Goal: Task Accomplishment & Management: Use online tool/utility

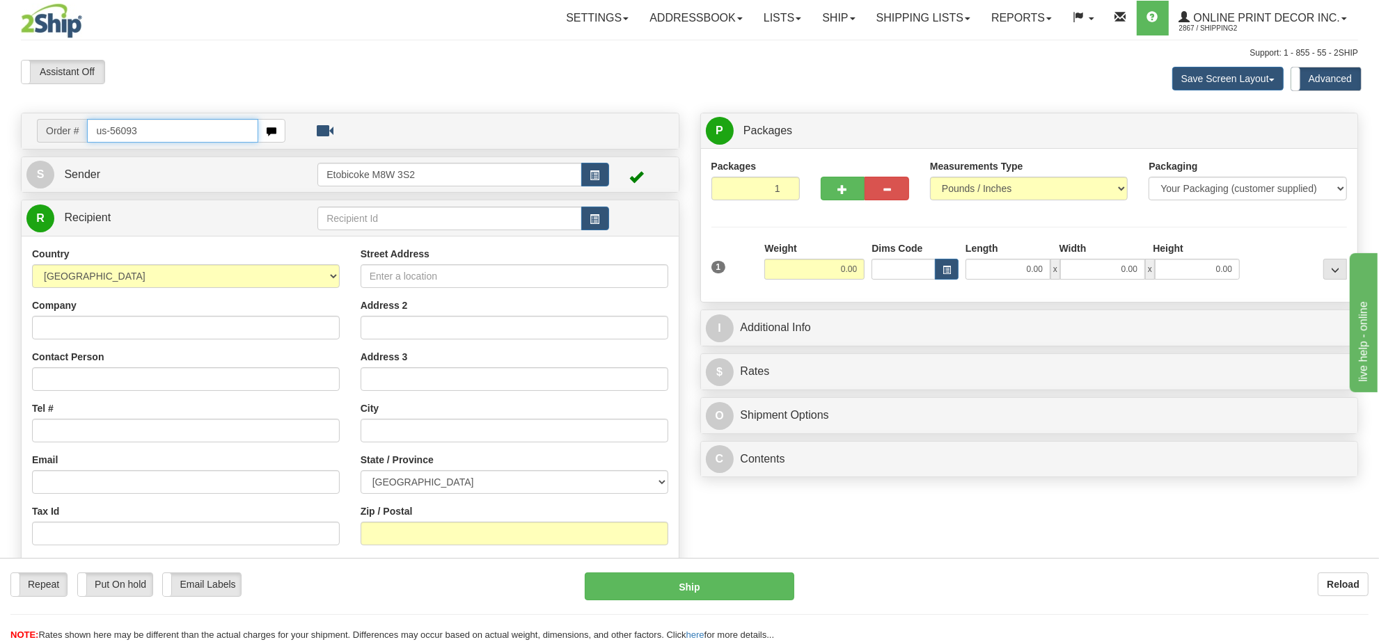
type input "us-56093"
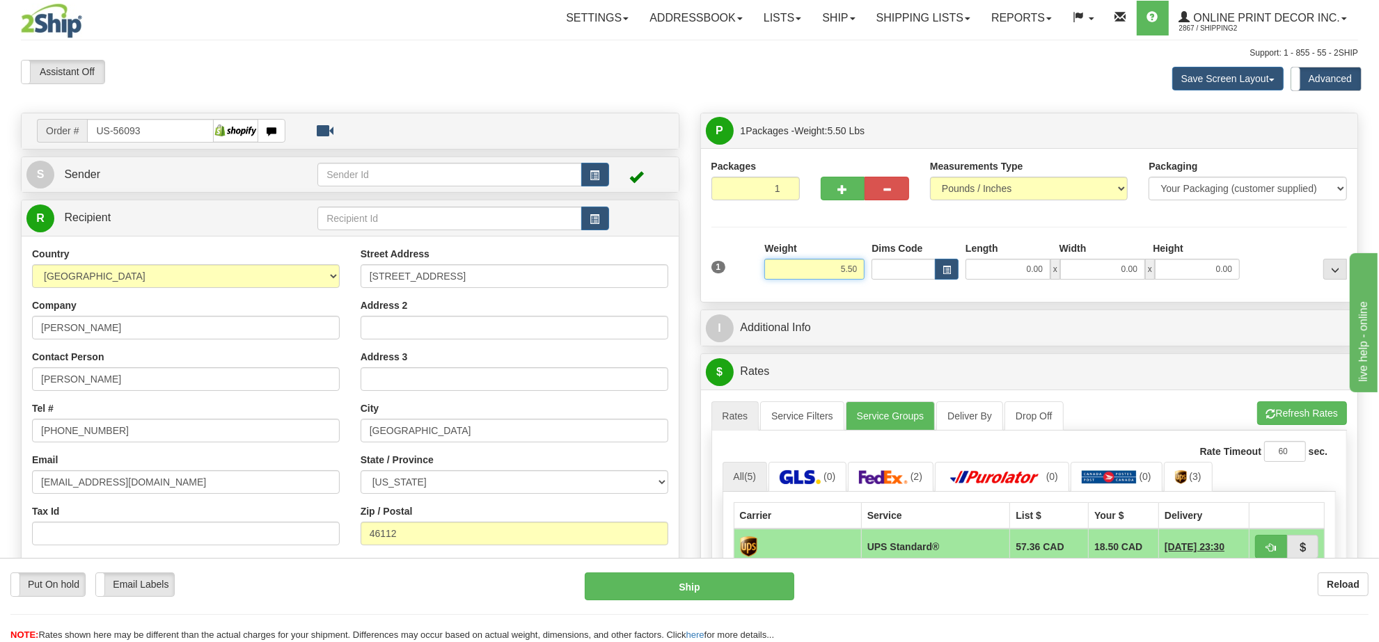
click at [844, 263] on input "5.50" at bounding box center [814, 269] width 100 height 21
click at [942, 274] on span "button" at bounding box center [946, 271] width 8 height 8
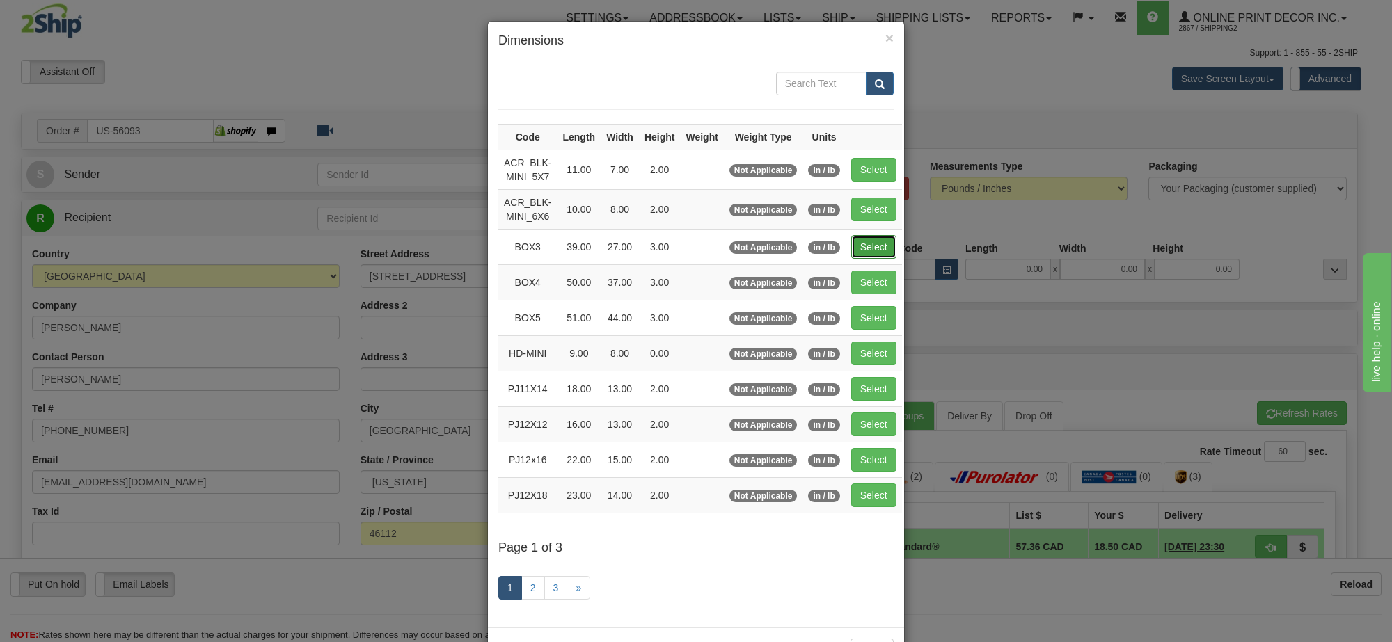
click at [861, 248] on button "Select" at bounding box center [873, 247] width 45 height 24
type input "BOX3"
type input "39.00"
type input "27.00"
type input "3.00"
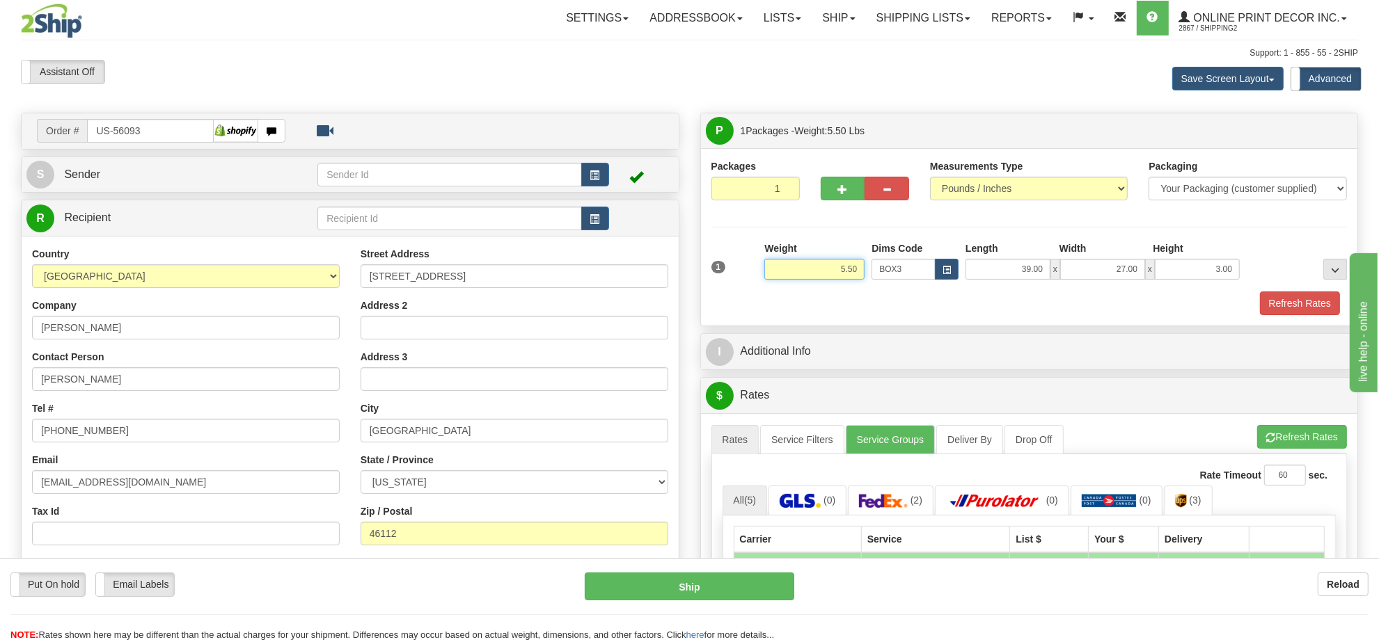
click at [802, 271] on input "5.50" at bounding box center [814, 269] width 100 height 21
type input "8"
click at [833, 195] on button "button" at bounding box center [843, 189] width 45 height 24
radio input "true"
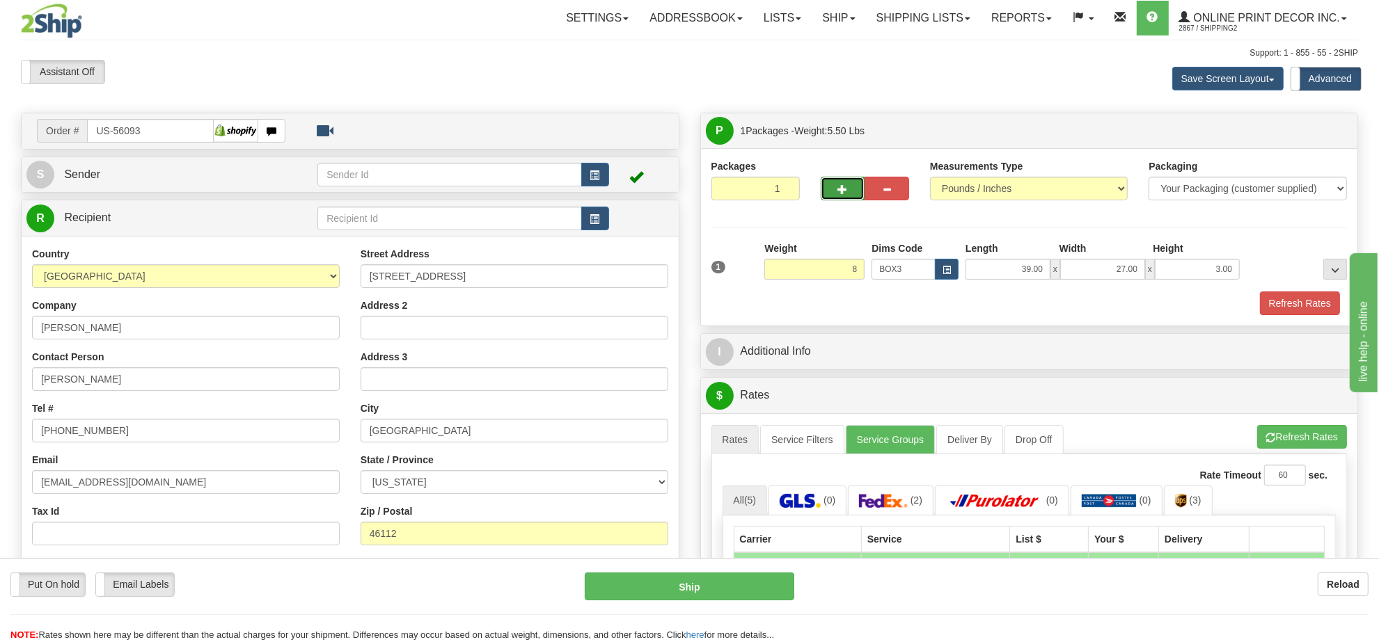
type input "2"
type input "8.00"
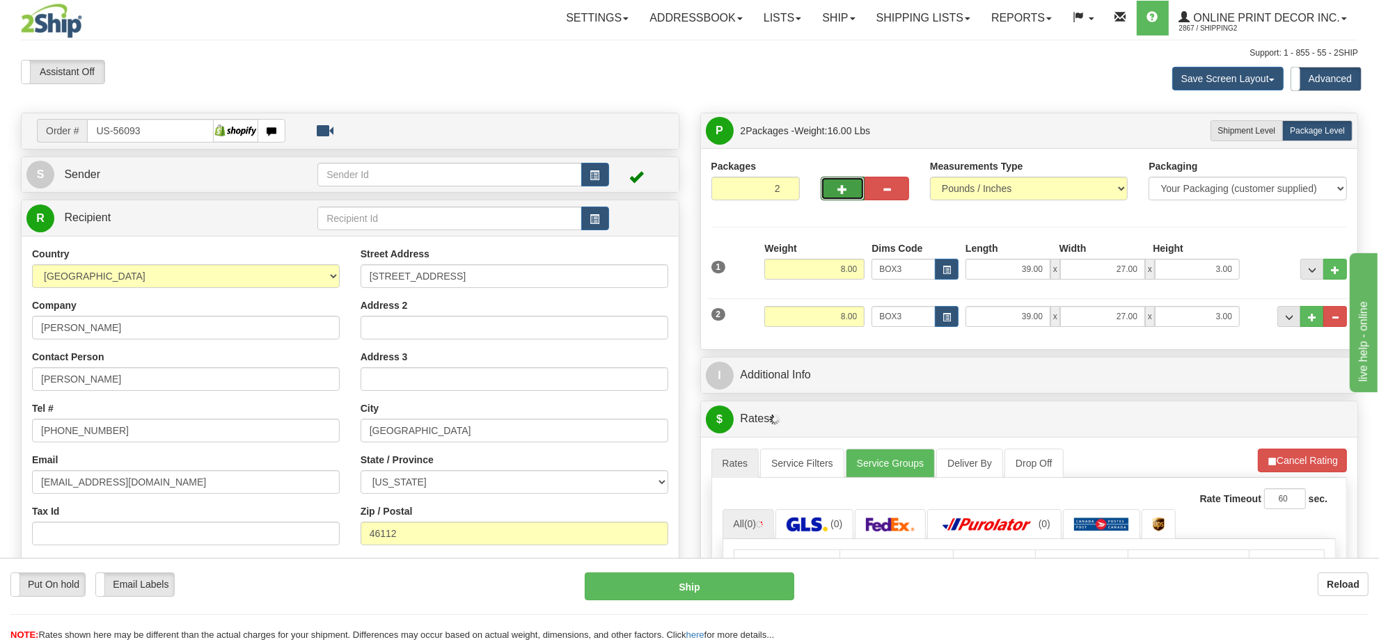
click at [847, 193] on span "button" at bounding box center [843, 189] width 10 height 9
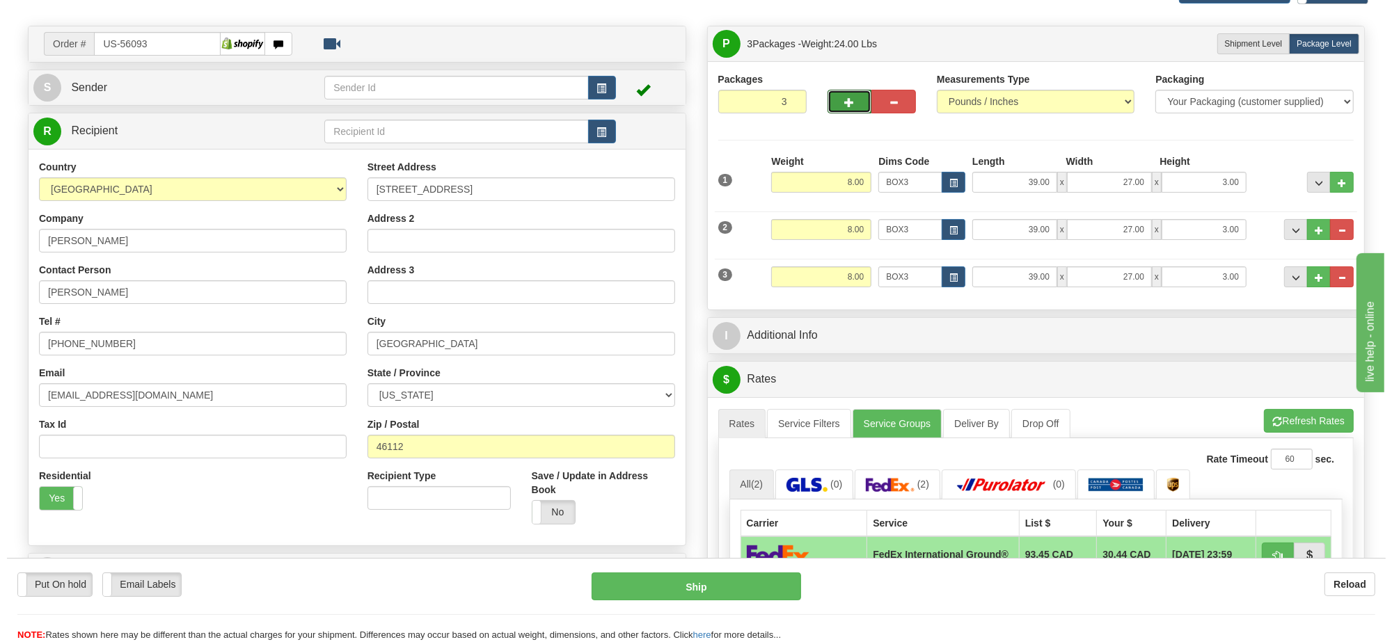
scroll to position [174, 0]
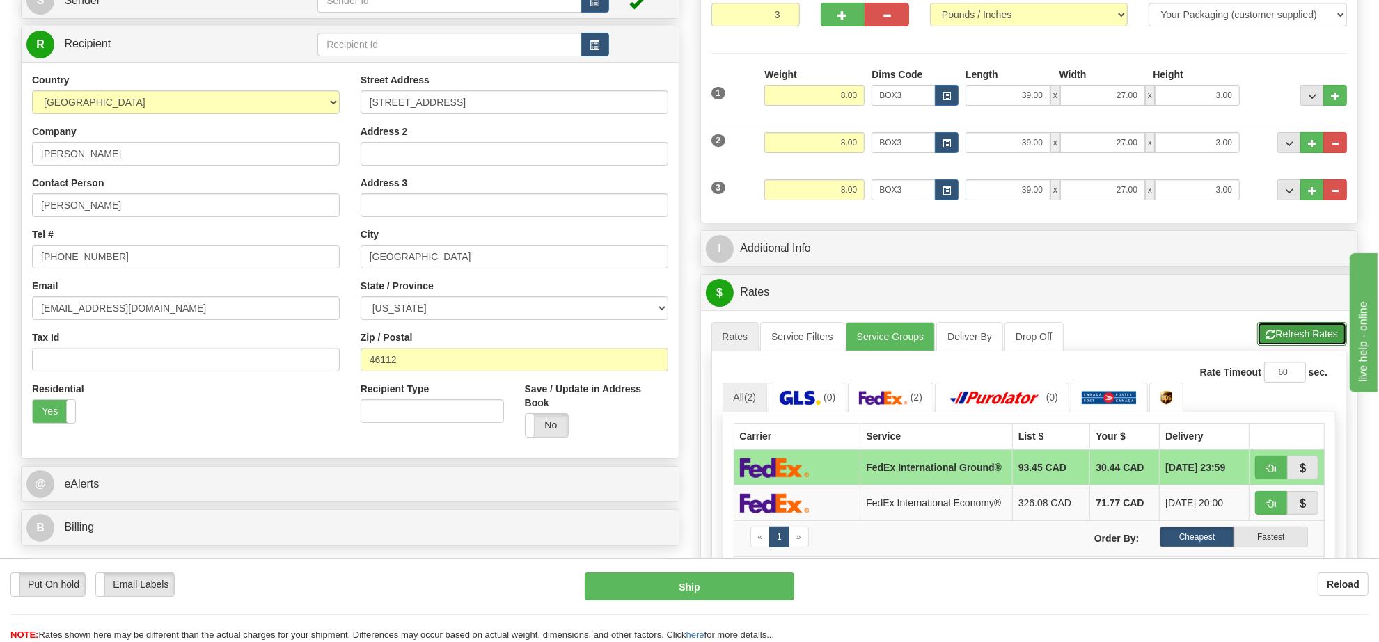
click at [1272, 340] on span "button" at bounding box center [1271, 335] width 10 height 9
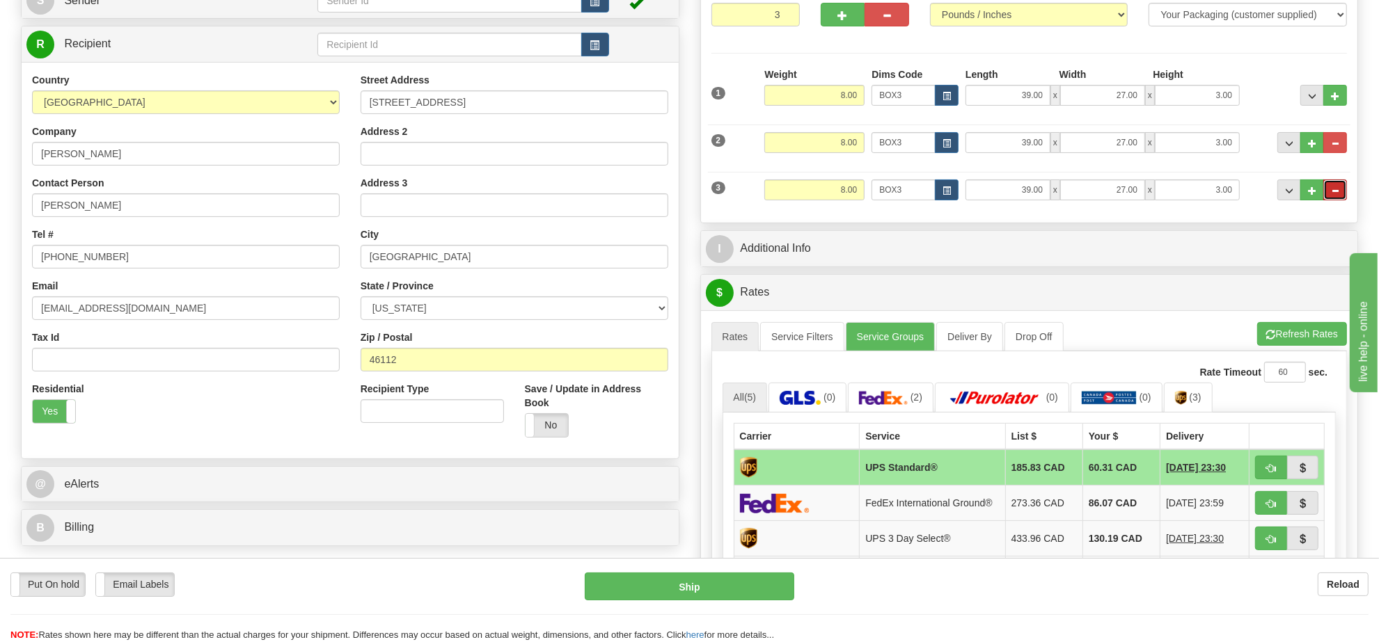
click at [1331, 199] on button "..." at bounding box center [1335, 190] width 24 height 21
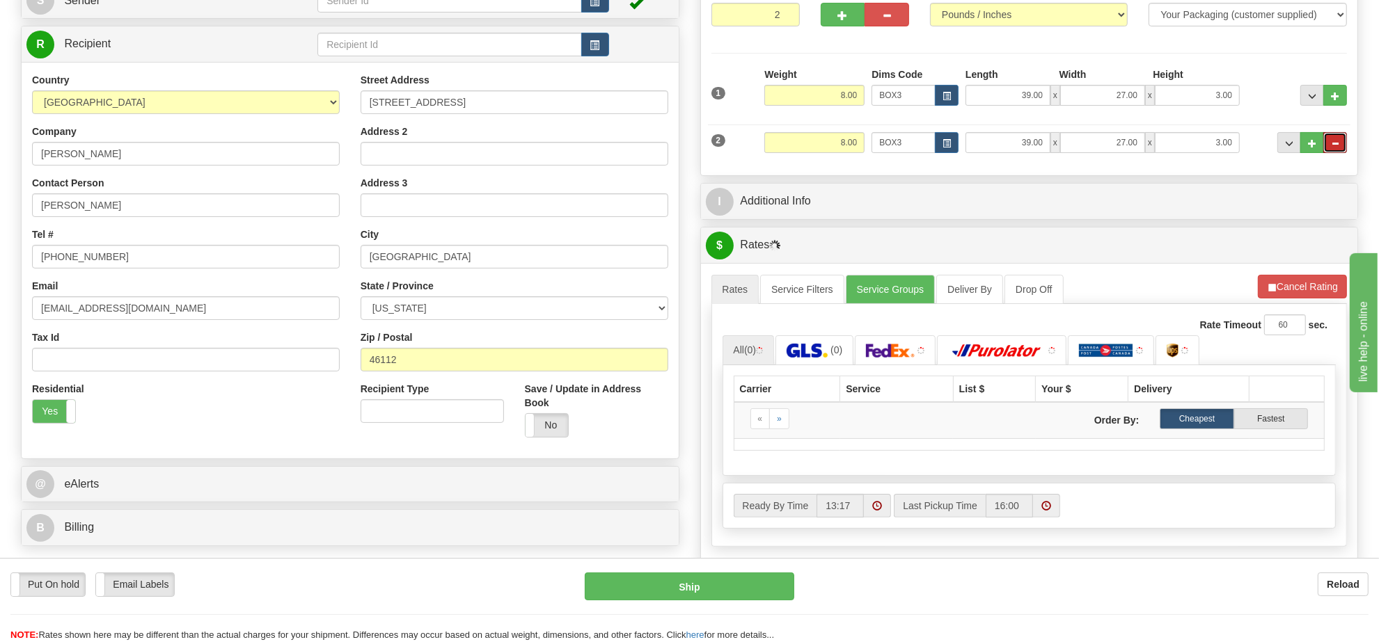
click at [1338, 148] on span "..." at bounding box center [1335, 144] width 8 height 8
type input "1"
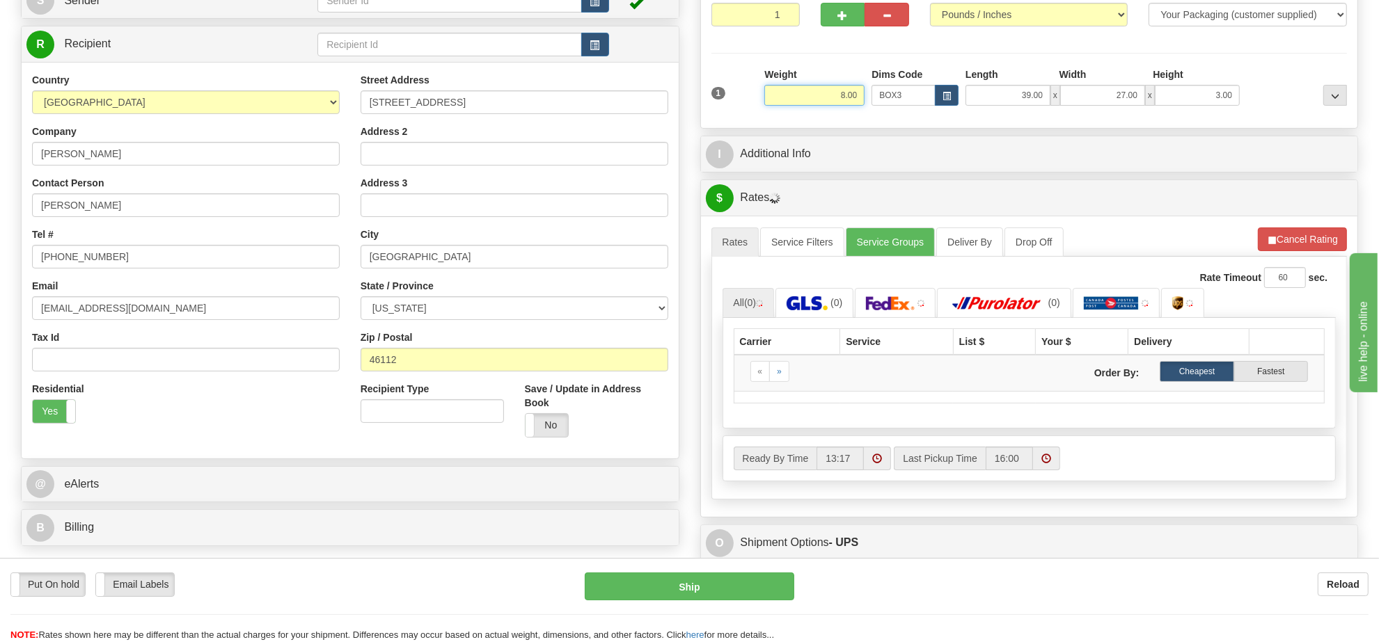
click at [849, 99] on input "8.00" at bounding box center [814, 95] width 100 height 21
click at [848, 99] on input "8.00" at bounding box center [814, 95] width 100 height 21
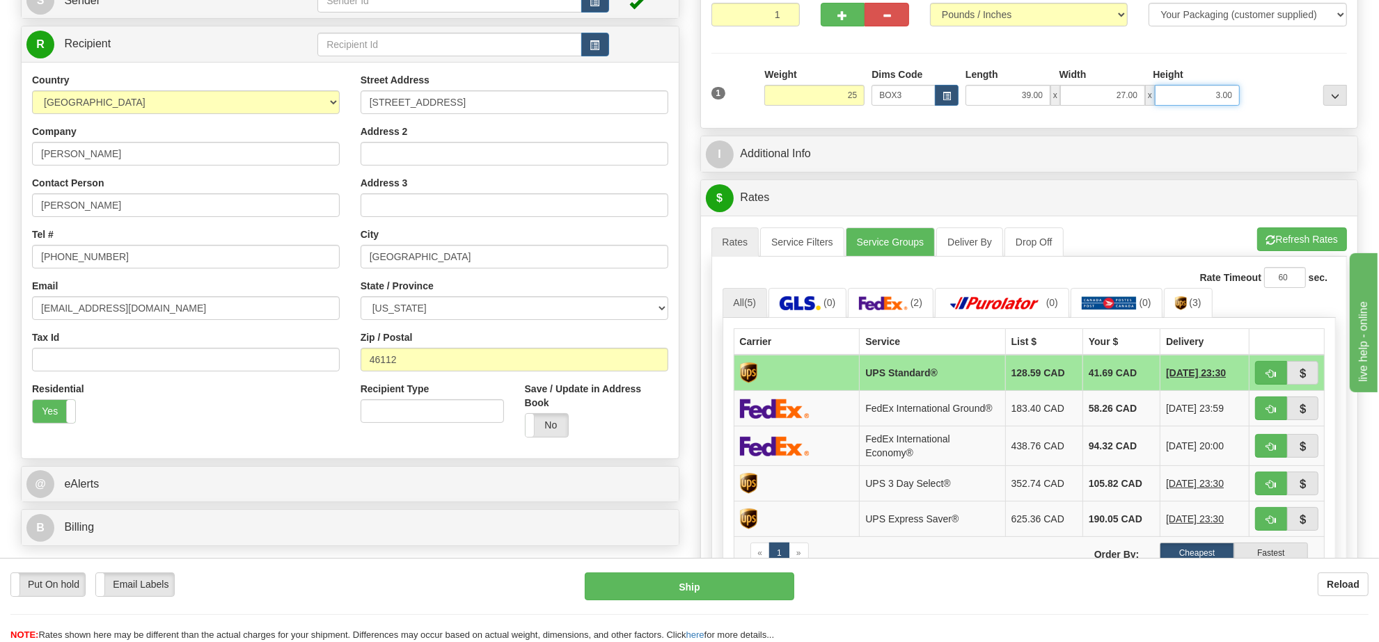
type input "25.00"
click at [1230, 96] on input "3.00" at bounding box center [1197, 95] width 85 height 21
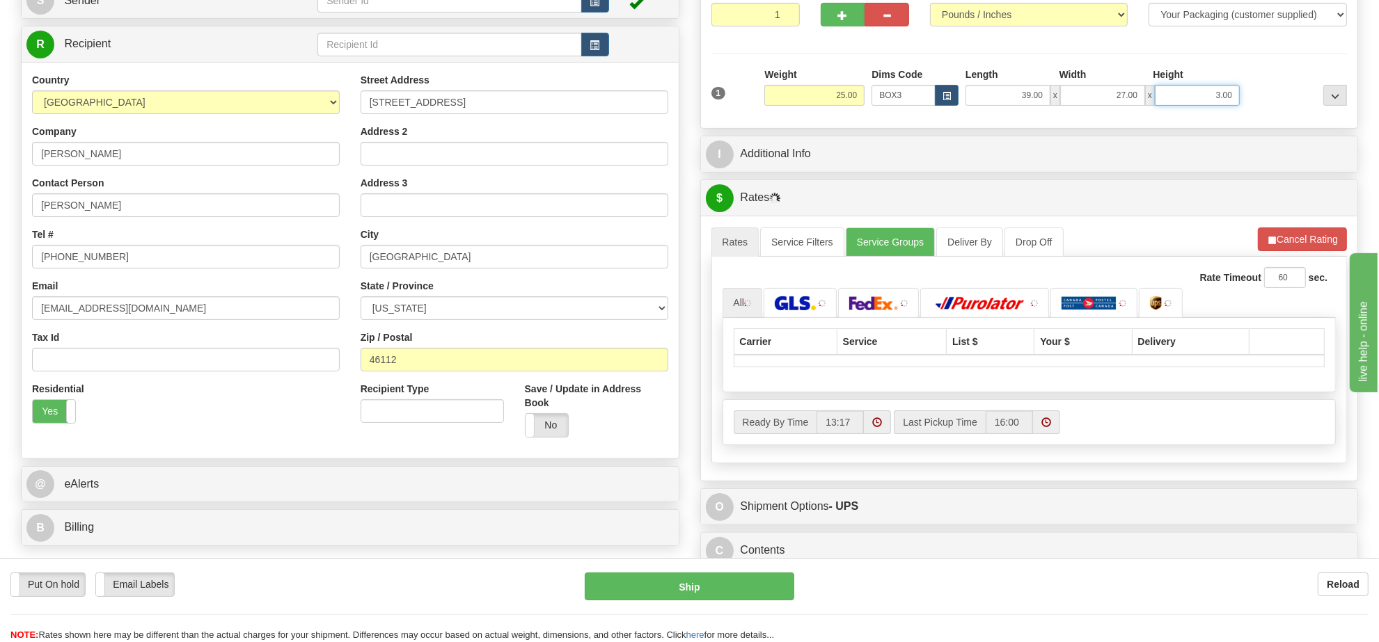
click at [1230, 96] on input "3.00" at bounding box center [1197, 95] width 85 height 21
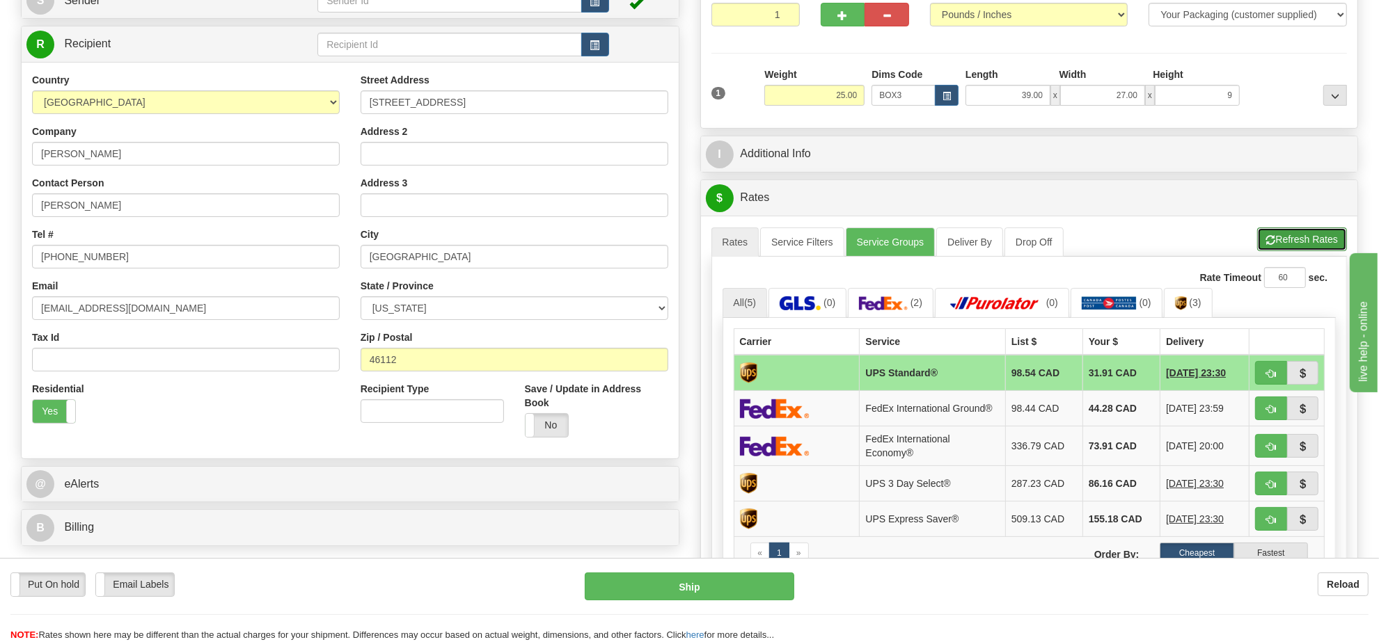
type input "9.00"
click at [1278, 244] on button "Refresh Rates" at bounding box center [1302, 240] width 90 height 24
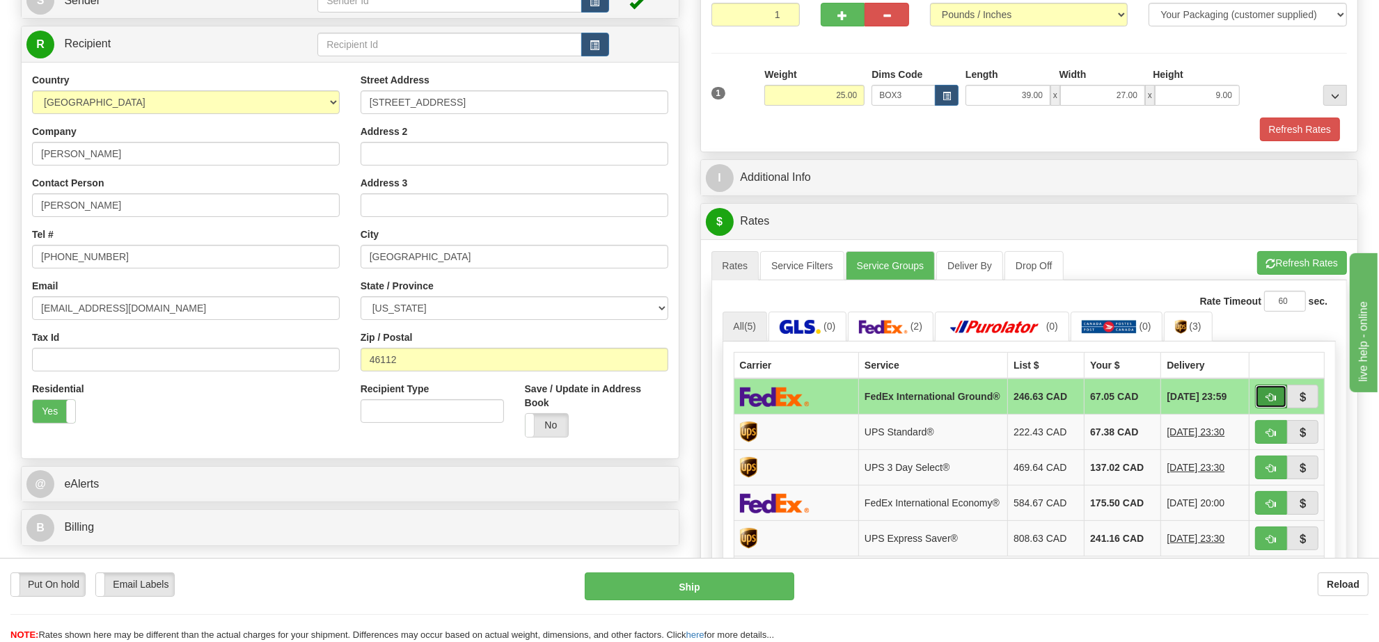
click at [1272, 402] on span "button" at bounding box center [1271, 397] width 10 height 9
type input "92"
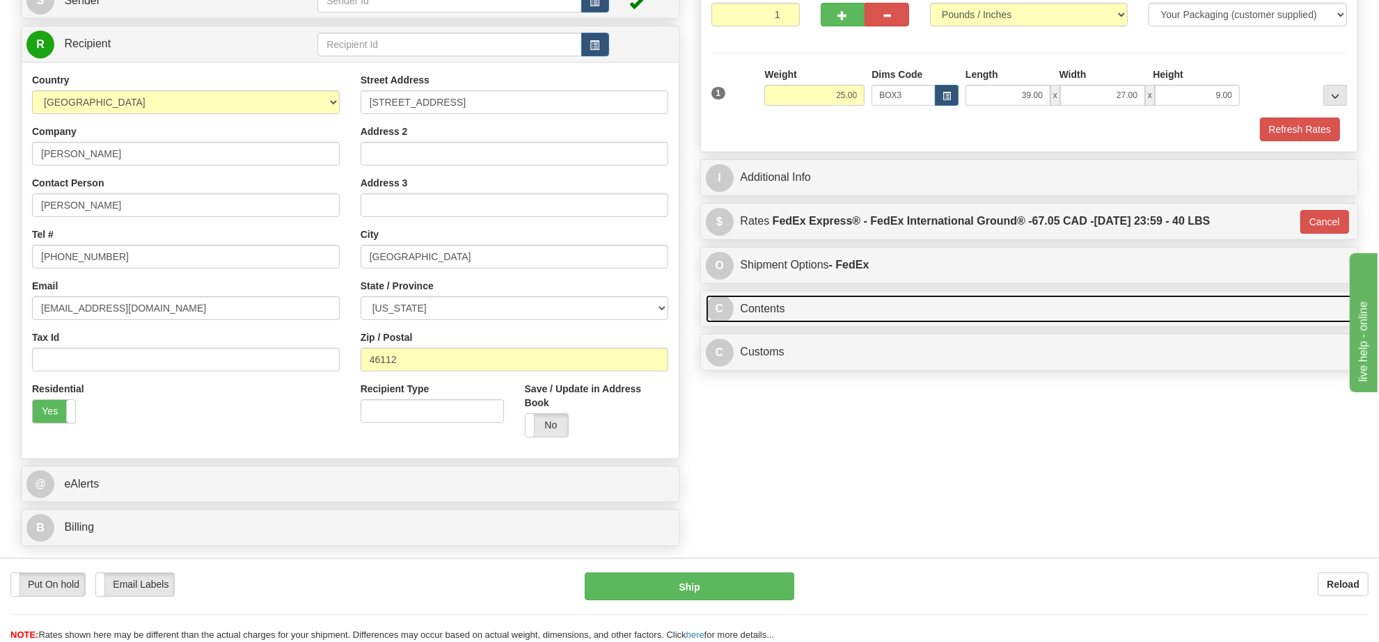
click at [753, 324] on link "C Contents" at bounding box center [1029, 309] width 647 height 29
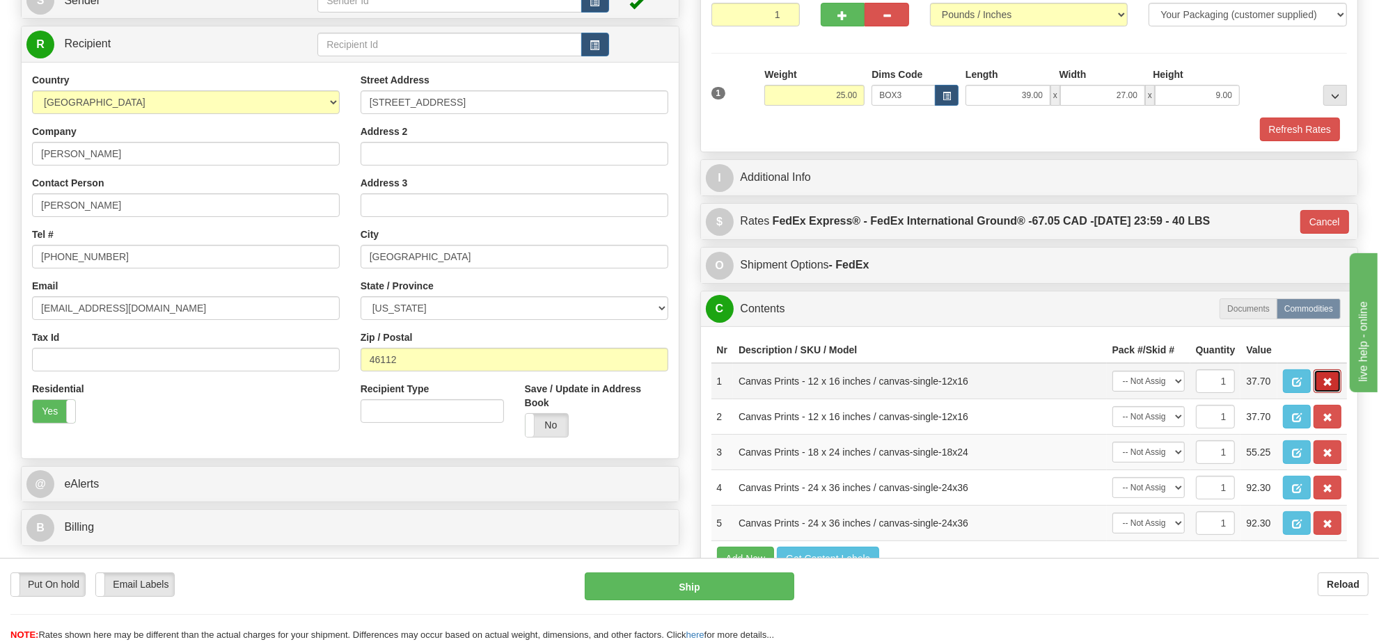
click at [1322, 393] on button "button" at bounding box center [1327, 382] width 28 height 24
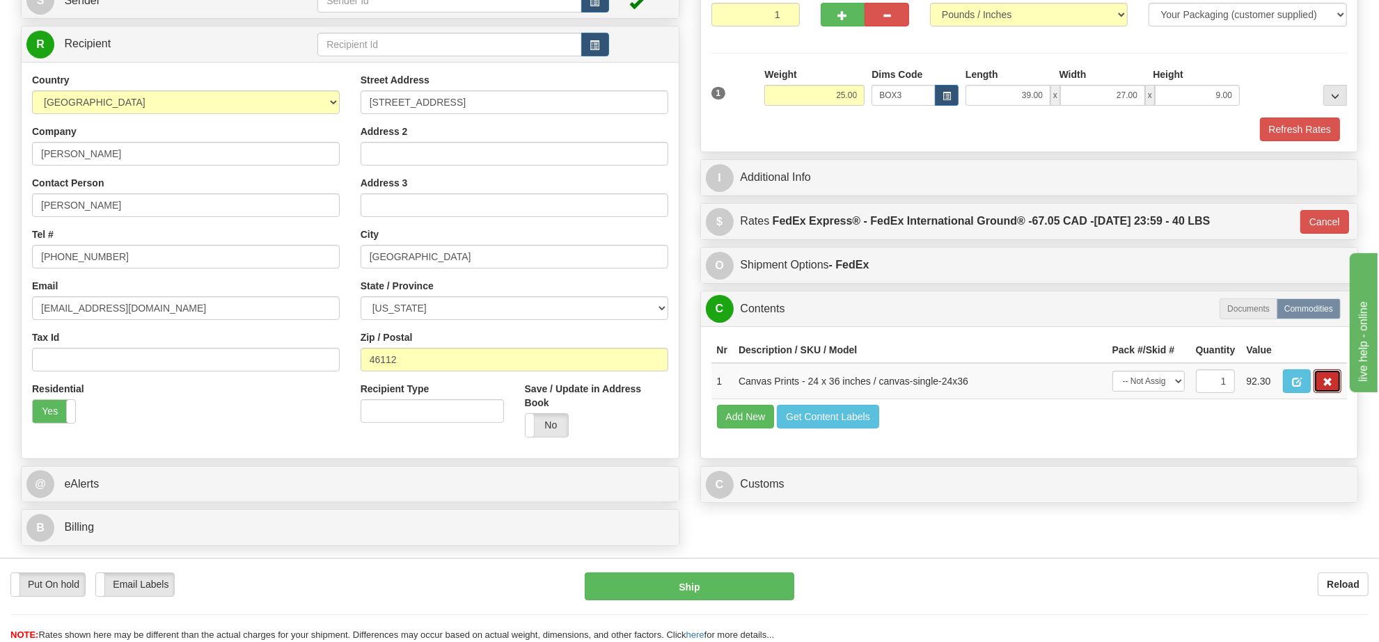
click at [1322, 393] on button "button" at bounding box center [1327, 382] width 28 height 24
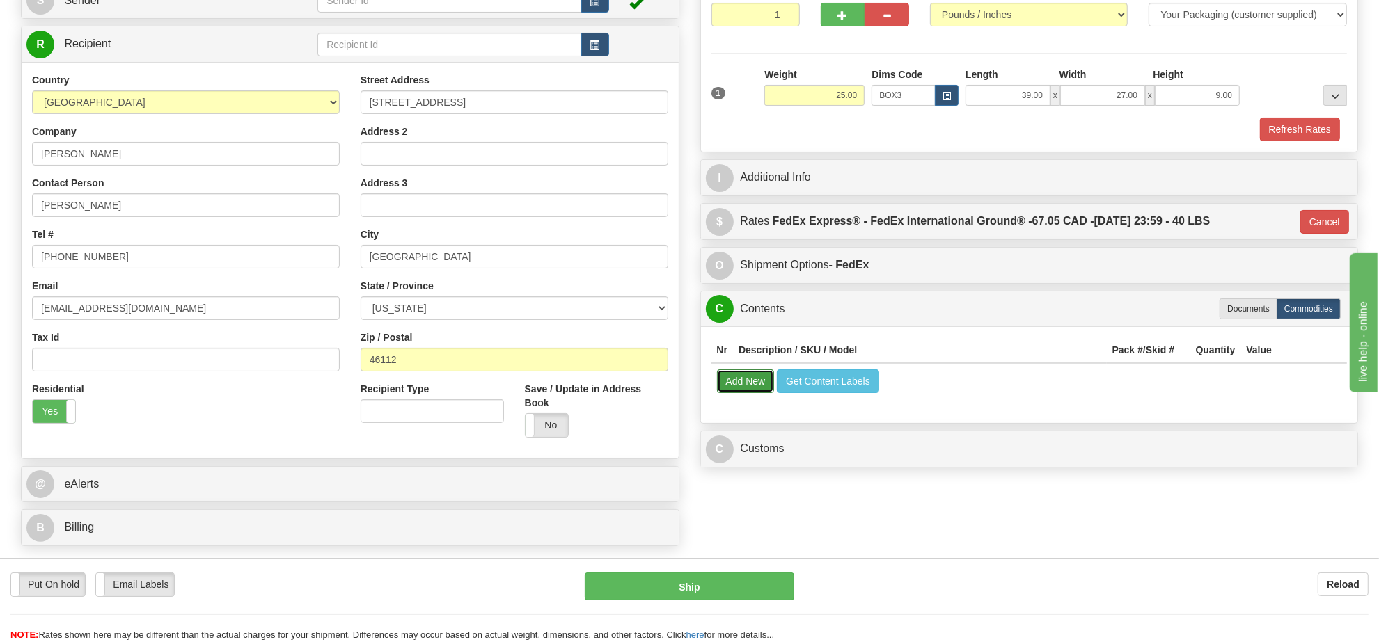
click at [755, 388] on button "Add New" at bounding box center [746, 382] width 58 height 24
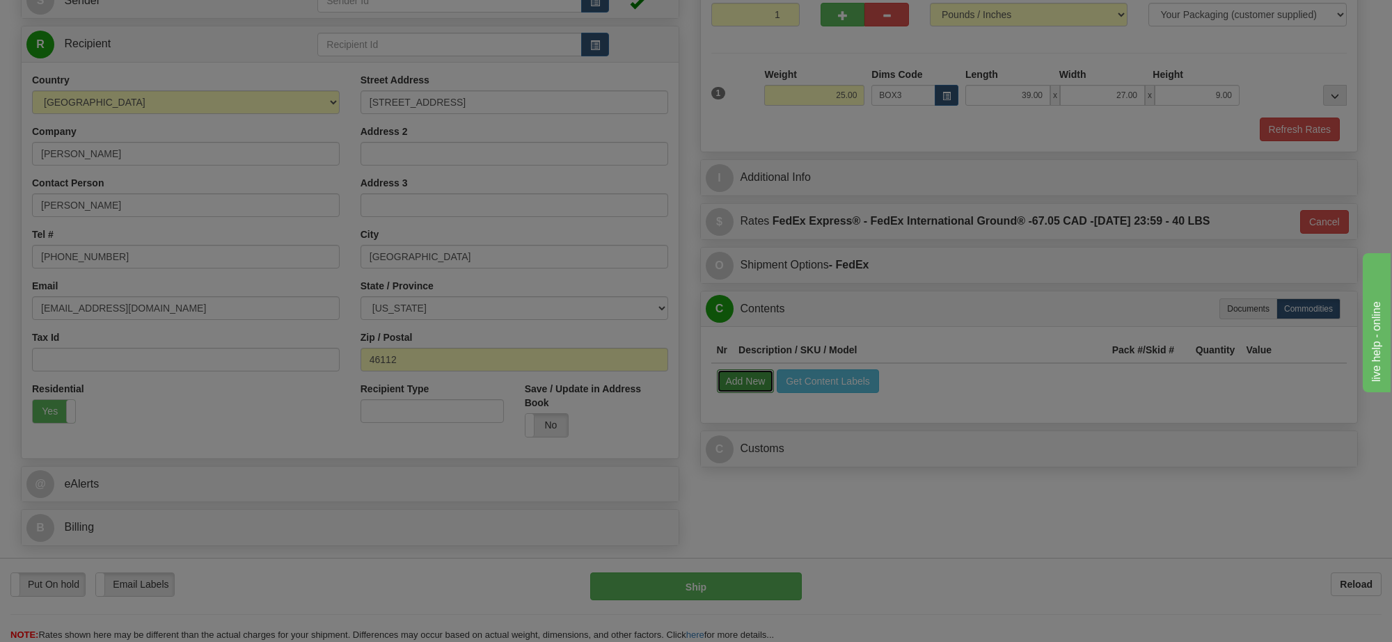
select select
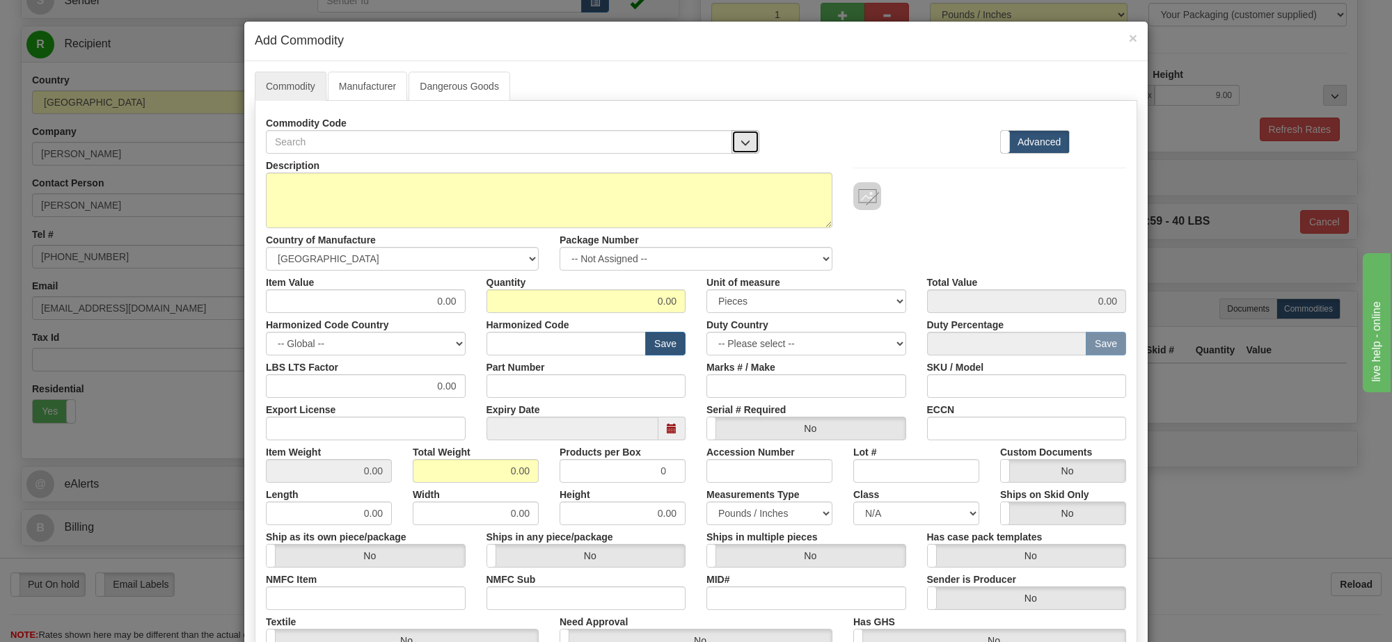
click at [741, 147] on span "button" at bounding box center [746, 142] width 10 height 9
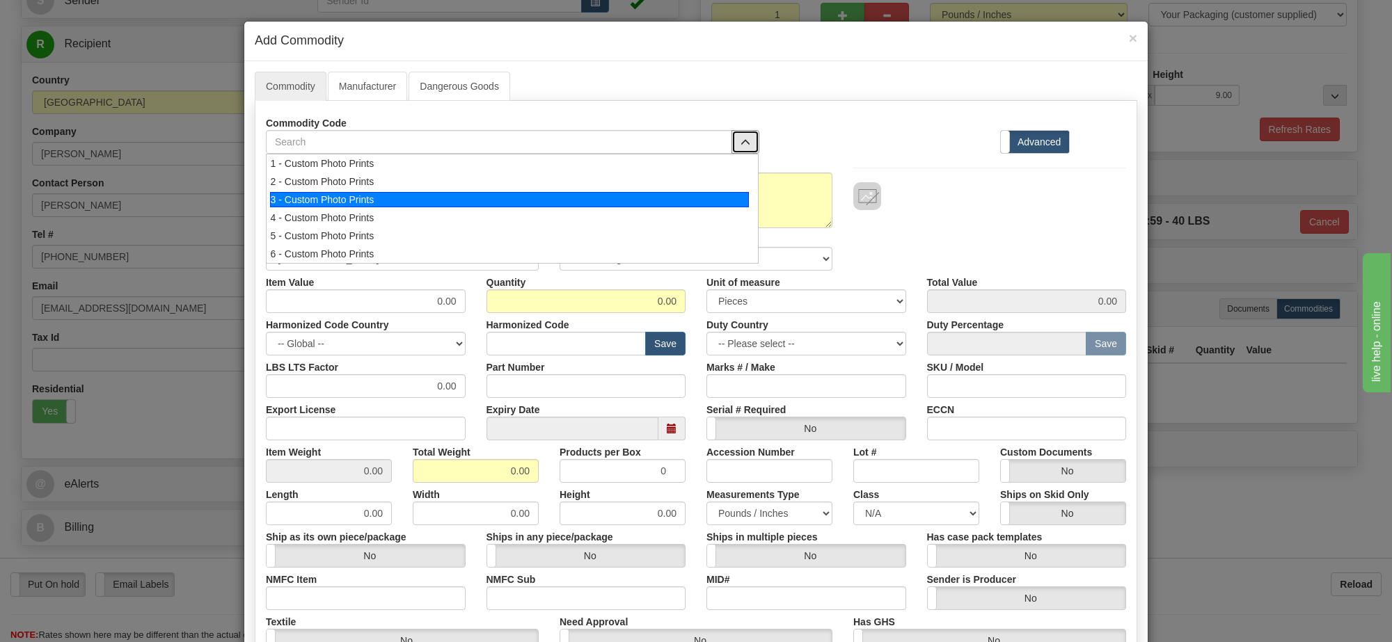
click at [611, 207] on div "3 - Custom Photo Prints" at bounding box center [510, 199] width 480 height 15
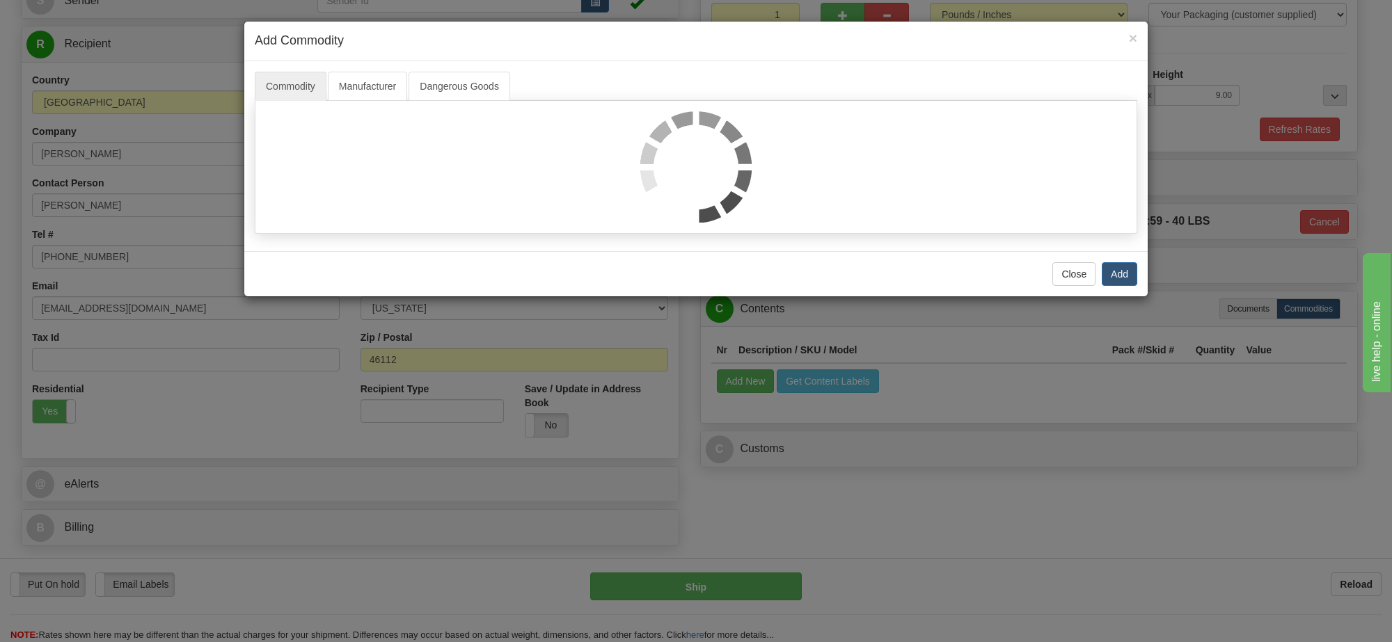
select select "1"
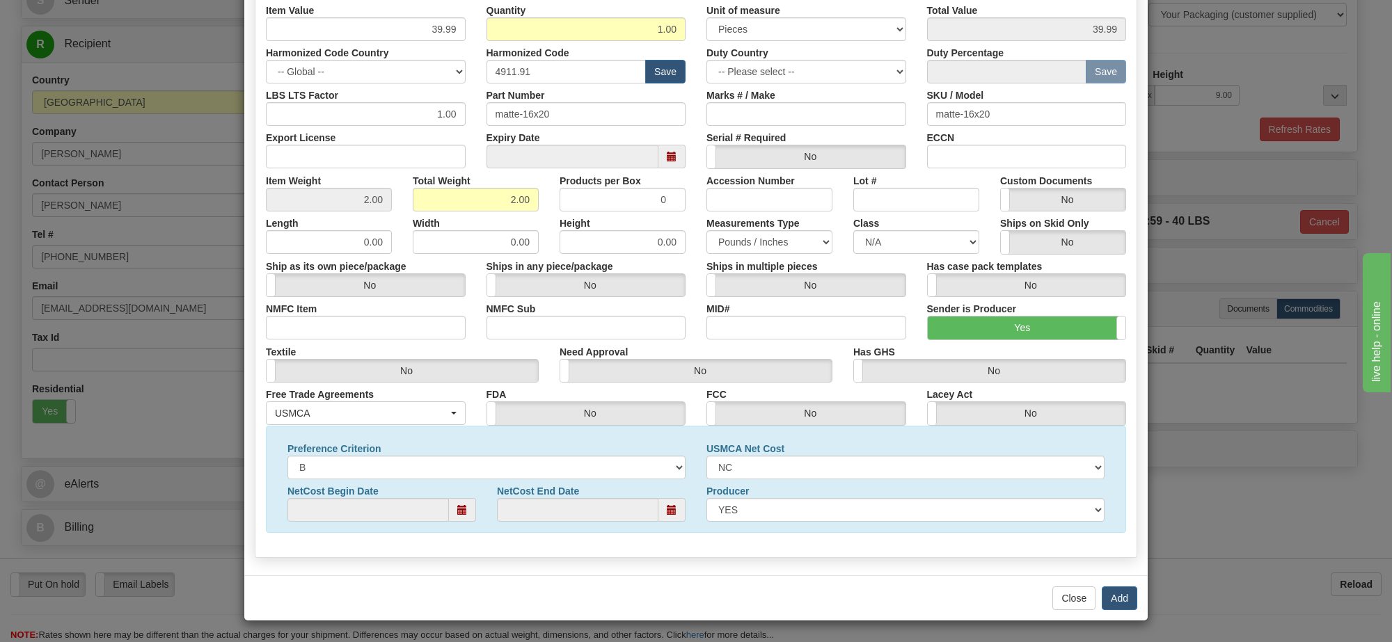
scroll to position [0, 0]
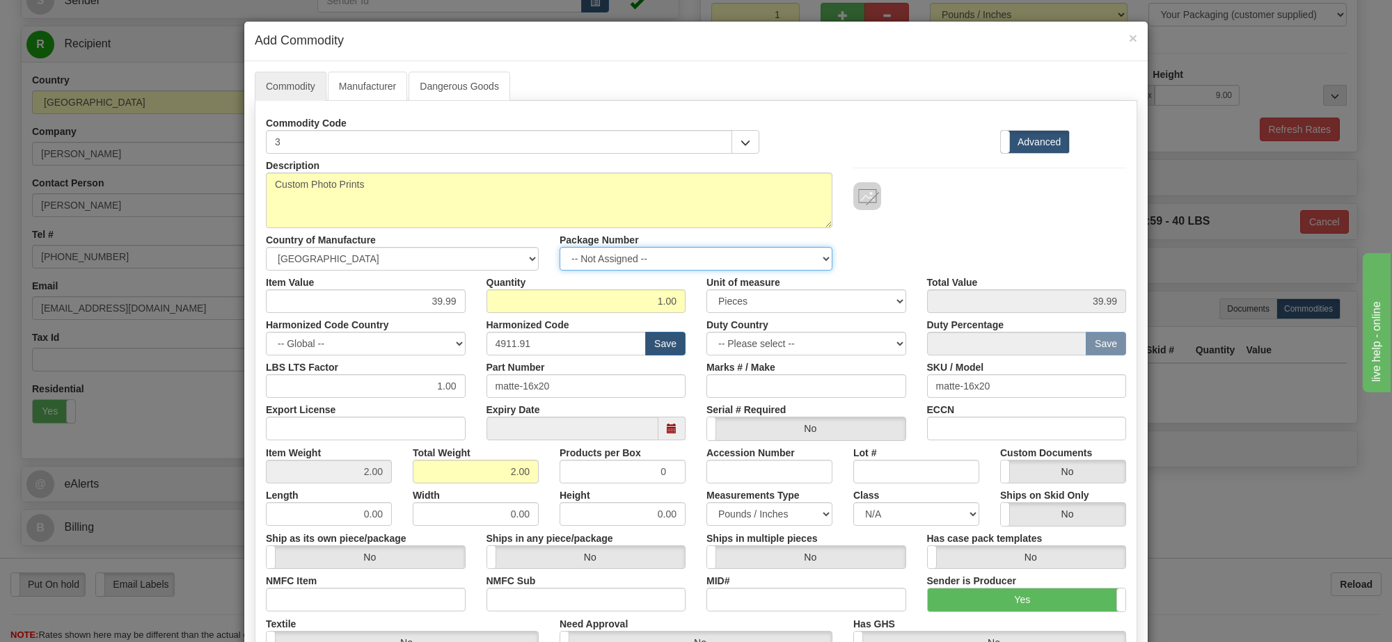
click at [720, 248] on select "-- Not Assigned -- Item 1" at bounding box center [696, 259] width 273 height 24
select select "0"
click at [560, 248] on select "-- Not Assigned -- Item 1" at bounding box center [696, 259] width 273 height 24
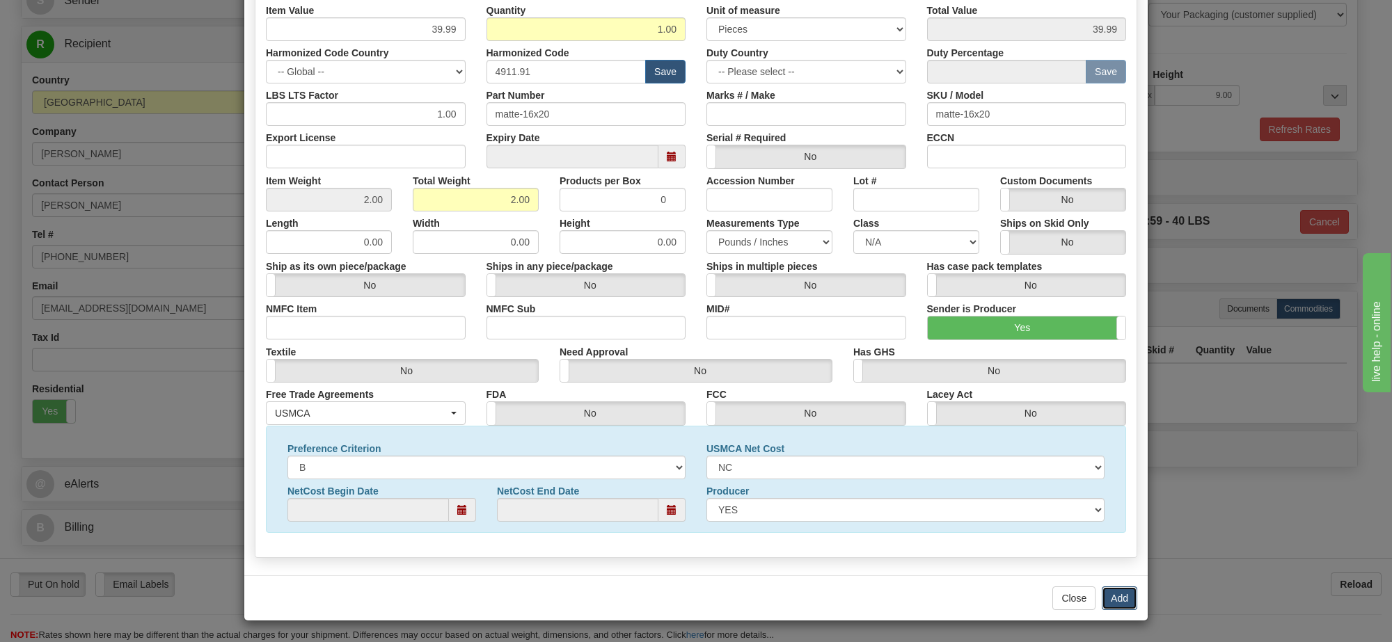
click at [1116, 597] on button "Add" at bounding box center [1119, 599] width 35 height 24
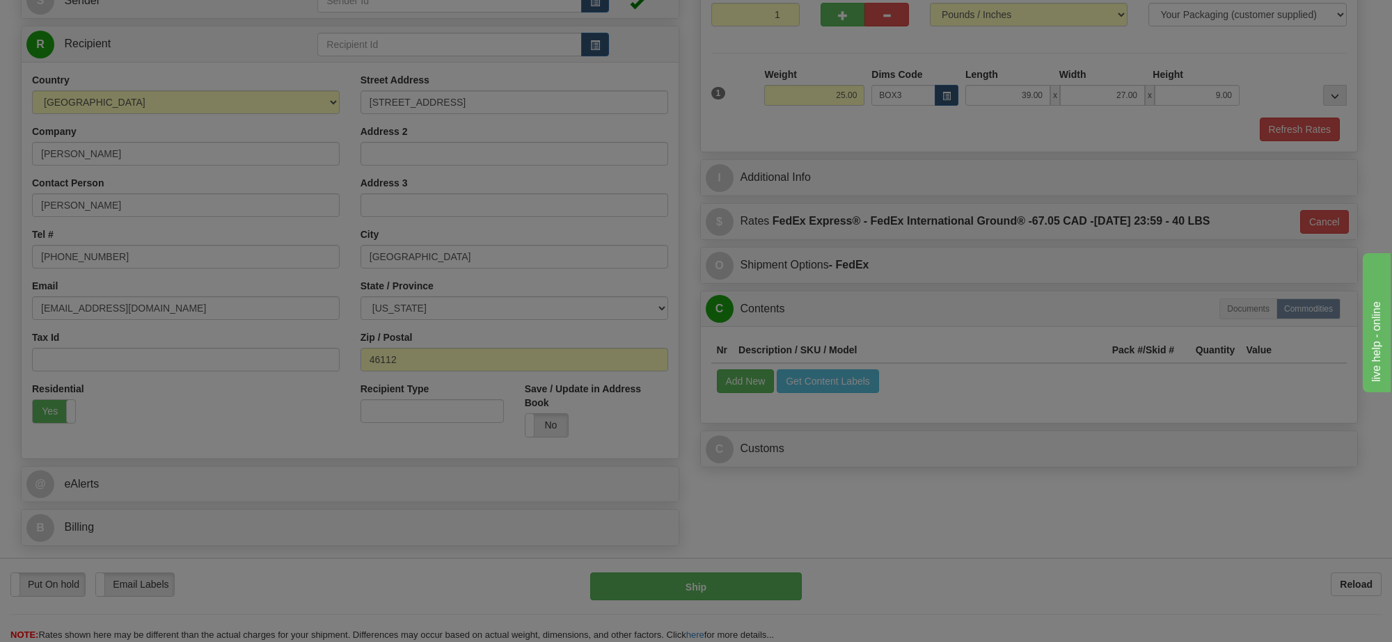
scroll to position [0, 0]
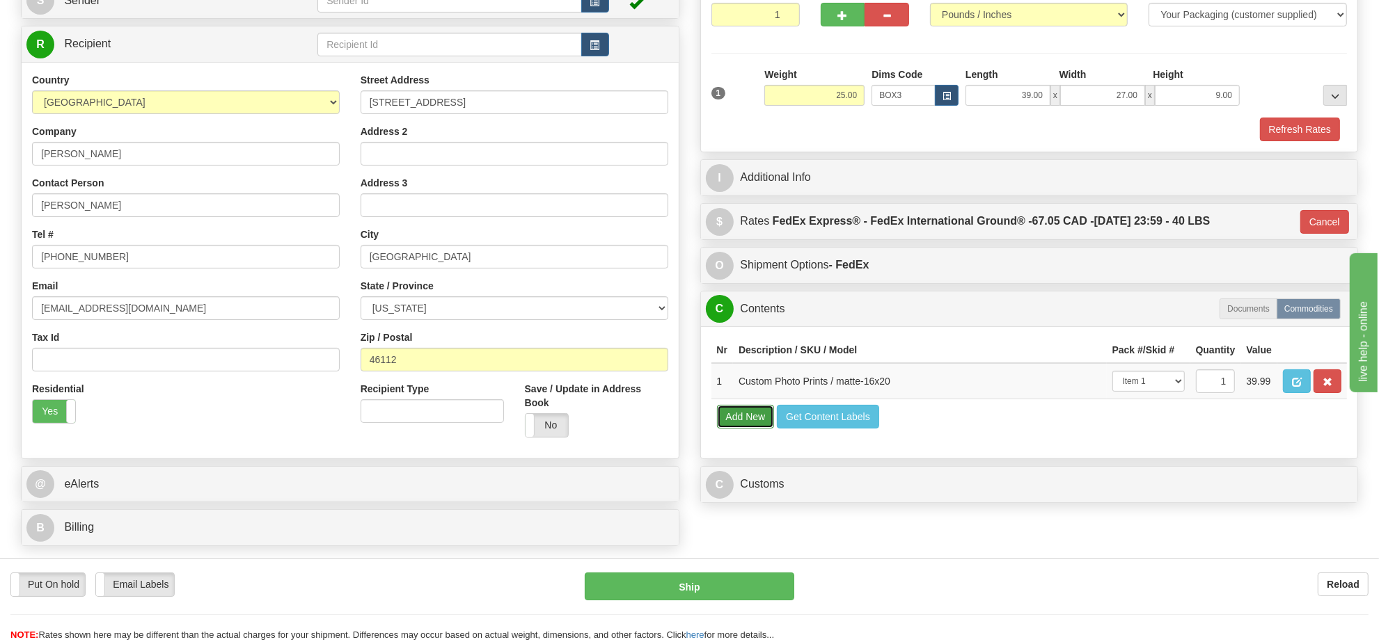
click at [750, 429] on button "Add New" at bounding box center [746, 417] width 58 height 24
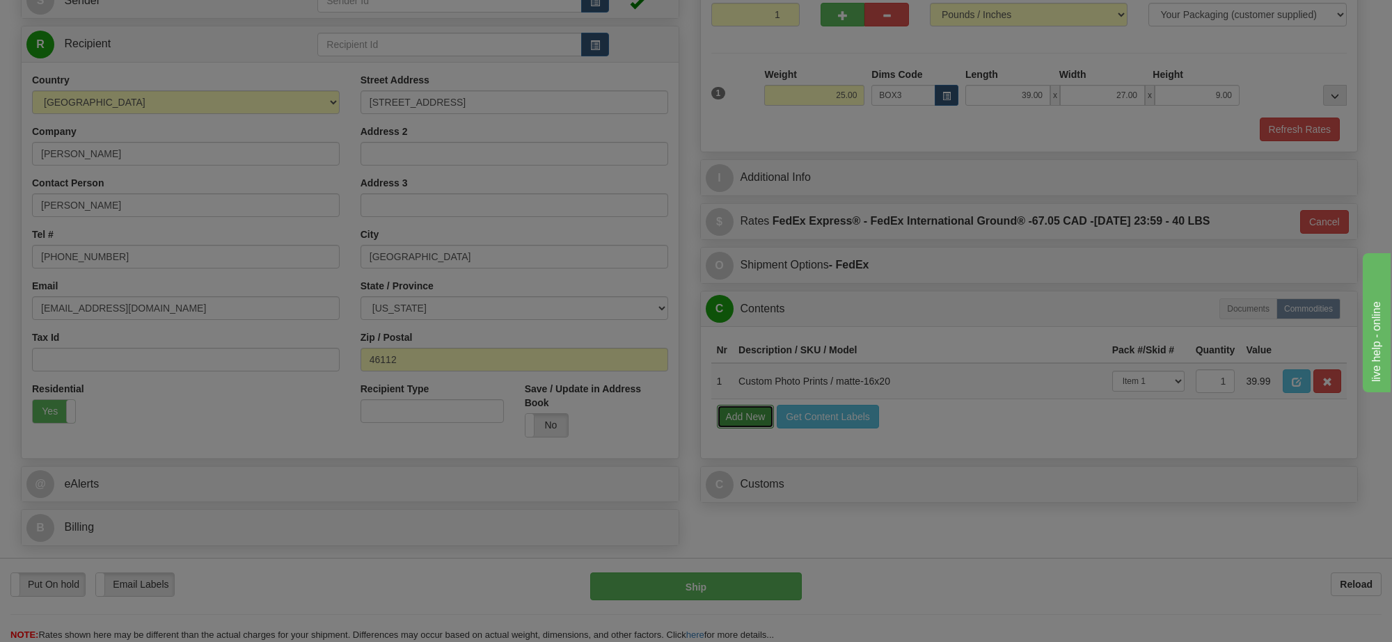
select select
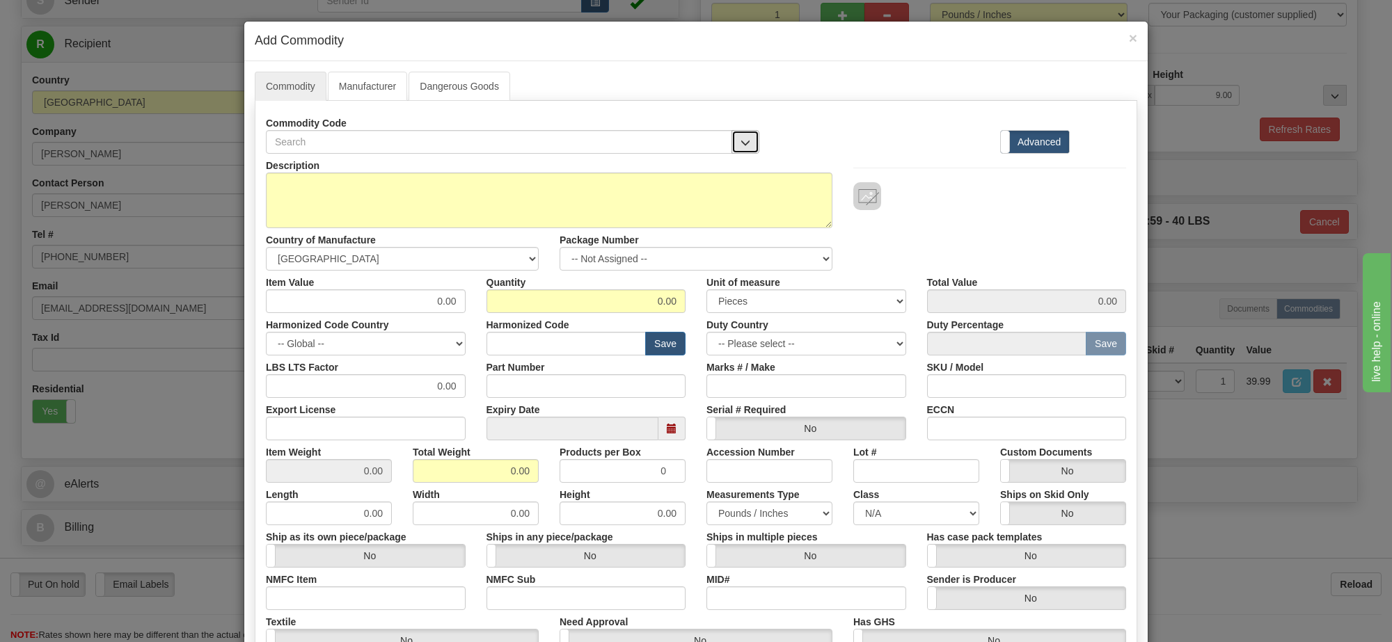
click at [741, 139] on span "button" at bounding box center [746, 142] width 10 height 9
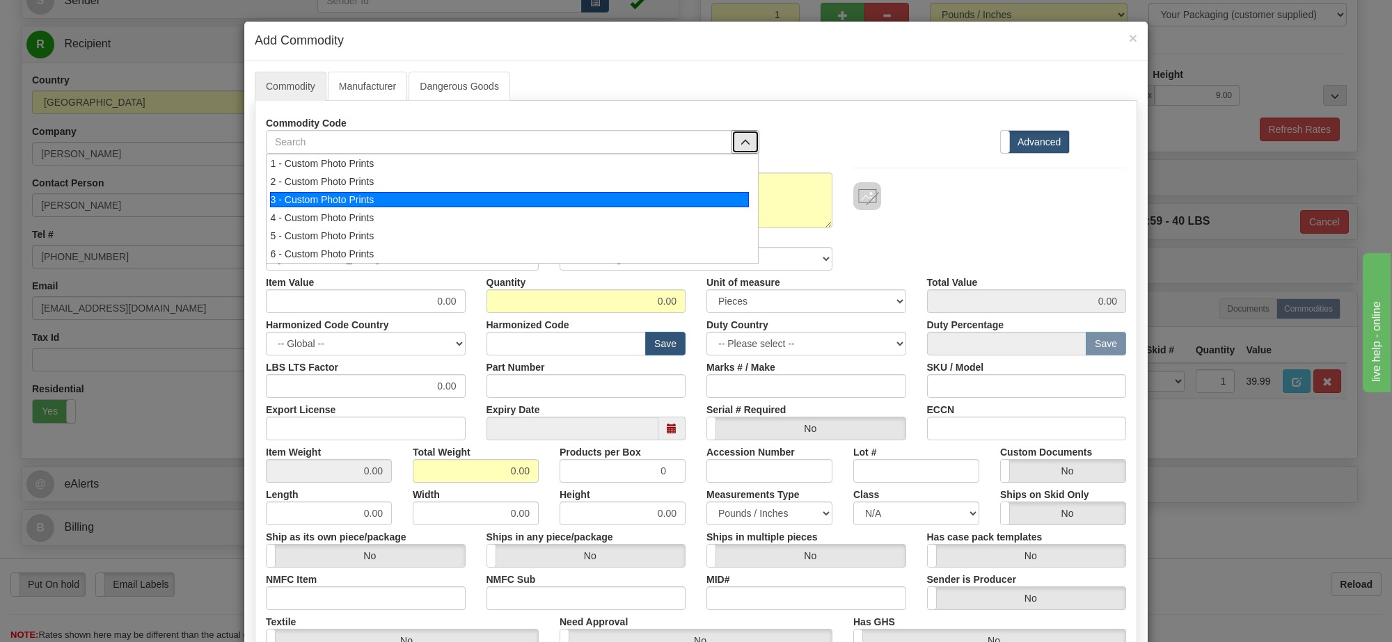
click at [555, 203] on div "3 - Custom Photo Prints" at bounding box center [510, 199] width 480 height 15
select select "1"
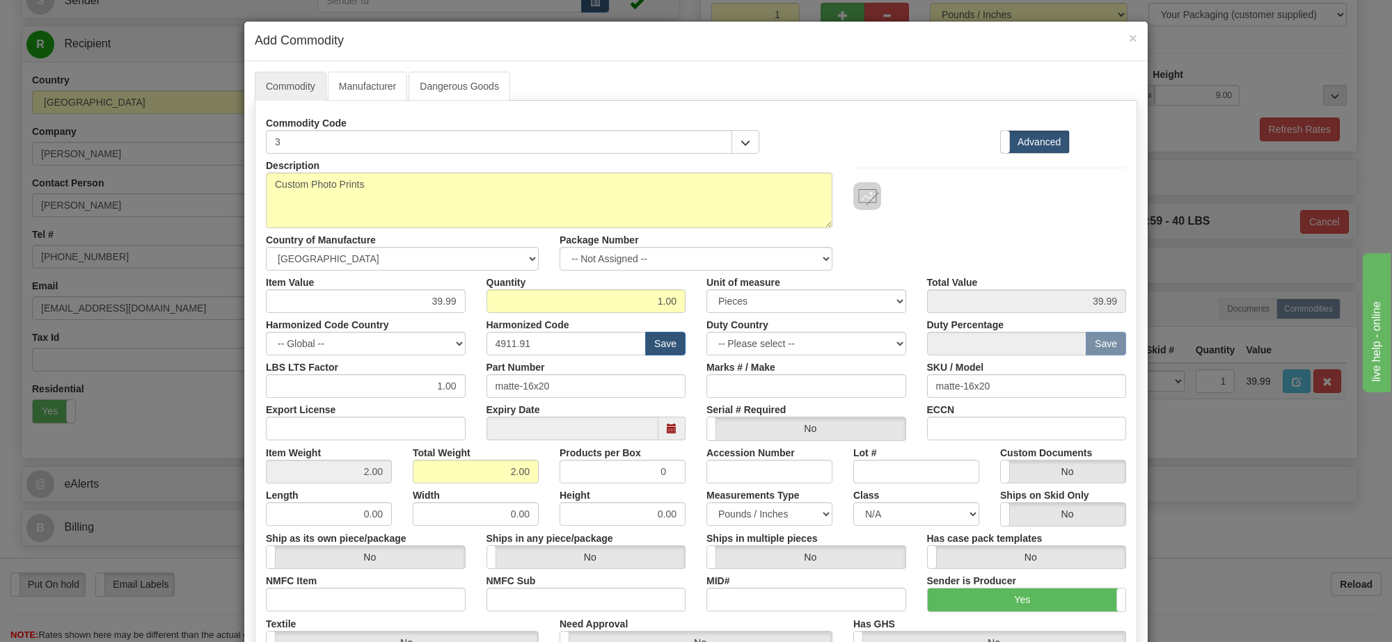
scroll to position [1, 0]
click at [747, 265] on select "-- Not Assigned -- Item 1" at bounding box center [696, 259] width 273 height 24
select select "0"
click at [560, 248] on select "-- Not Assigned -- Item 1" at bounding box center [696, 259] width 273 height 24
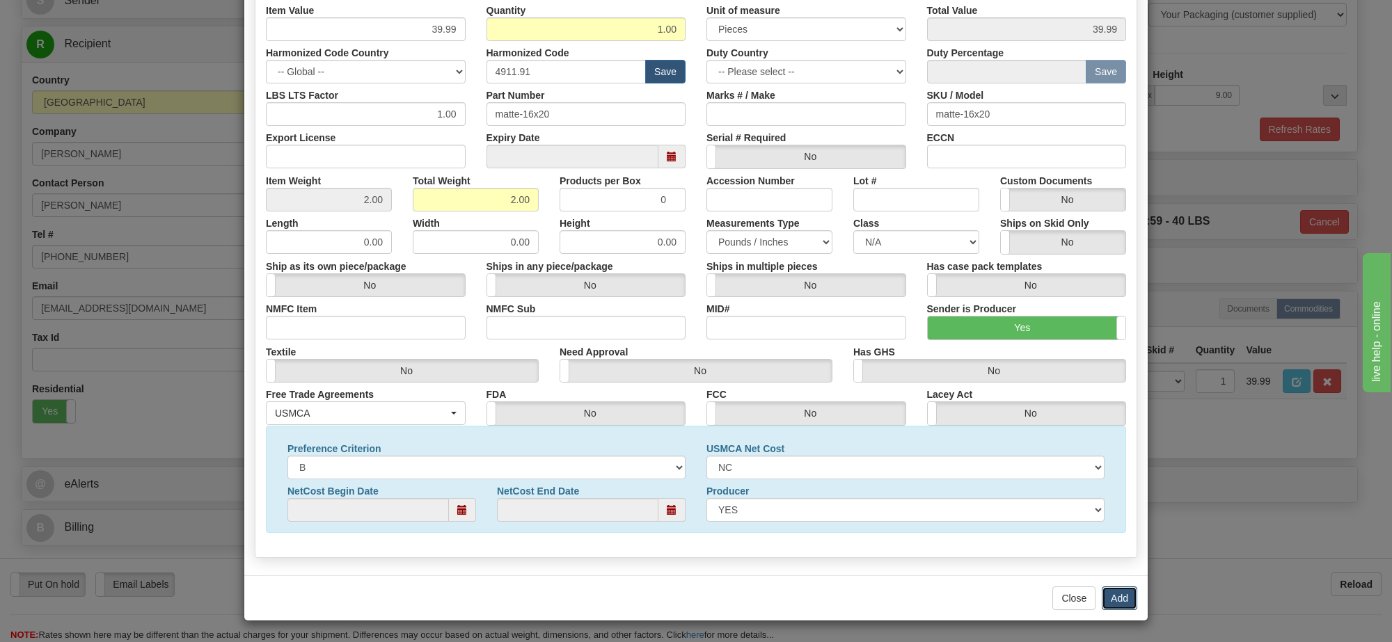
click at [1111, 601] on button "Add" at bounding box center [1119, 599] width 35 height 24
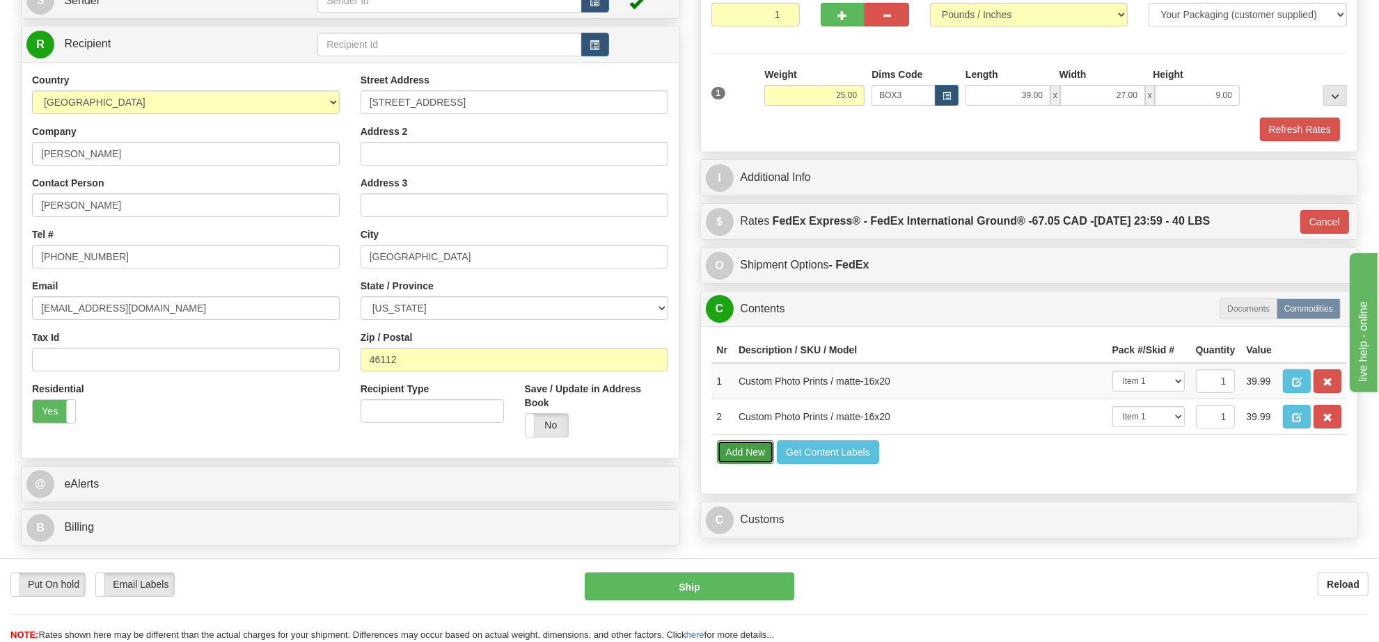
click at [745, 464] on button "Add New" at bounding box center [746, 453] width 58 height 24
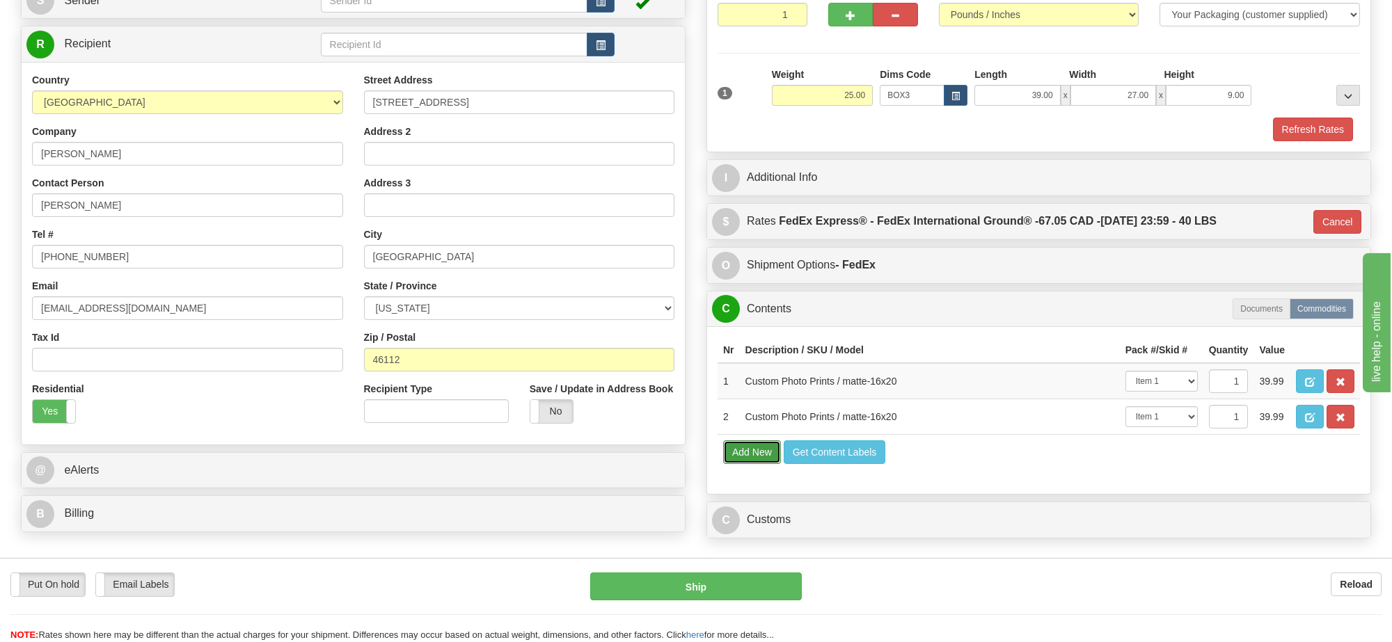
select select
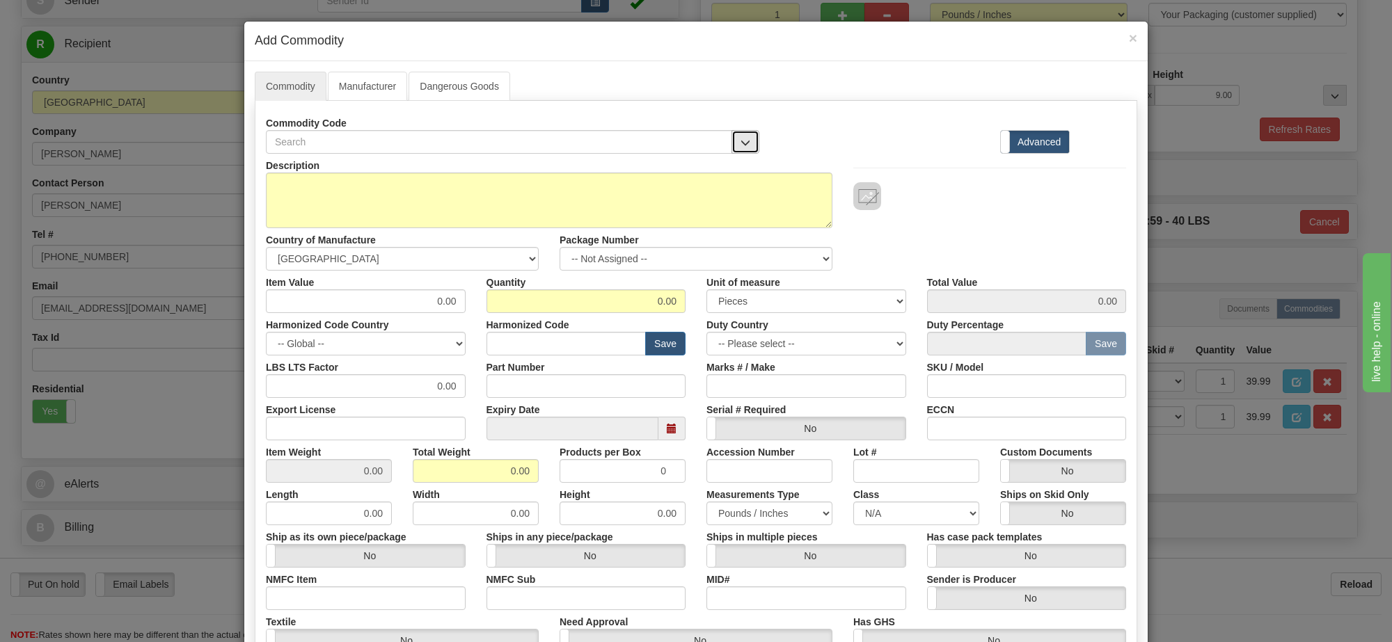
drag, startPoint x: 749, startPoint y: 141, endPoint x: 738, endPoint y: 152, distance: 15.3
click at [746, 141] on button "button" at bounding box center [745, 142] width 28 height 24
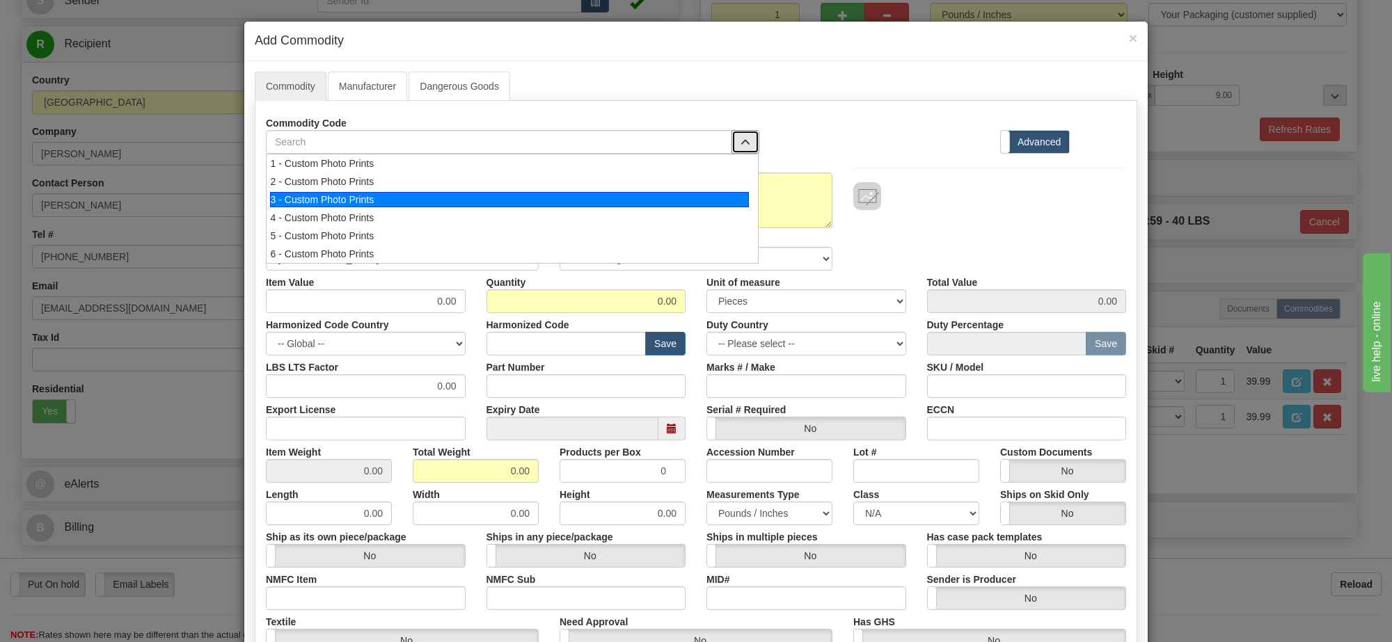
click at [701, 203] on div "3 - Custom Photo Prints" at bounding box center [510, 199] width 480 height 15
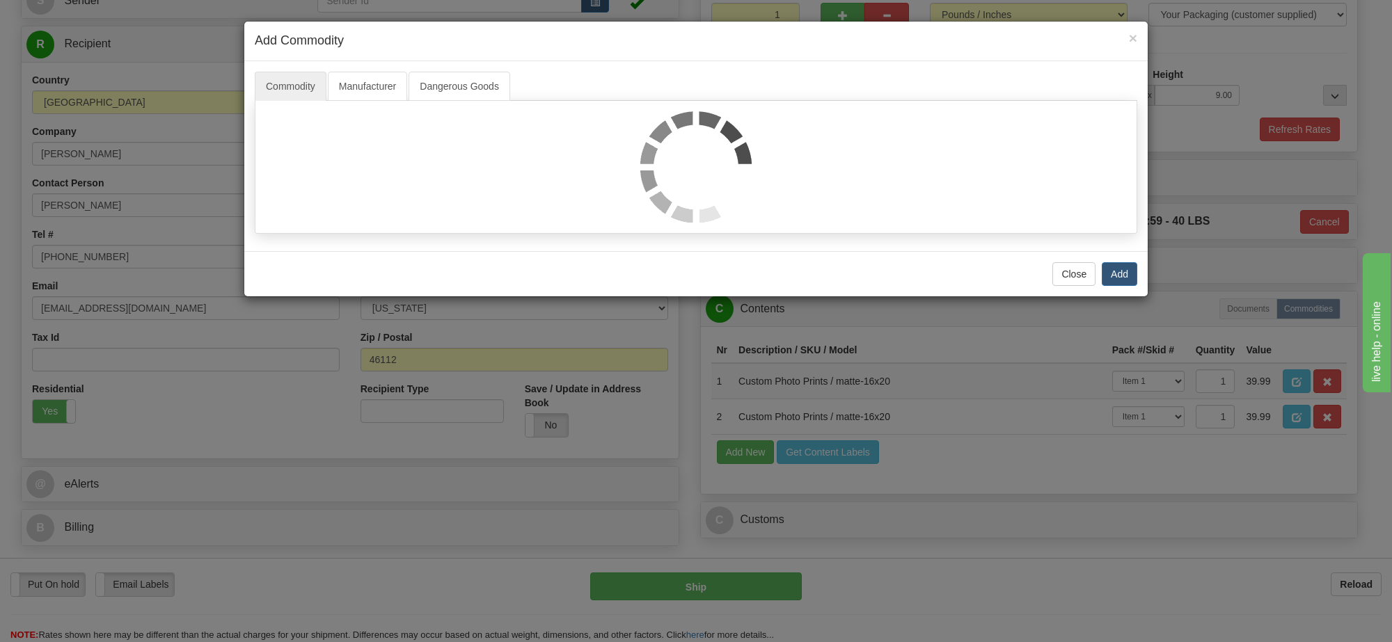
select select "1"
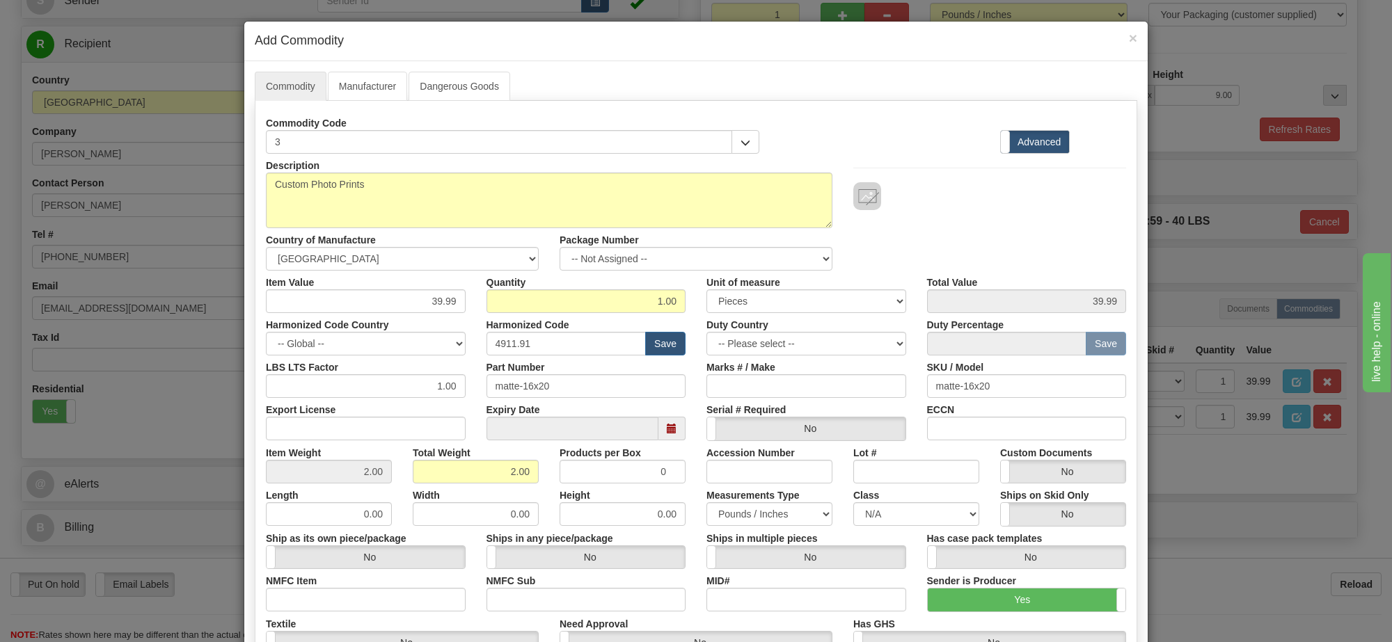
scroll to position [174, 0]
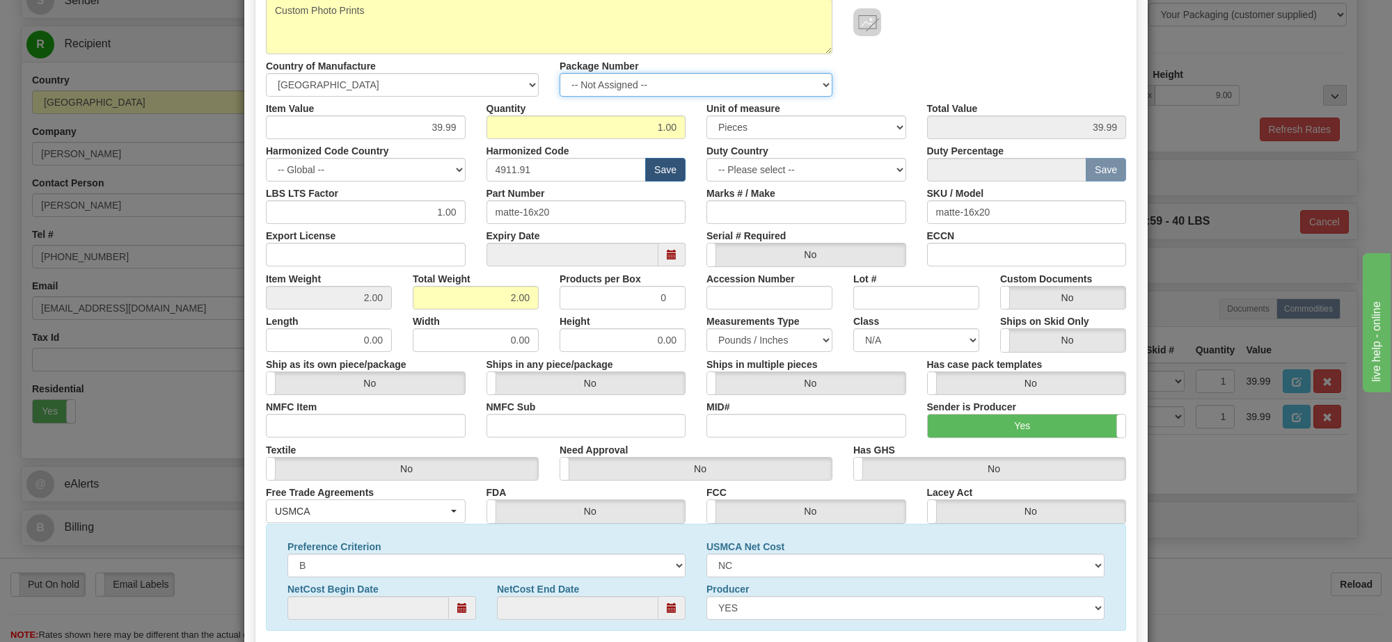
click at [795, 87] on select "-- Not Assigned -- Item 1" at bounding box center [696, 85] width 273 height 24
select select "0"
click at [560, 74] on select "-- Not Assigned -- Item 1" at bounding box center [696, 85] width 273 height 24
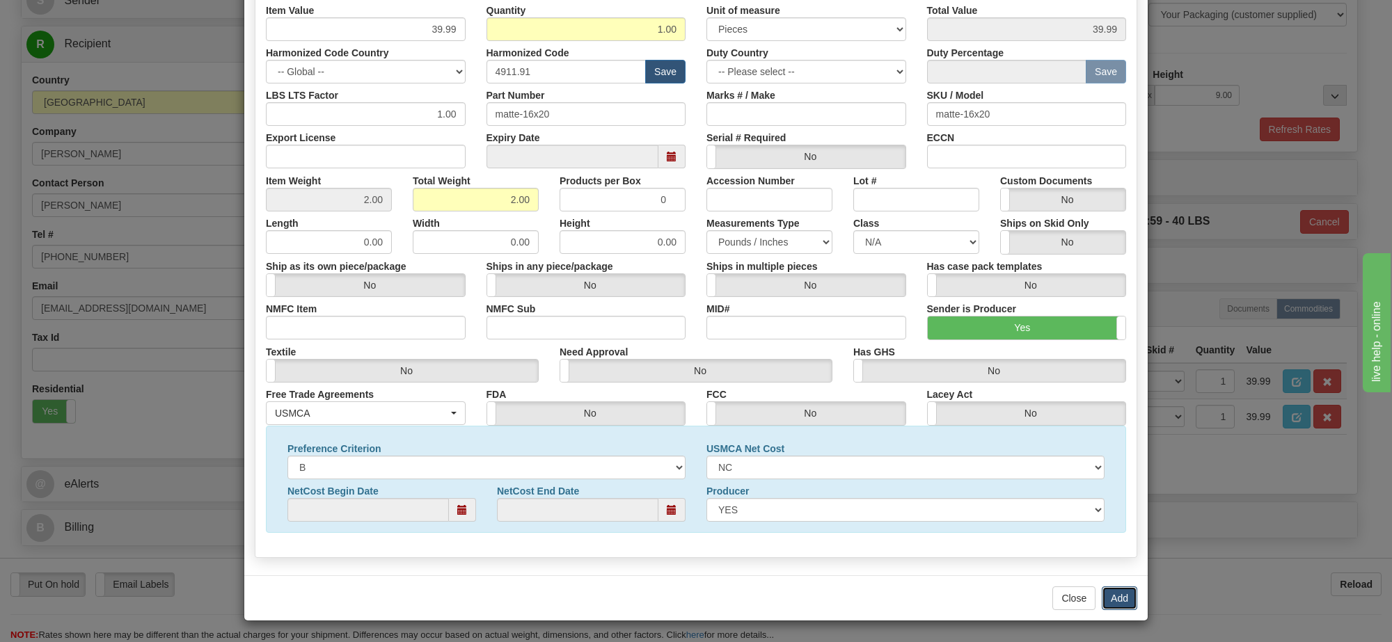
click at [1110, 592] on button "Add" at bounding box center [1119, 599] width 35 height 24
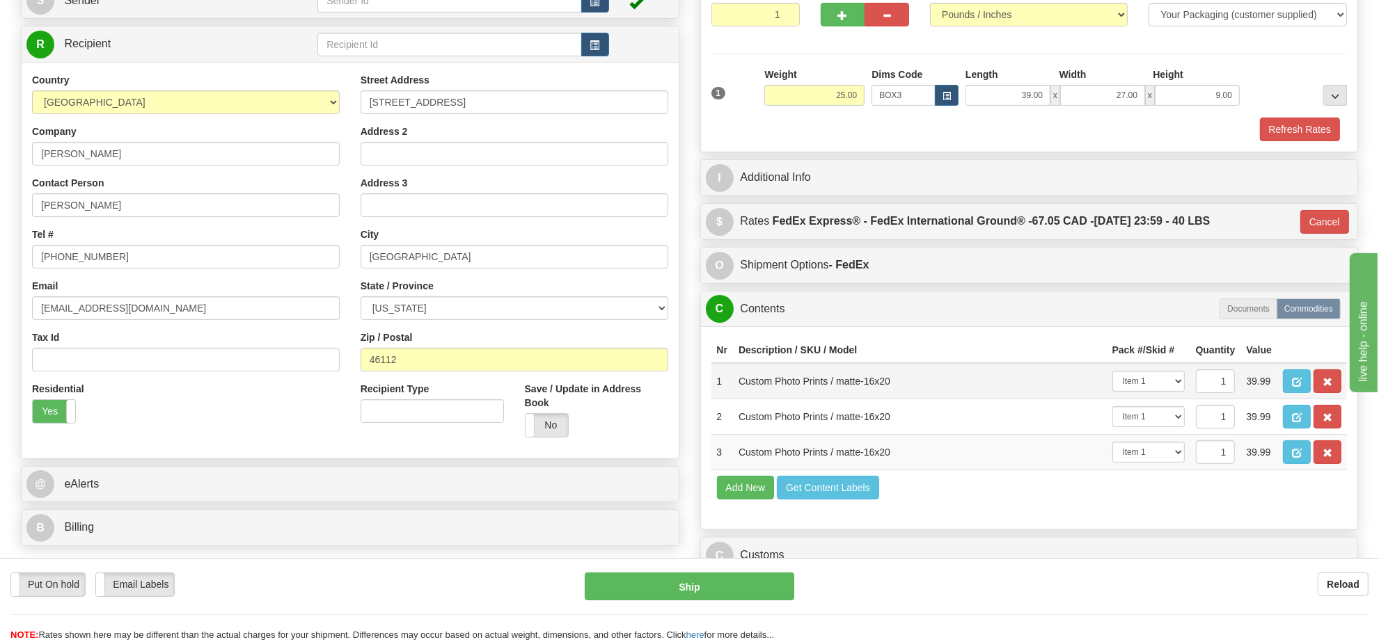
scroll to position [0, 0]
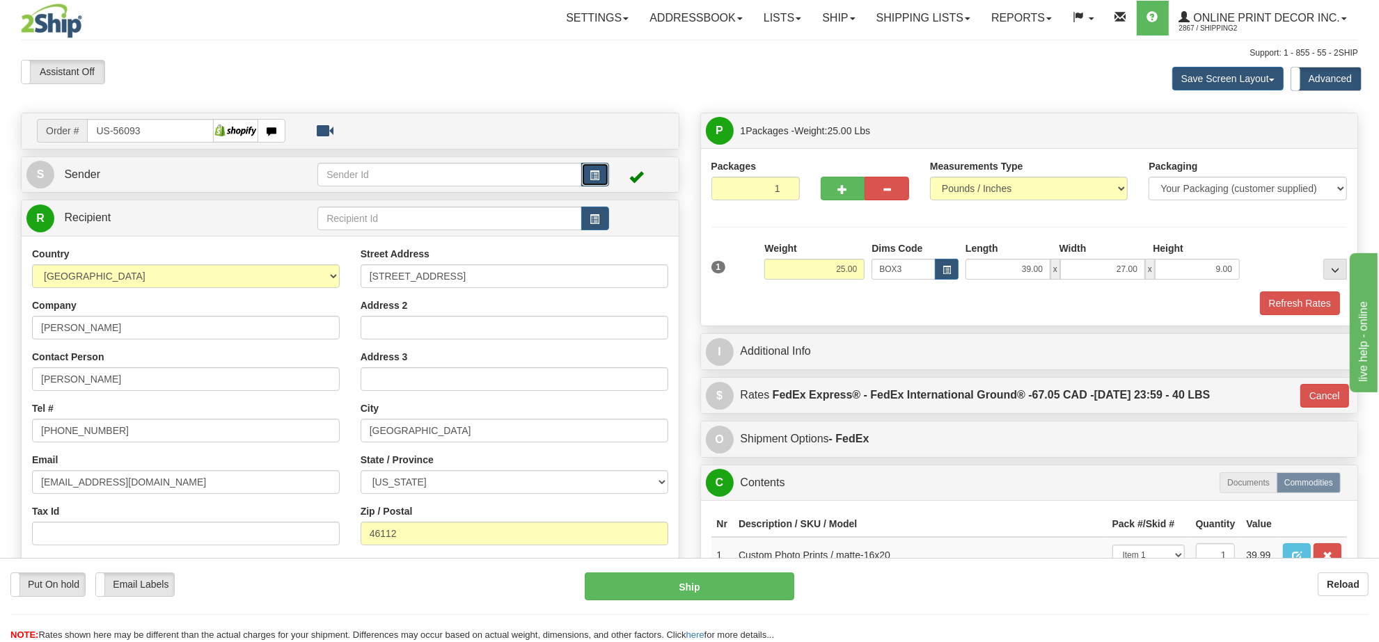
click at [599, 177] on span "button" at bounding box center [595, 175] width 10 height 9
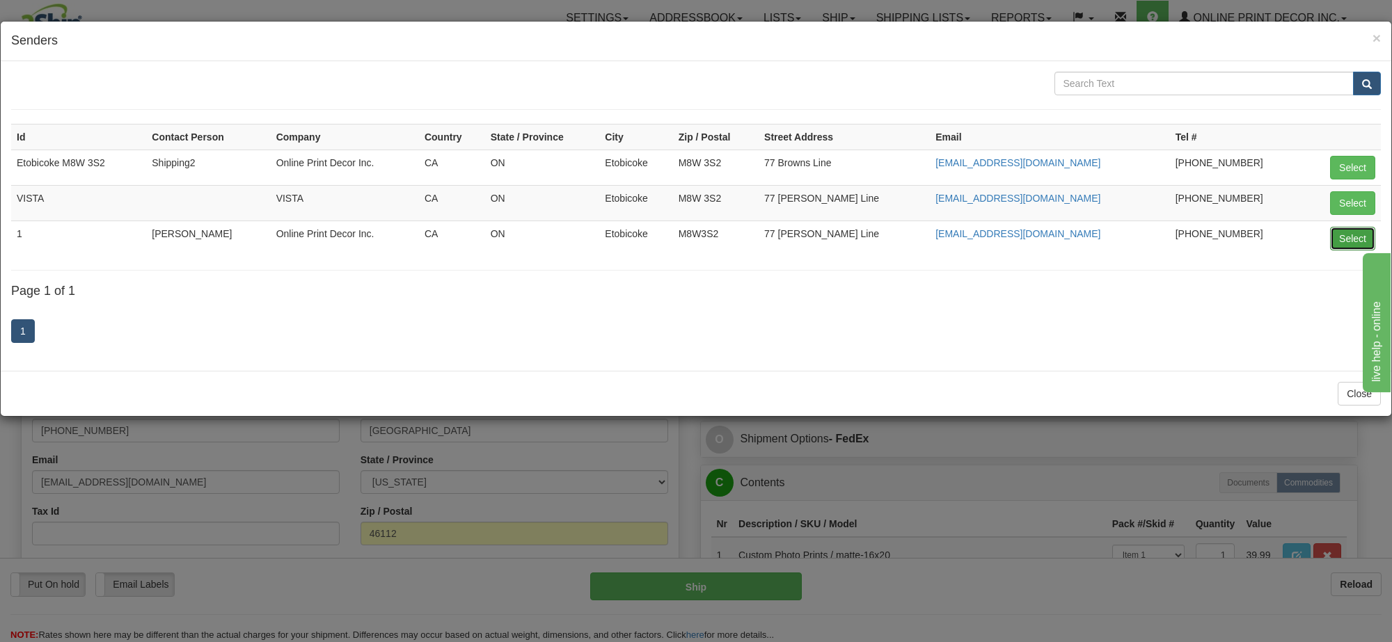
click at [1345, 233] on button "Select" at bounding box center [1352, 239] width 45 height 24
type input "1"
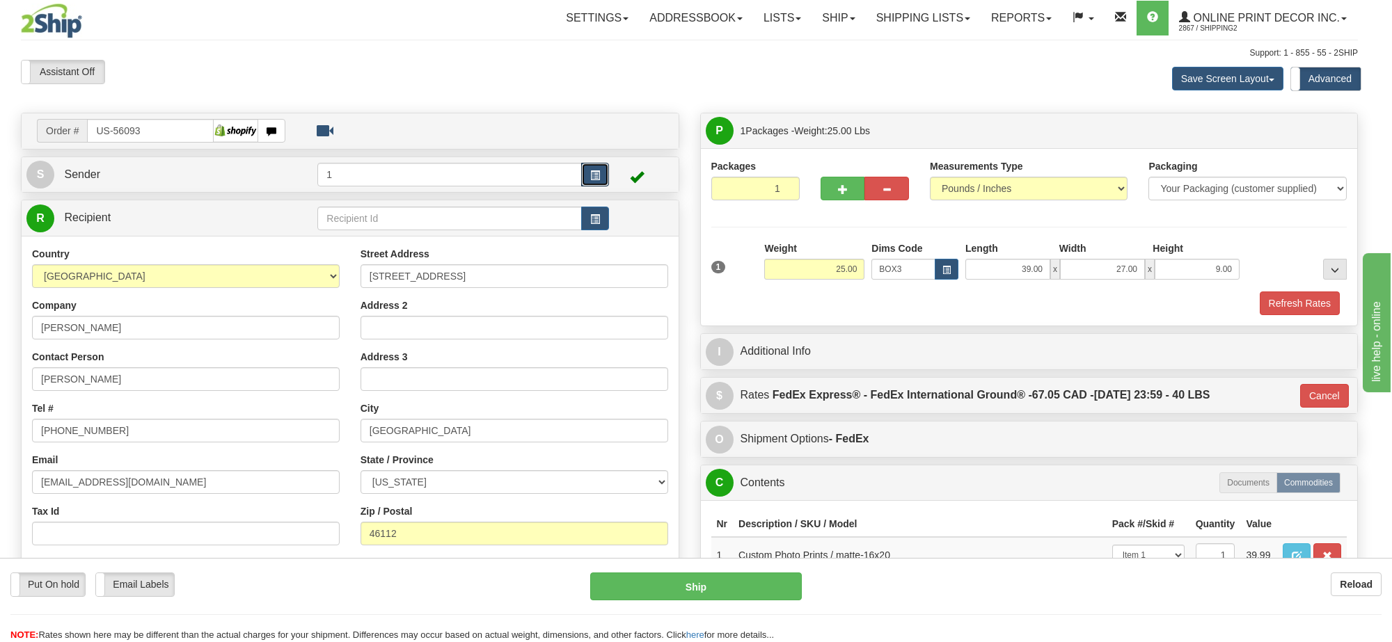
type input "92"
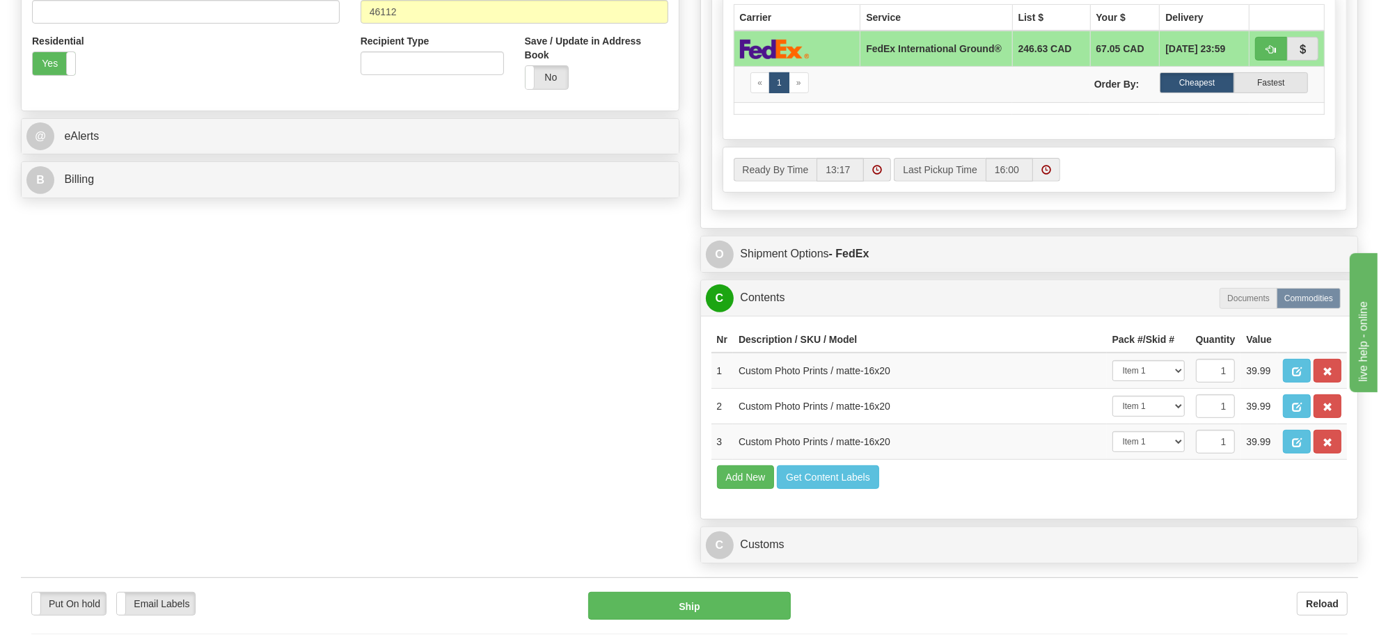
scroll to position [870, 0]
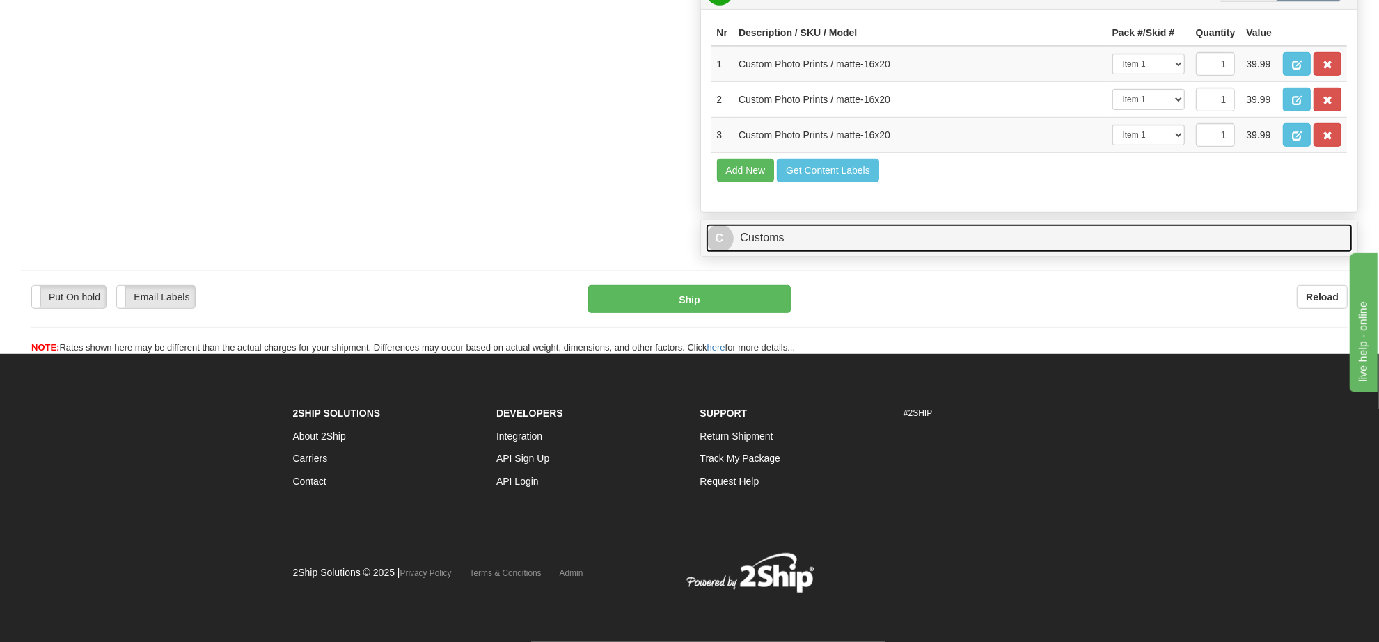
click at [815, 253] on link "C Customs" at bounding box center [1029, 238] width 647 height 29
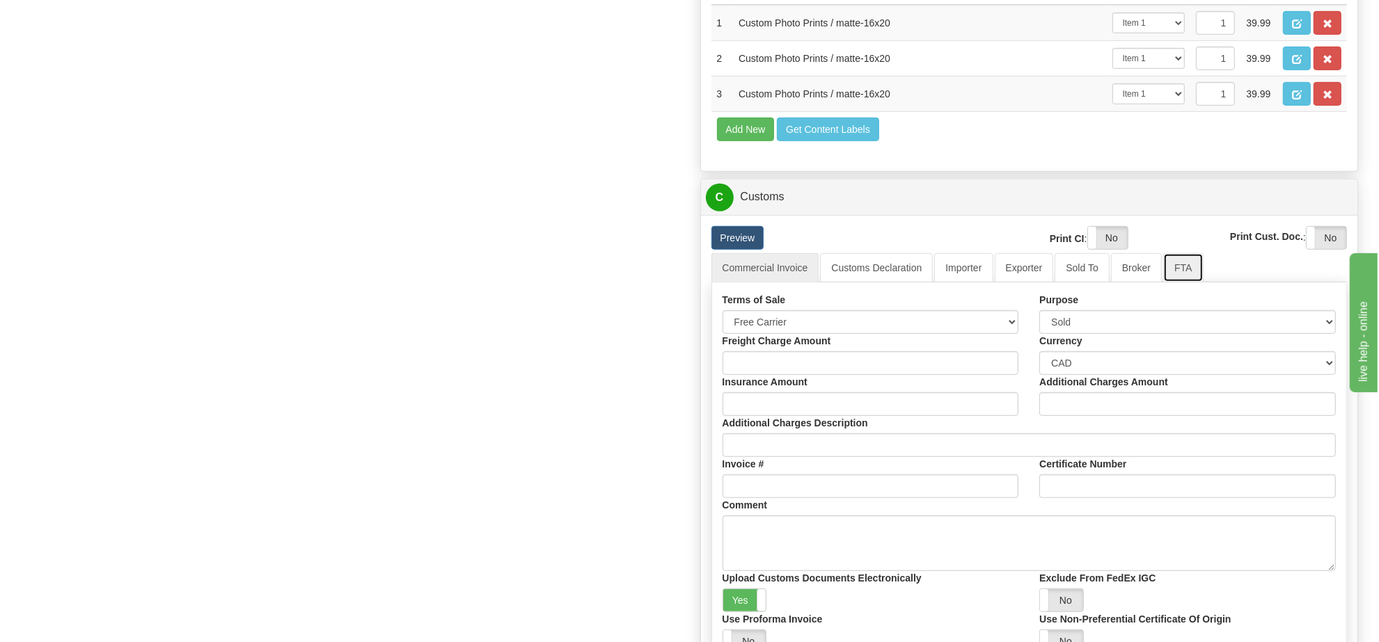
click at [1177, 283] on link "FTA" at bounding box center [1183, 267] width 40 height 29
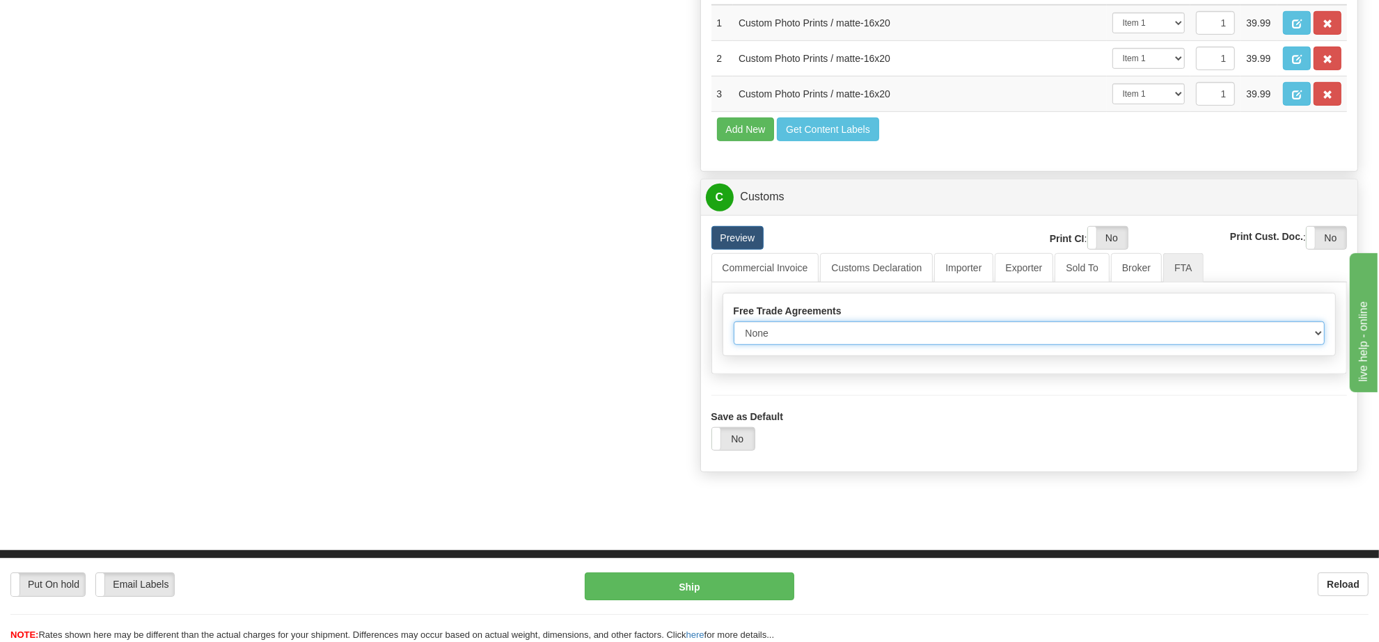
click at [915, 345] on select "None Other USMCA CETA CUKTCA" at bounding box center [1030, 334] width 592 height 24
select select "1"
click at [734, 345] on select "None Other USMCA CETA CUKTCA" at bounding box center [1030, 334] width 592 height 24
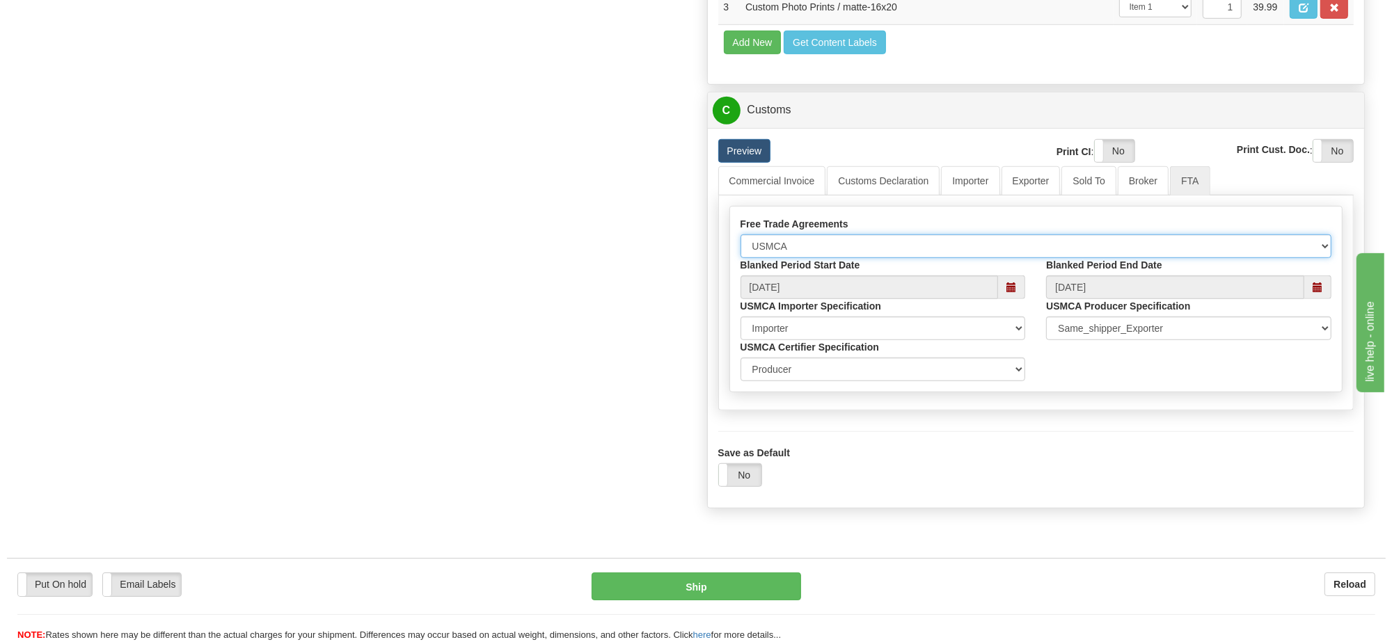
scroll to position [1218, 0]
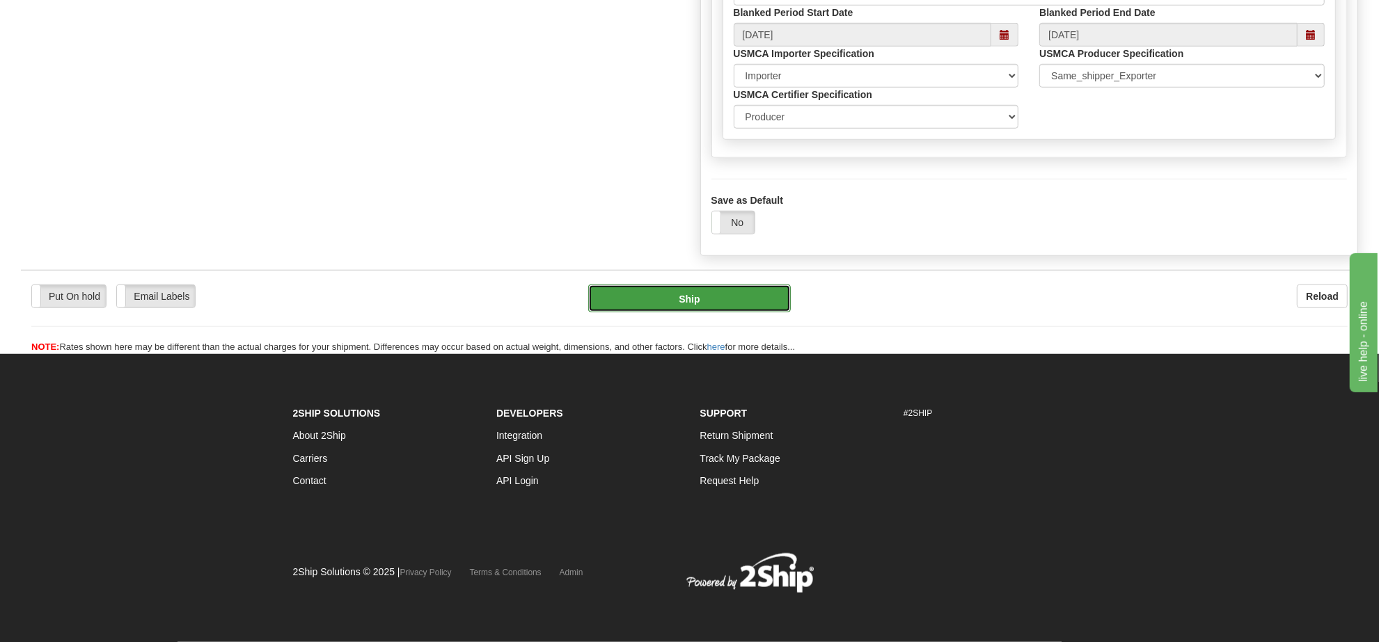
click at [749, 312] on button "Ship" at bounding box center [689, 299] width 202 height 28
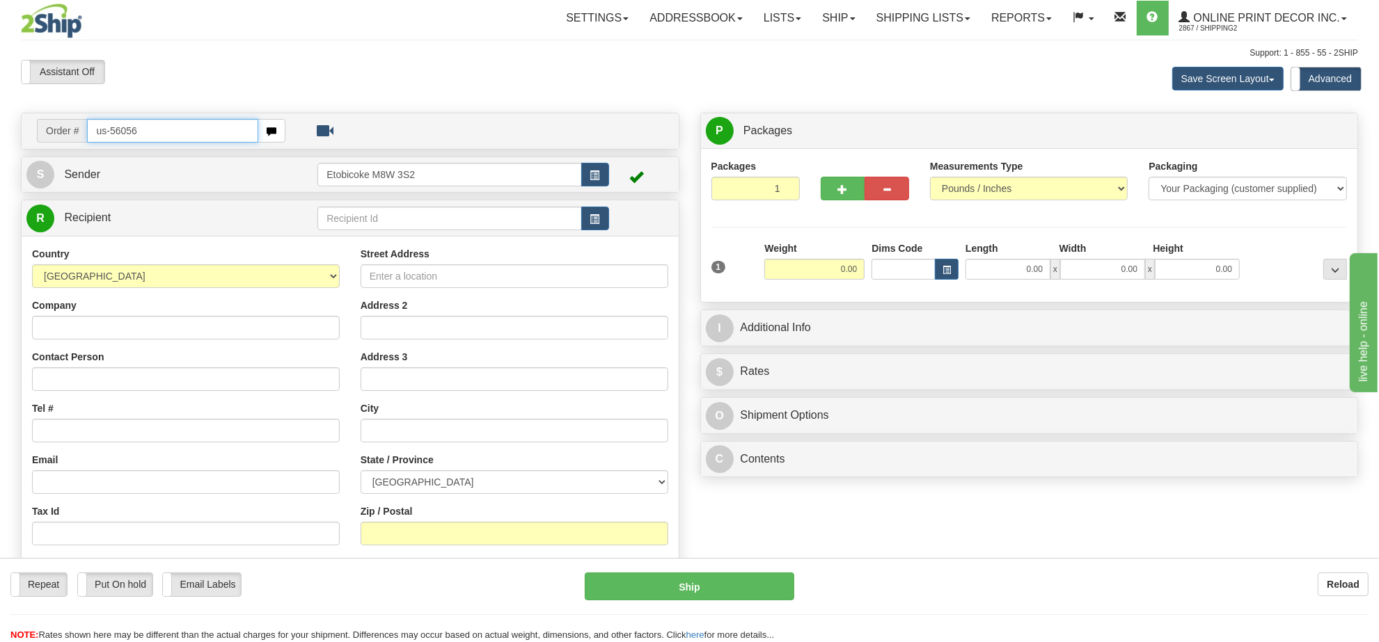
type input "us-56056"
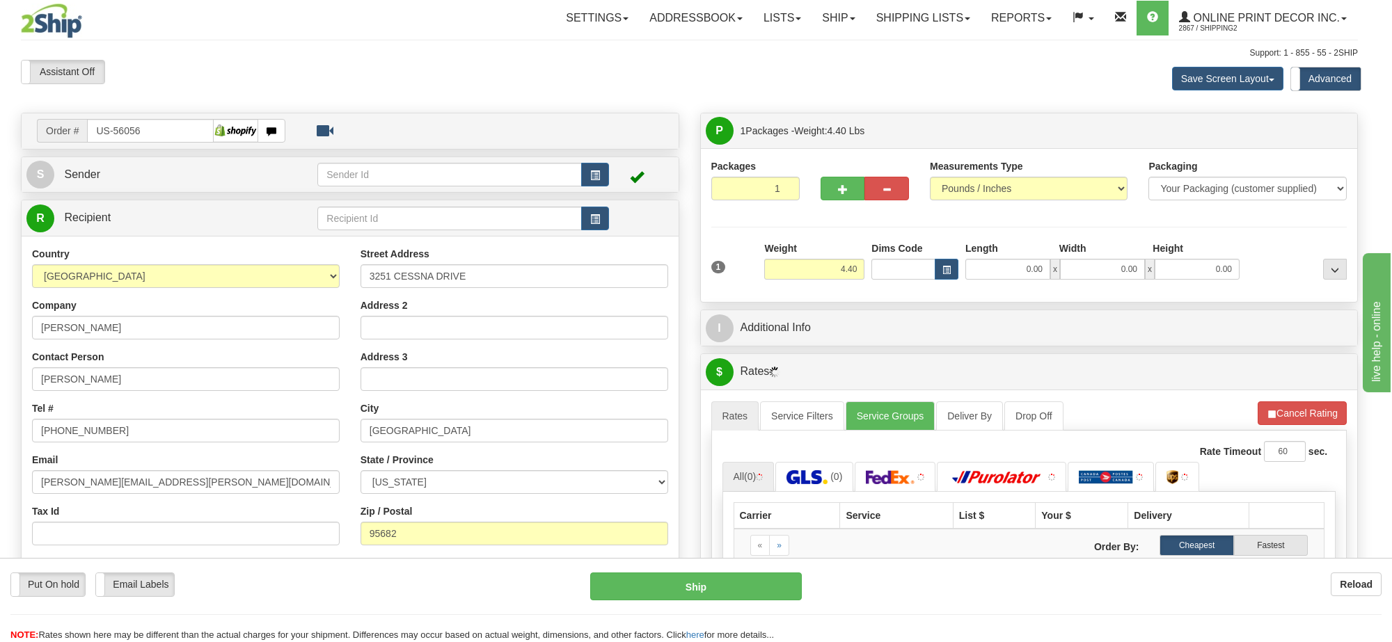
type input "SHINGLE SPRINGS"
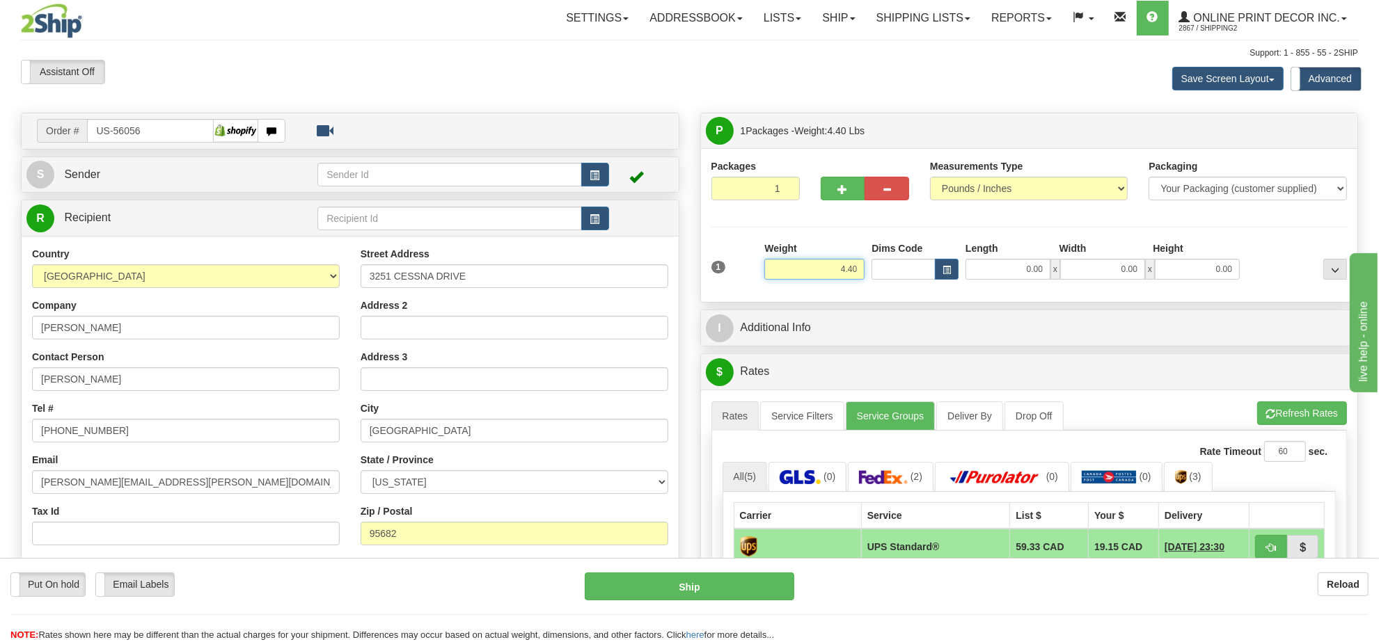
click at [832, 269] on input "4.40" at bounding box center [814, 269] width 100 height 21
type input "8.00"
click at [951, 275] on button "button" at bounding box center [947, 269] width 24 height 21
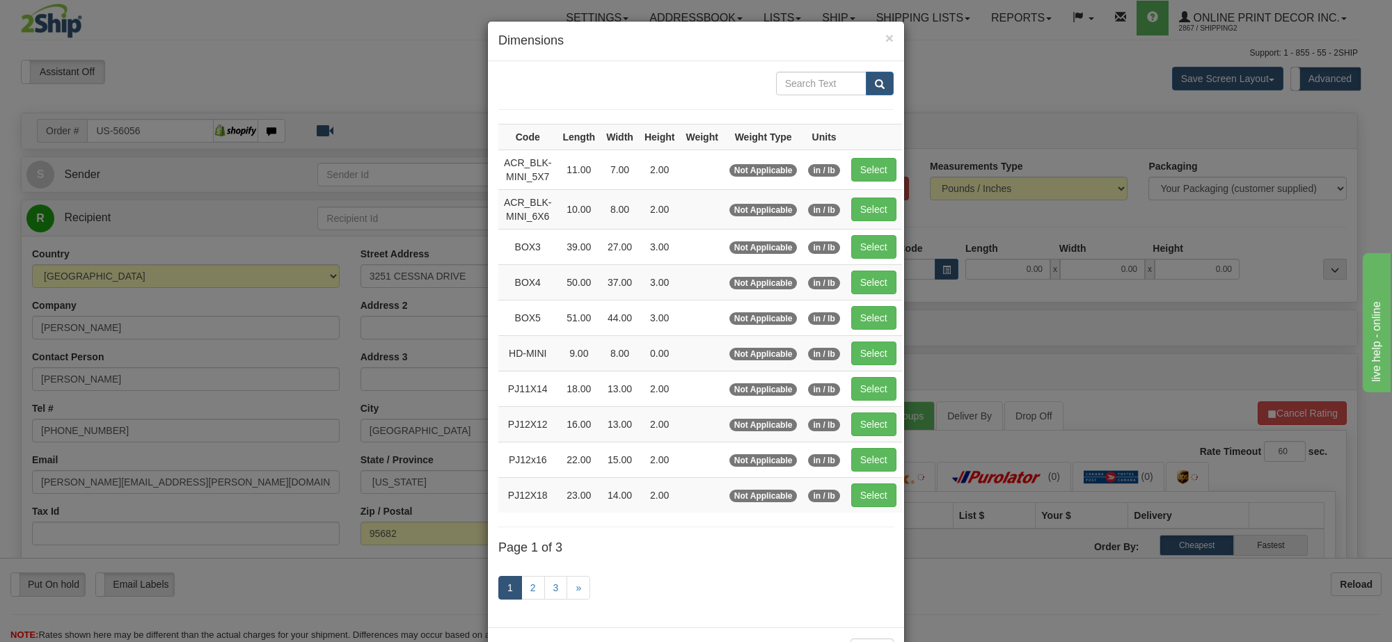
click at [858, 262] on td "Select" at bounding box center [874, 246] width 56 height 35
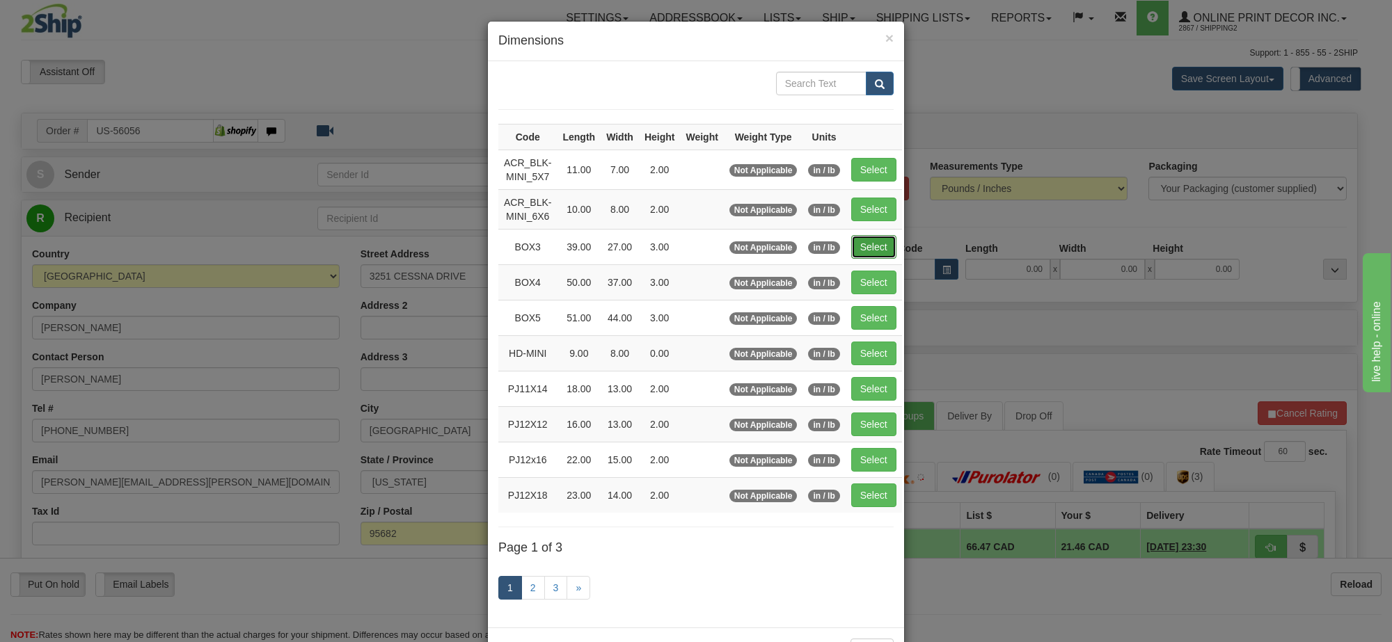
click at [866, 258] on button "Select" at bounding box center [873, 247] width 45 height 24
type input "BOX3"
type input "39.00"
type input "27.00"
type input "3.00"
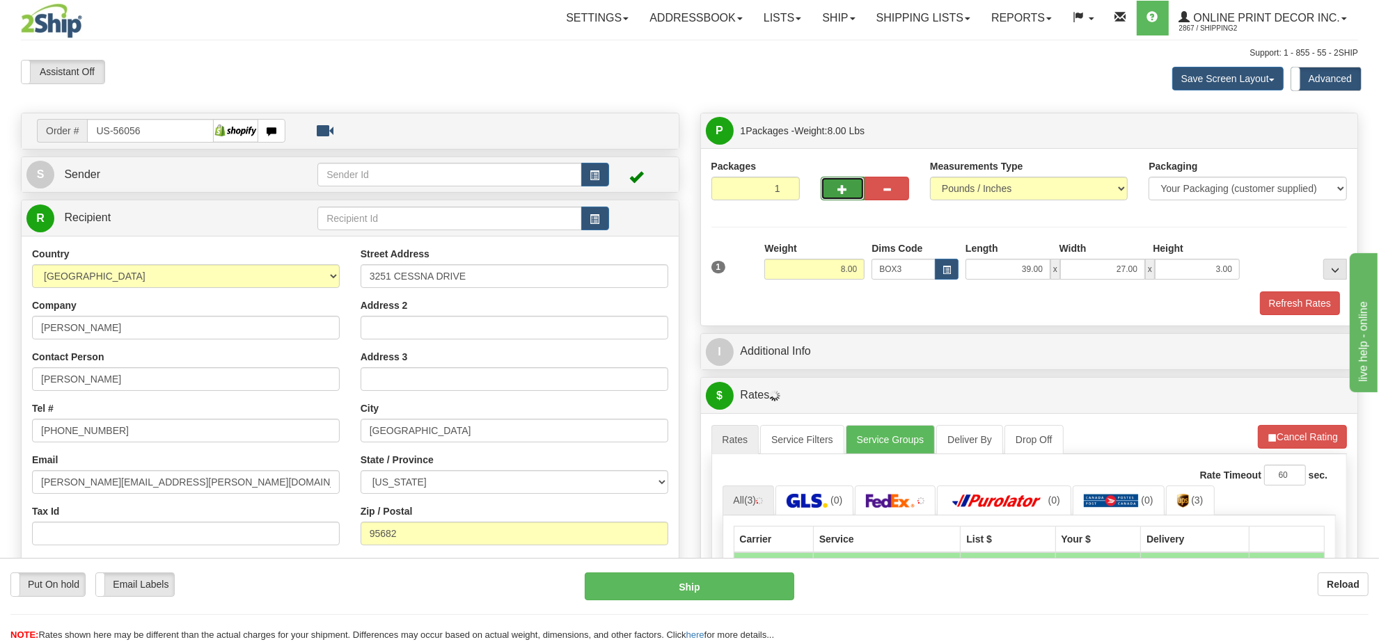
click at [842, 198] on button "button" at bounding box center [843, 189] width 45 height 24
radio input "true"
type input "2"
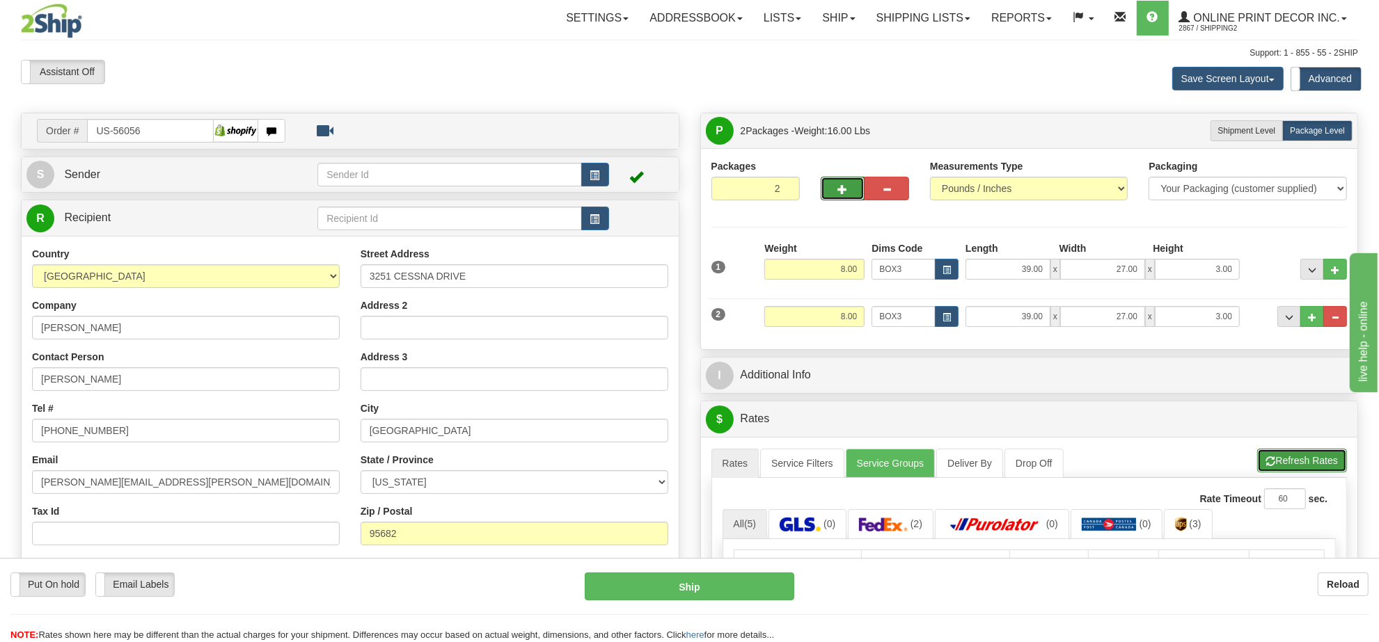
click at [1278, 461] on button "Refresh Rates" at bounding box center [1302, 461] width 90 height 24
click at [593, 173] on span "button" at bounding box center [595, 175] width 10 height 9
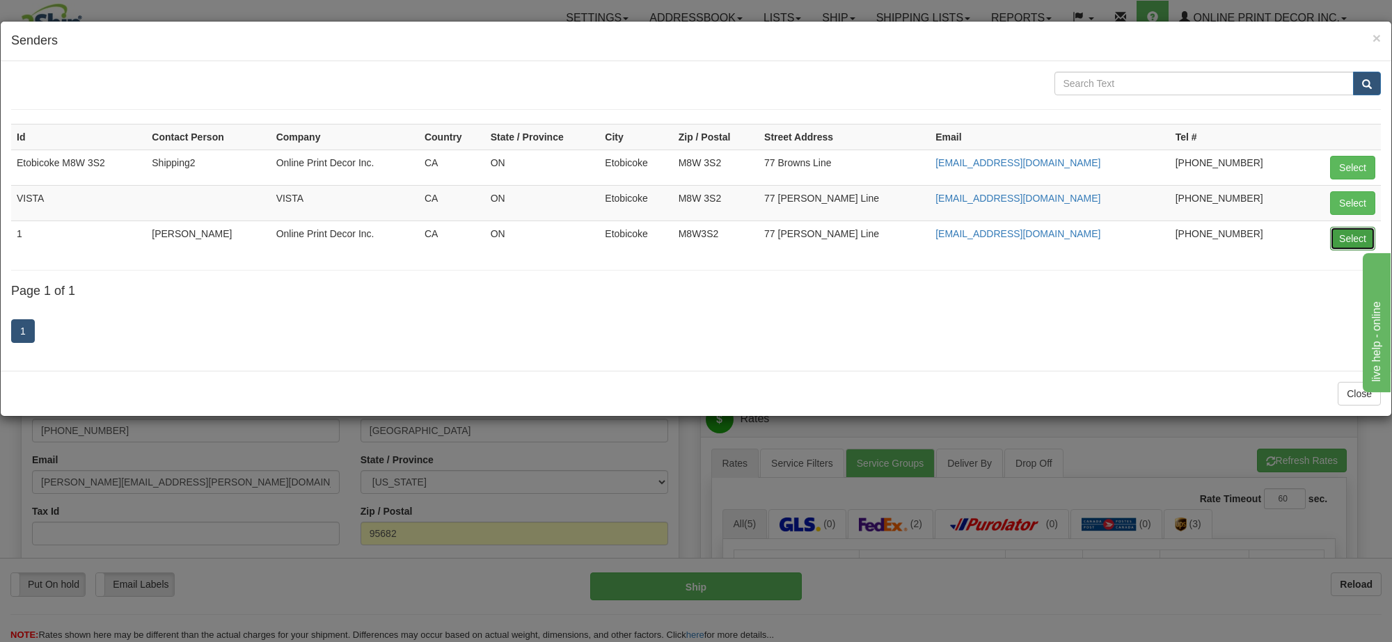
click at [1349, 244] on button "Select" at bounding box center [1352, 239] width 45 height 24
type input "1"
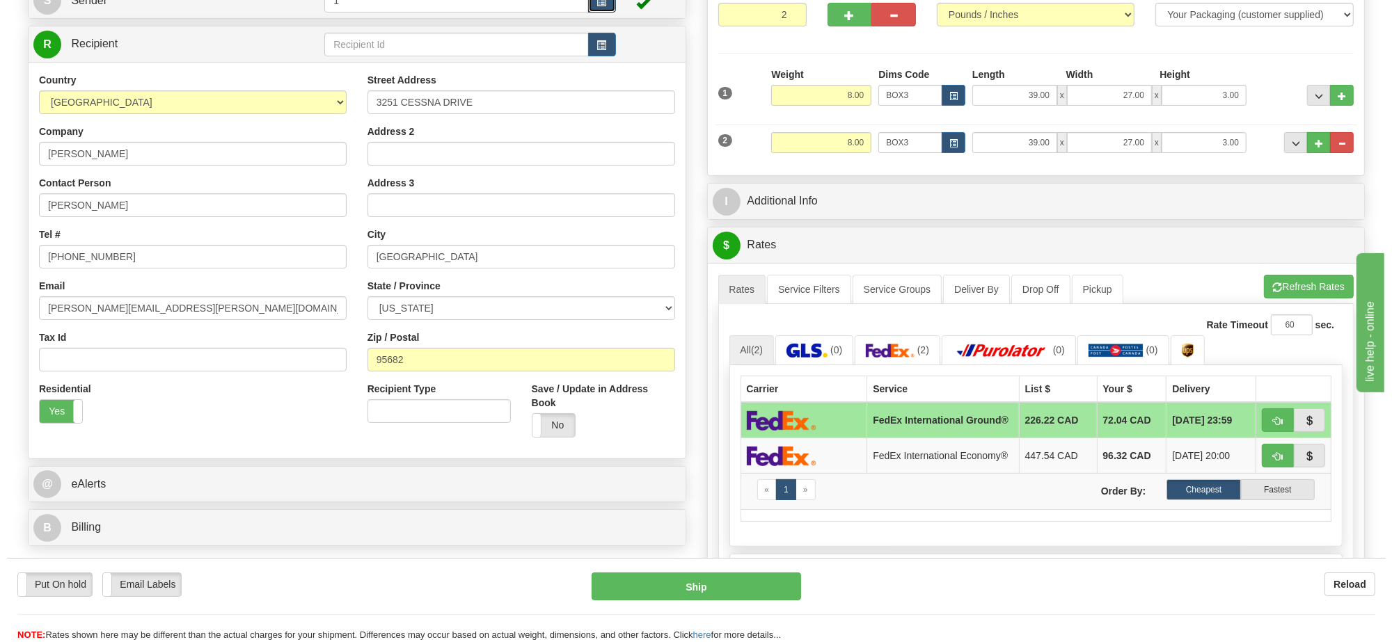
scroll to position [261, 0]
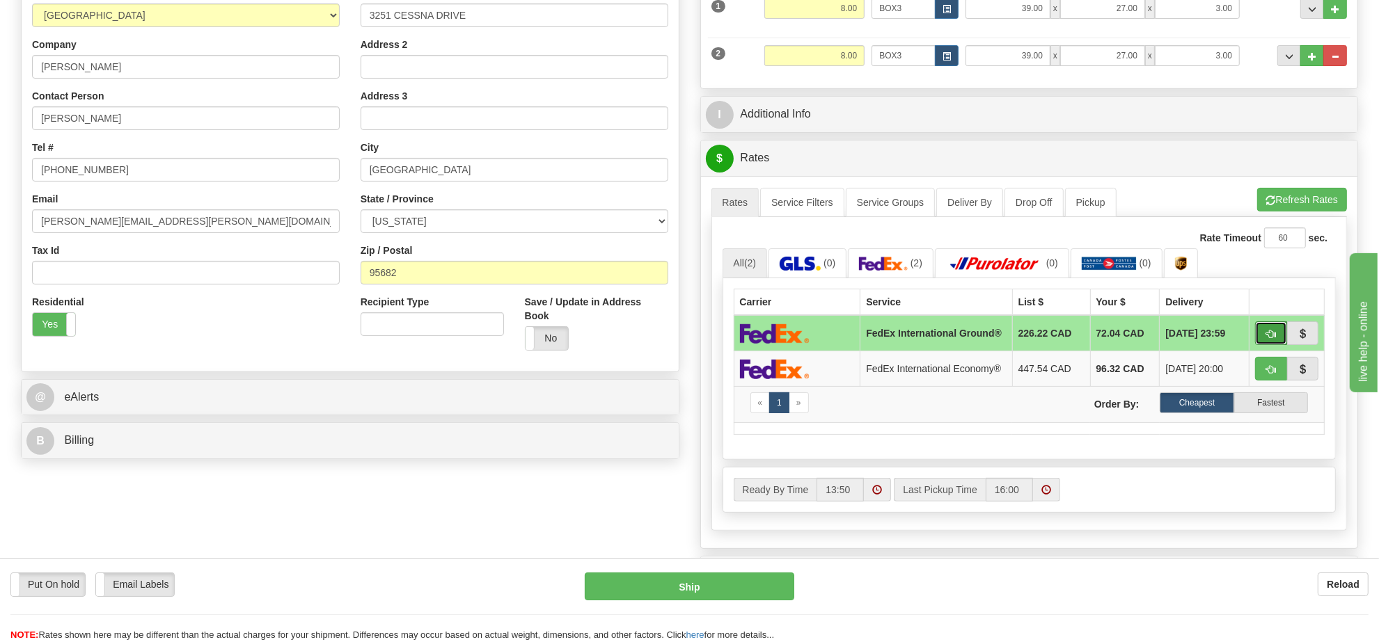
click at [1272, 335] on span "button" at bounding box center [1271, 334] width 10 height 9
type input "92"
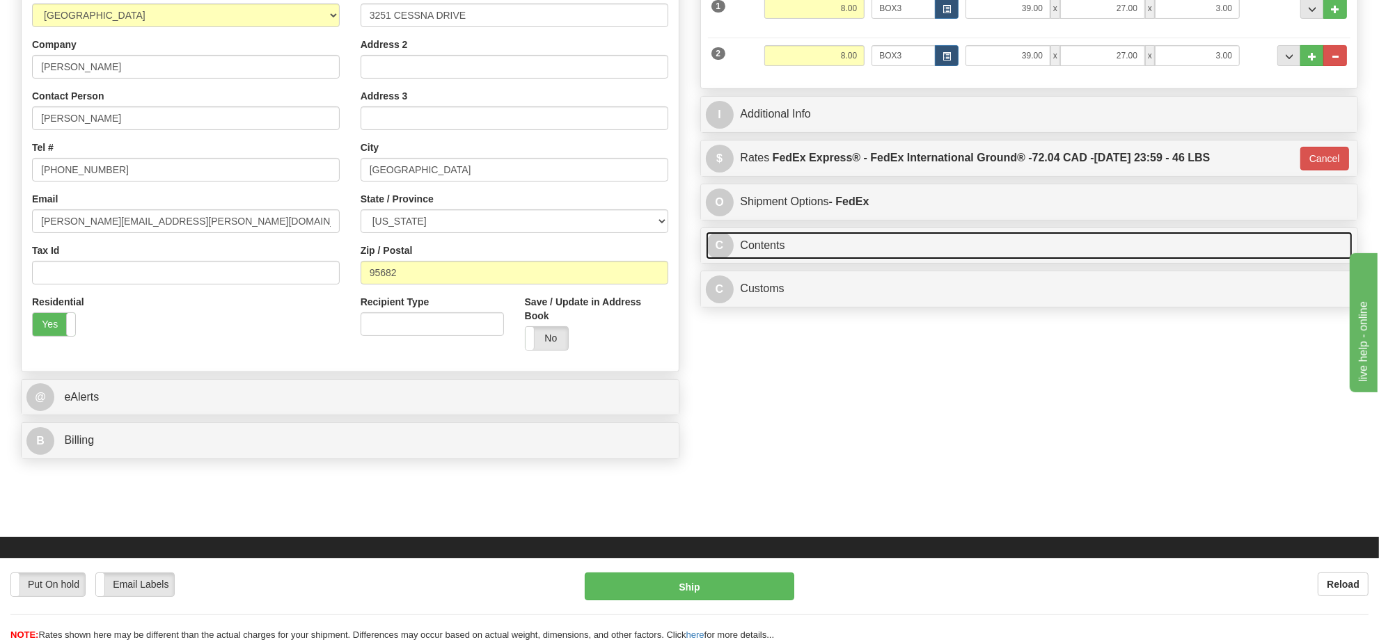
click at [885, 248] on link "C Contents" at bounding box center [1029, 246] width 647 height 29
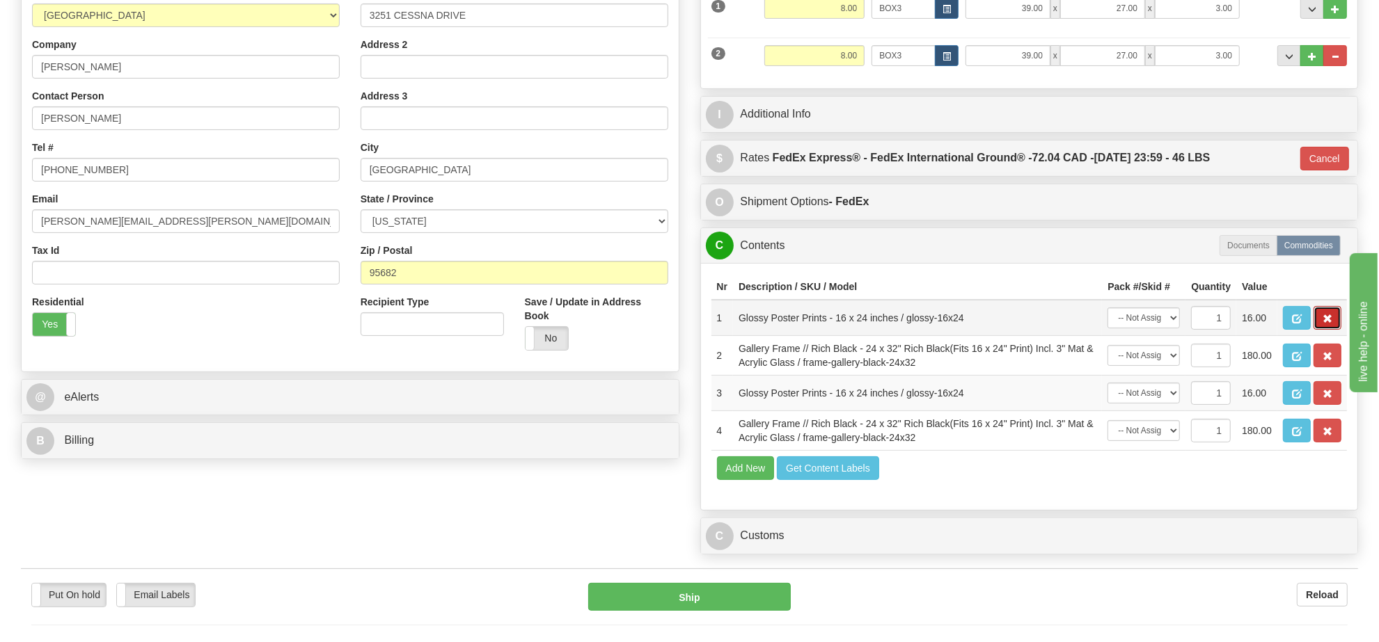
click at [1324, 324] on span "button" at bounding box center [1327, 319] width 10 height 9
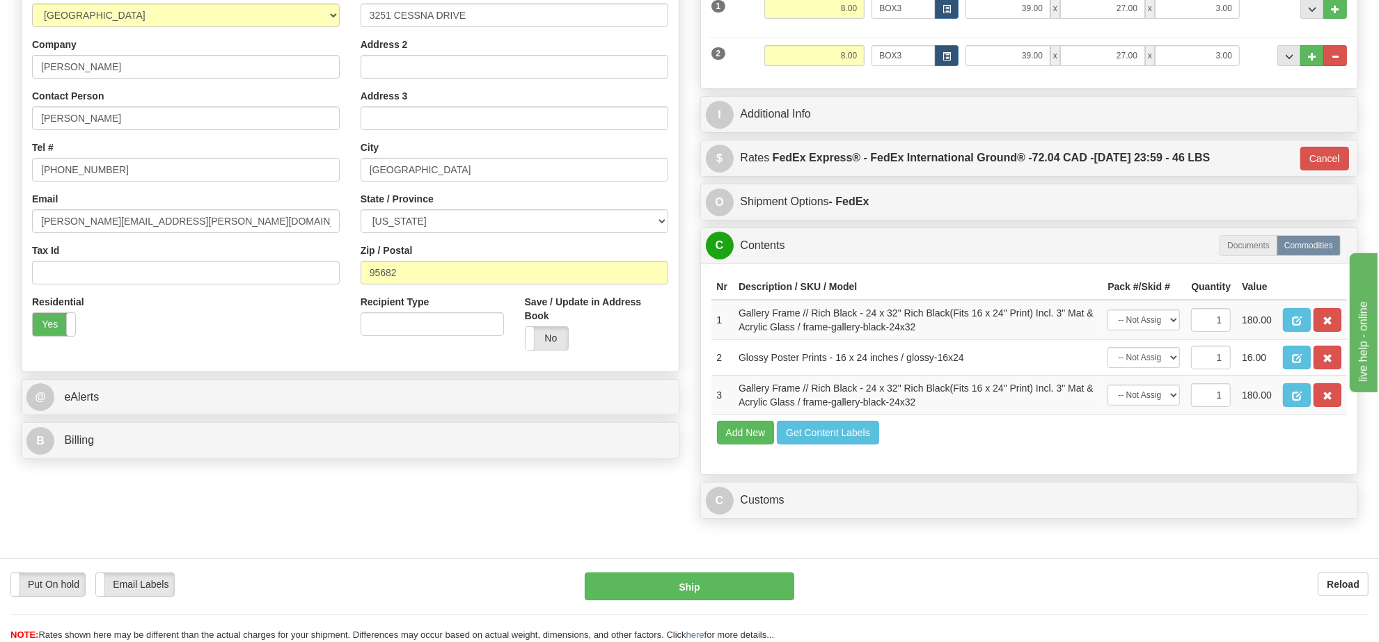
click at [1324, 326] on span "button" at bounding box center [1327, 321] width 10 height 9
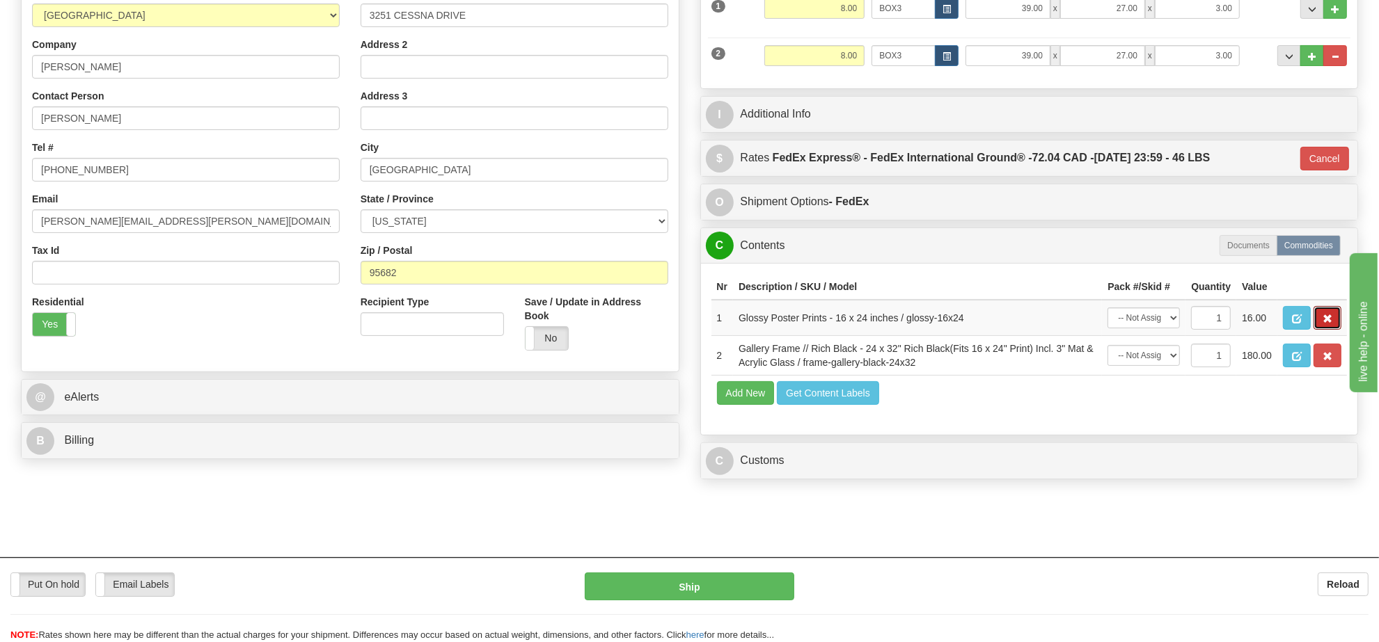
click at [1324, 324] on span "button" at bounding box center [1327, 319] width 10 height 9
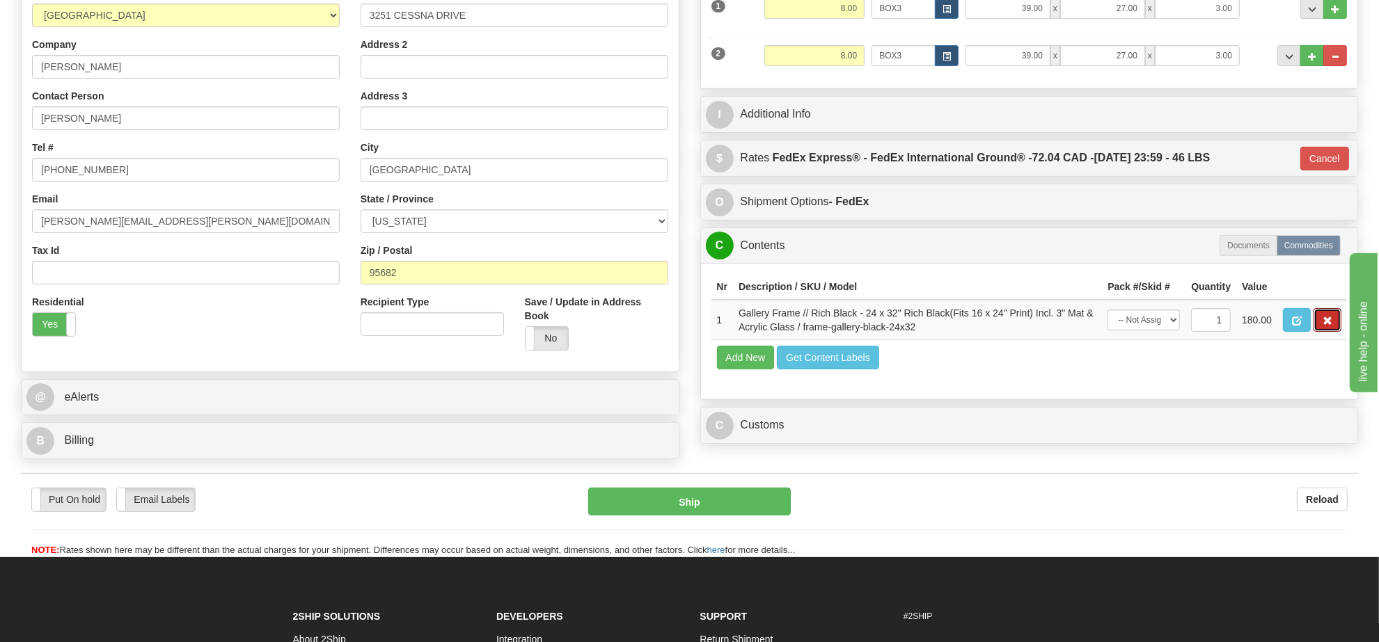
click at [1324, 326] on span "button" at bounding box center [1327, 321] width 10 height 9
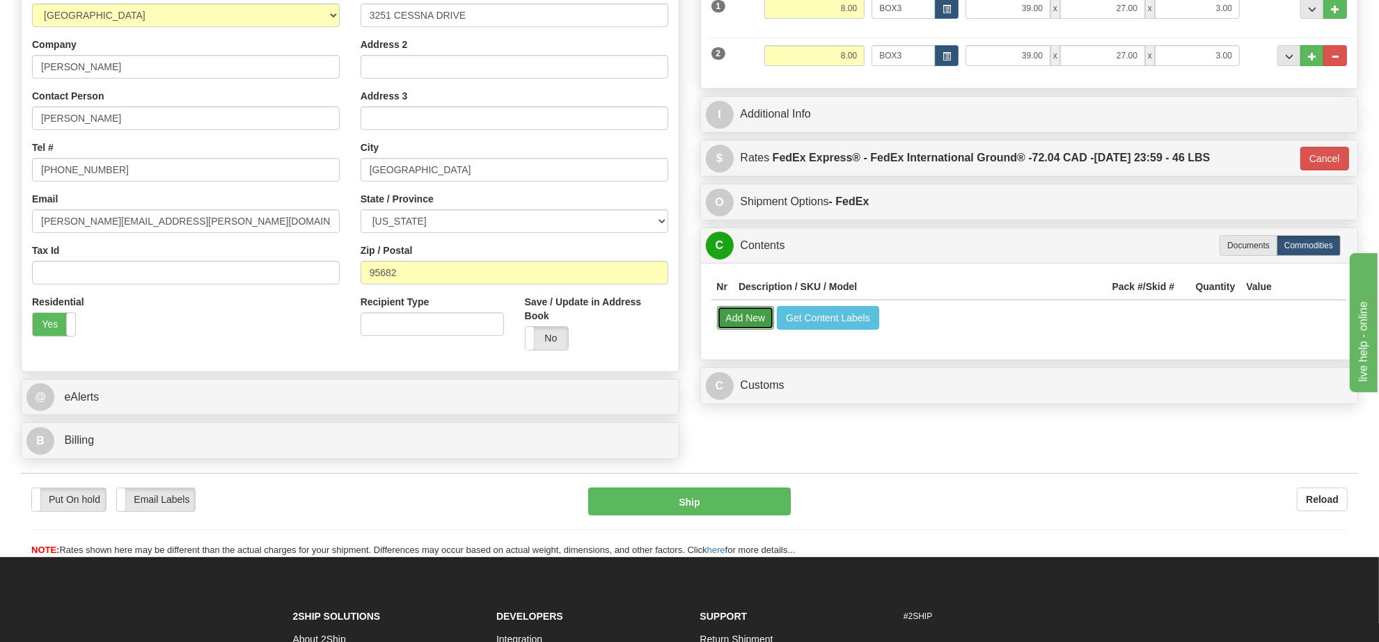
click at [753, 322] on button "Add New" at bounding box center [746, 318] width 58 height 24
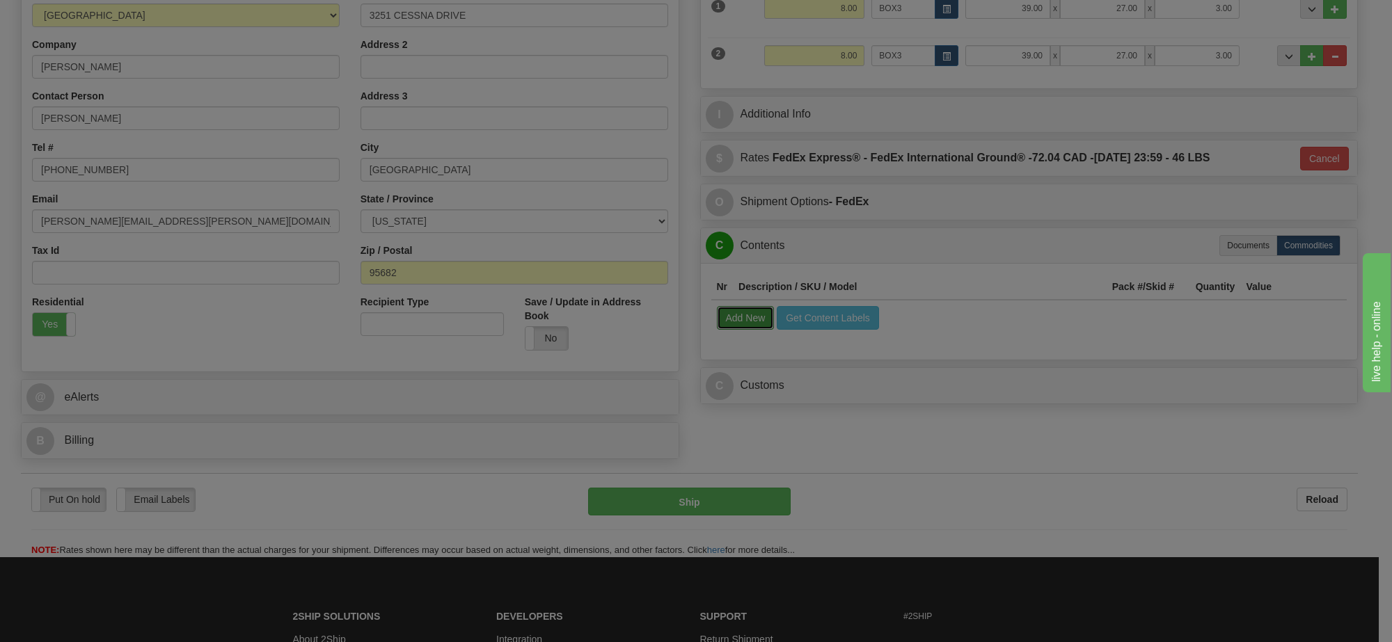
select select
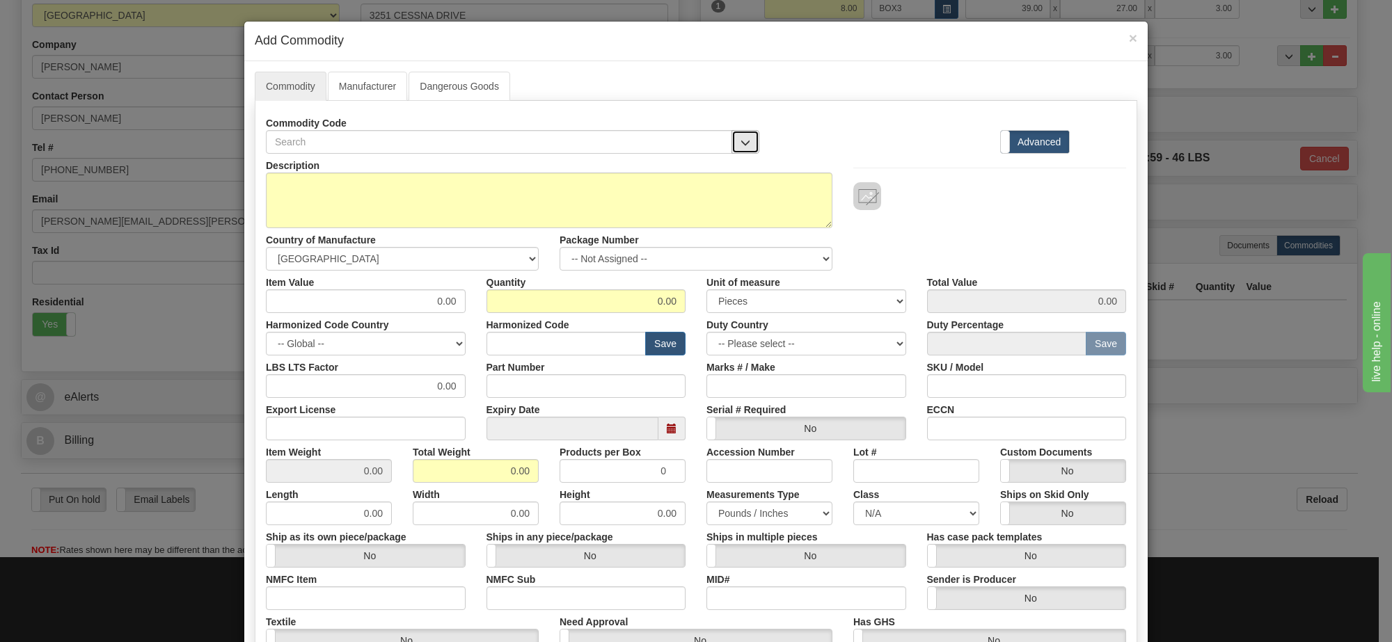
click at [734, 137] on button "button" at bounding box center [745, 142] width 28 height 24
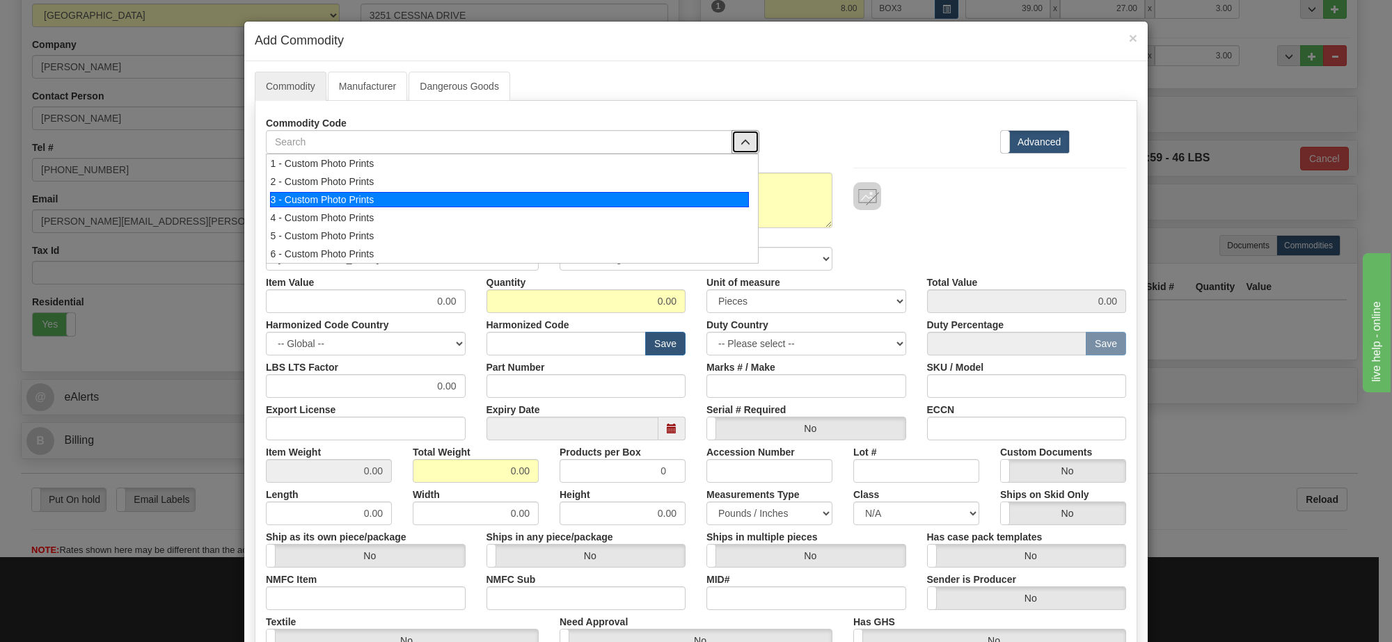
click at [686, 209] on li "3 - Custom Photo Prints" at bounding box center [512, 200] width 491 height 18
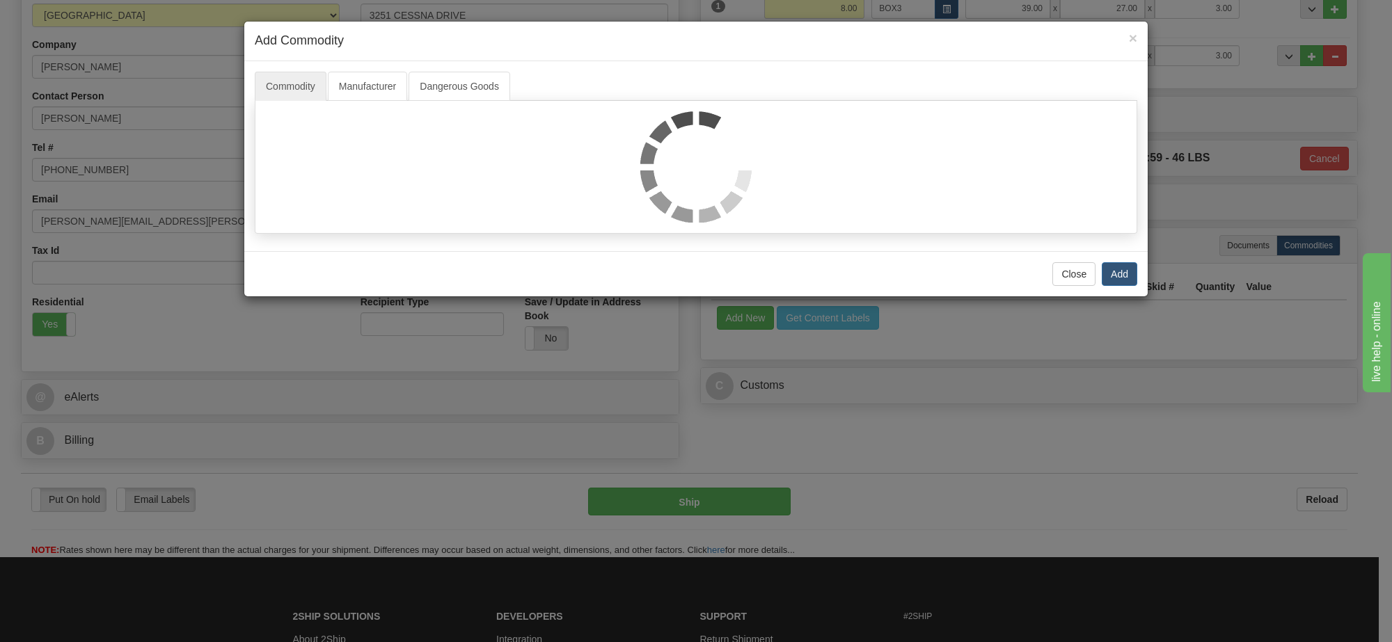
select select "1"
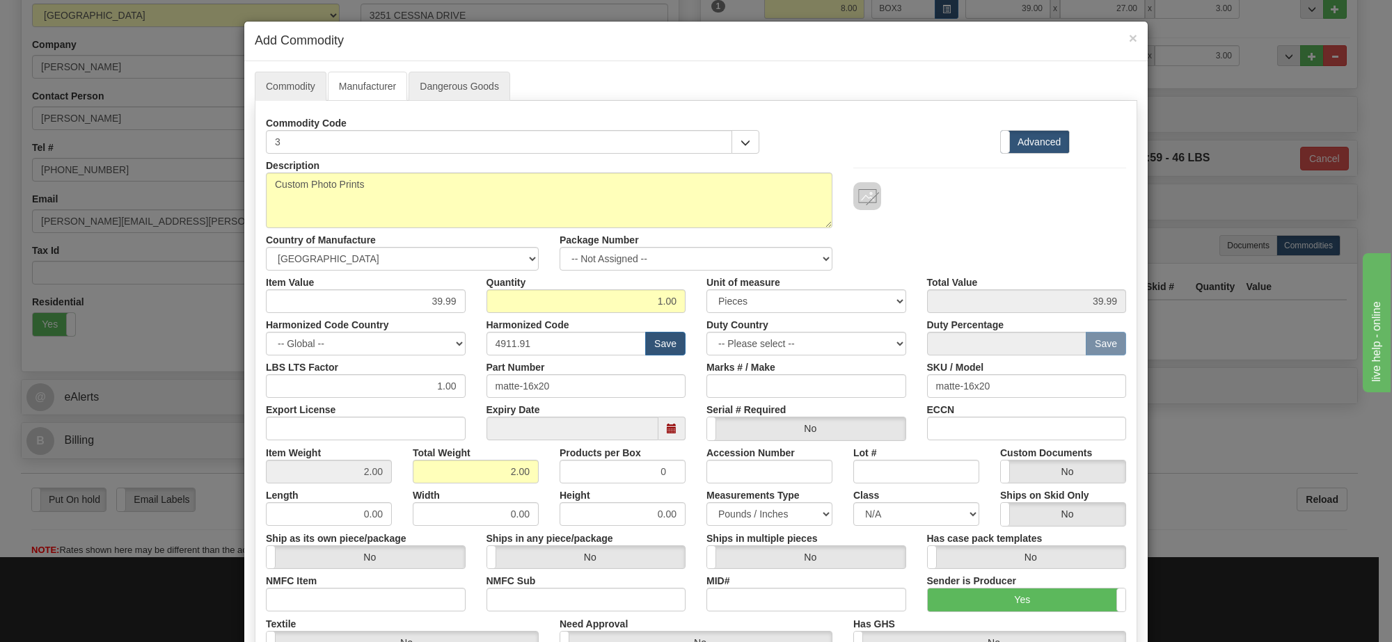
scroll to position [1, 0]
click at [742, 258] on select "-- Not Assigned -- Item 1 Item 2" at bounding box center [696, 259] width 273 height 24
select select "0"
click at [560, 248] on select "-- Not Assigned -- Item 1 Item 2" at bounding box center [696, 259] width 273 height 24
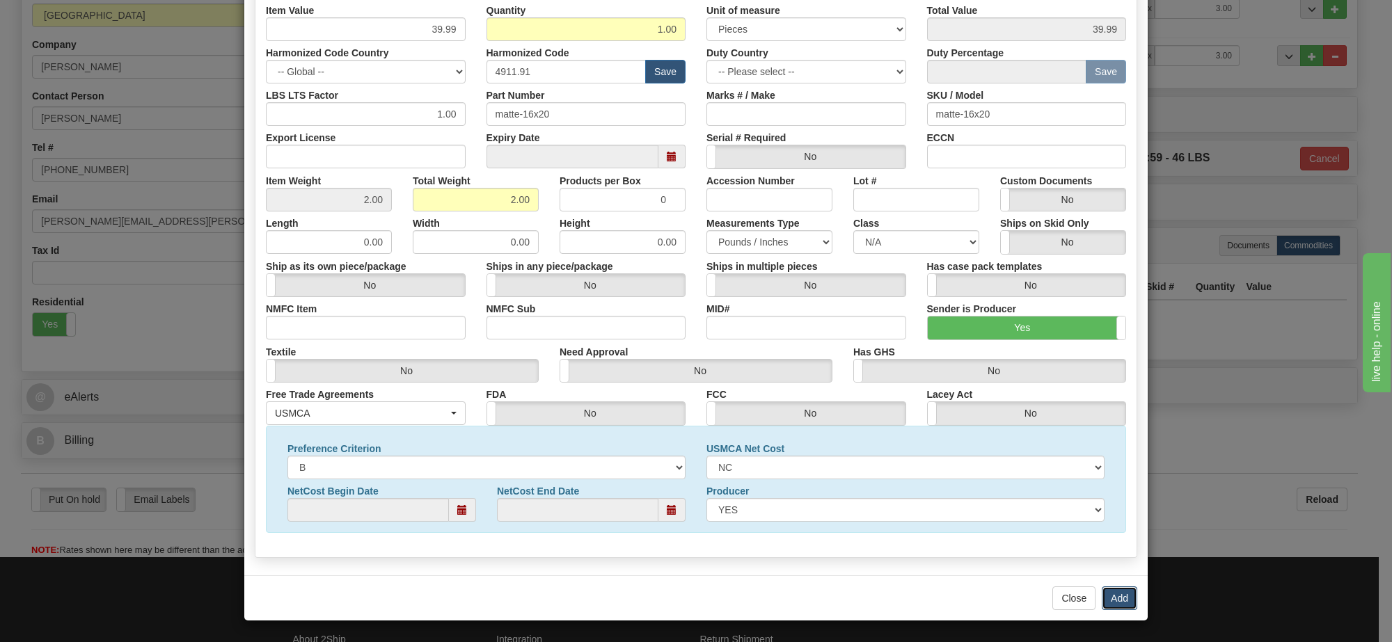
click at [1112, 593] on button "Add" at bounding box center [1119, 599] width 35 height 24
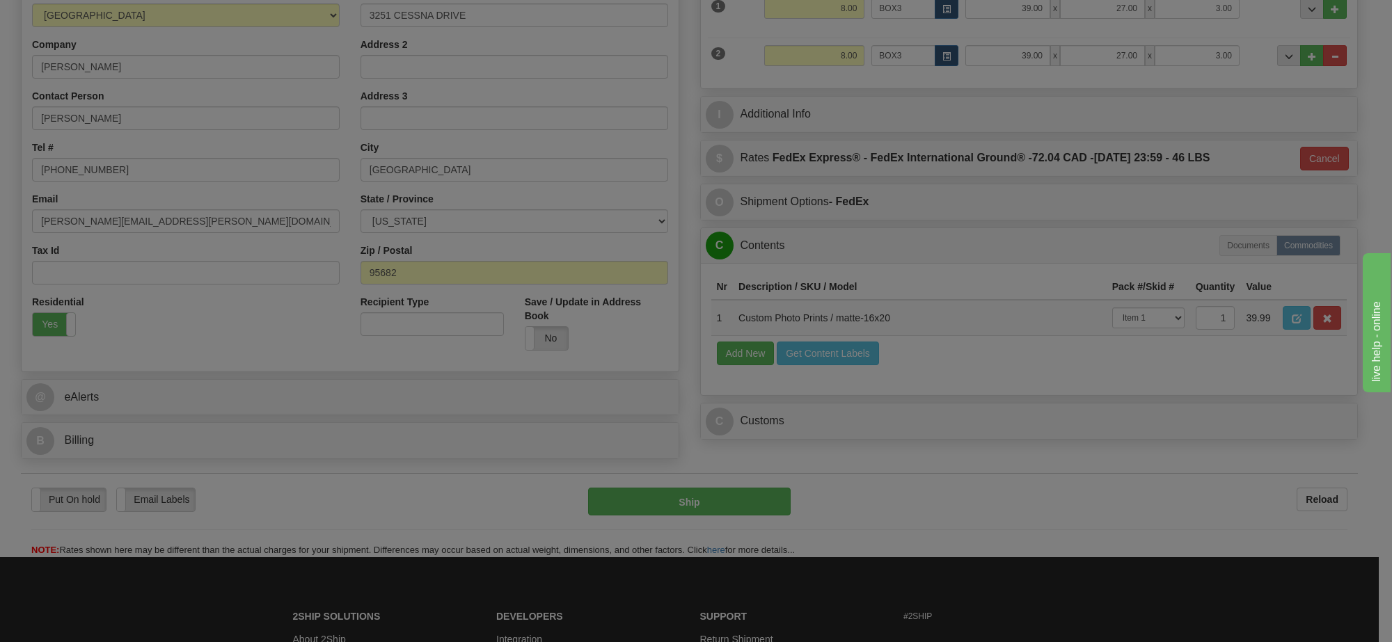
scroll to position [0, 0]
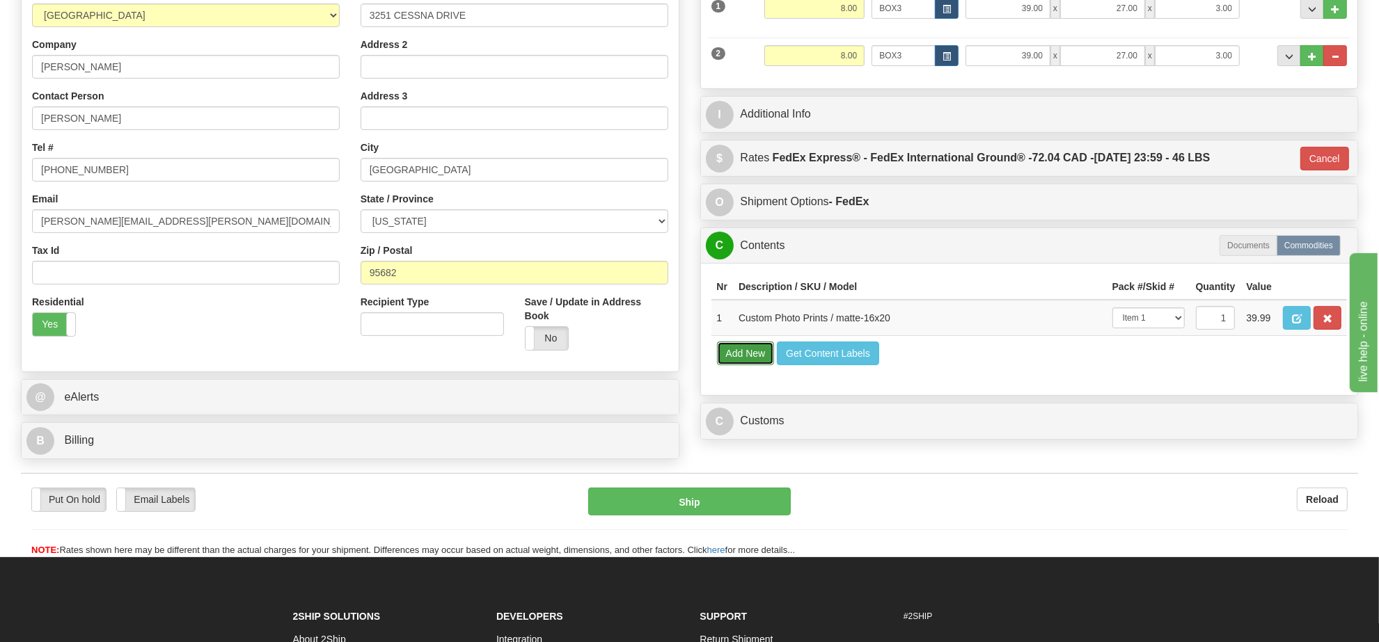
click at [756, 365] on button "Add New" at bounding box center [746, 354] width 58 height 24
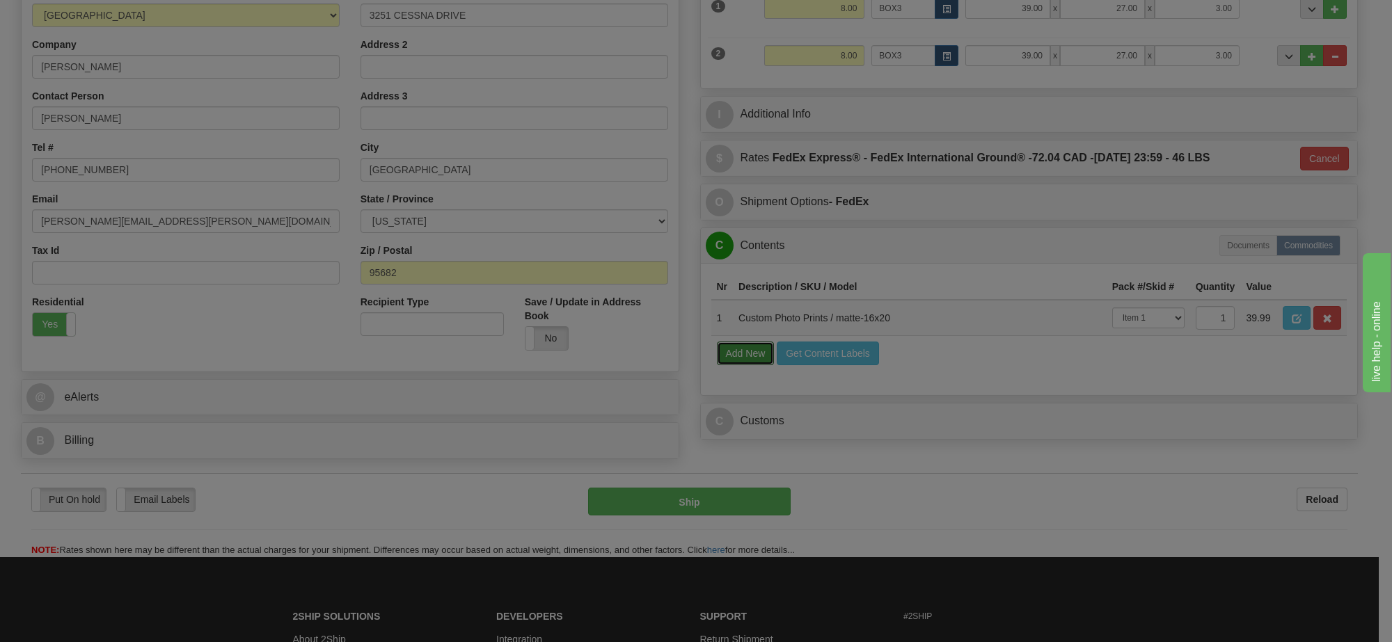
select select
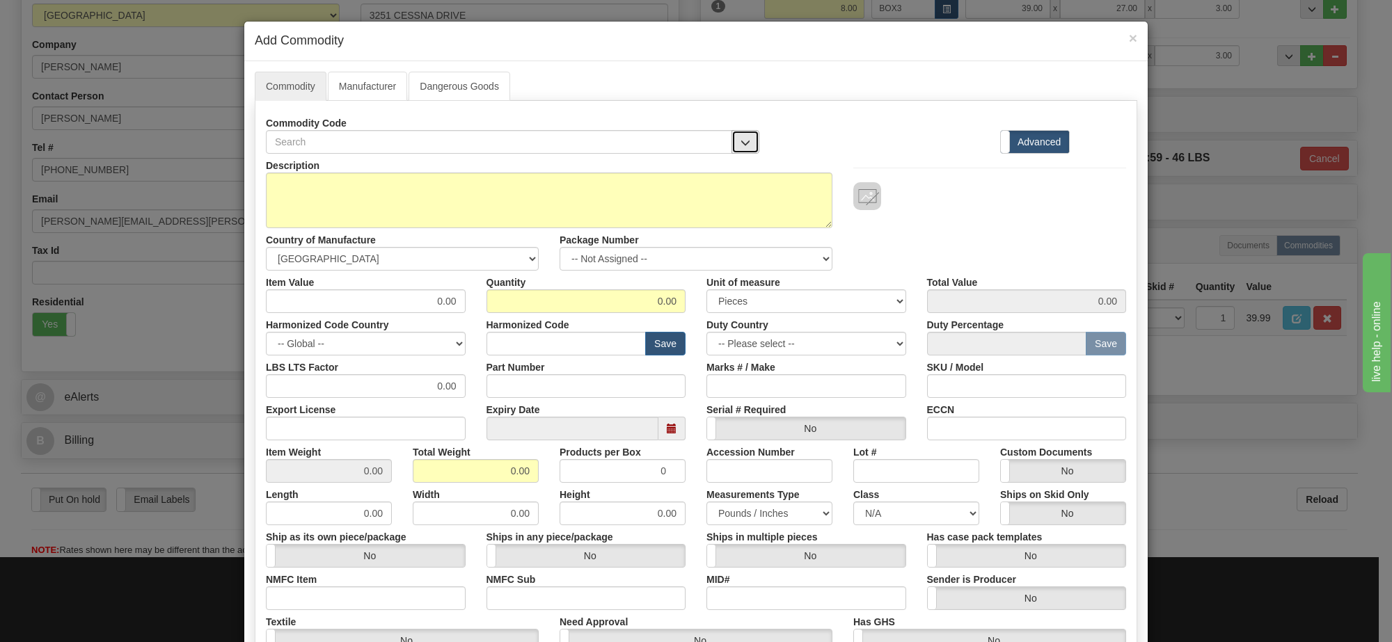
click at [739, 154] on button "button" at bounding box center [745, 142] width 28 height 24
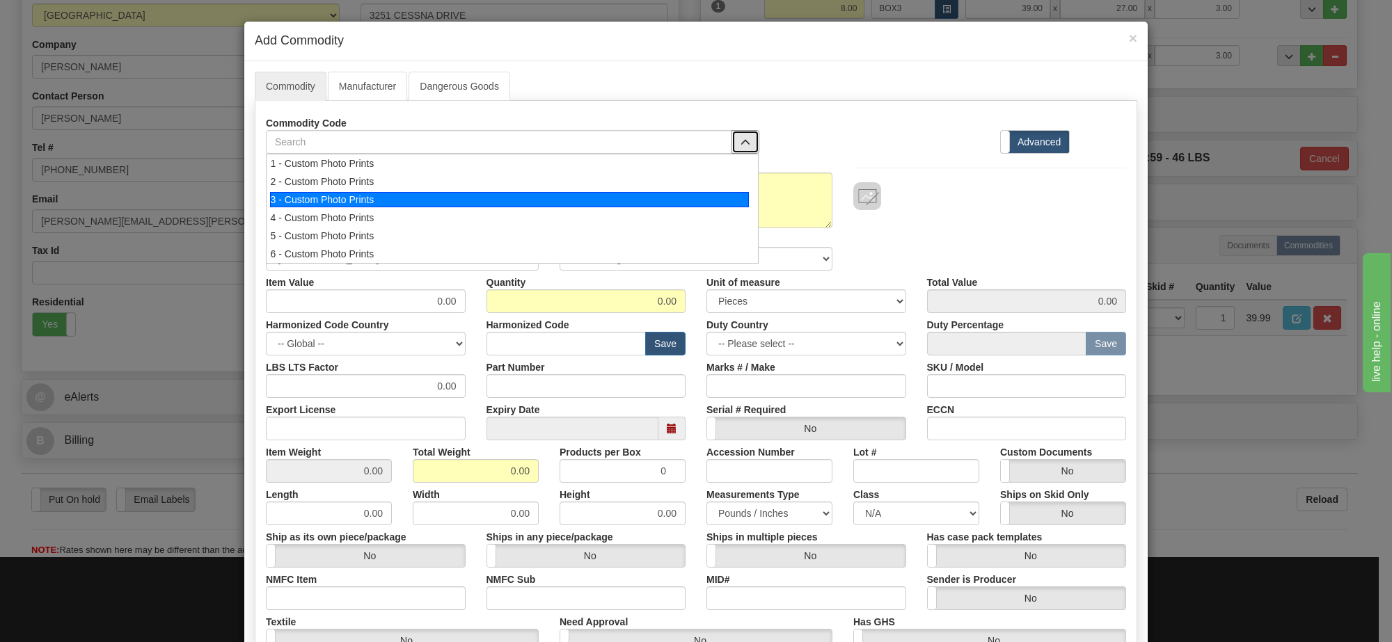
click at [718, 203] on div "3 - Custom Photo Prints" at bounding box center [510, 199] width 480 height 15
select select "1"
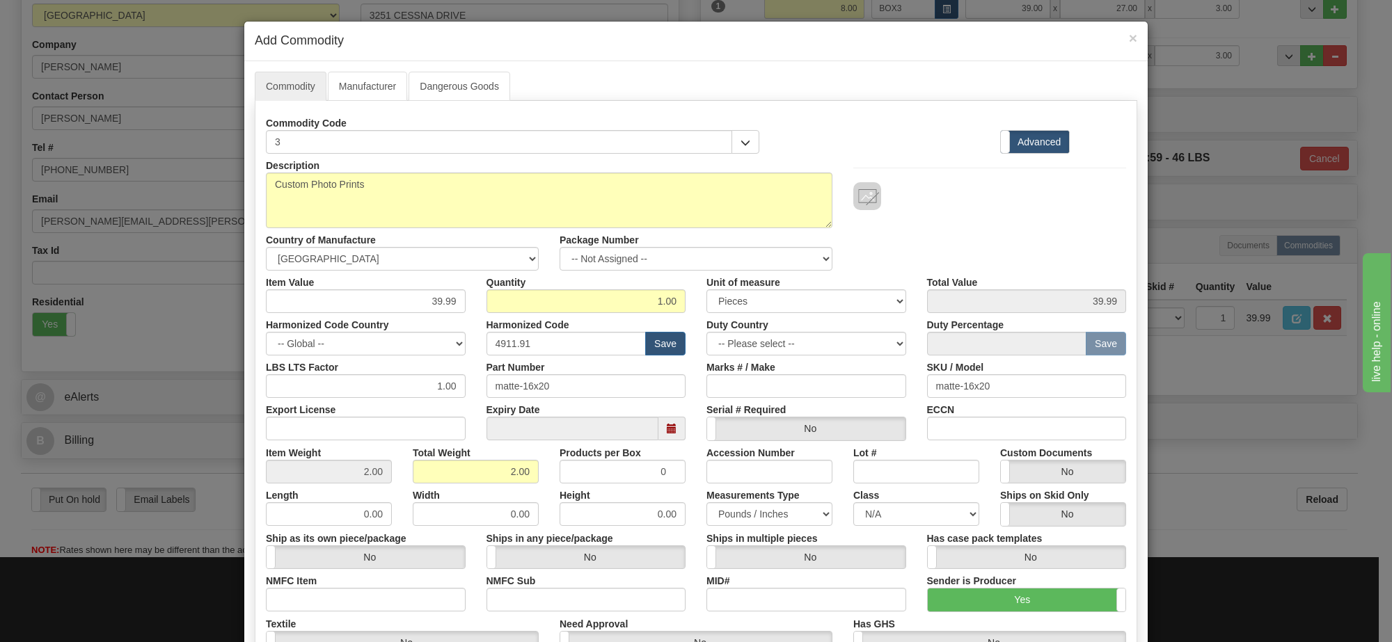
scroll to position [274, 0]
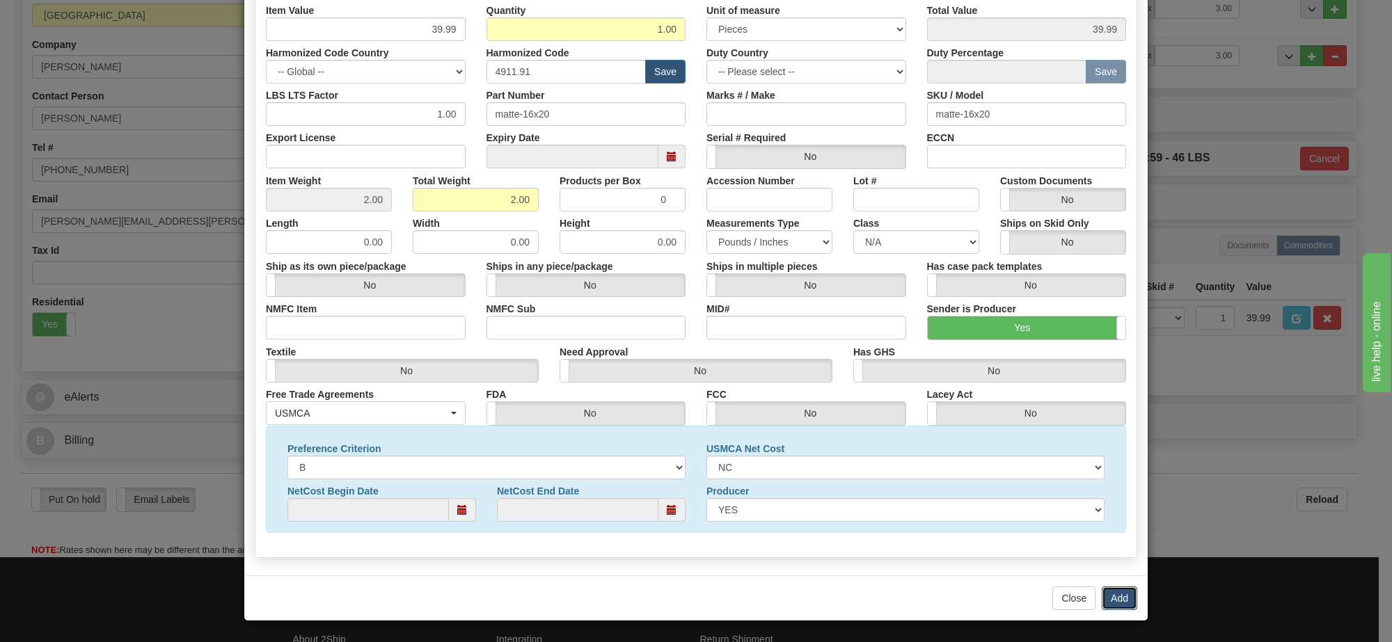
click at [1107, 600] on button "Add" at bounding box center [1119, 599] width 35 height 24
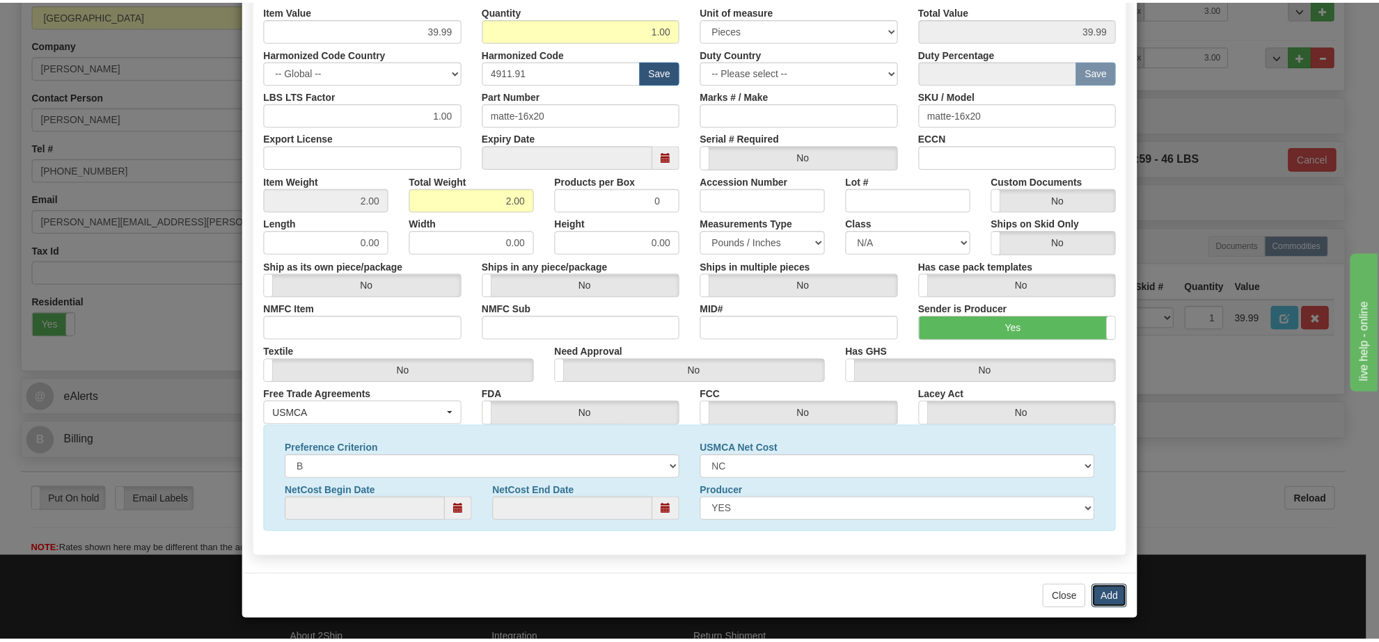
scroll to position [0, 0]
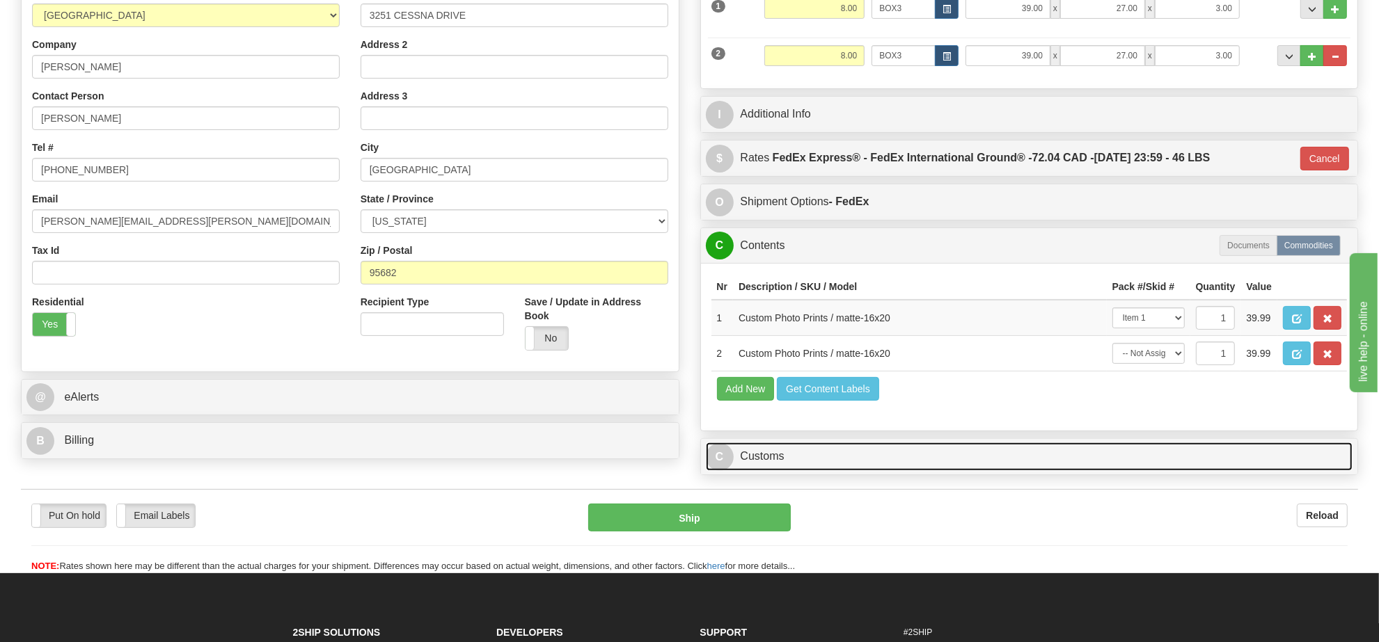
click at [871, 471] on link "C Customs" at bounding box center [1029, 457] width 647 height 29
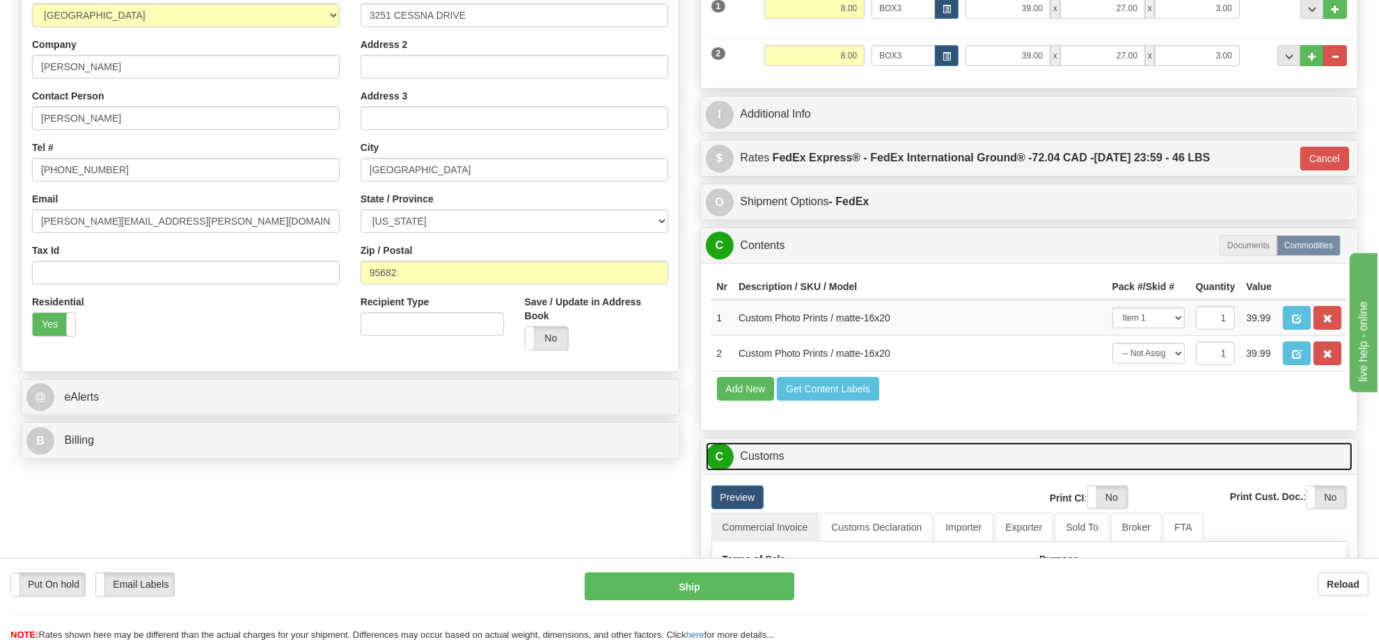
scroll to position [522, 0]
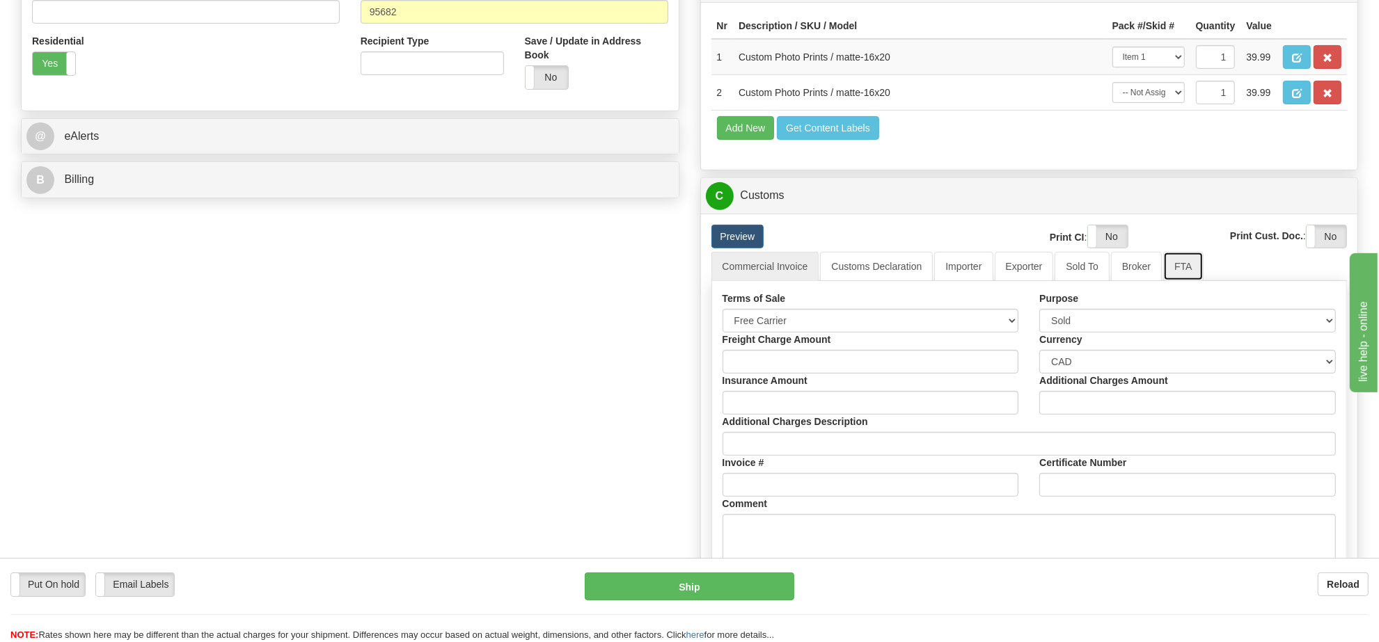
click at [1163, 281] on link "FTA" at bounding box center [1183, 266] width 40 height 29
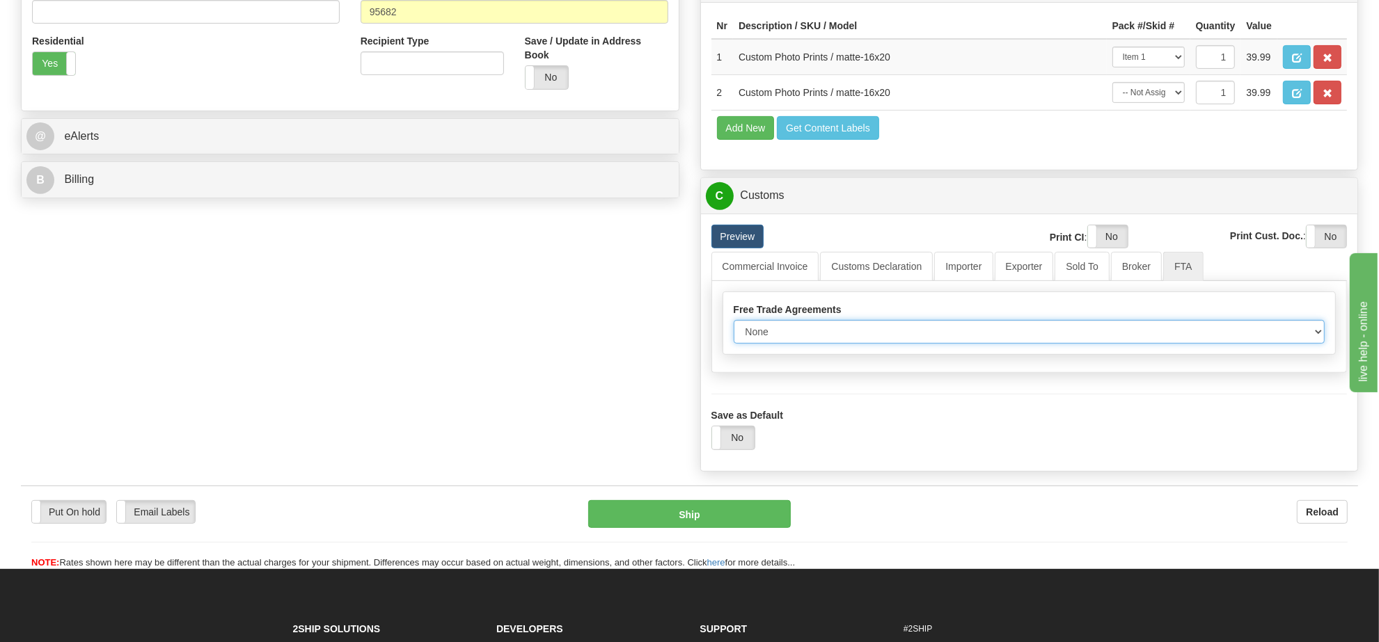
click at [857, 344] on select "None Other USMCA CETA CUKTCA" at bounding box center [1030, 332] width 592 height 24
select select "1"
click at [734, 344] on select "None Other USMCA CETA CUKTCA" at bounding box center [1030, 332] width 592 height 24
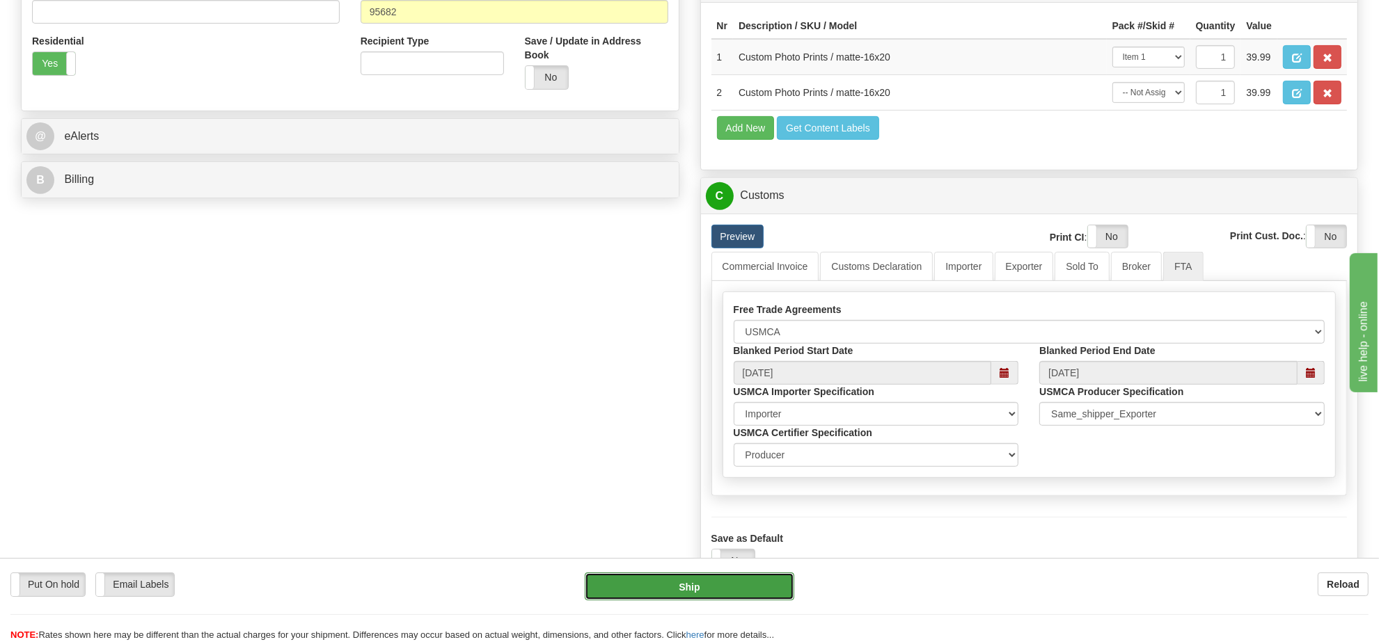
click at [745, 585] on button "Ship" at bounding box center [689, 587] width 209 height 28
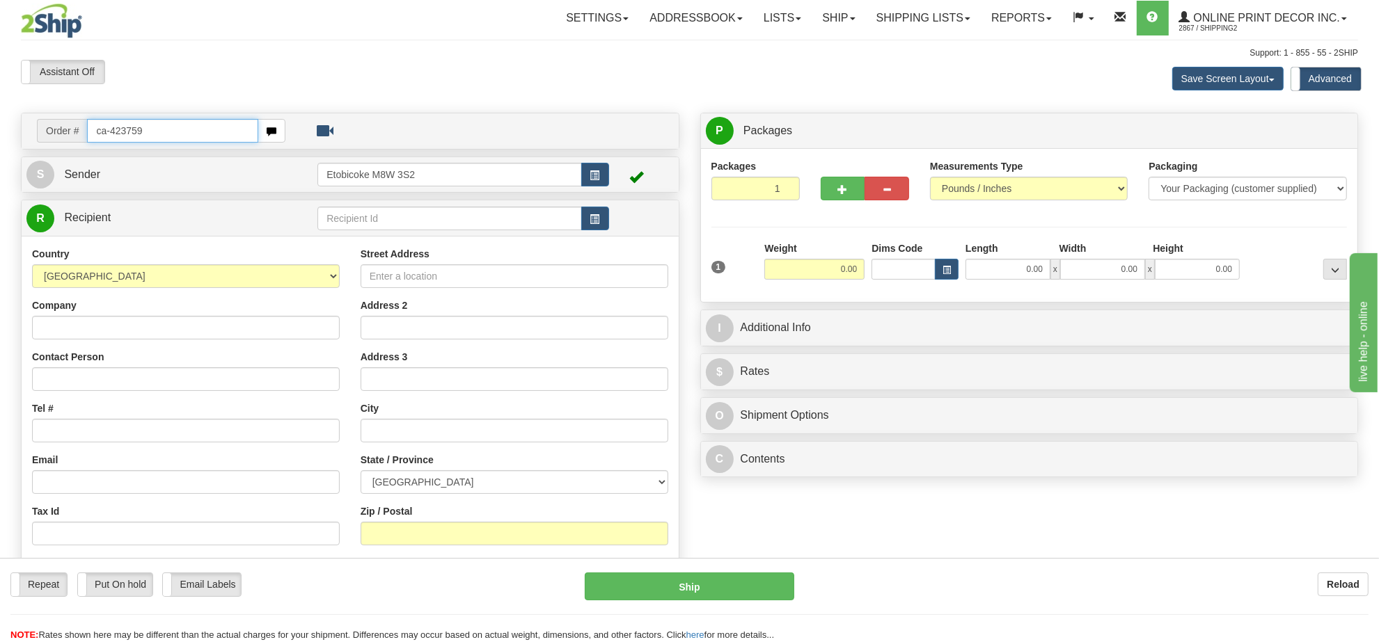
type input "ca-423759"
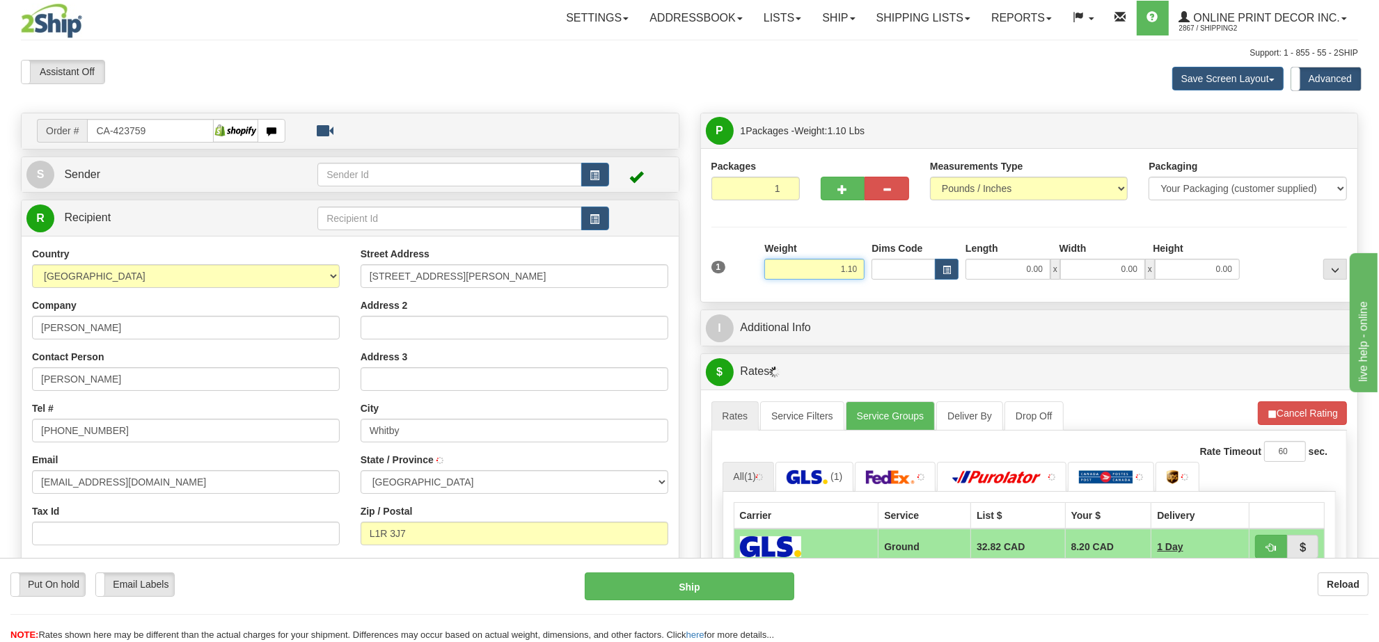
click at [851, 277] on input "1.10" at bounding box center [814, 269] width 100 height 21
type input "WHITBY"
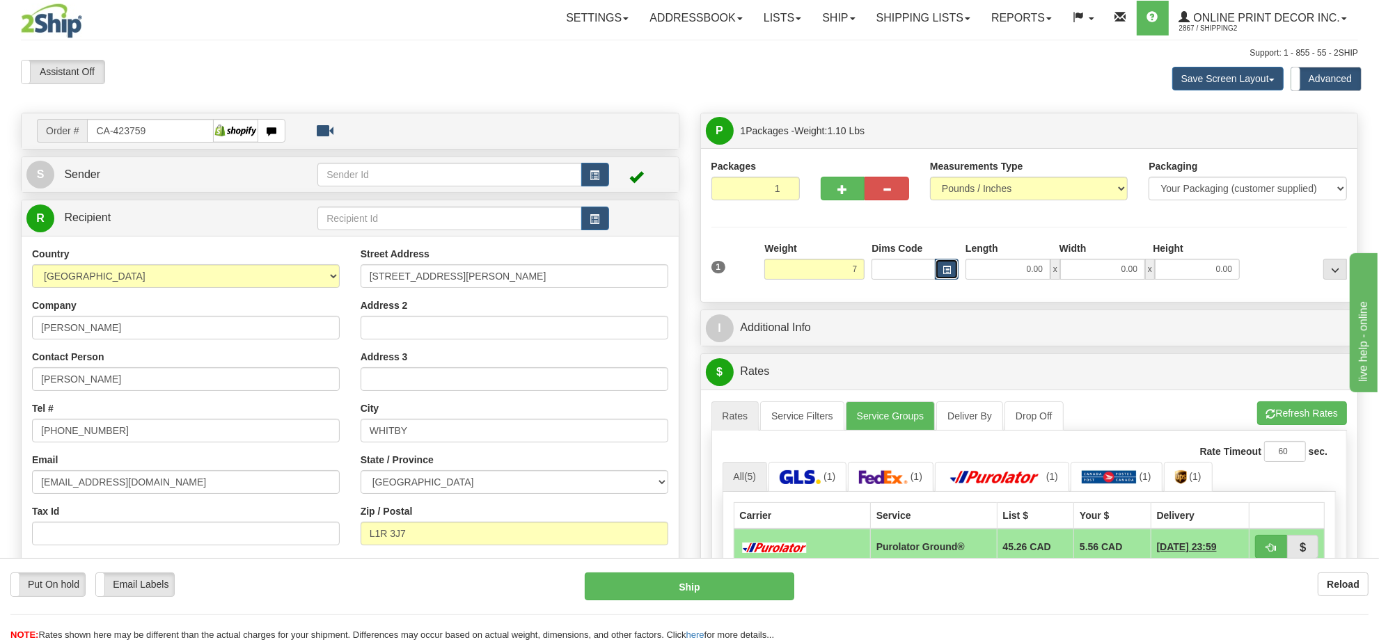
click at [944, 263] on button "button" at bounding box center [947, 269] width 24 height 21
type input "7.00"
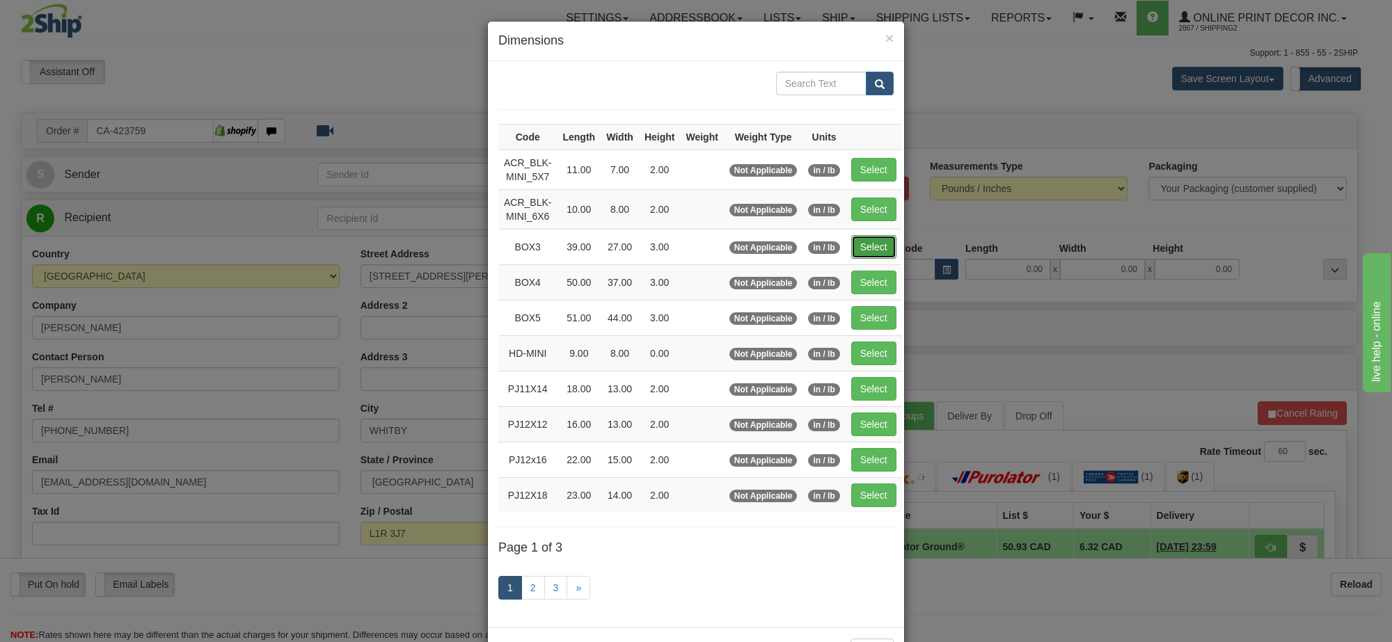
click at [878, 248] on button "Select" at bounding box center [873, 247] width 45 height 24
type input "BOX3"
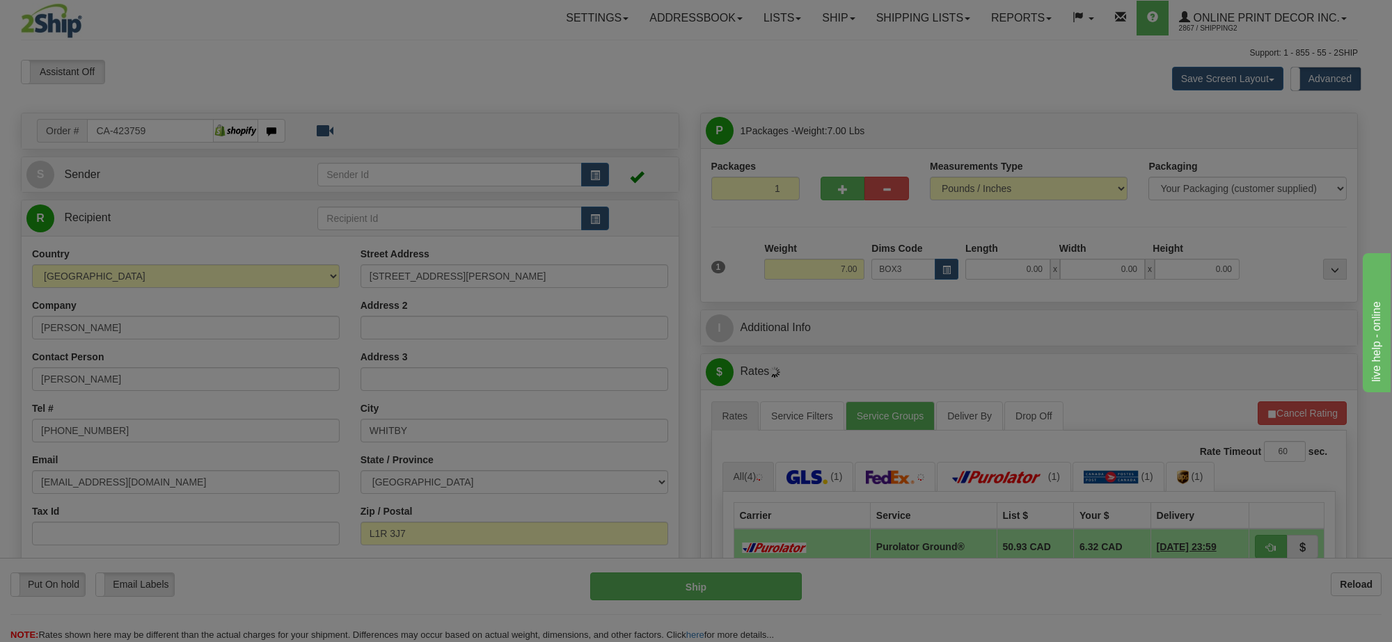
type input "39.00"
type input "27.00"
type input "3.00"
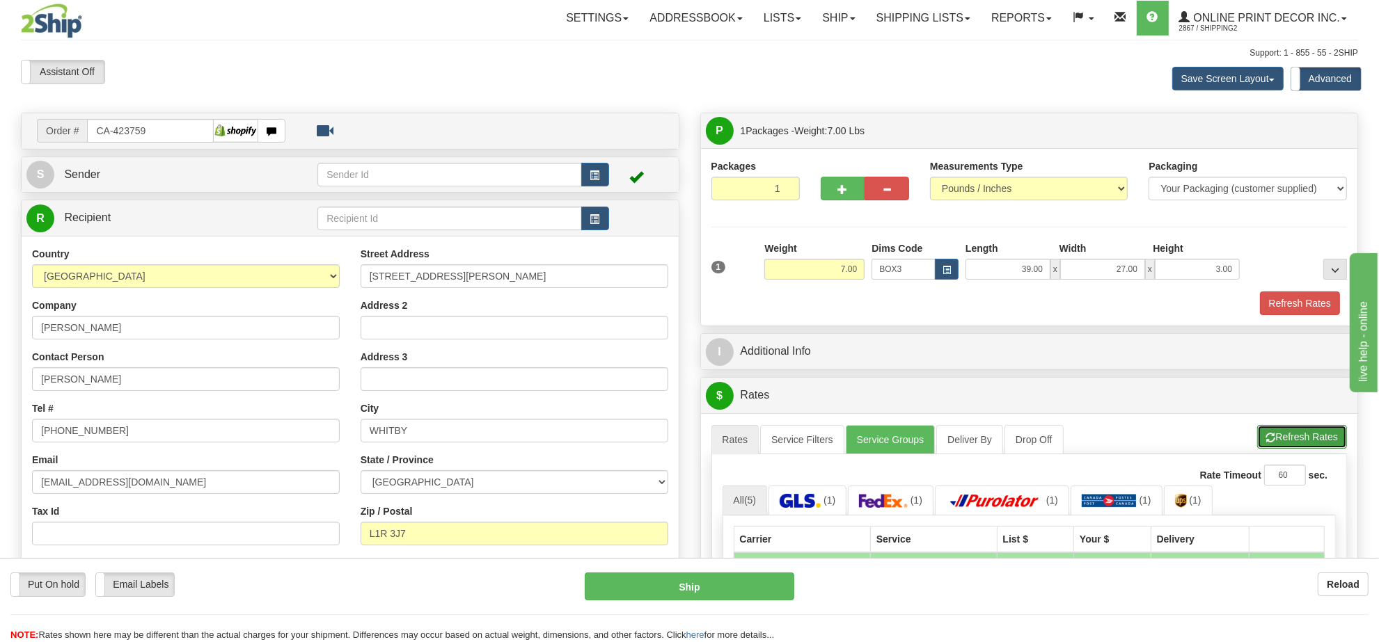
click at [1282, 443] on button "Refresh Rates" at bounding box center [1302, 437] width 90 height 24
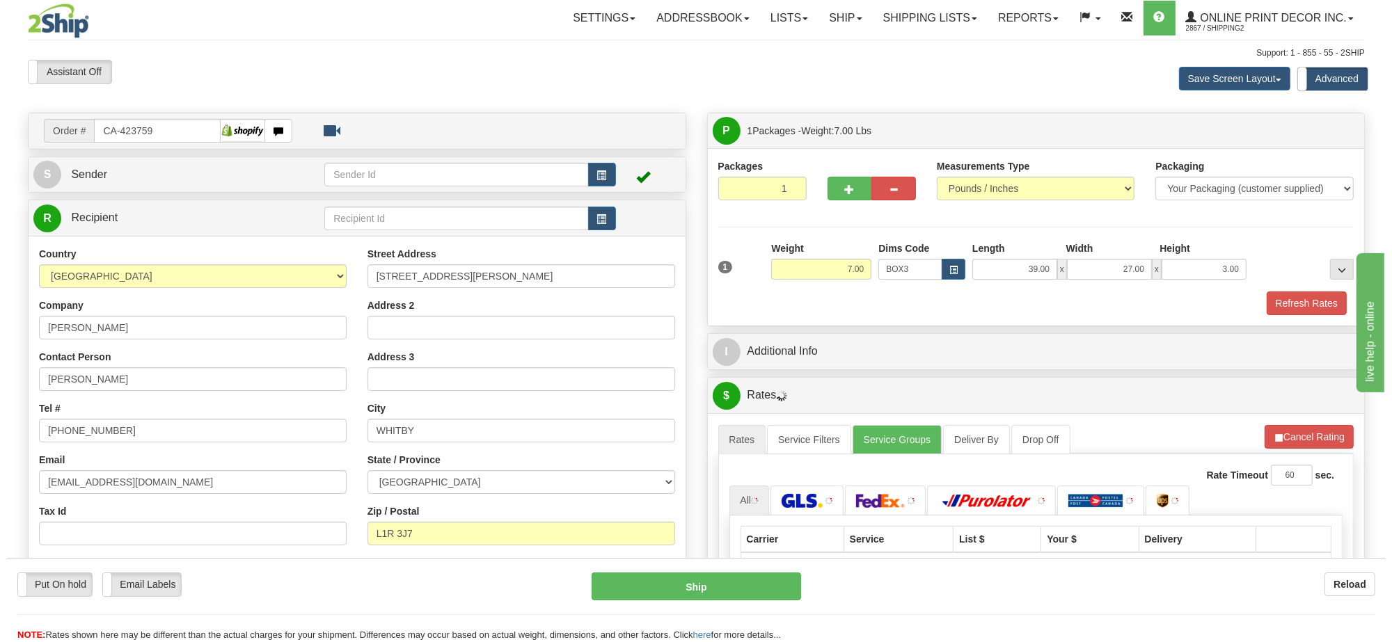
scroll to position [174, 0]
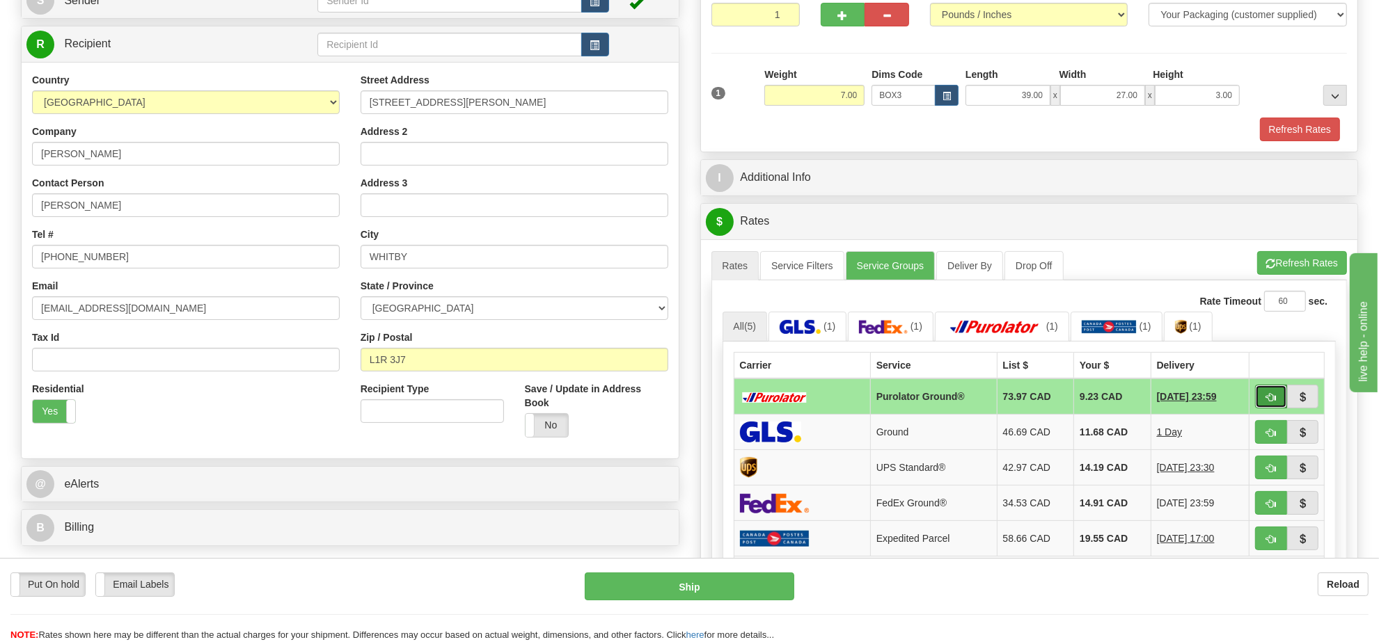
click at [1276, 405] on button "button" at bounding box center [1271, 397] width 32 height 24
type input "260"
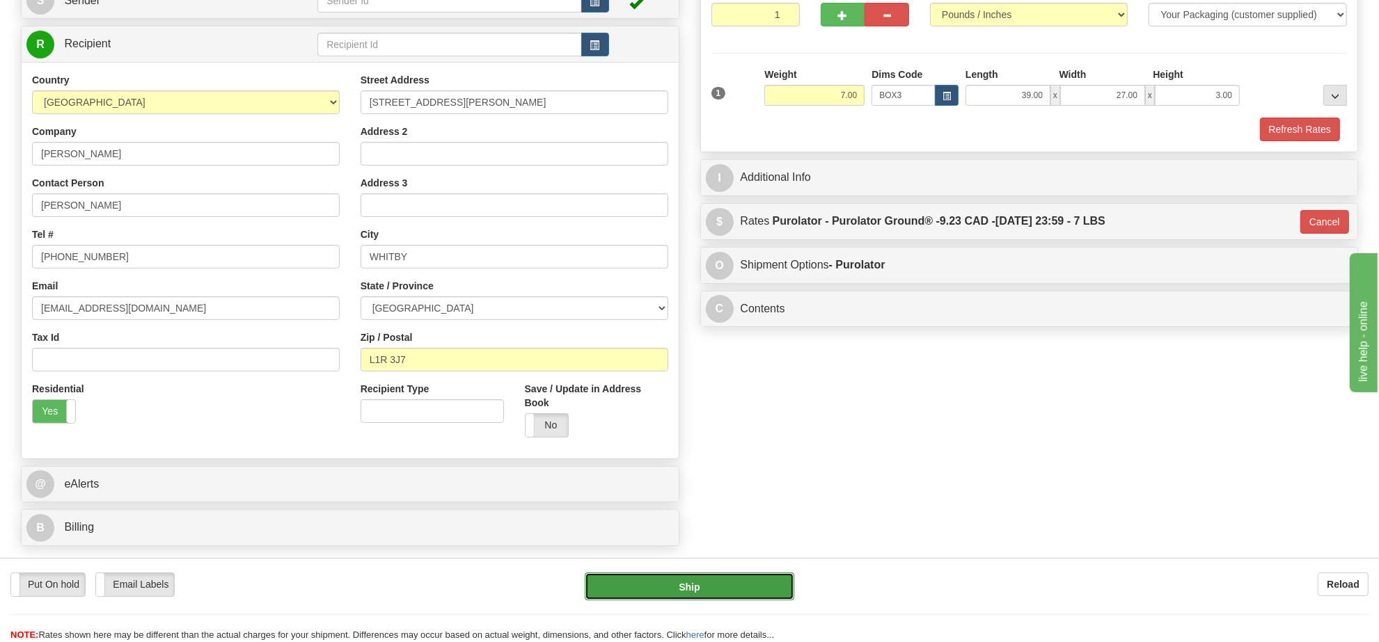
click at [734, 599] on button "Ship" at bounding box center [689, 587] width 209 height 28
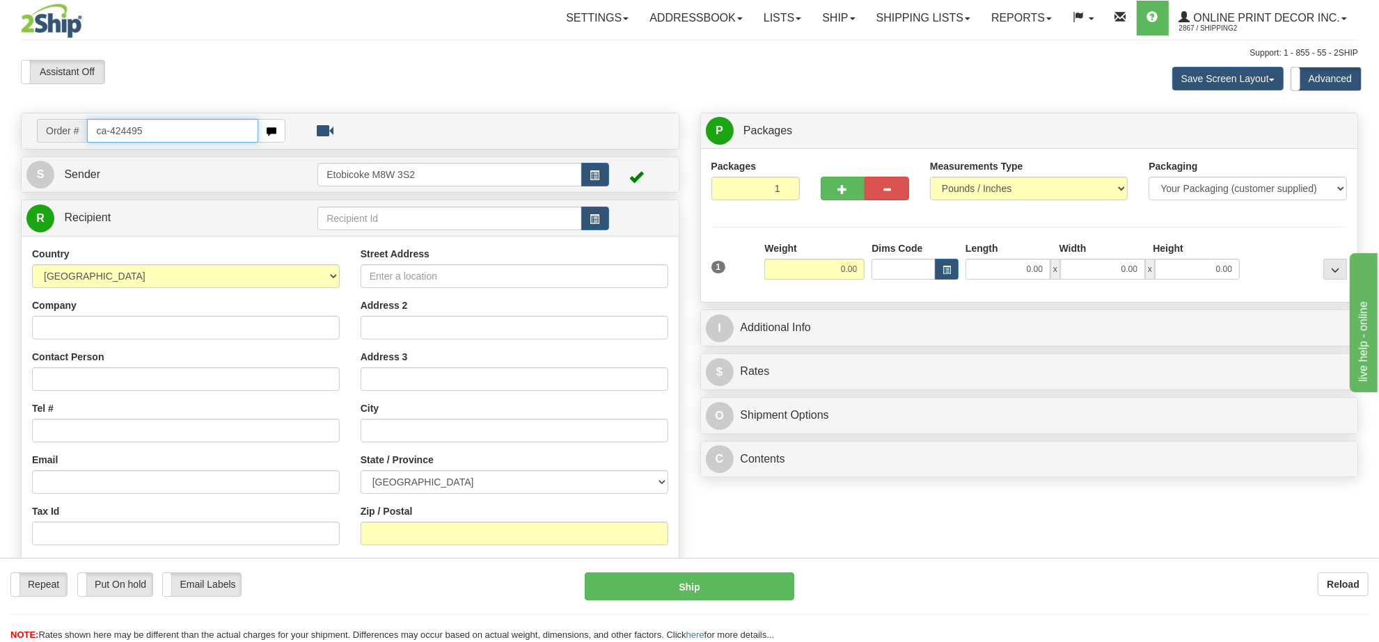
type input "ca-424495"
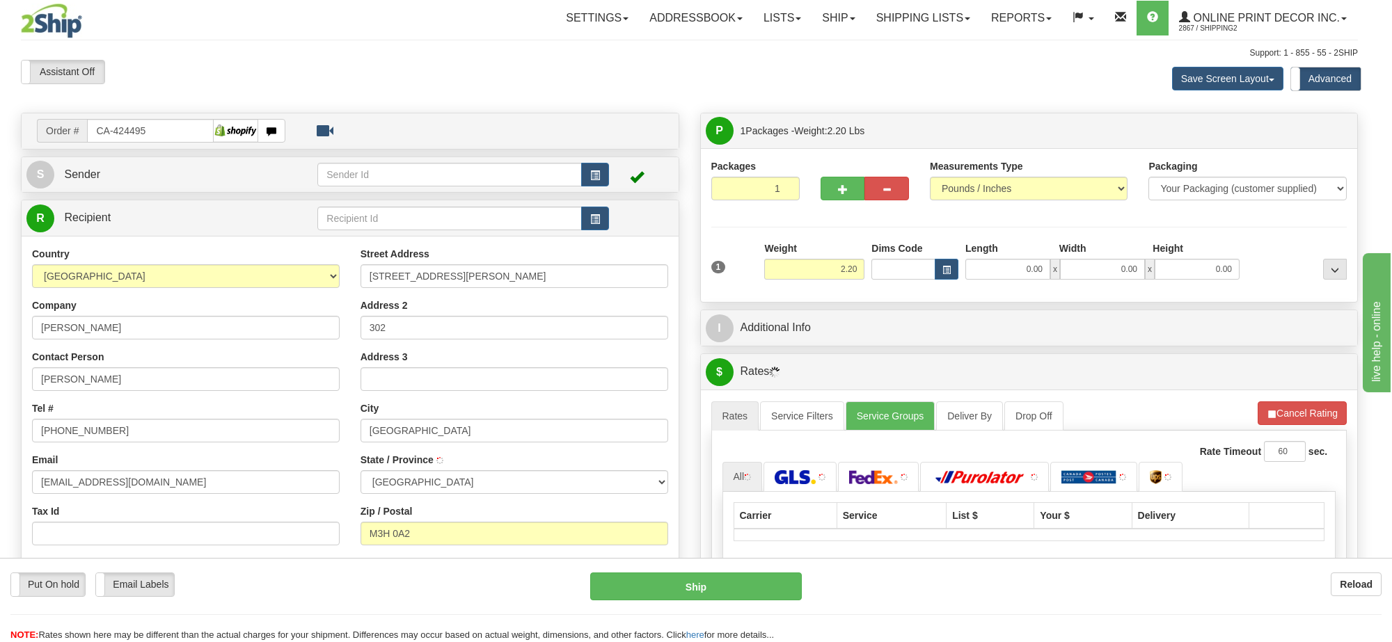
type input "NORTH YORK"
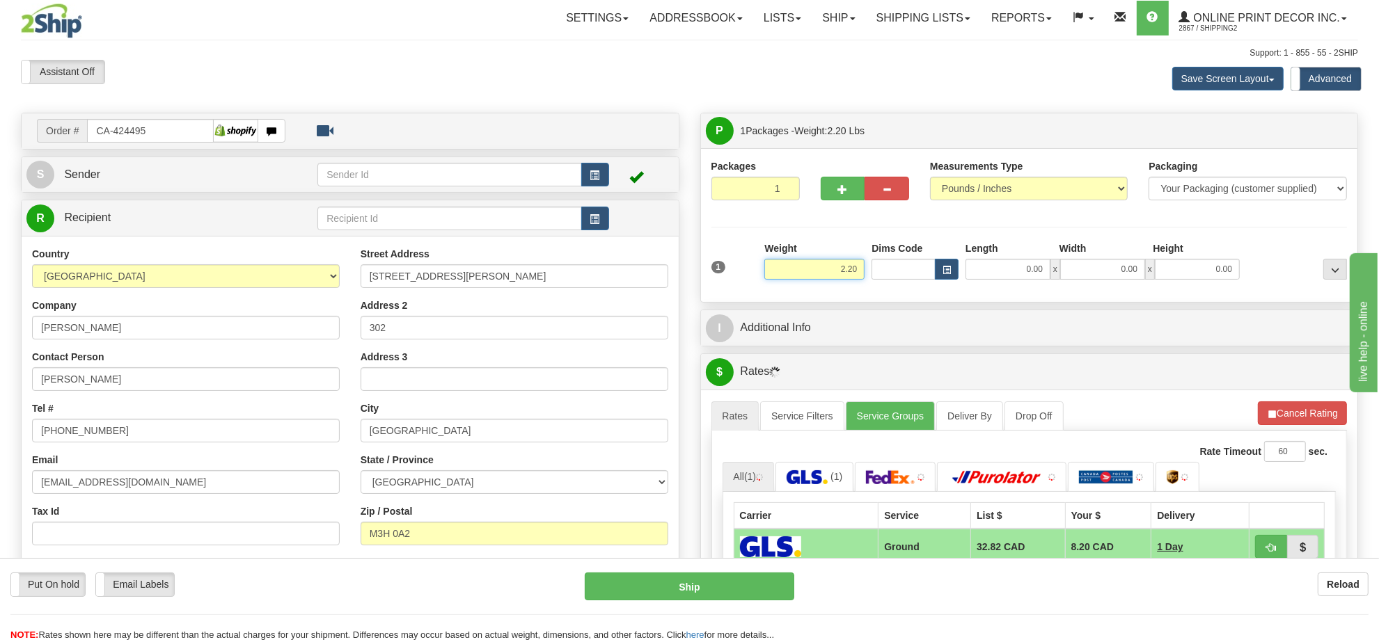
click at [818, 279] on input "2.20" at bounding box center [814, 269] width 100 height 21
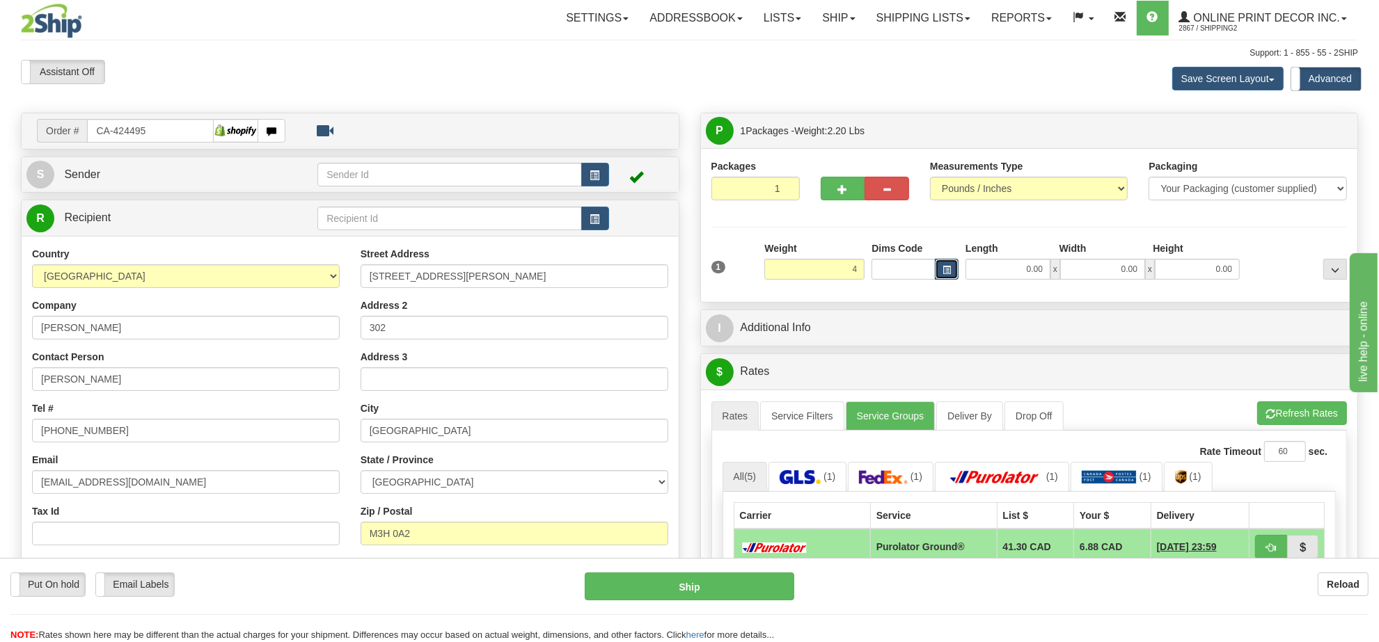
type input "4.00"
click at [938, 276] on button "button" at bounding box center [947, 269] width 24 height 21
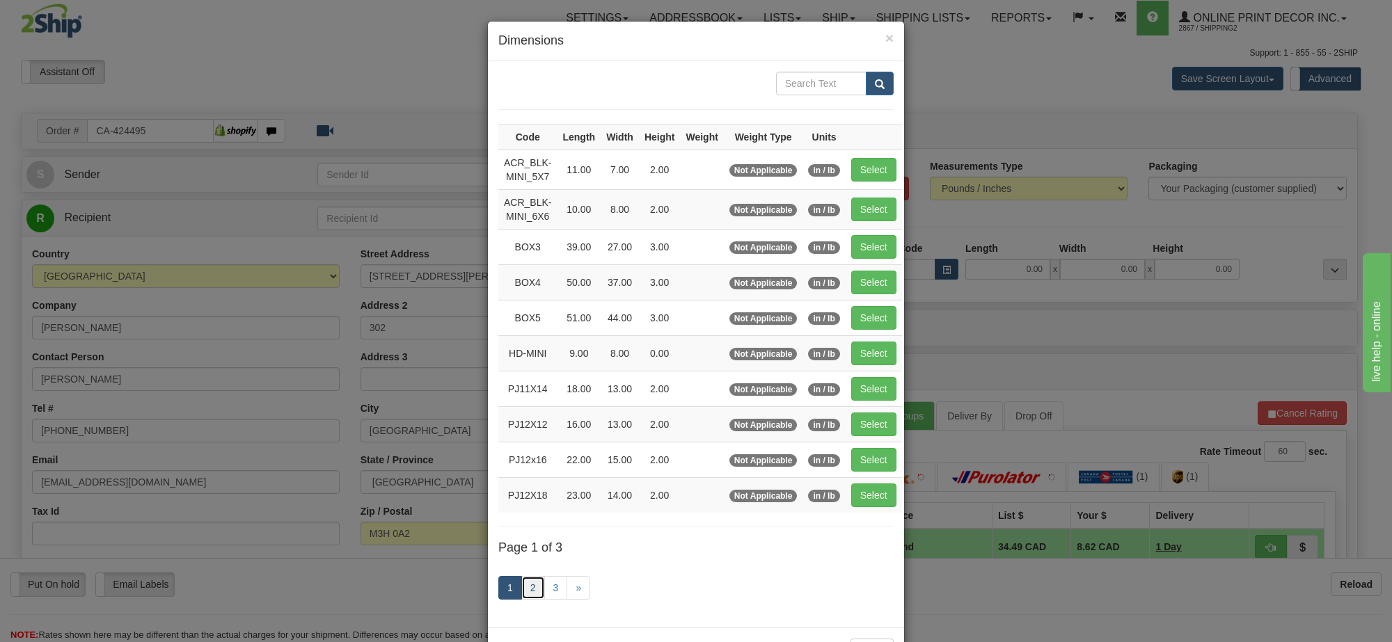
click at [537, 599] on link "2" at bounding box center [533, 588] width 24 height 24
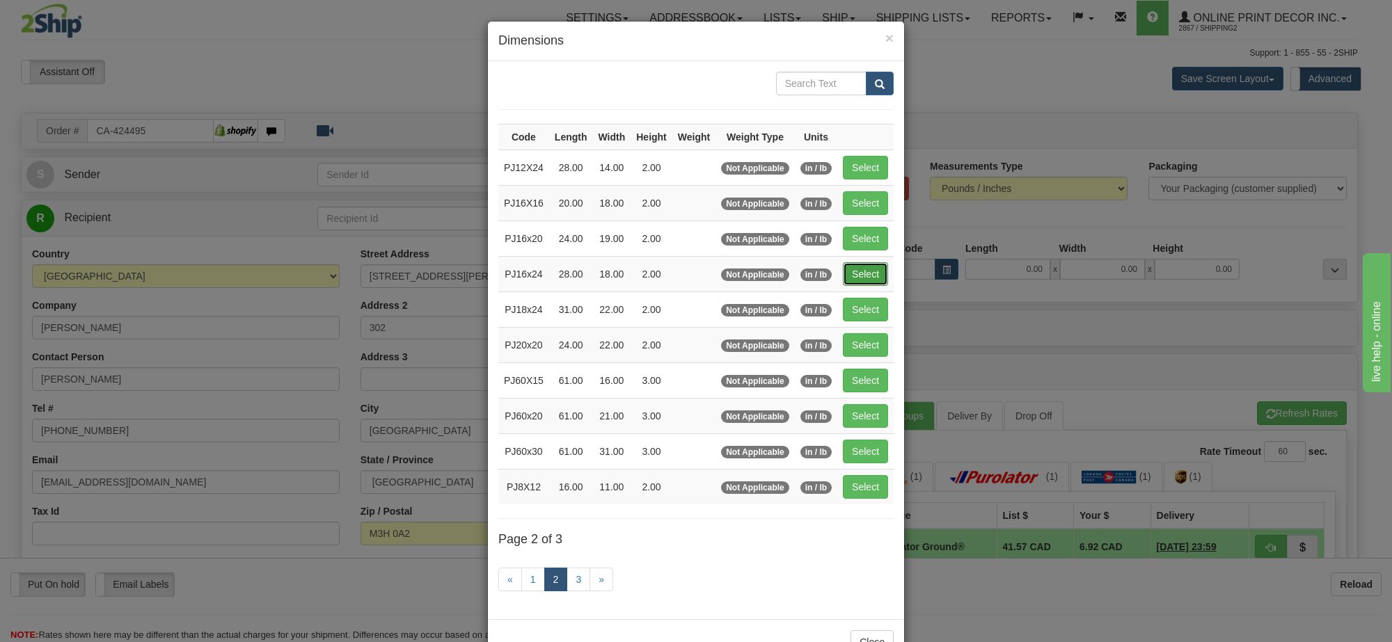
click at [860, 280] on button "Select" at bounding box center [865, 274] width 45 height 24
type input "PJ16x24"
type input "28.00"
type input "18.00"
type input "2.00"
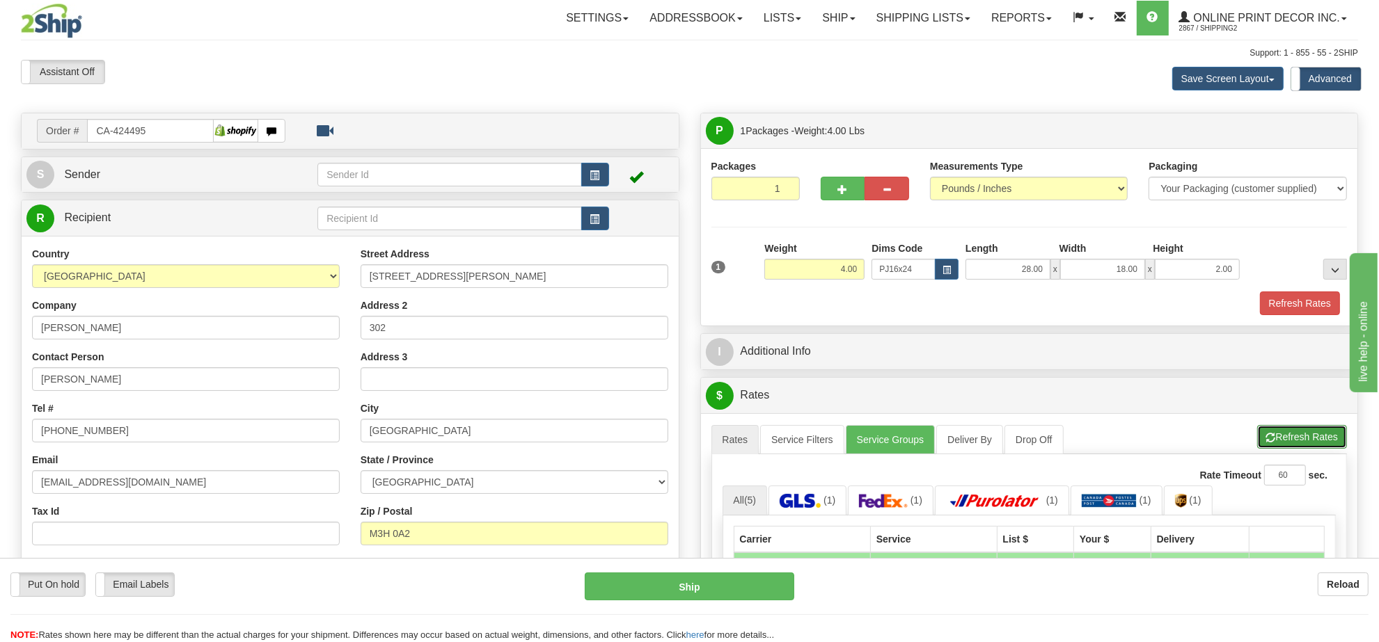
click at [1286, 442] on button "Refresh Rates" at bounding box center [1302, 437] width 90 height 24
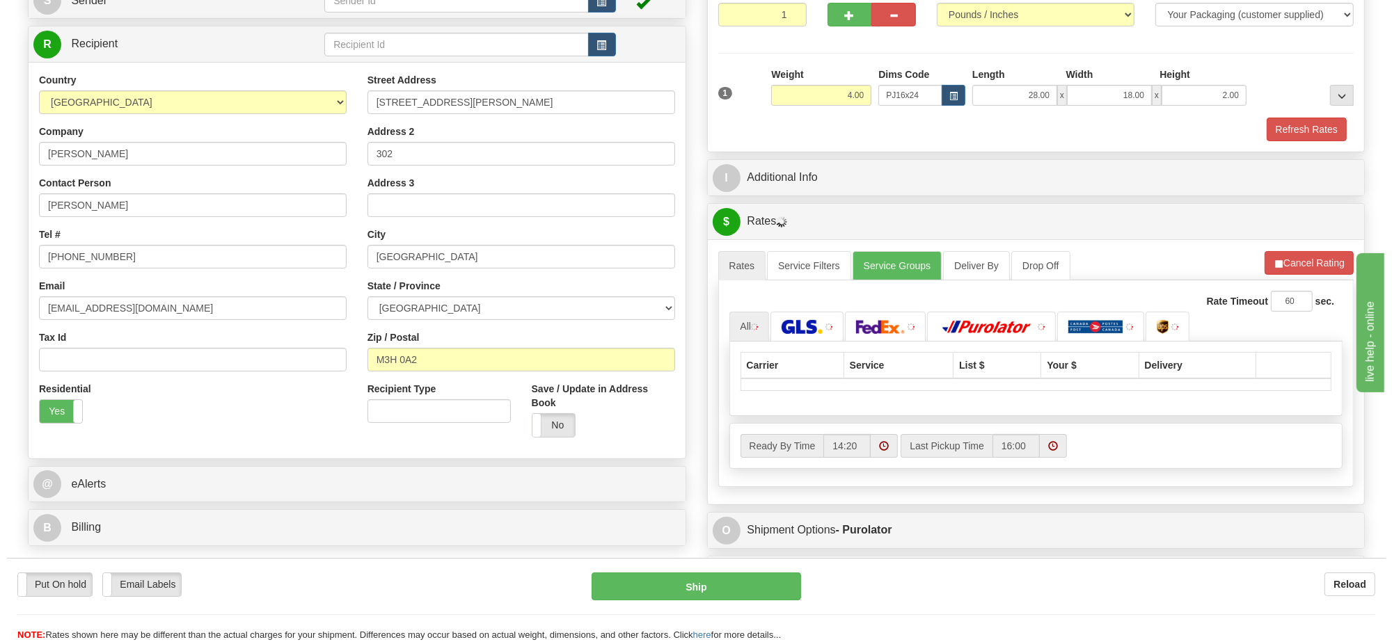
scroll to position [261, 0]
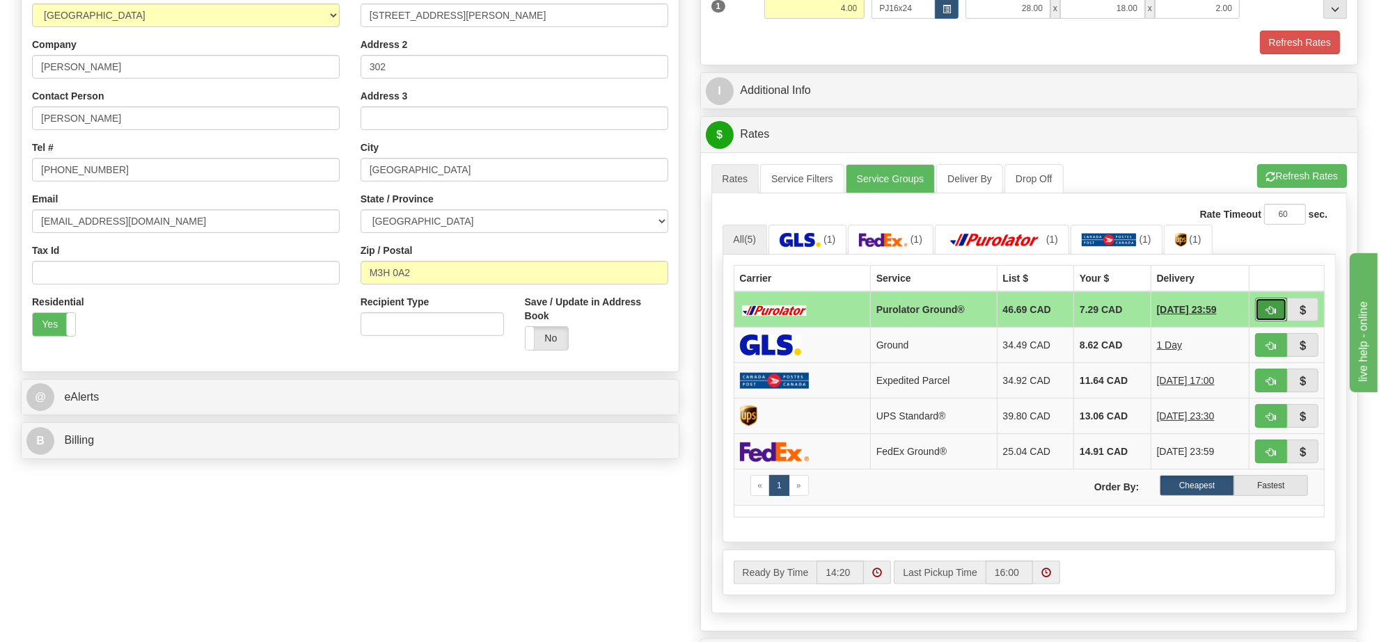
click at [1272, 313] on span "button" at bounding box center [1271, 310] width 10 height 9
type input "260"
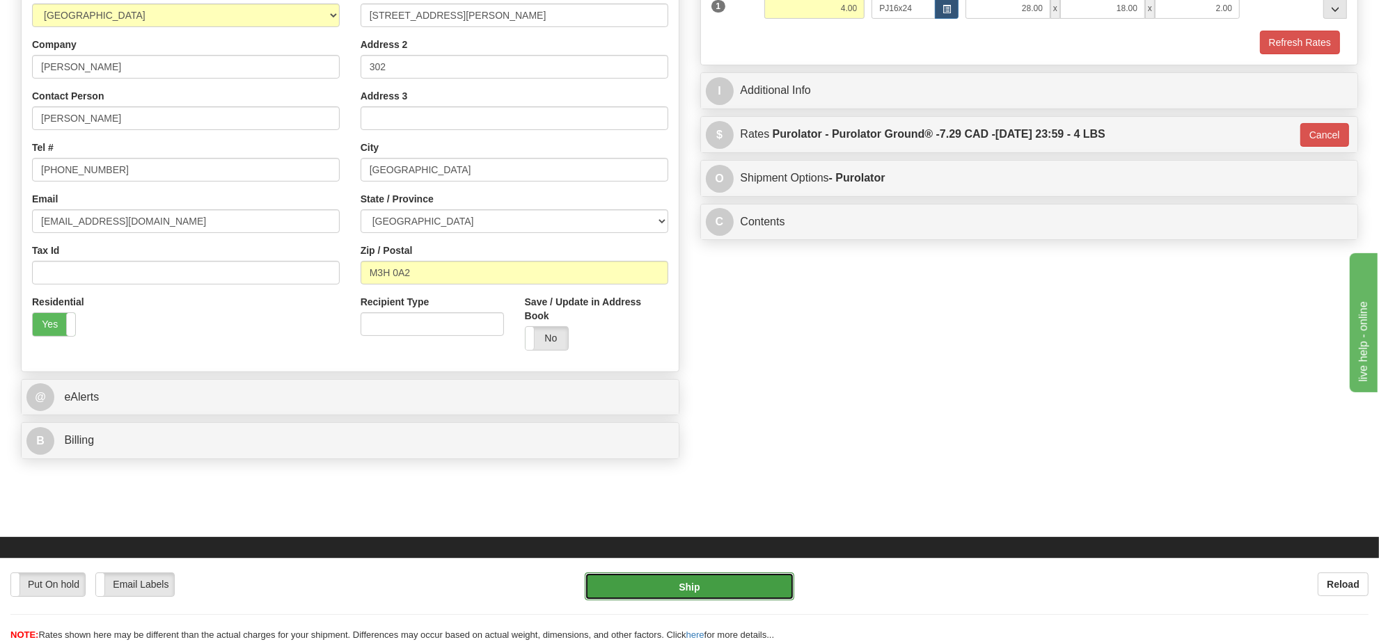
click at [731, 582] on button "Ship" at bounding box center [689, 587] width 209 height 28
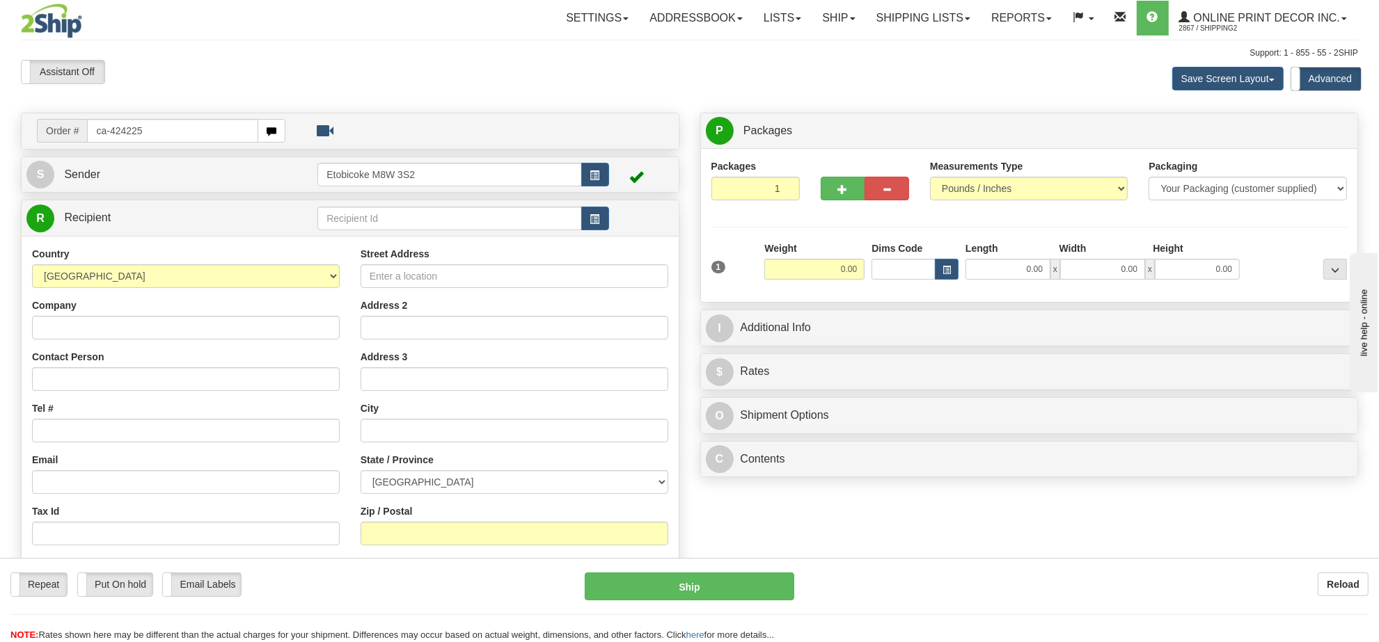
type input "ca-424225"
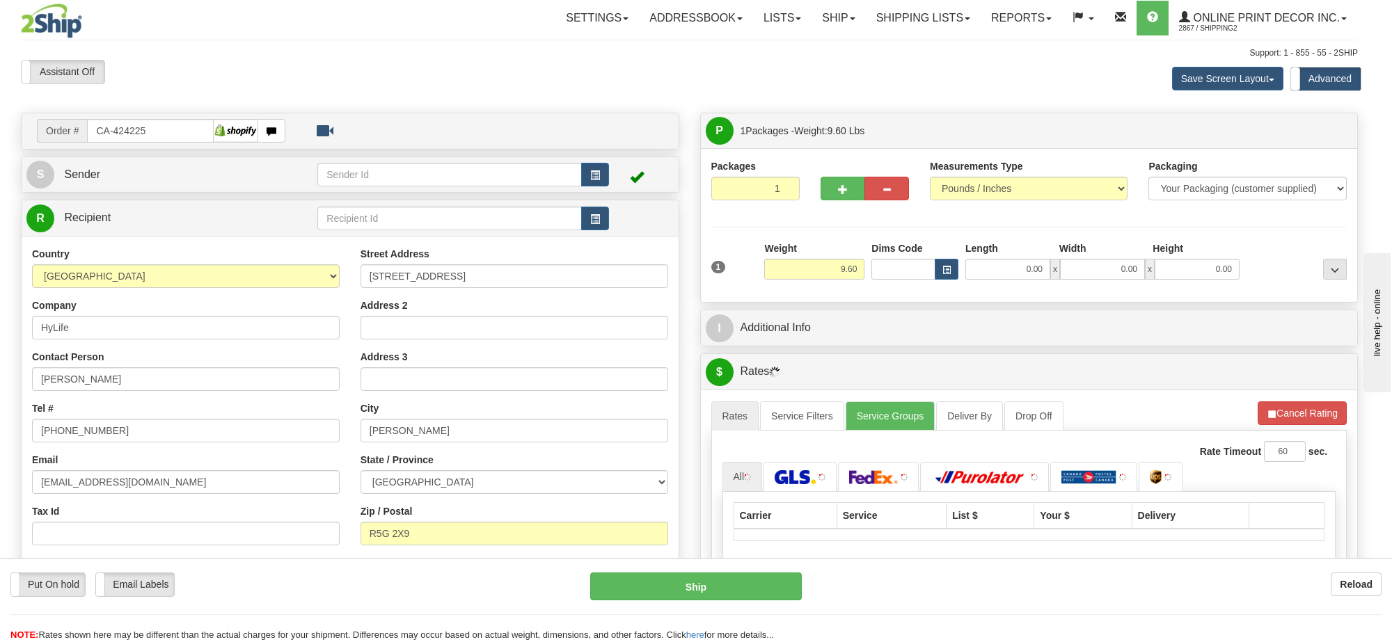
type input "[PERSON_NAME]"
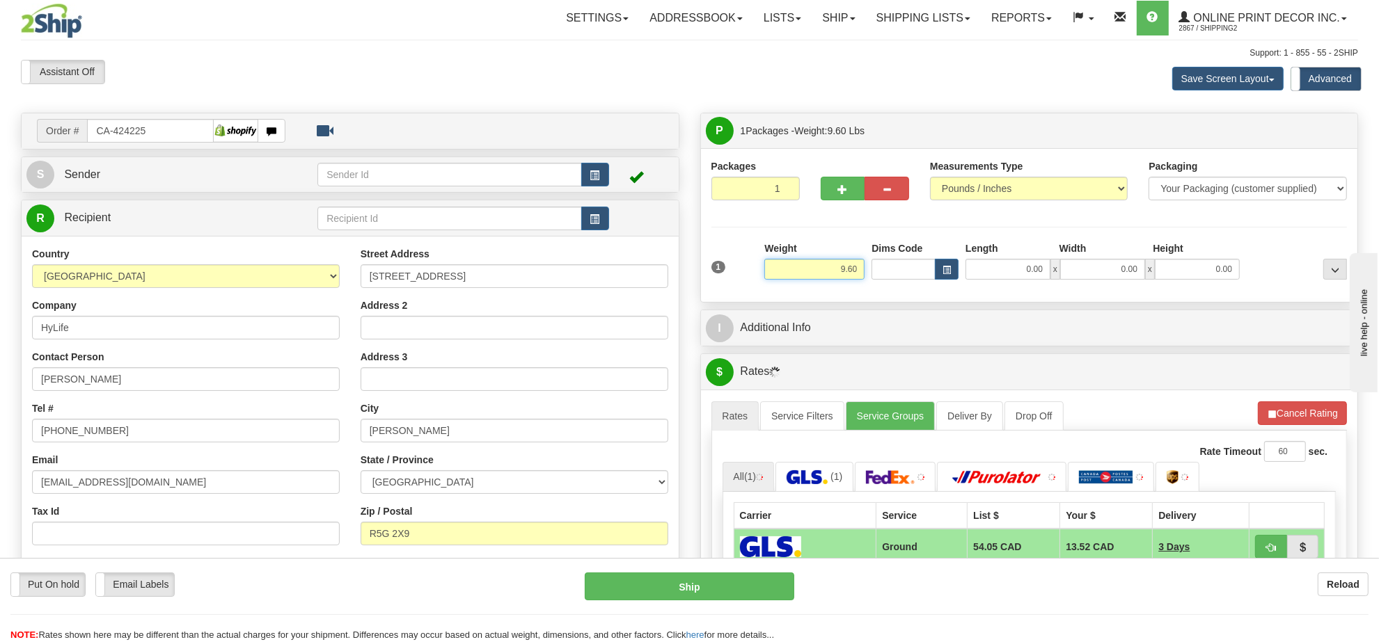
click at [834, 269] on input "9.60" at bounding box center [814, 269] width 100 height 21
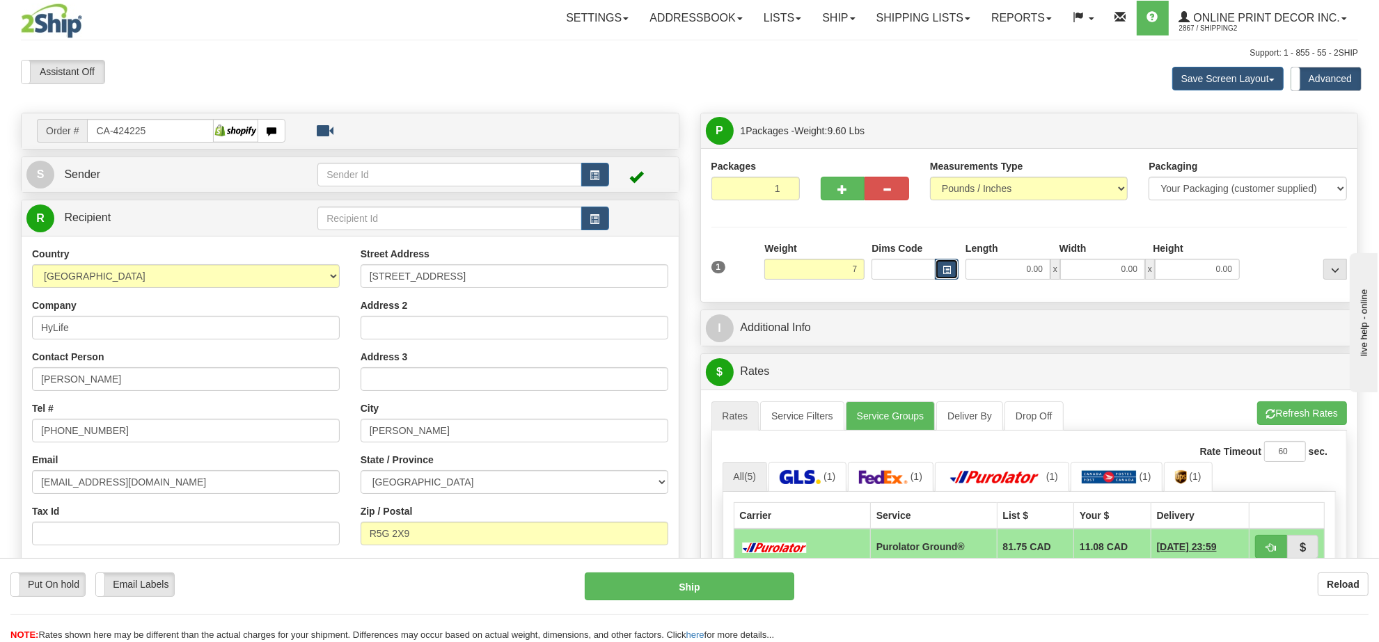
type input "7.00"
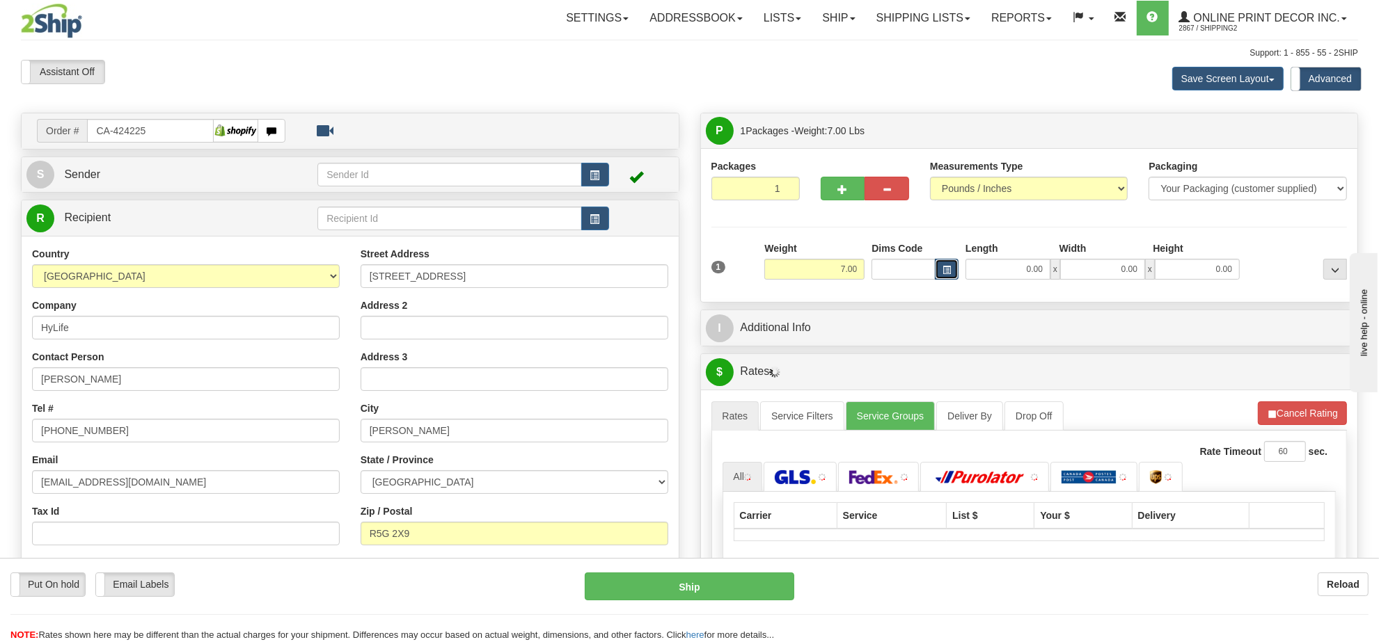
click at [951, 269] on button "button" at bounding box center [947, 269] width 24 height 21
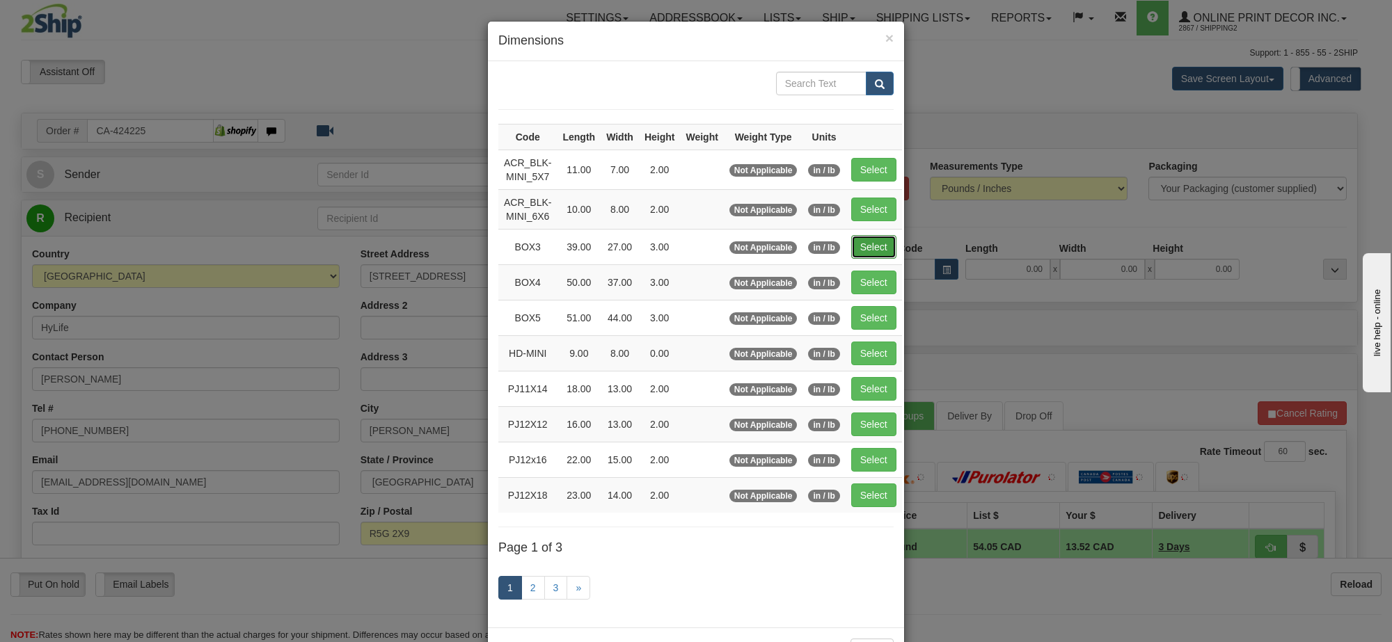
click at [857, 242] on button "Select" at bounding box center [873, 247] width 45 height 24
type input "BOX3"
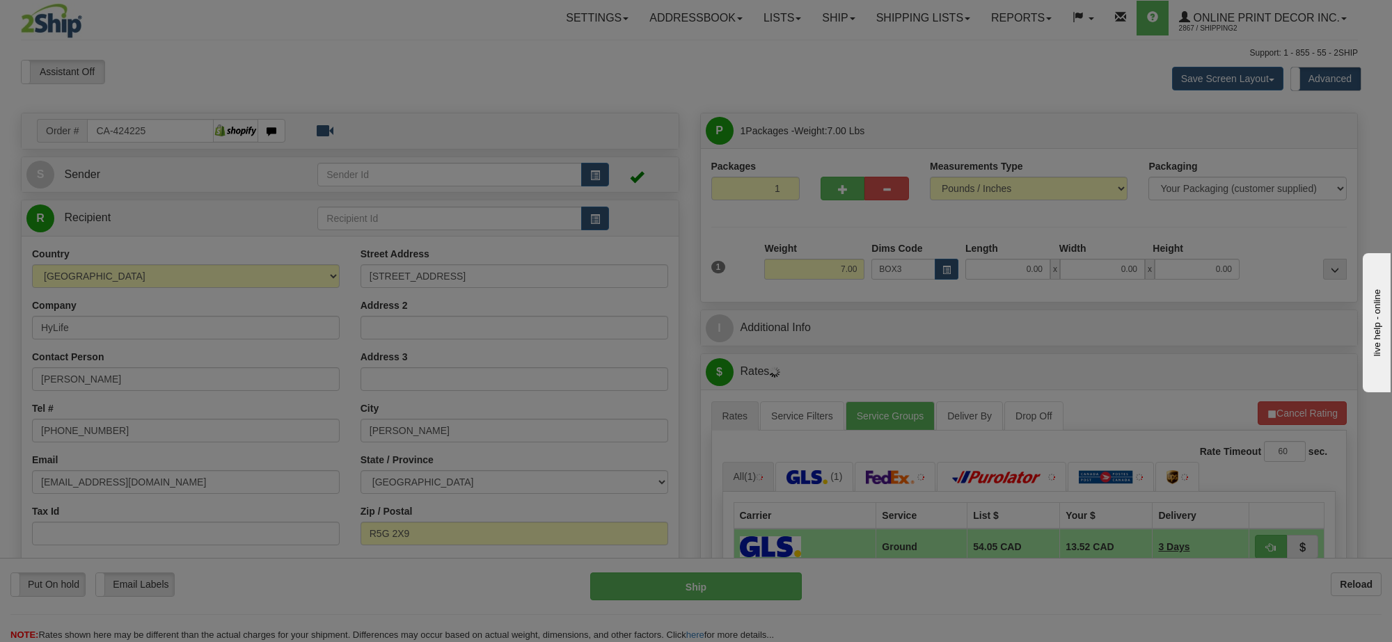
type input "39.00"
type input "27.00"
type input "3.00"
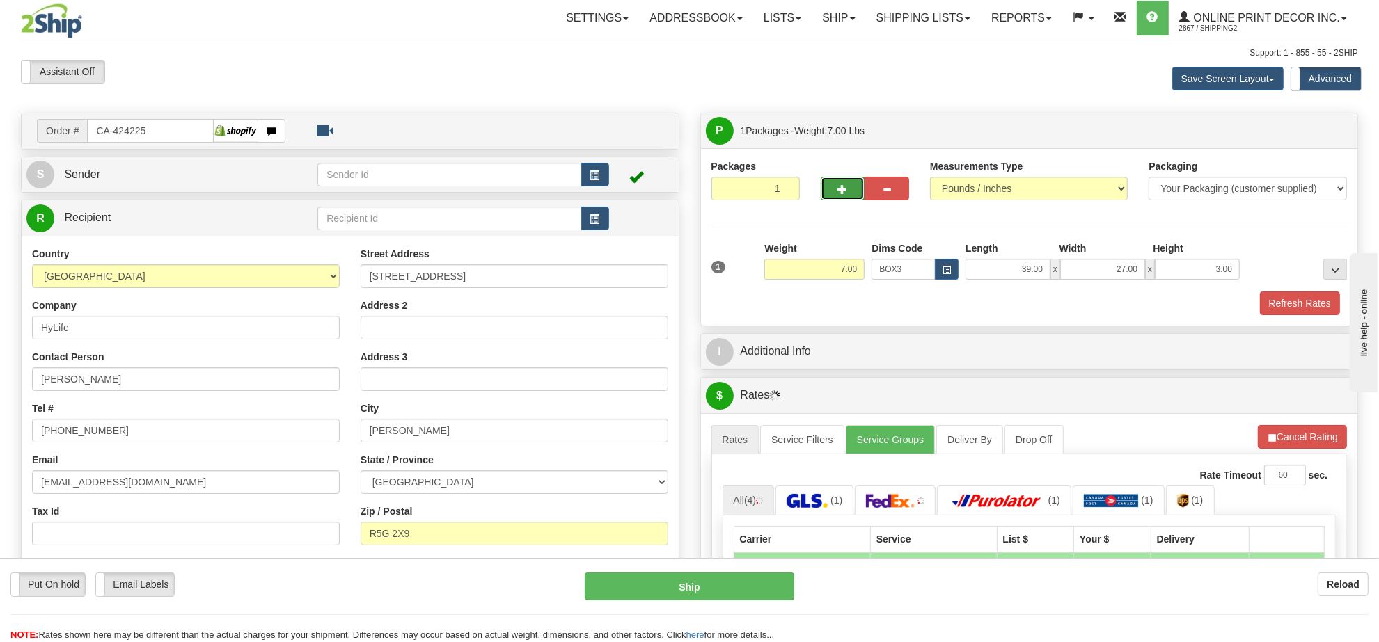
click at [842, 194] on span "button" at bounding box center [843, 189] width 10 height 9
radio input "true"
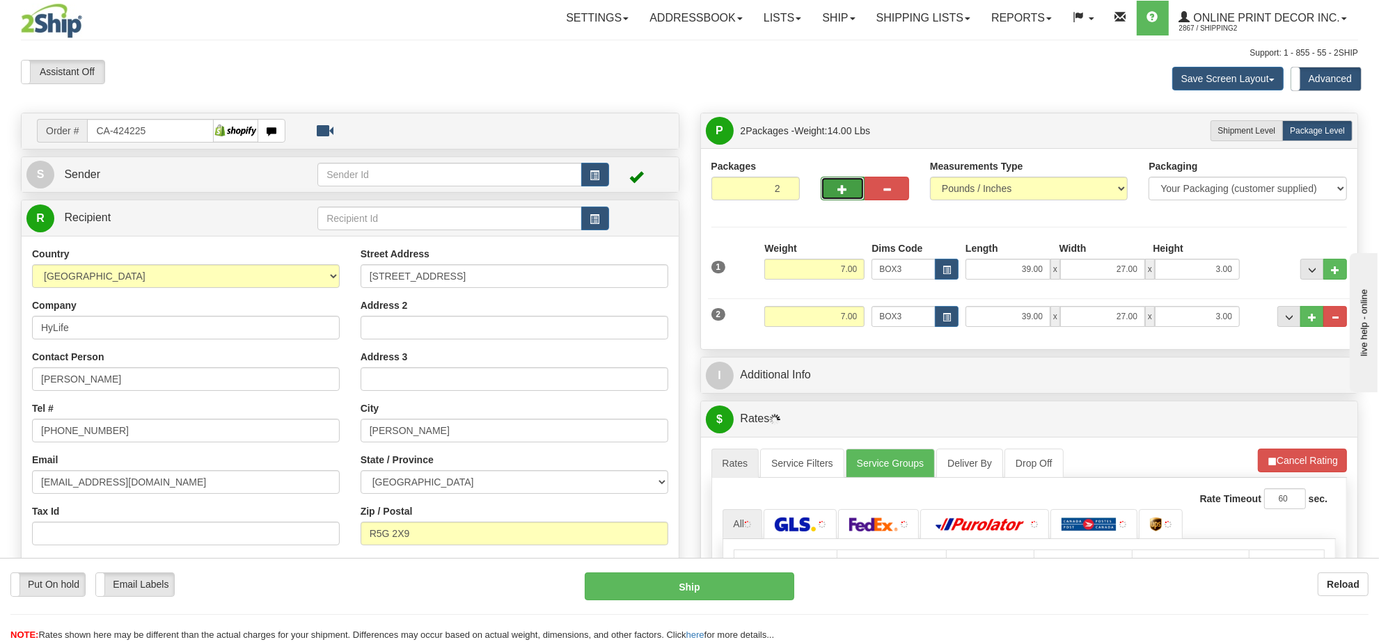
click at [842, 194] on span "button" at bounding box center [843, 189] width 10 height 9
type input "3"
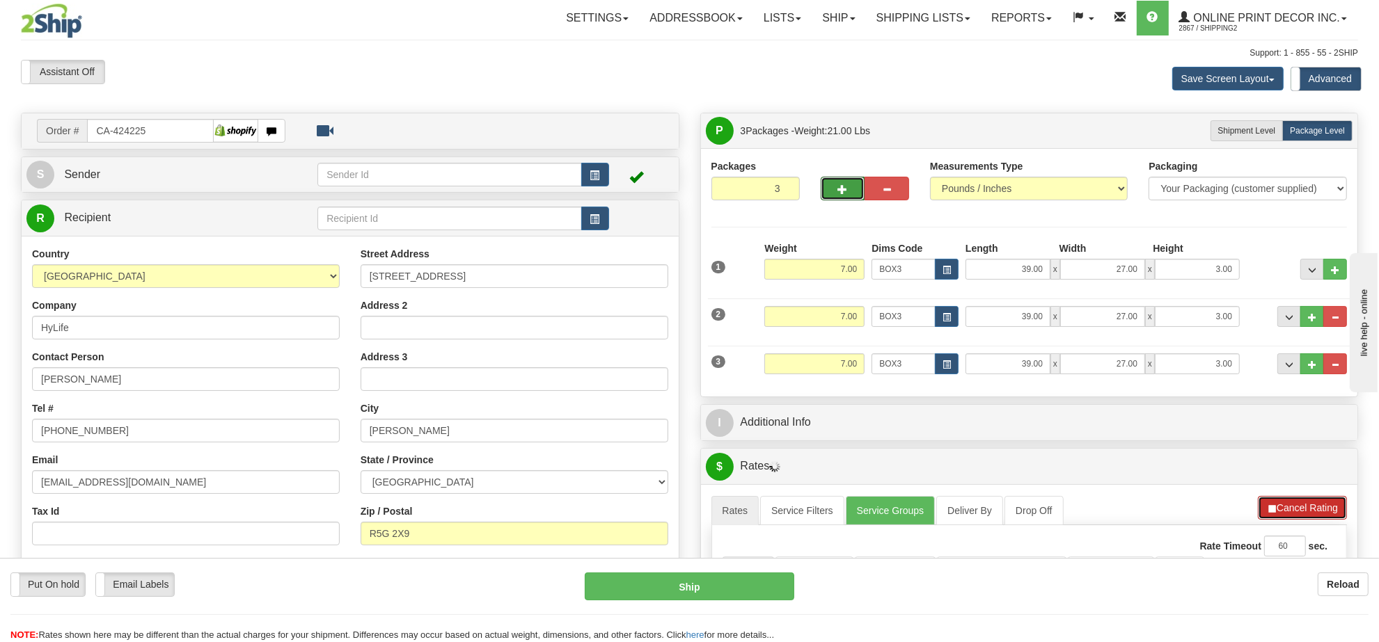
click at [1279, 509] on button "Cancel Rating" at bounding box center [1302, 508] width 89 height 24
click at [1279, 509] on button "Refresh Rates" at bounding box center [1302, 508] width 90 height 24
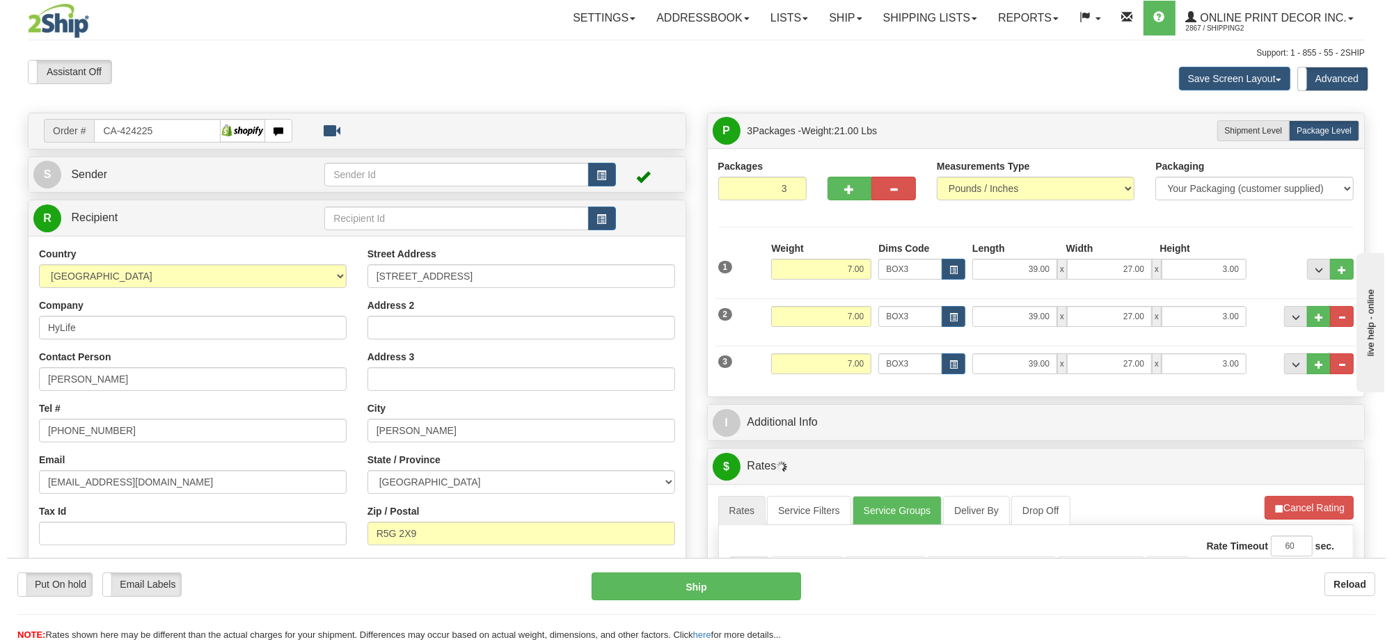
scroll to position [174, 0]
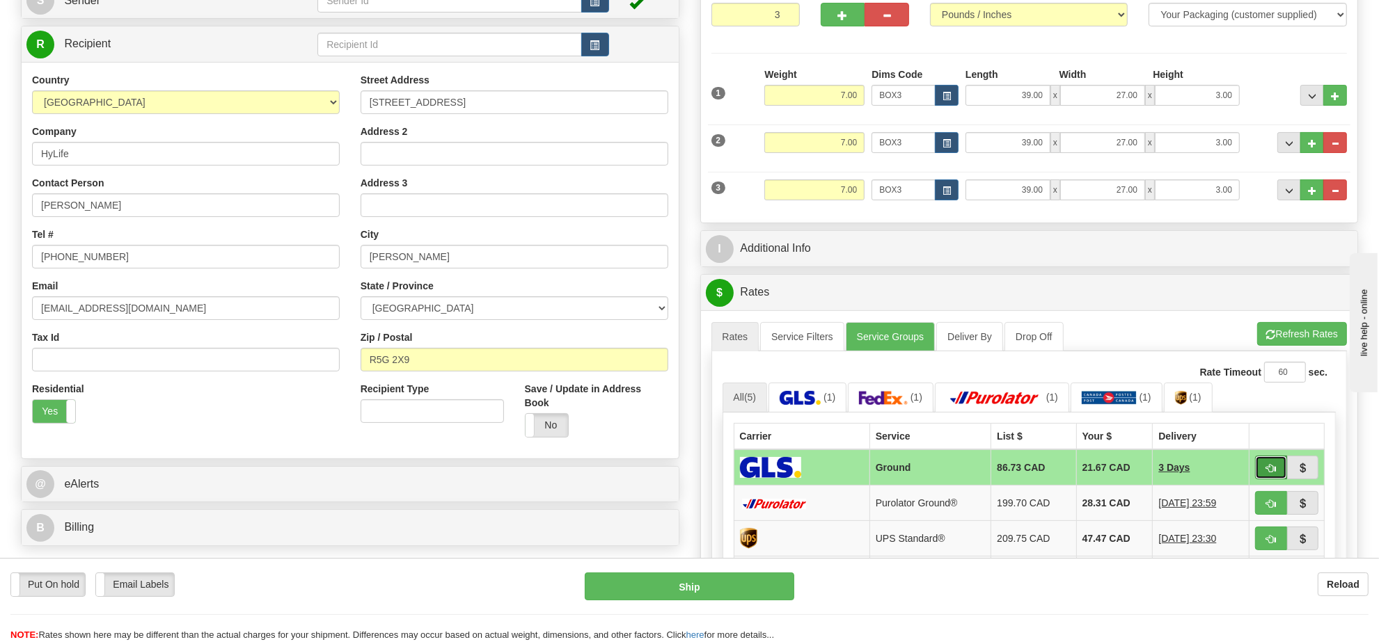
click at [1268, 472] on span "button" at bounding box center [1271, 468] width 10 height 9
type input "1"
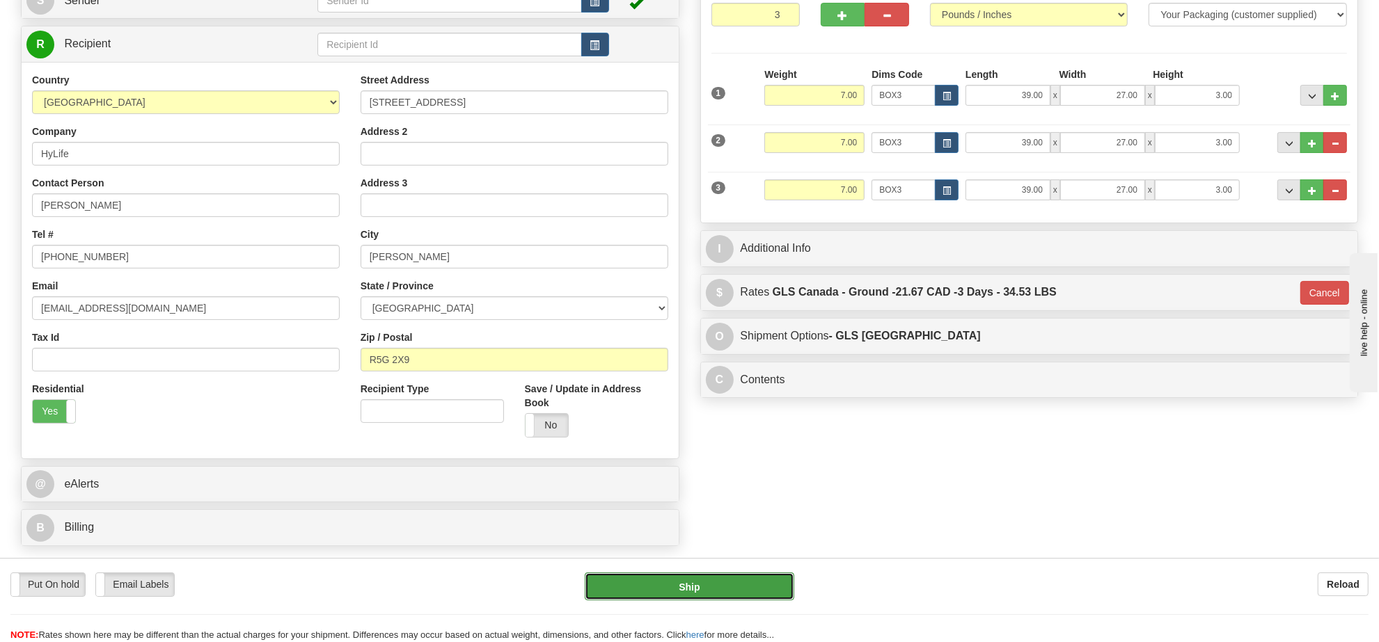
click at [756, 589] on button "Ship" at bounding box center [689, 587] width 209 height 28
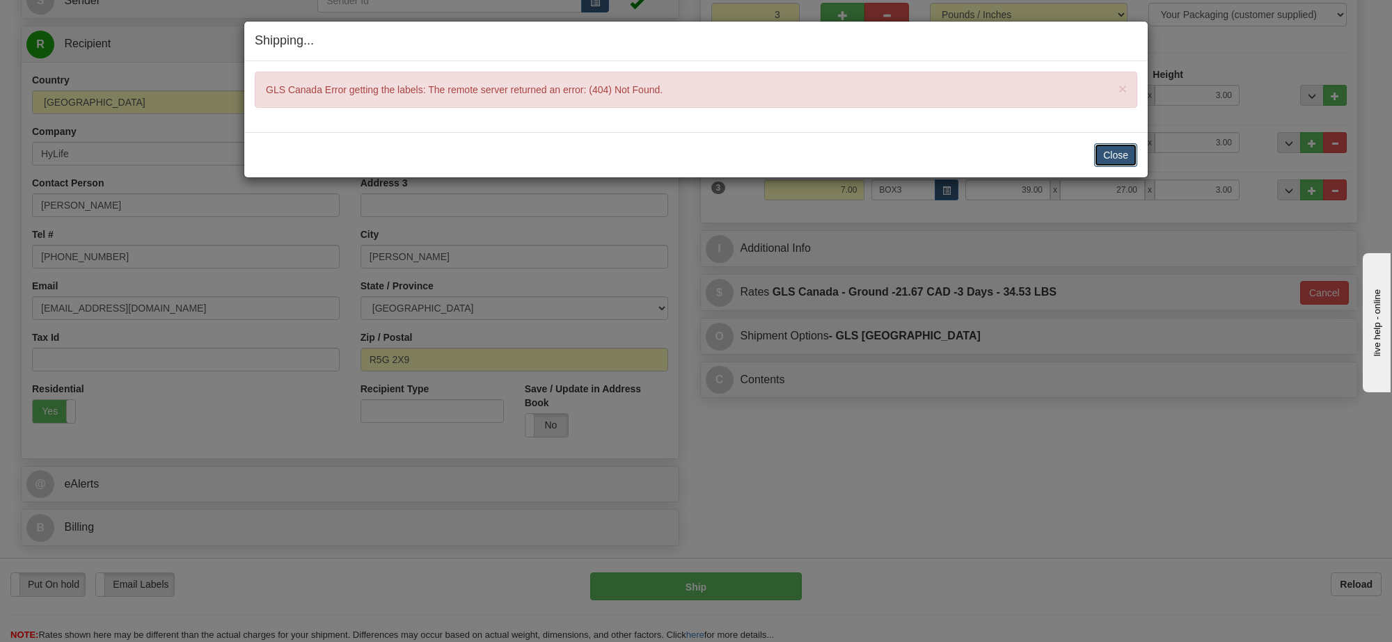
click at [1104, 150] on button "Close" at bounding box center [1115, 155] width 43 height 24
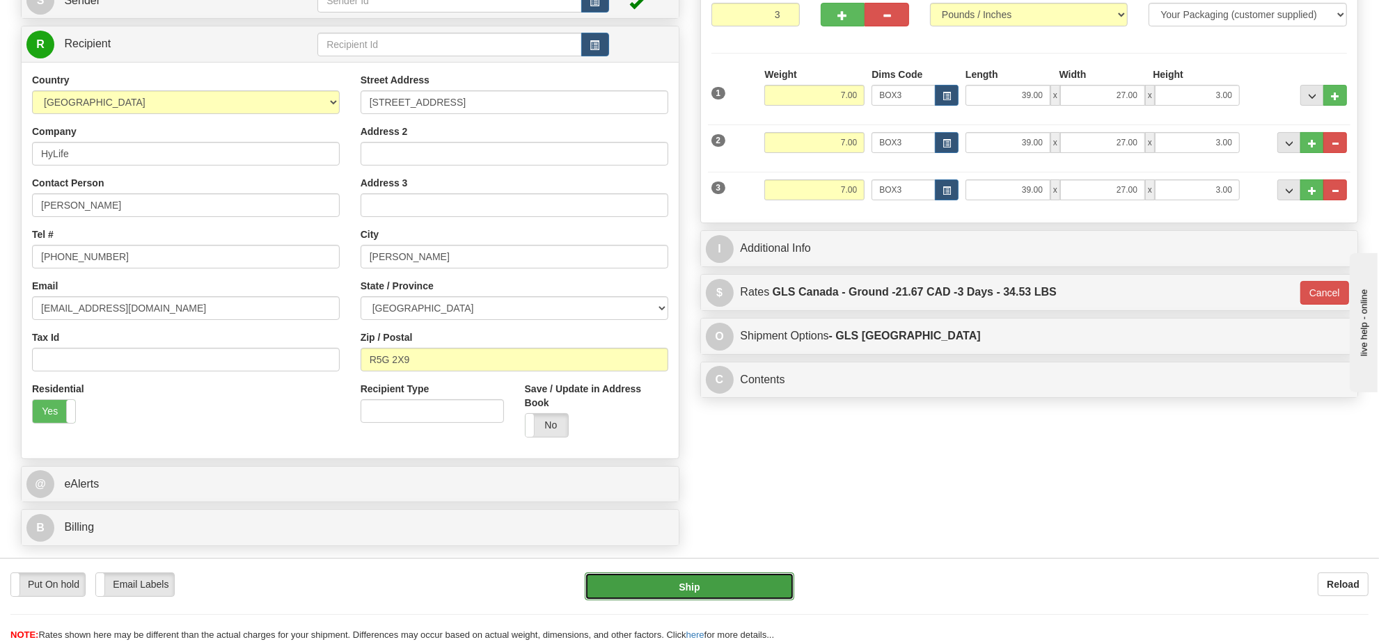
click at [729, 586] on button "Ship" at bounding box center [689, 587] width 209 height 28
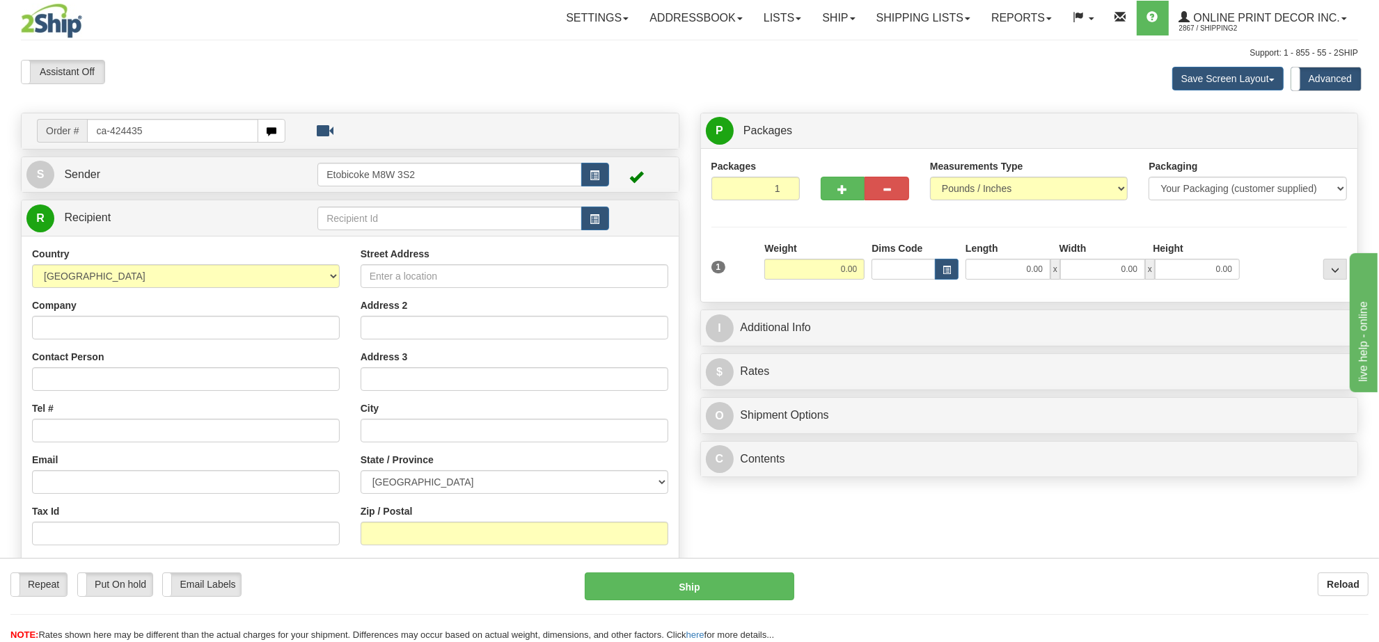
type input "ca-424435"
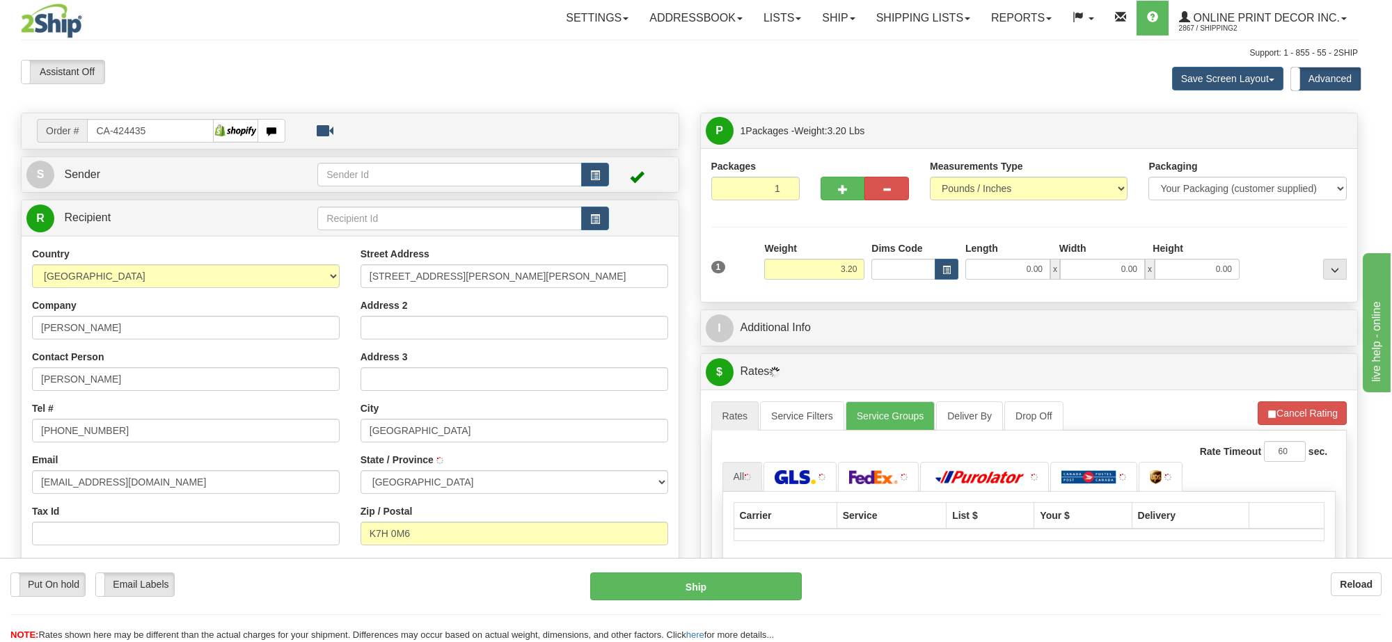
type input "[GEOGRAPHIC_DATA]"
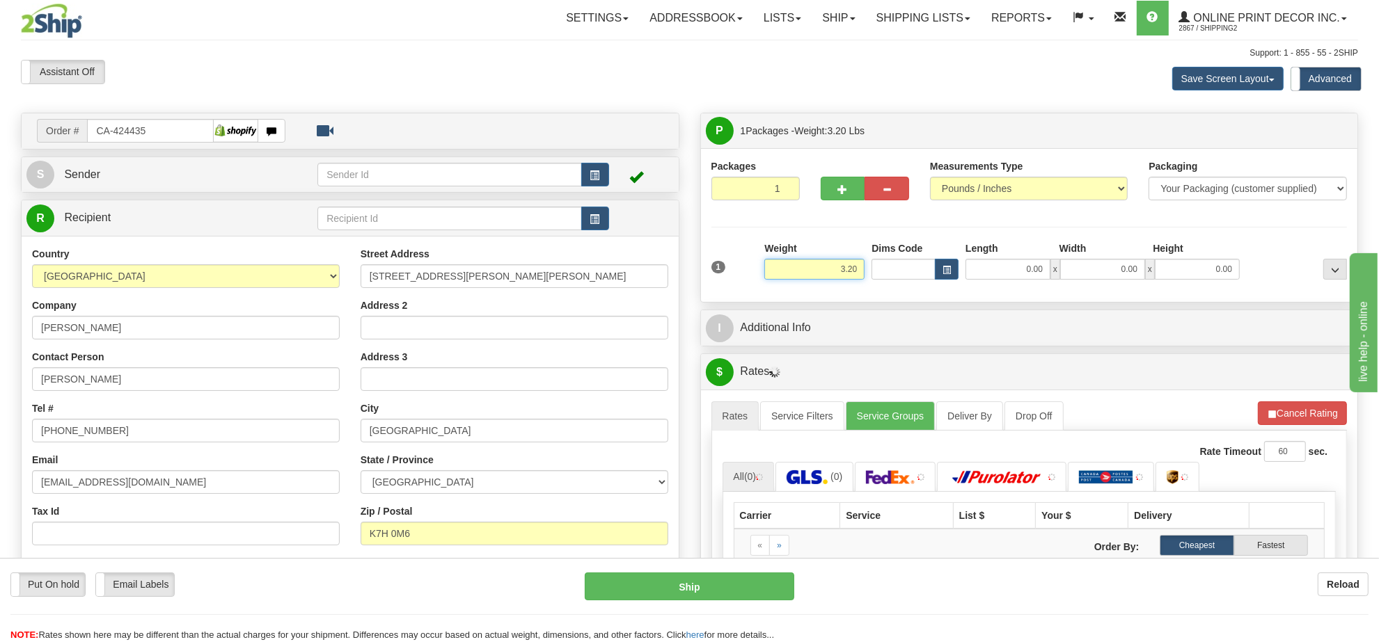
click at [814, 263] on input "3.20" at bounding box center [814, 269] width 100 height 21
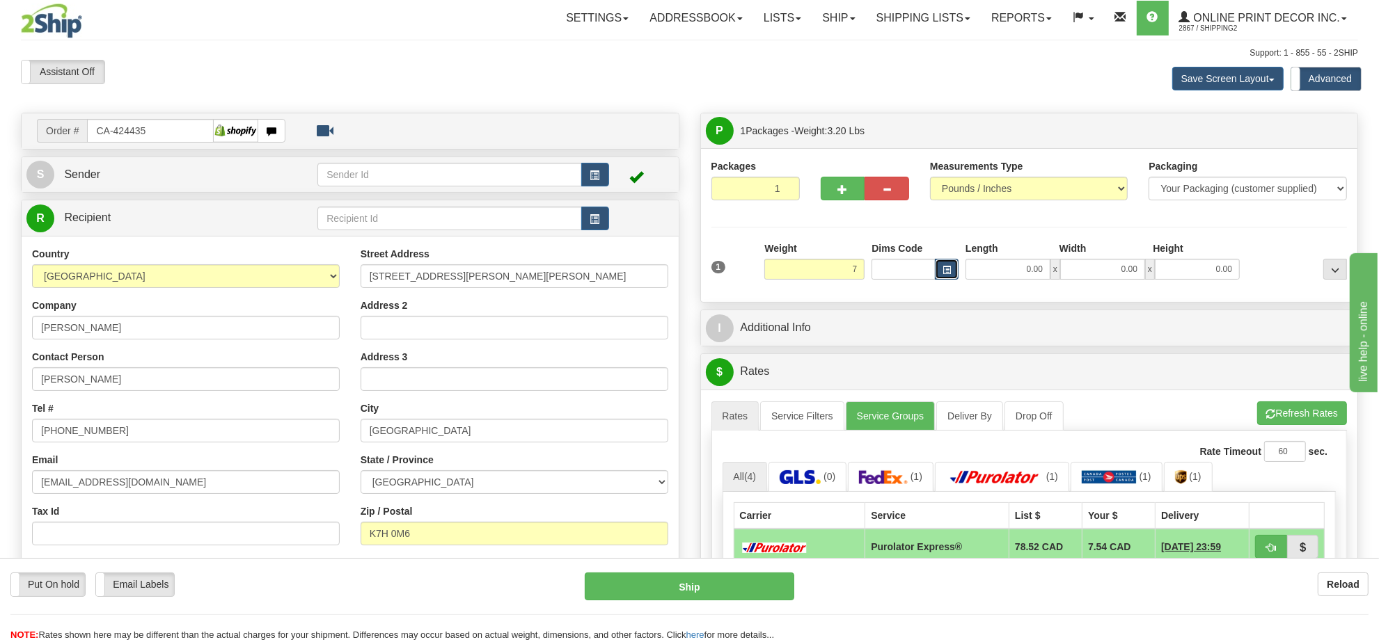
type input "7.00"
click at [942, 269] on span "button" at bounding box center [946, 271] width 8 height 8
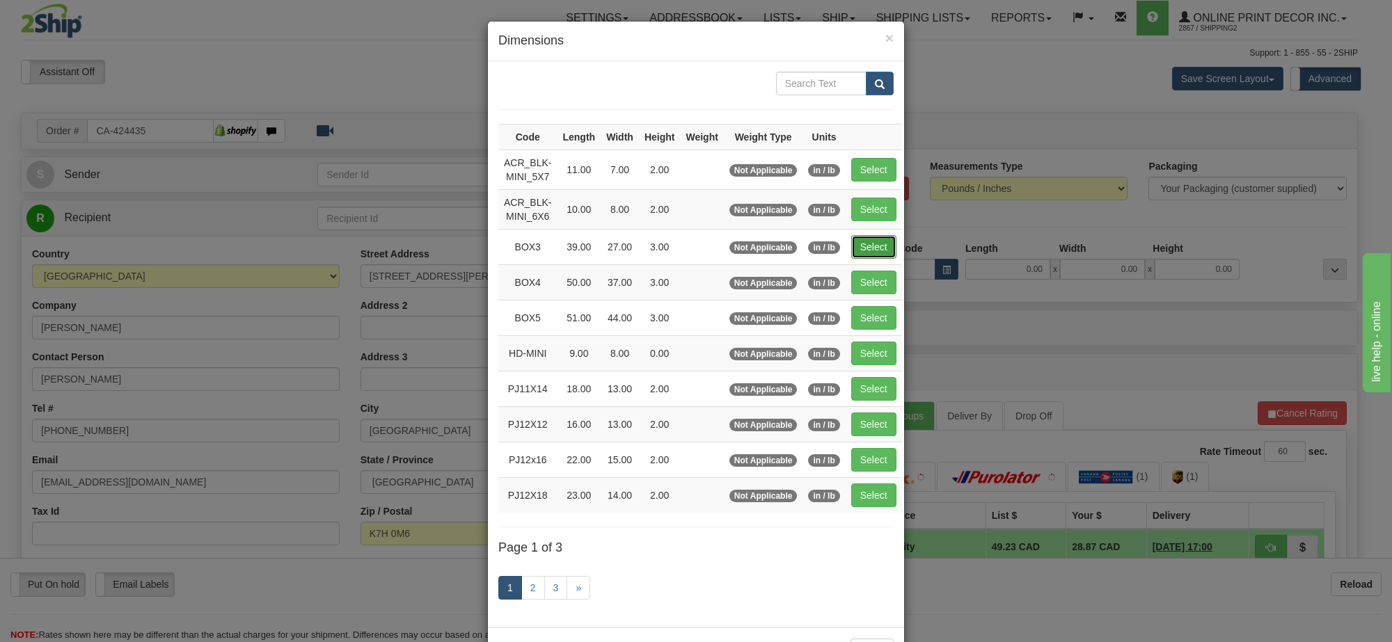
click at [881, 251] on button "Select" at bounding box center [873, 247] width 45 height 24
type input "BOX3"
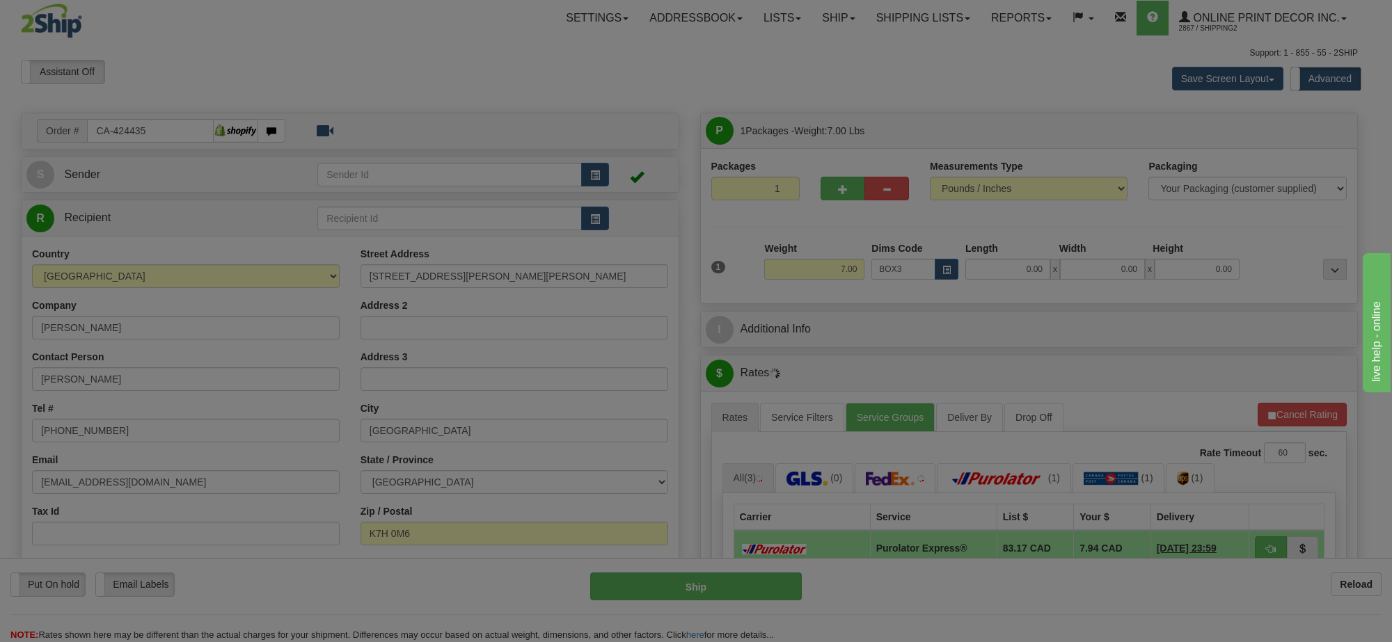
type input "39.00"
type input "27.00"
type input "3.00"
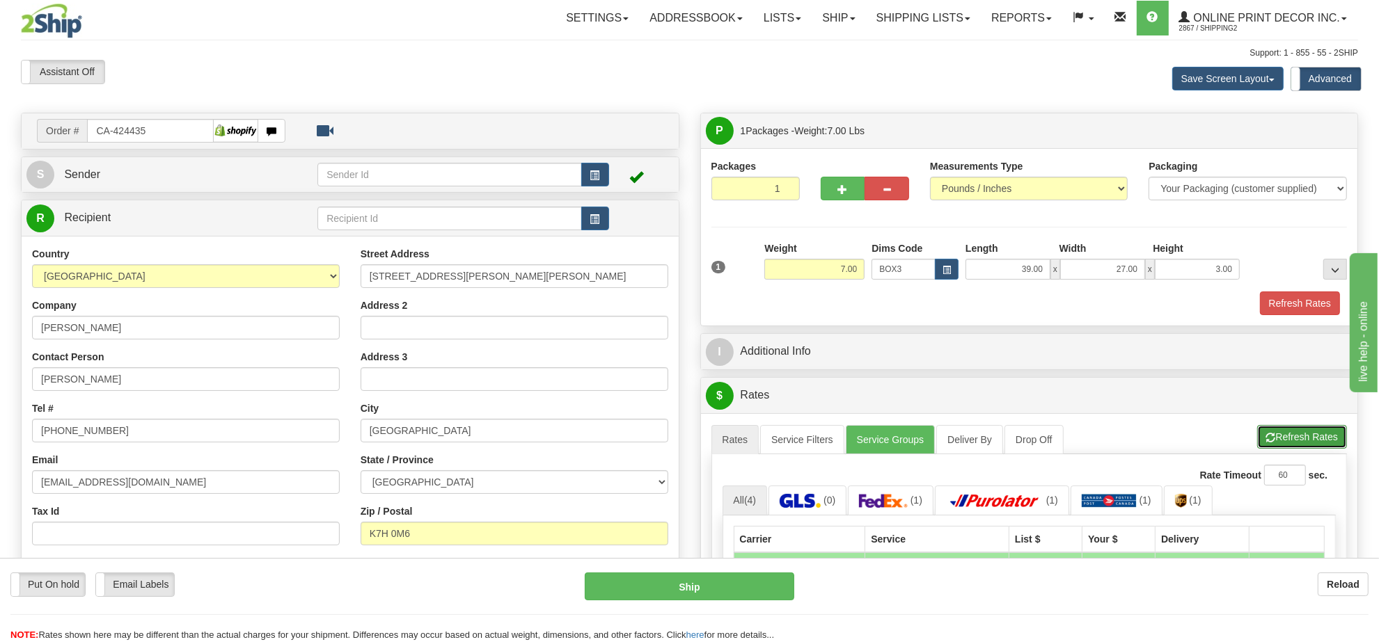
click at [1322, 430] on button "Refresh Rates" at bounding box center [1302, 437] width 90 height 24
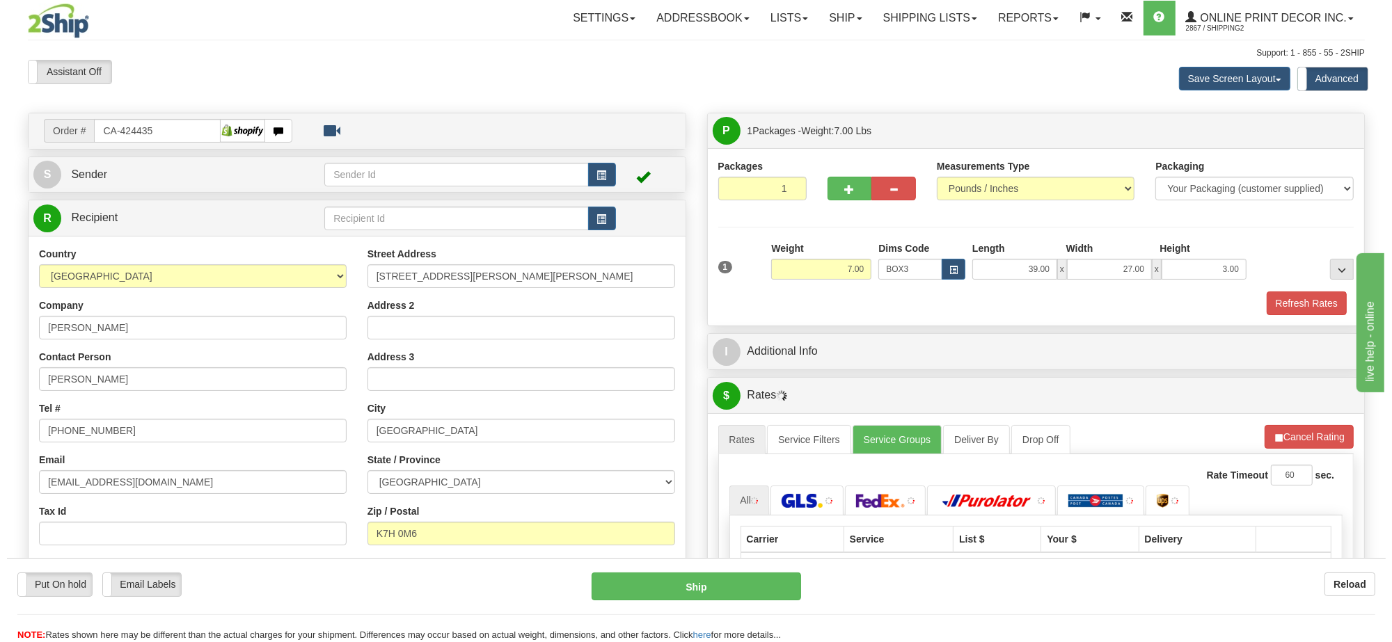
scroll to position [174, 0]
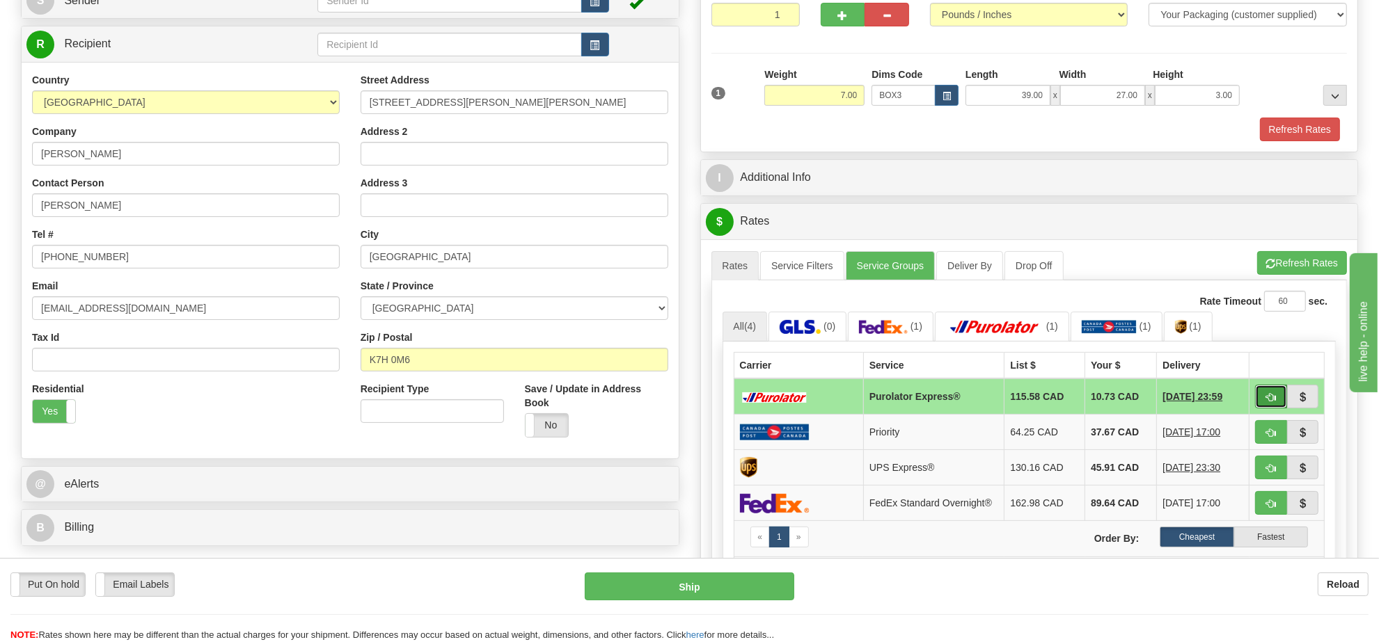
click at [1264, 402] on button "button" at bounding box center [1271, 397] width 32 height 24
type input "202"
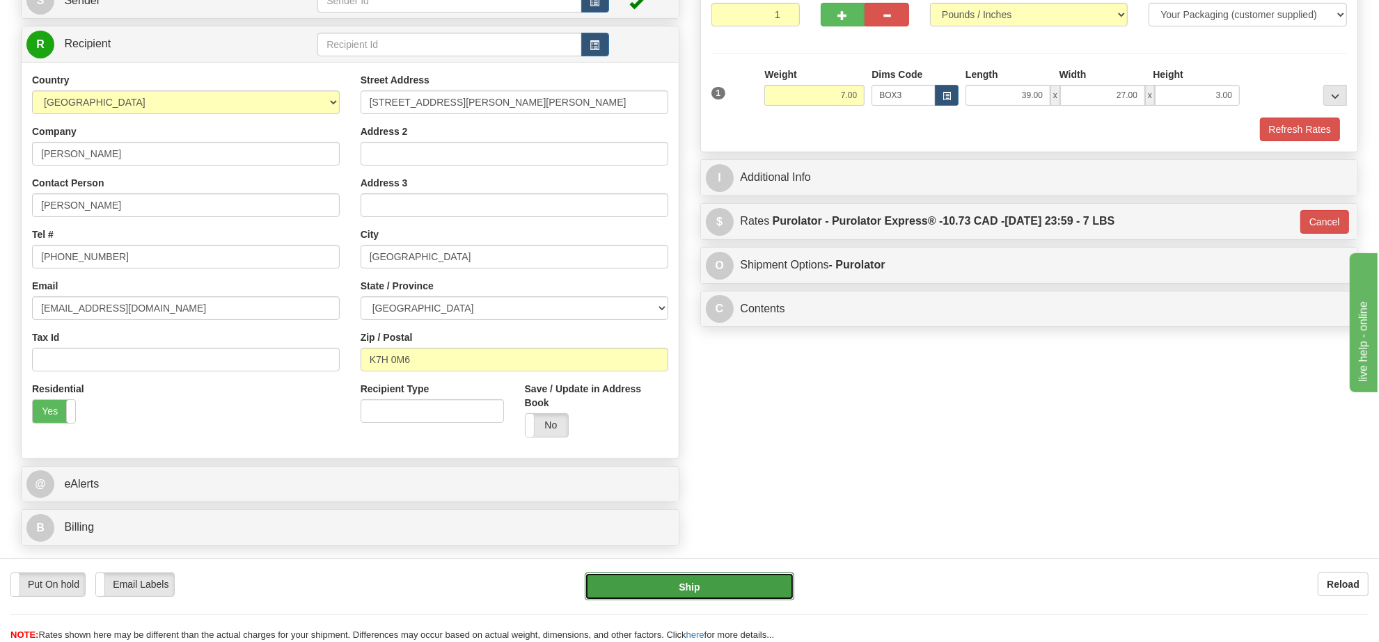
click at [746, 579] on button "Ship" at bounding box center [689, 587] width 209 height 28
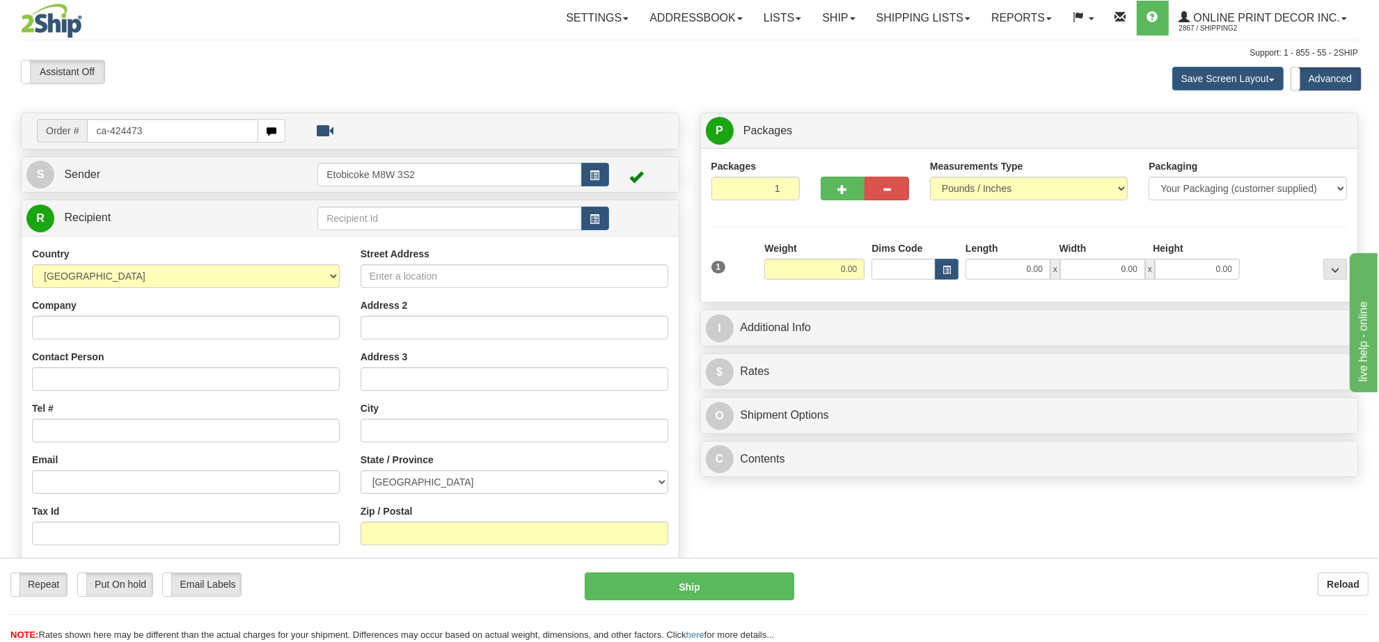
type input "ca-424473"
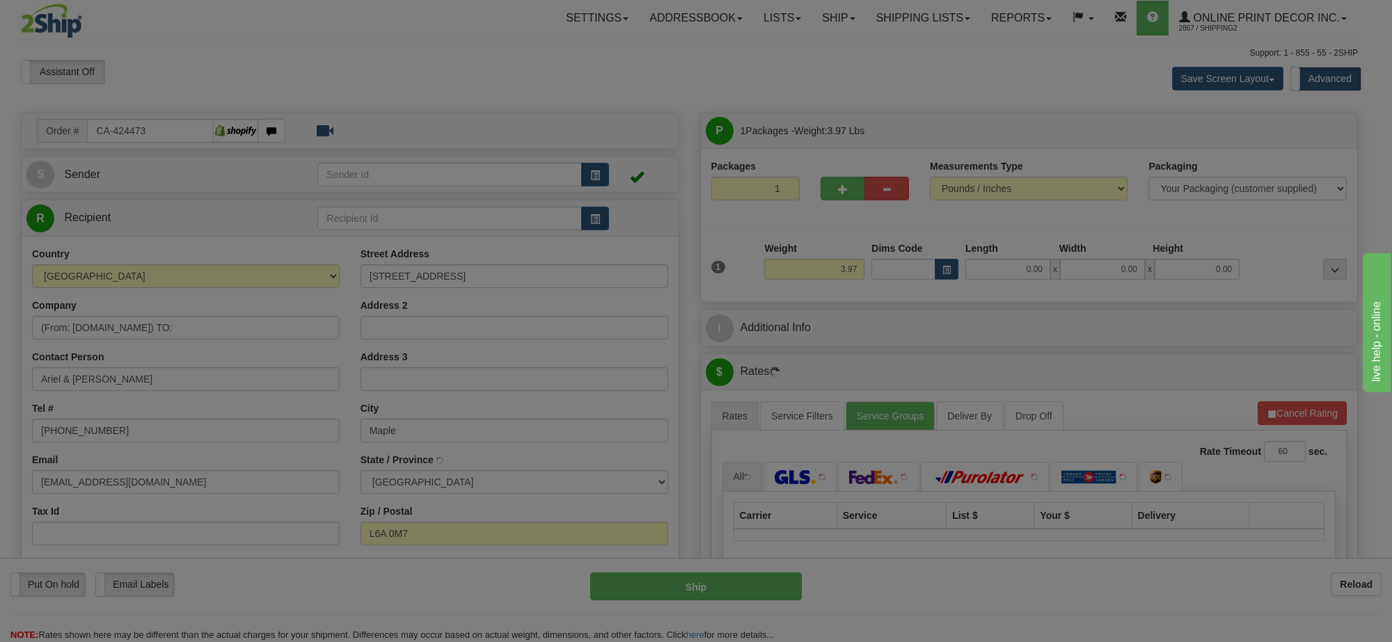
type input "MAPLE"
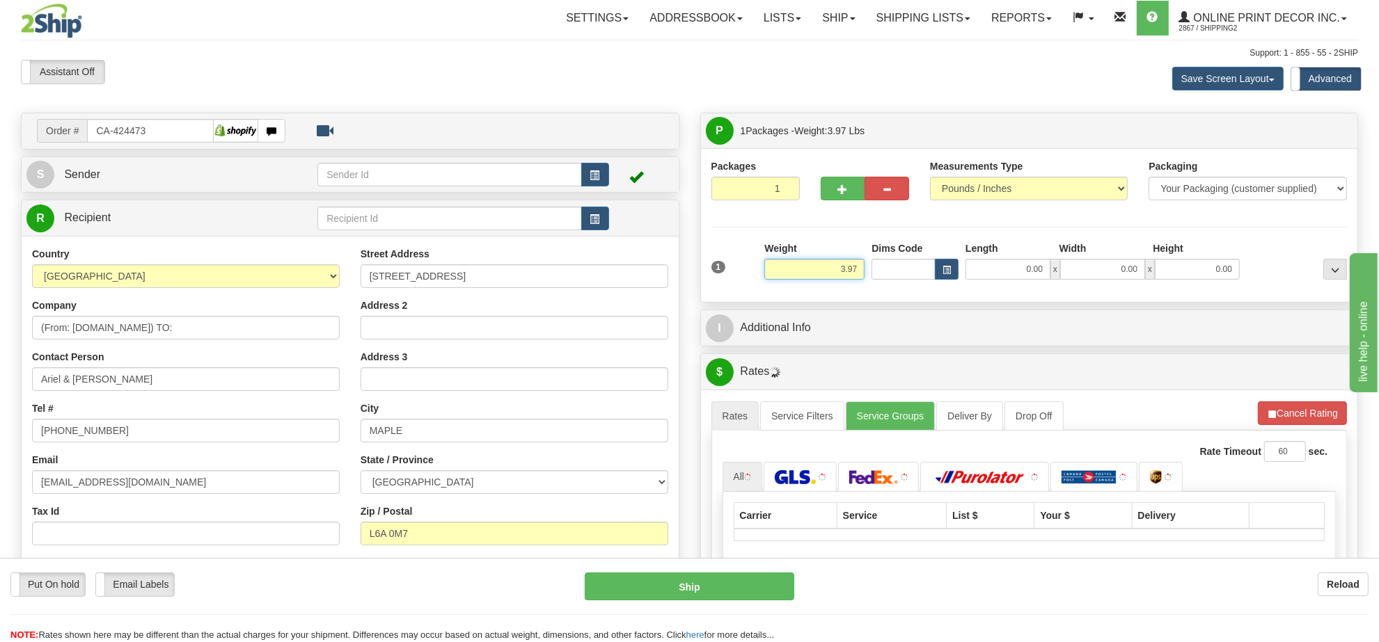
click at [829, 276] on input "3.97" at bounding box center [814, 269] width 100 height 21
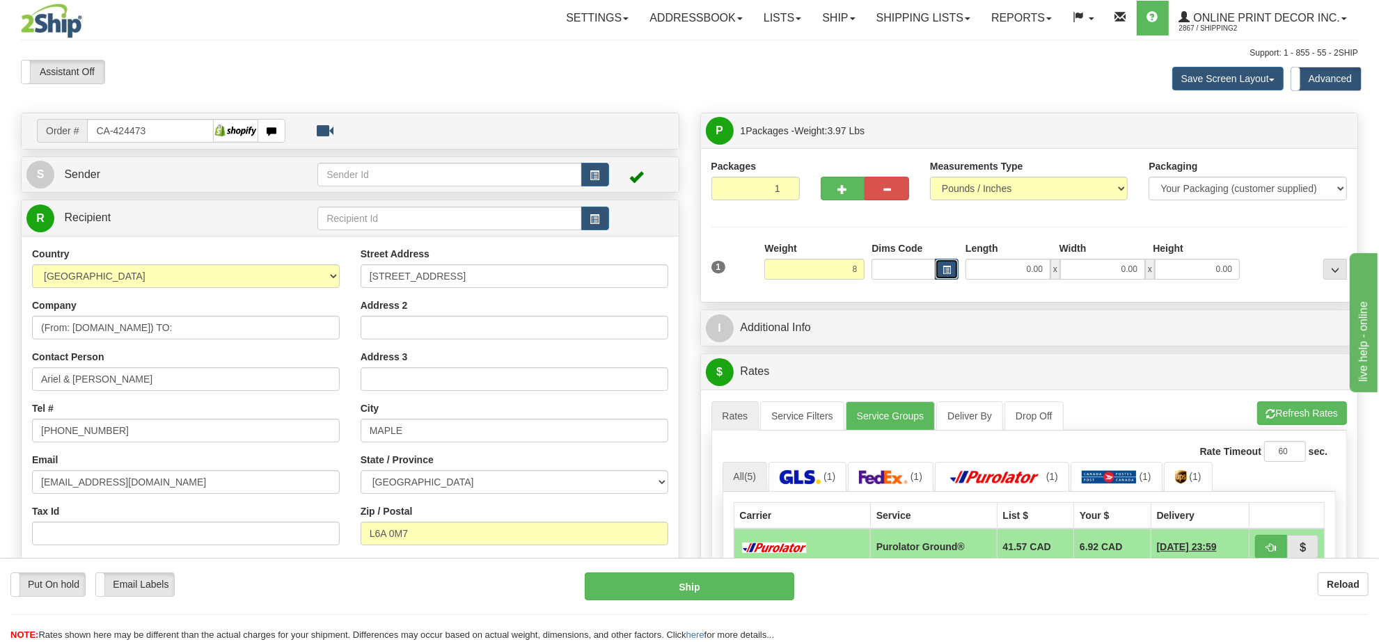
type input "8.00"
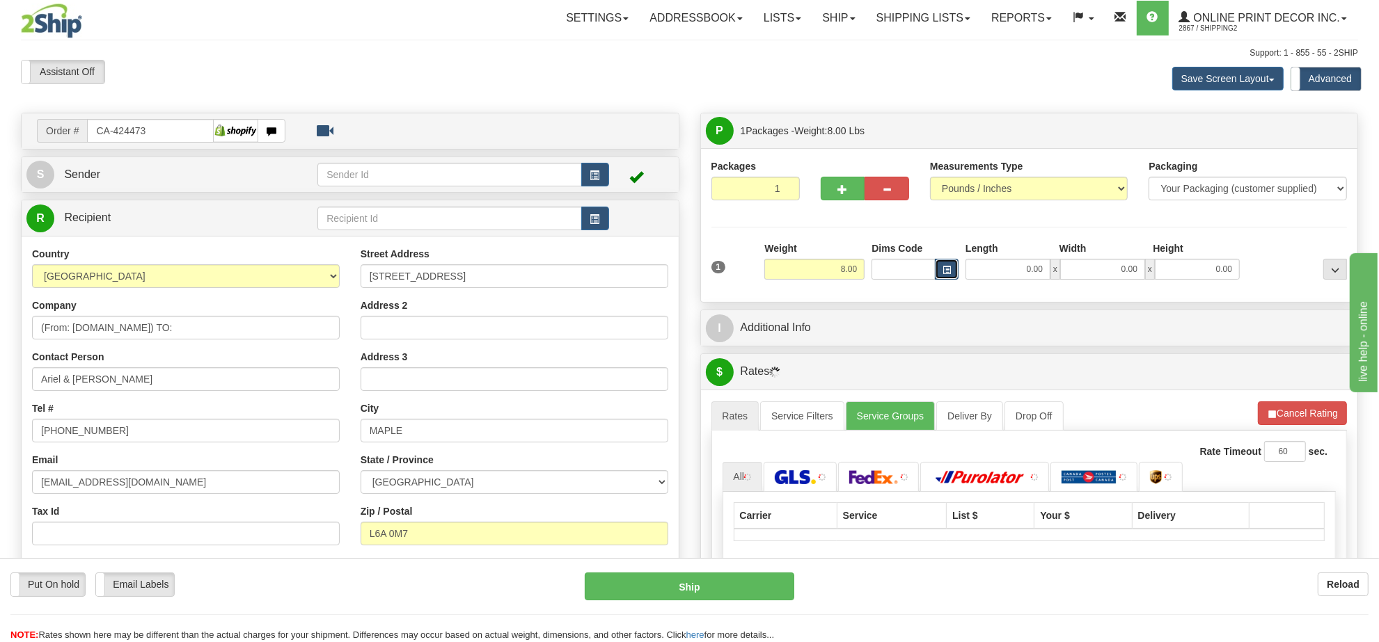
click at [950, 272] on span "button" at bounding box center [946, 271] width 8 height 8
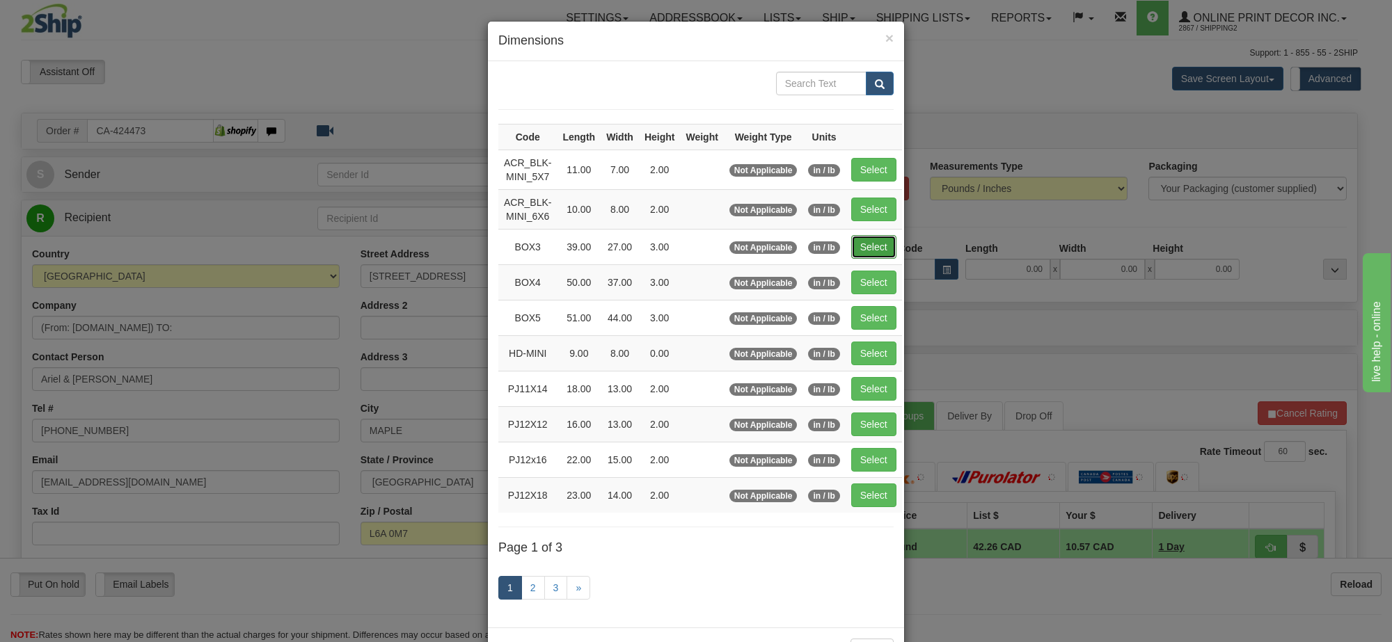
click at [872, 241] on button "Select" at bounding box center [873, 247] width 45 height 24
type input "BOX3"
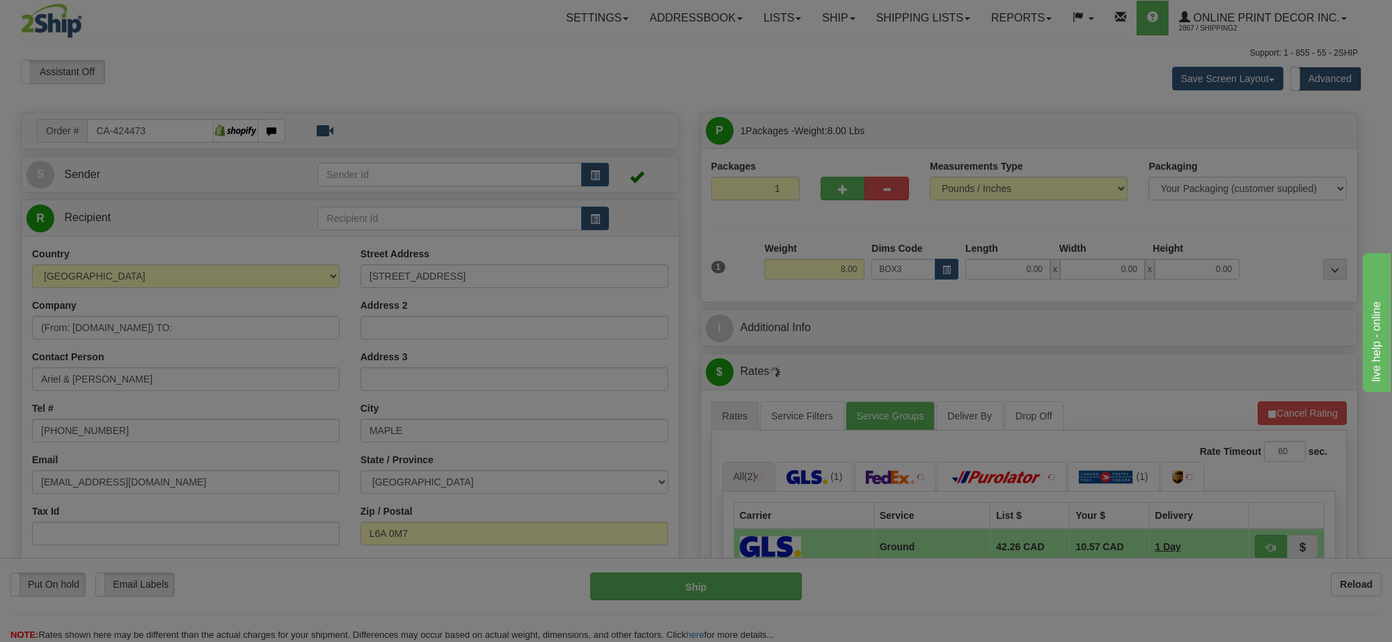
type input "39.00"
type input "27.00"
type input "3.00"
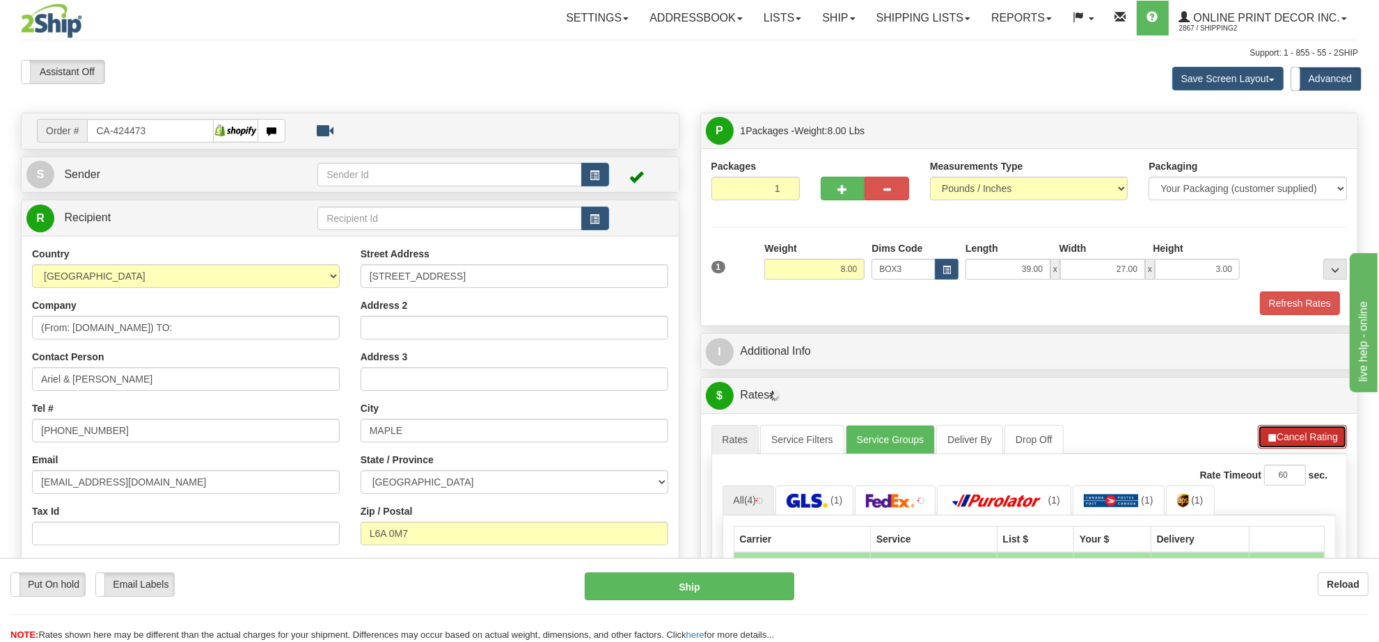
click at [1285, 443] on button "Cancel Rating" at bounding box center [1302, 437] width 89 height 24
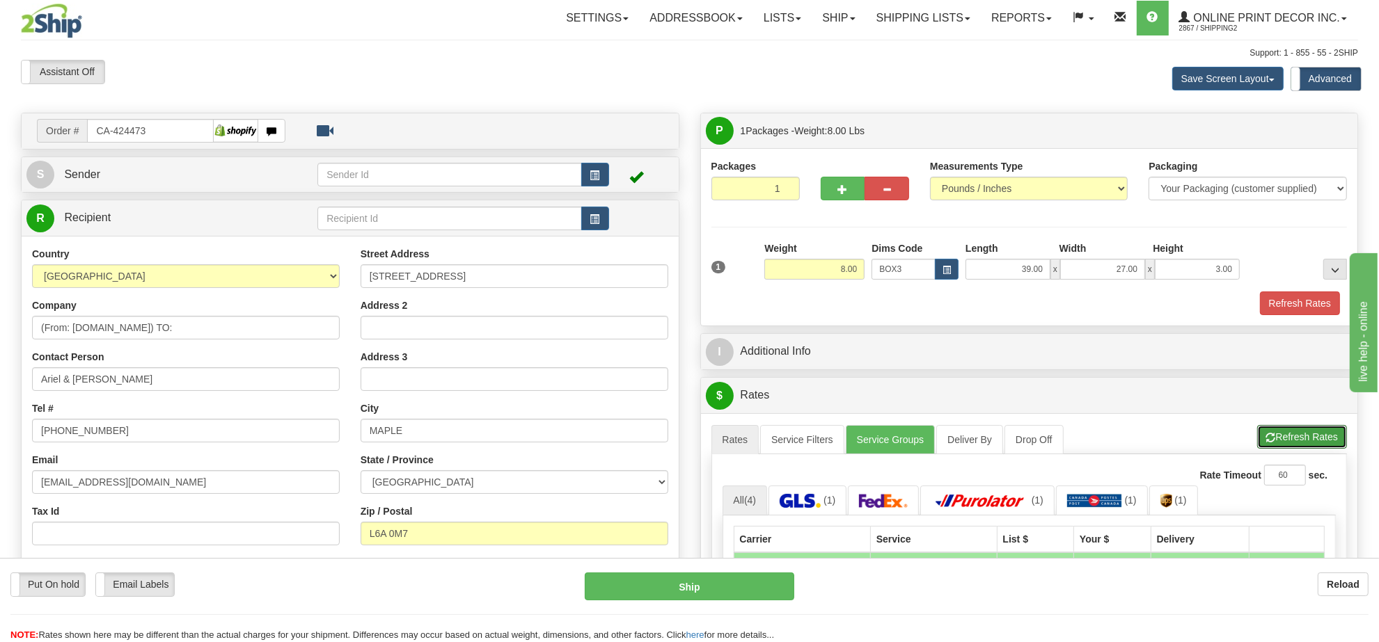
click at [1285, 443] on button "Refresh Rates" at bounding box center [1302, 437] width 90 height 24
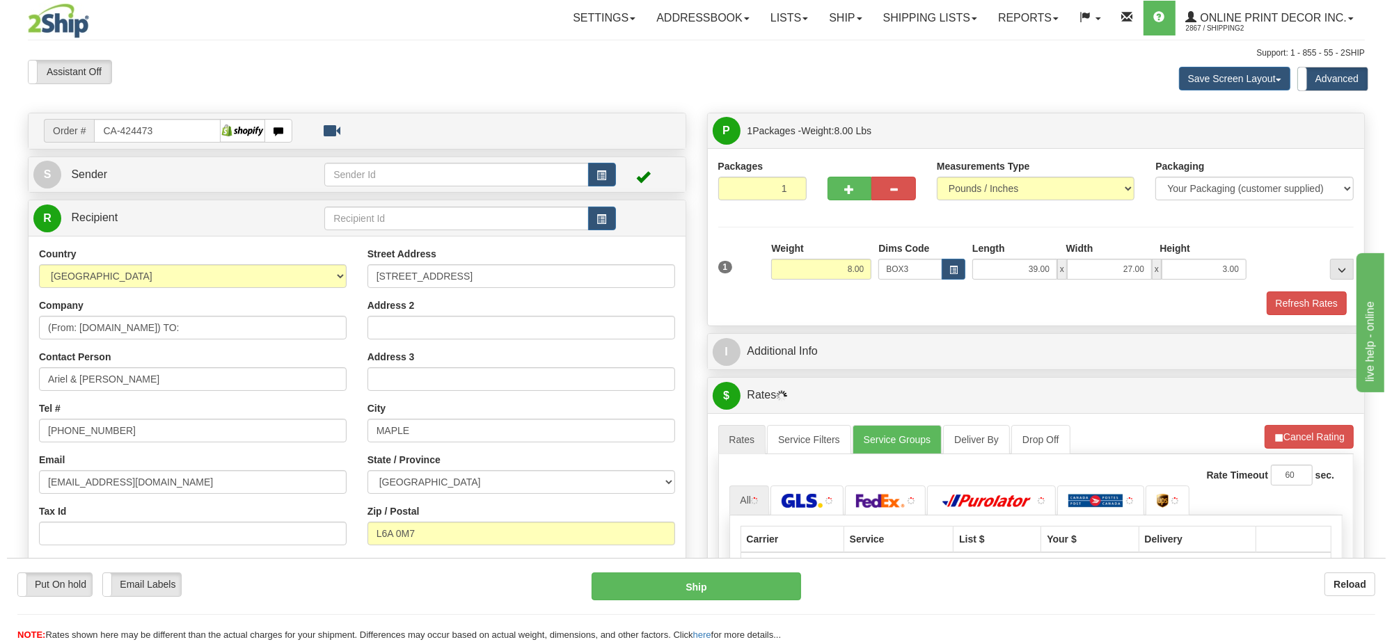
scroll to position [261, 0]
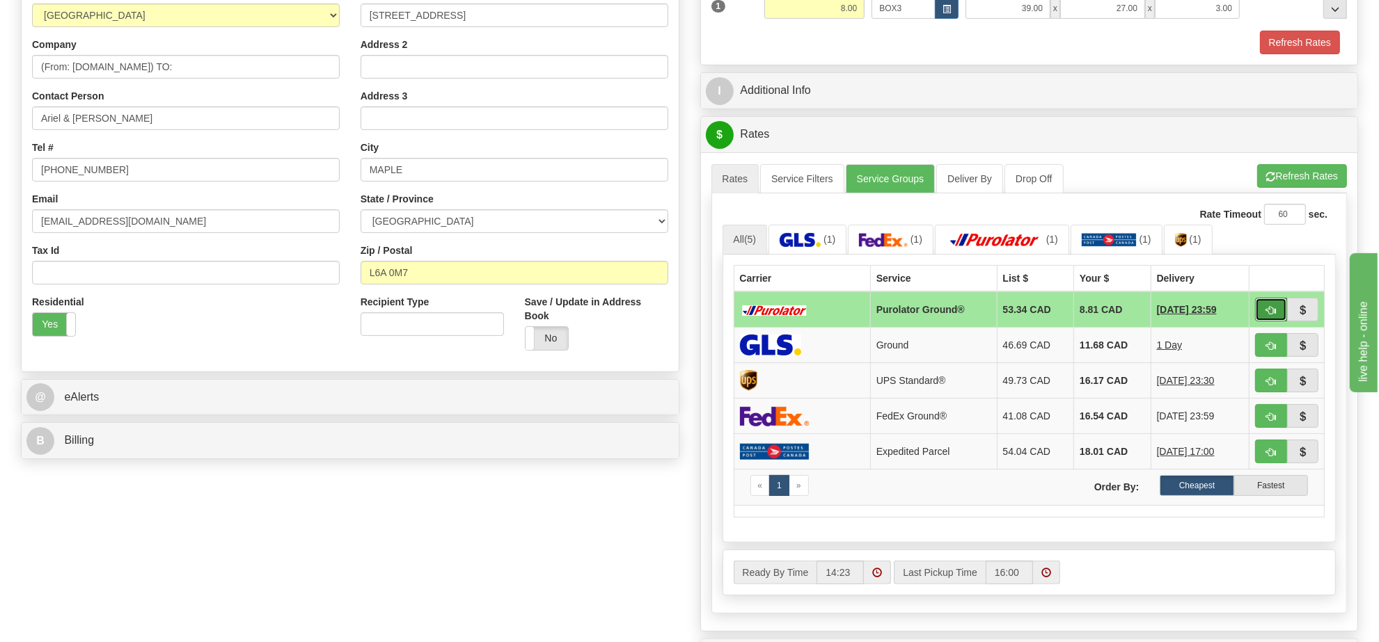
click at [1271, 310] on span "button" at bounding box center [1271, 310] width 10 height 9
type input "260"
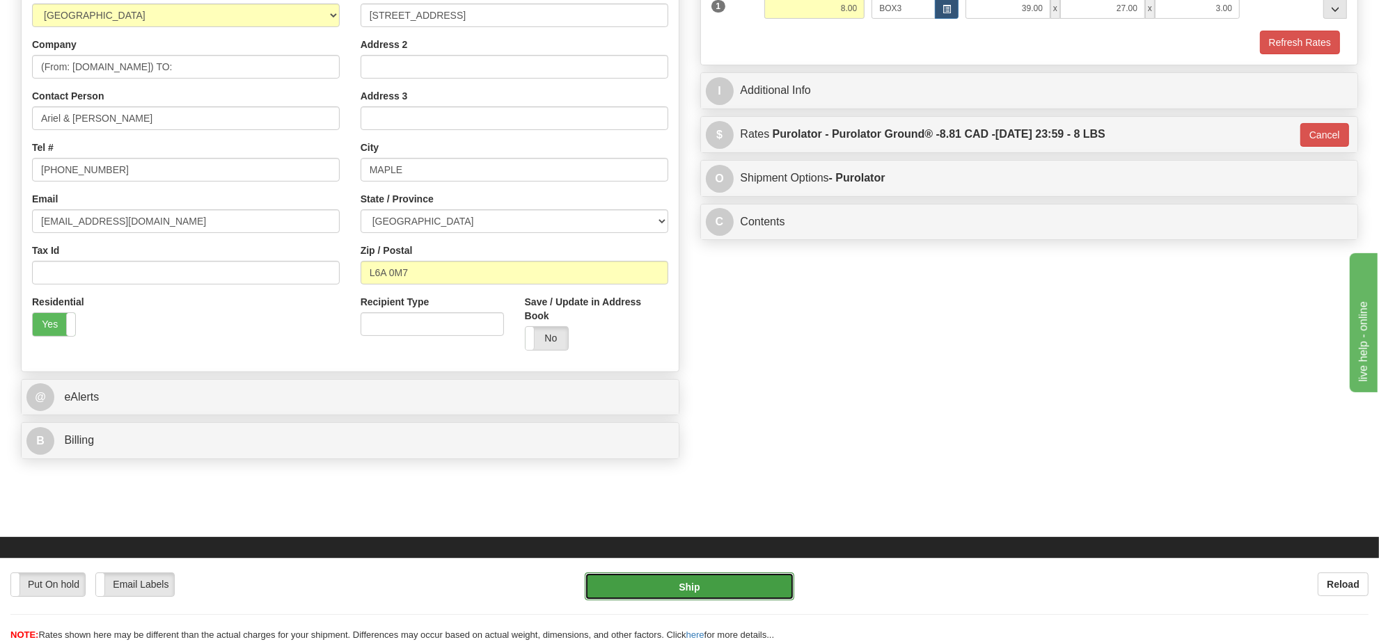
click at [698, 586] on button "Ship" at bounding box center [689, 587] width 209 height 28
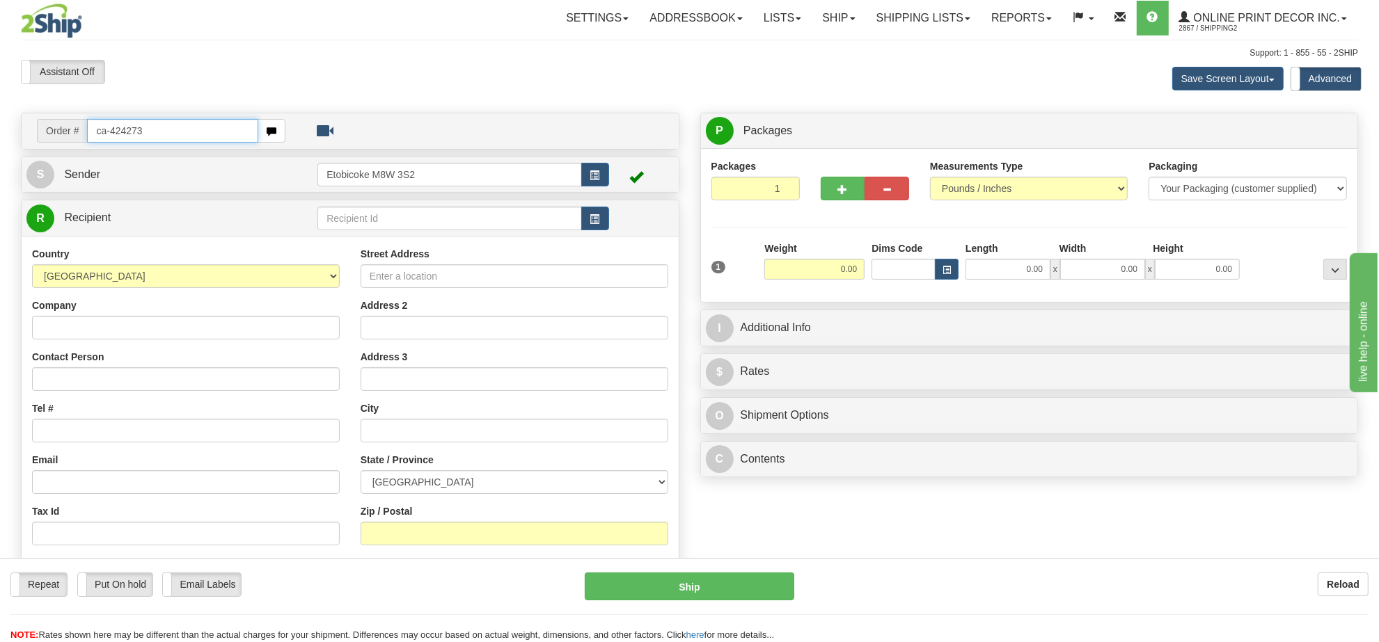
type input "ca-424273"
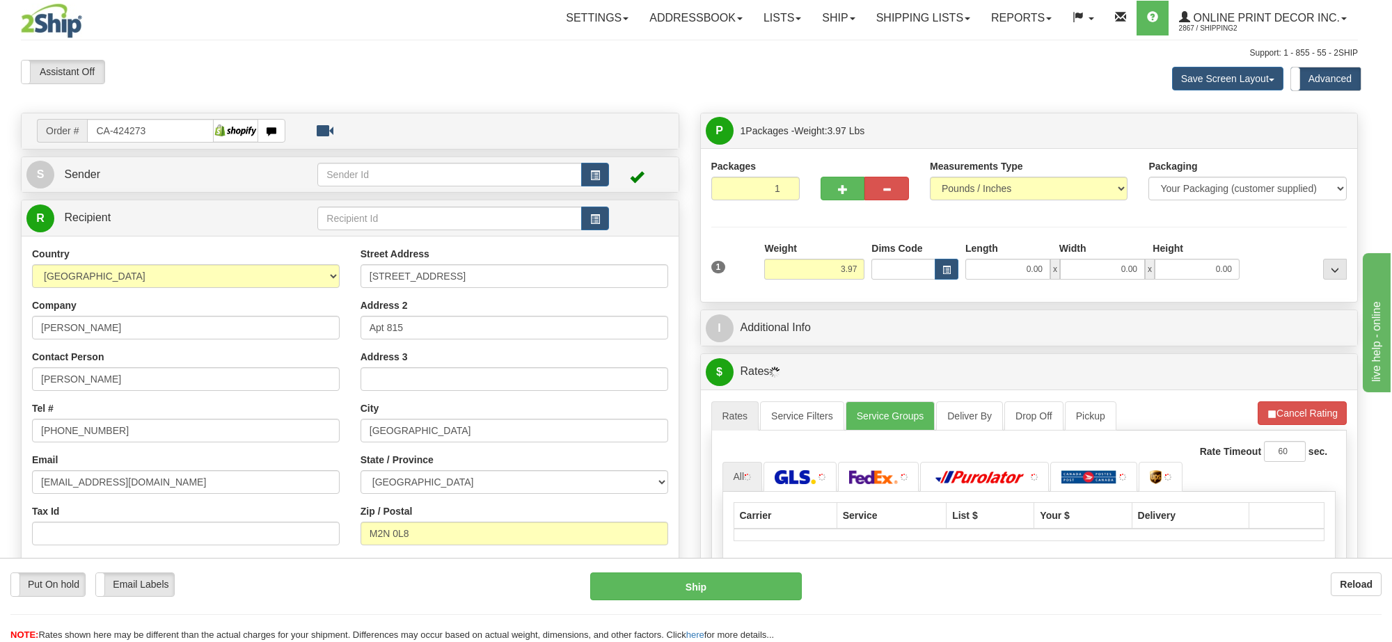
type input "NORTH YORK"
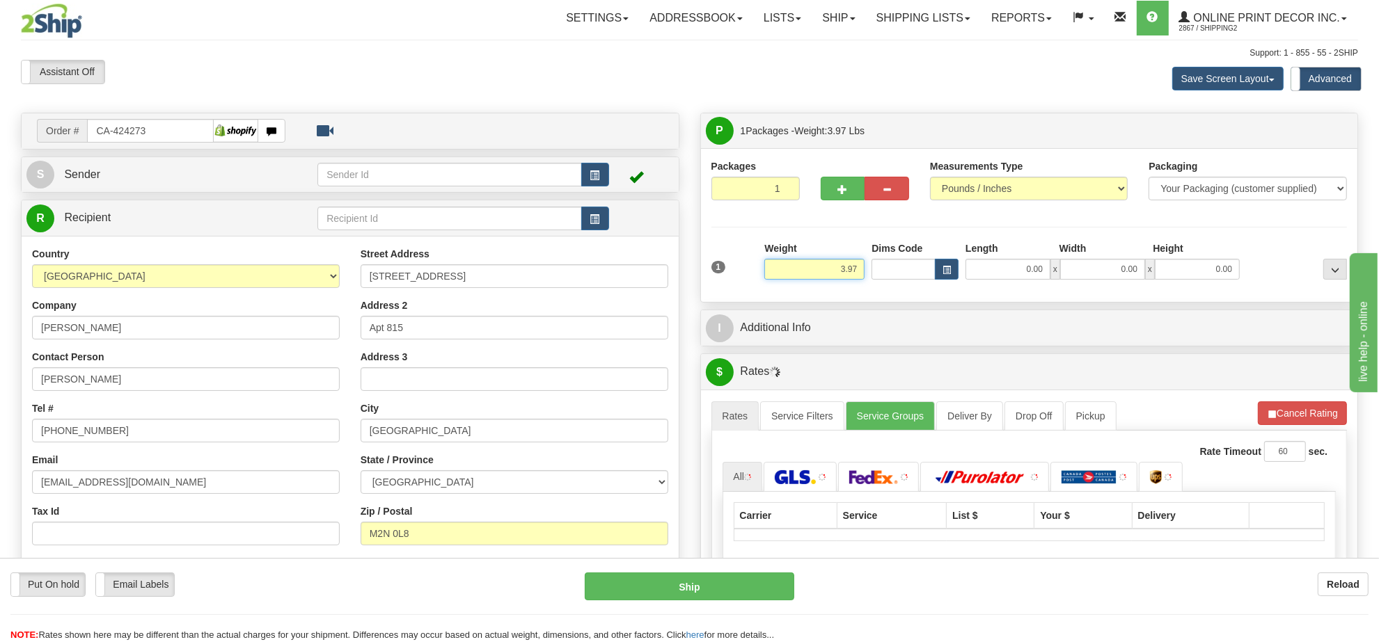
click at [818, 276] on input "3.97" at bounding box center [814, 269] width 100 height 21
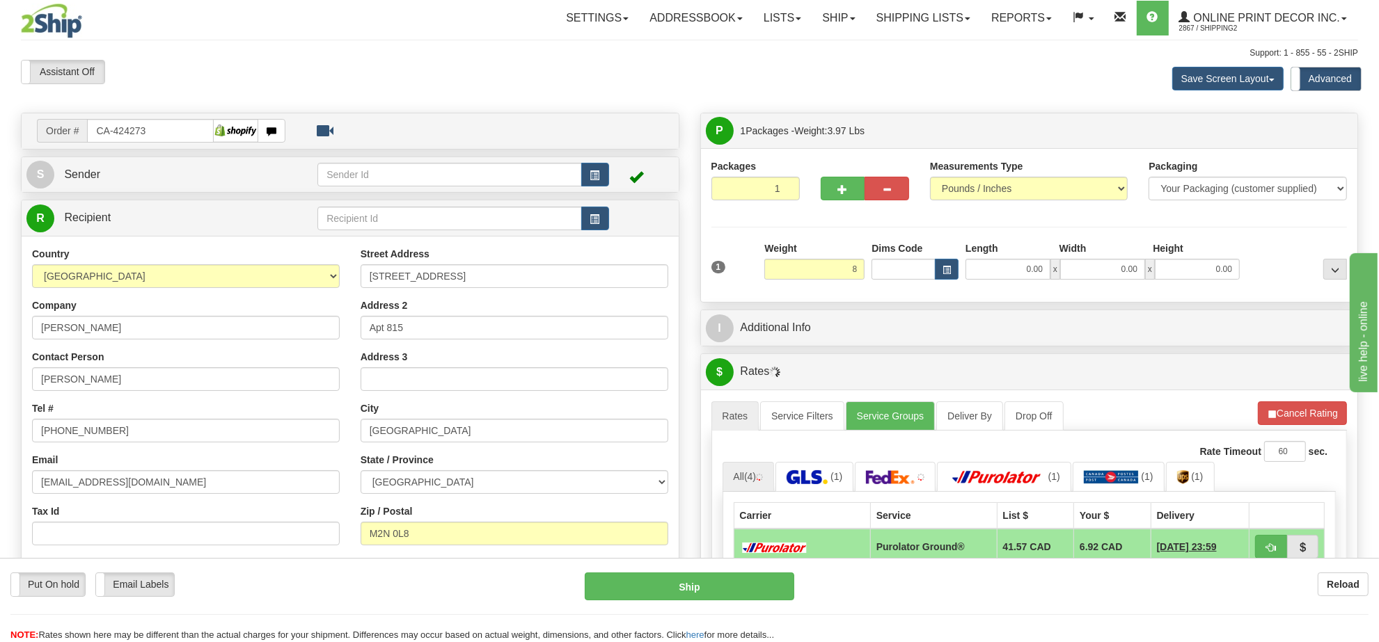
type input "8.00"
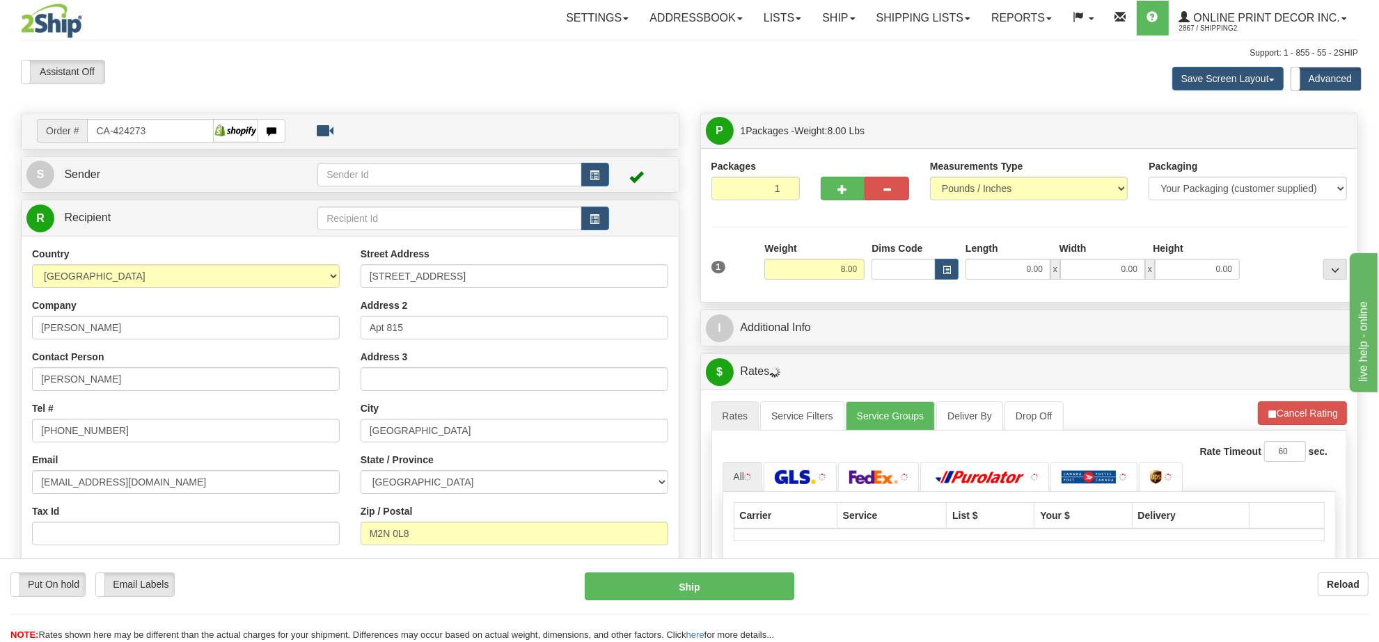
click at [947, 256] on div "Dims Code" at bounding box center [915, 261] width 94 height 38
click at [947, 258] on div "Dims Code" at bounding box center [915, 261] width 94 height 38
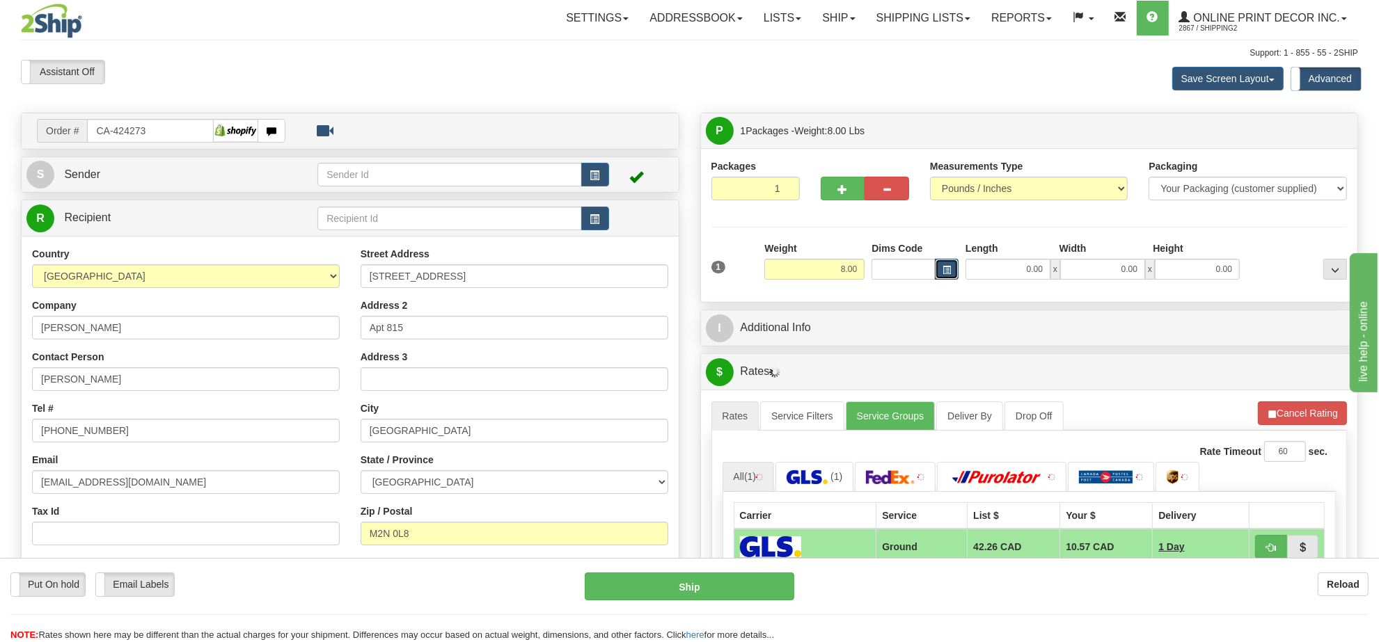
click at [944, 265] on button "button" at bounding box center [947, 269] width 24 height 21
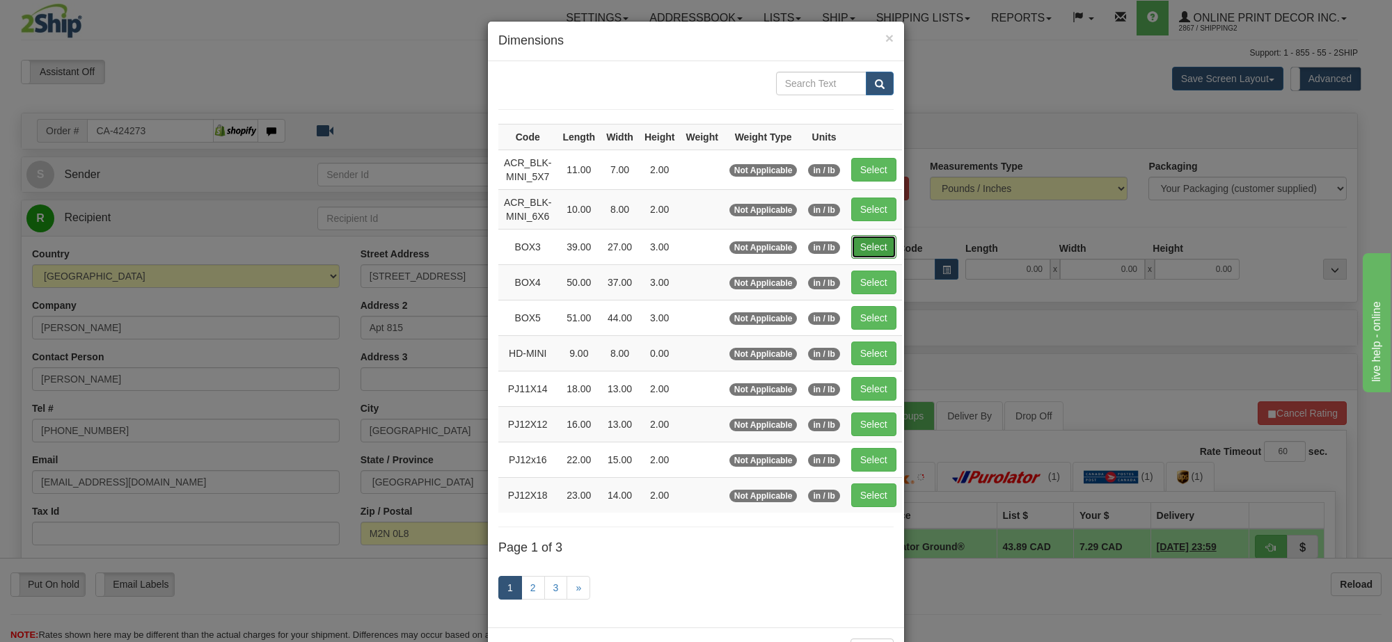
click at [872, 255] on button "Select" at bounding box center [873, 247] width 45 height 24
type input "BOX3"
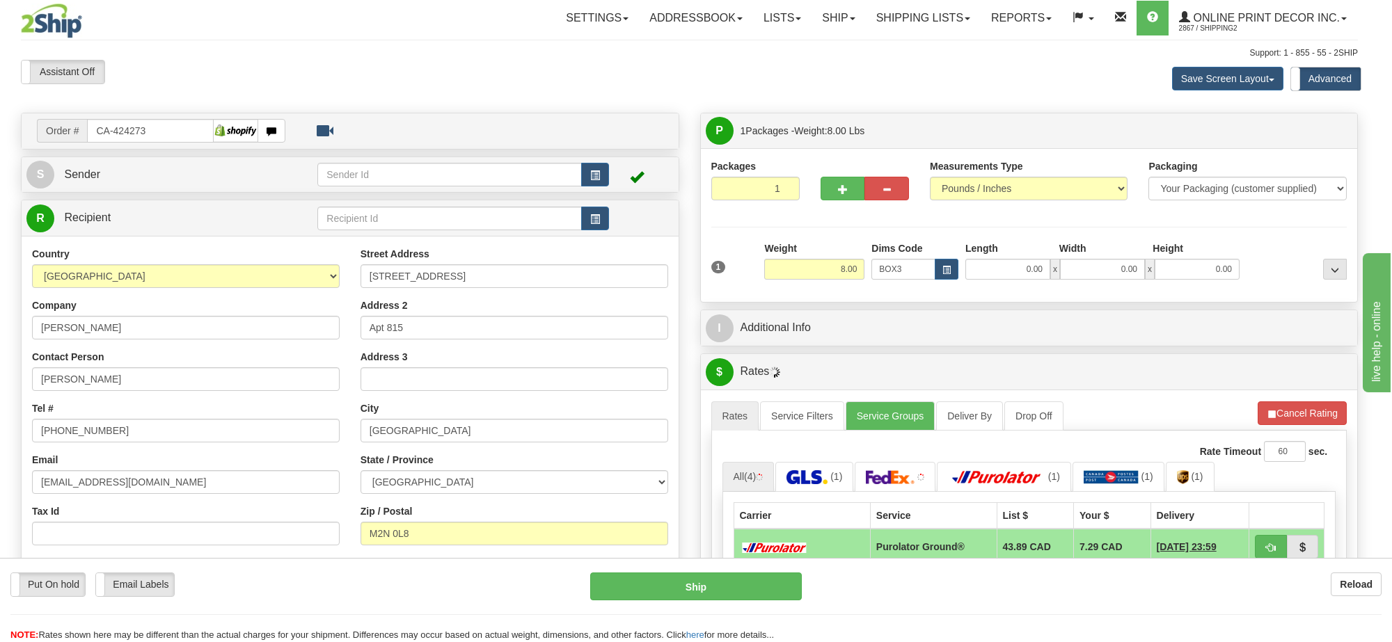
type input "39.00"
type input "27.00"
type input "3.00"
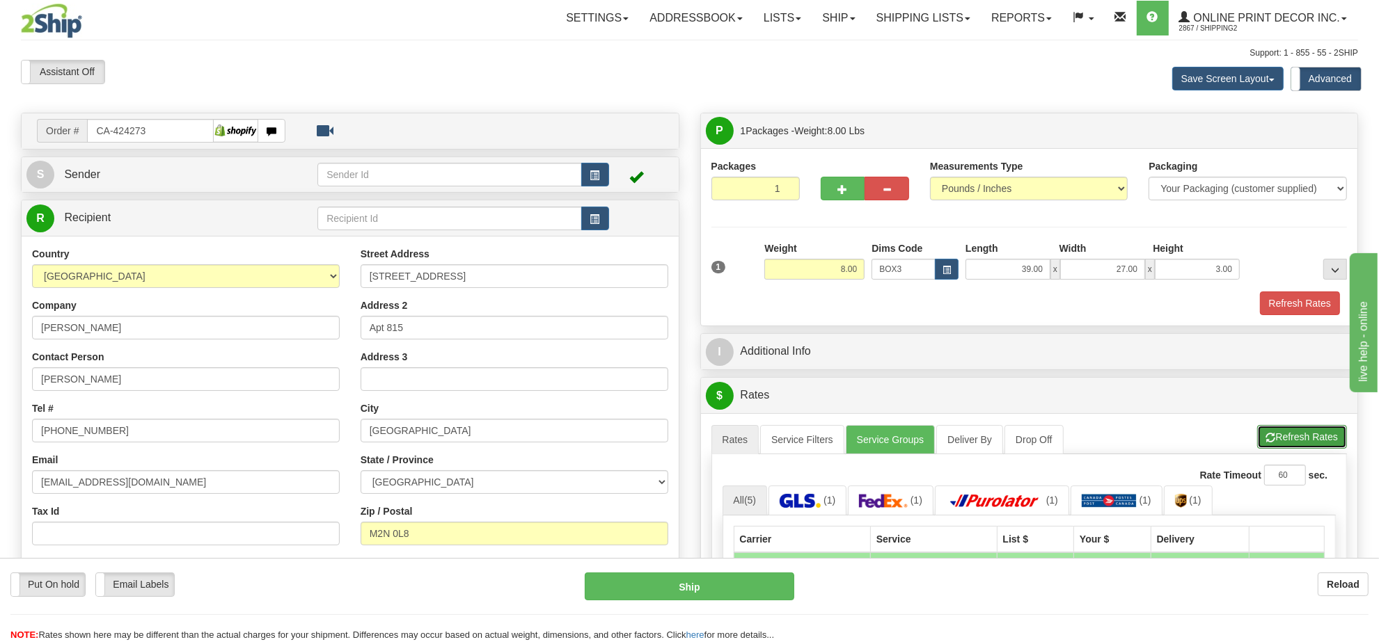
click at [1295, 433] on button "Refresh Rates" at bounding box center [1302, 437] width 90 height 24
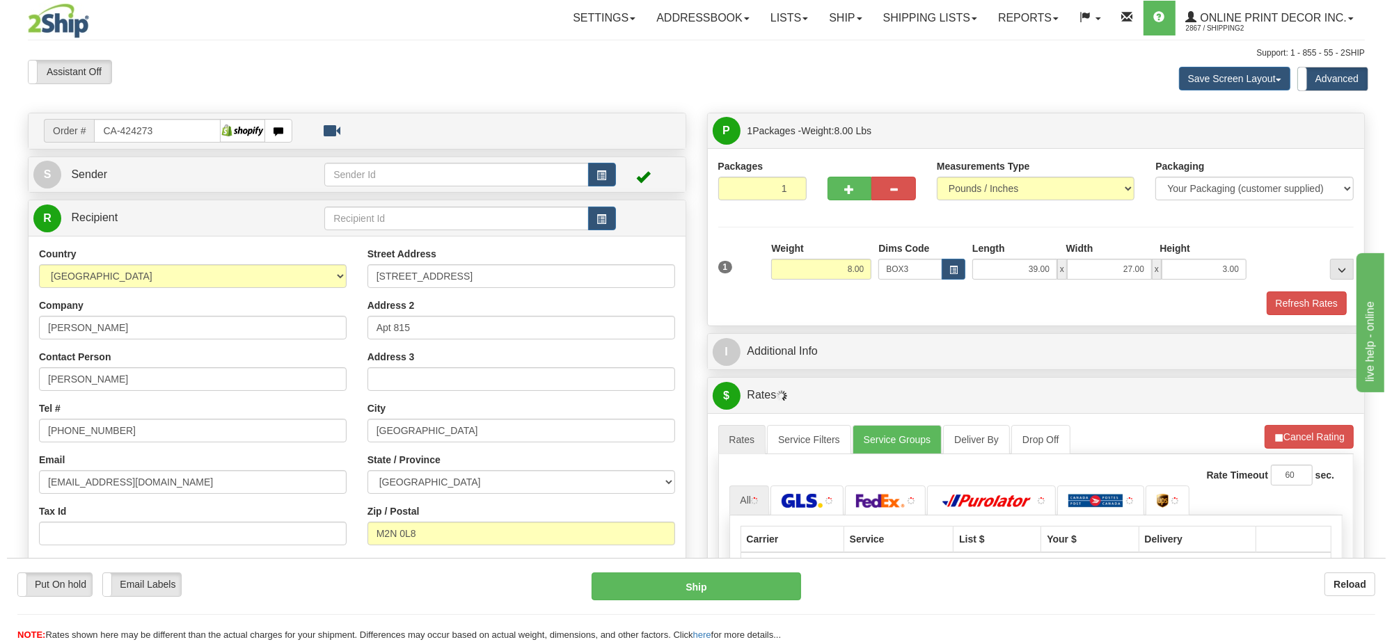
scroll to position [174, 0]
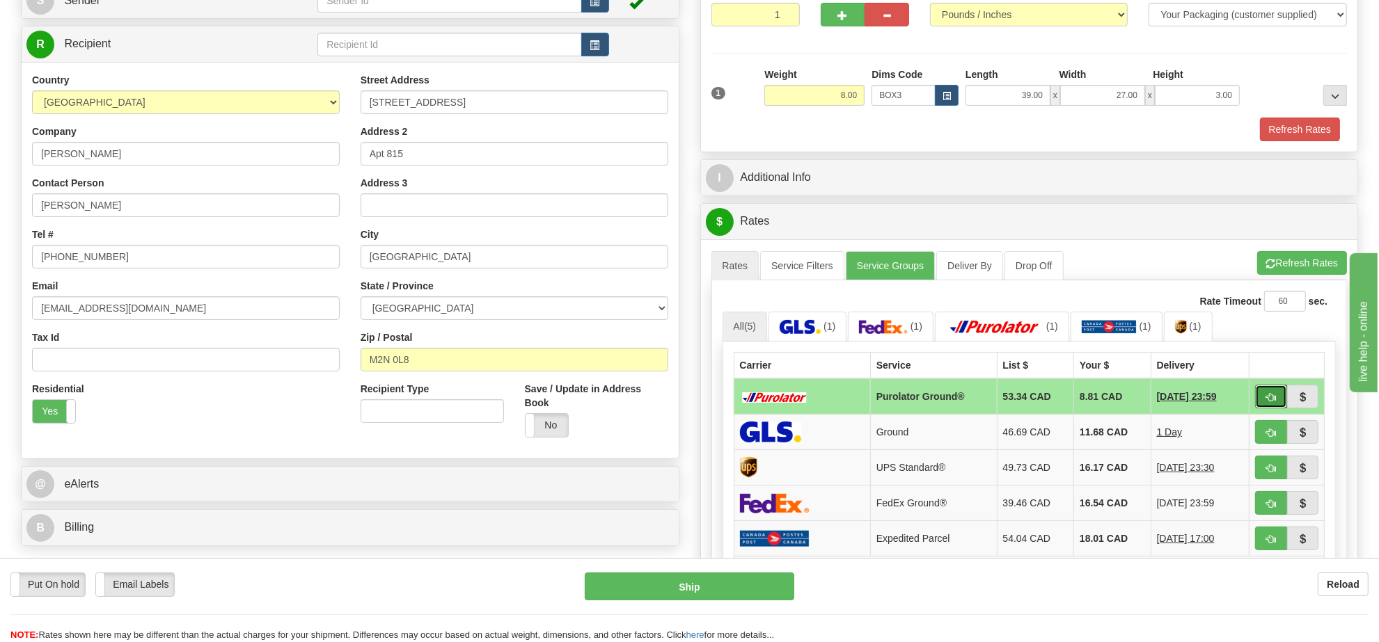
click at [1266, 400] on span "button" at bounding box center [1271, 397] width 10 height 9
type input "260"
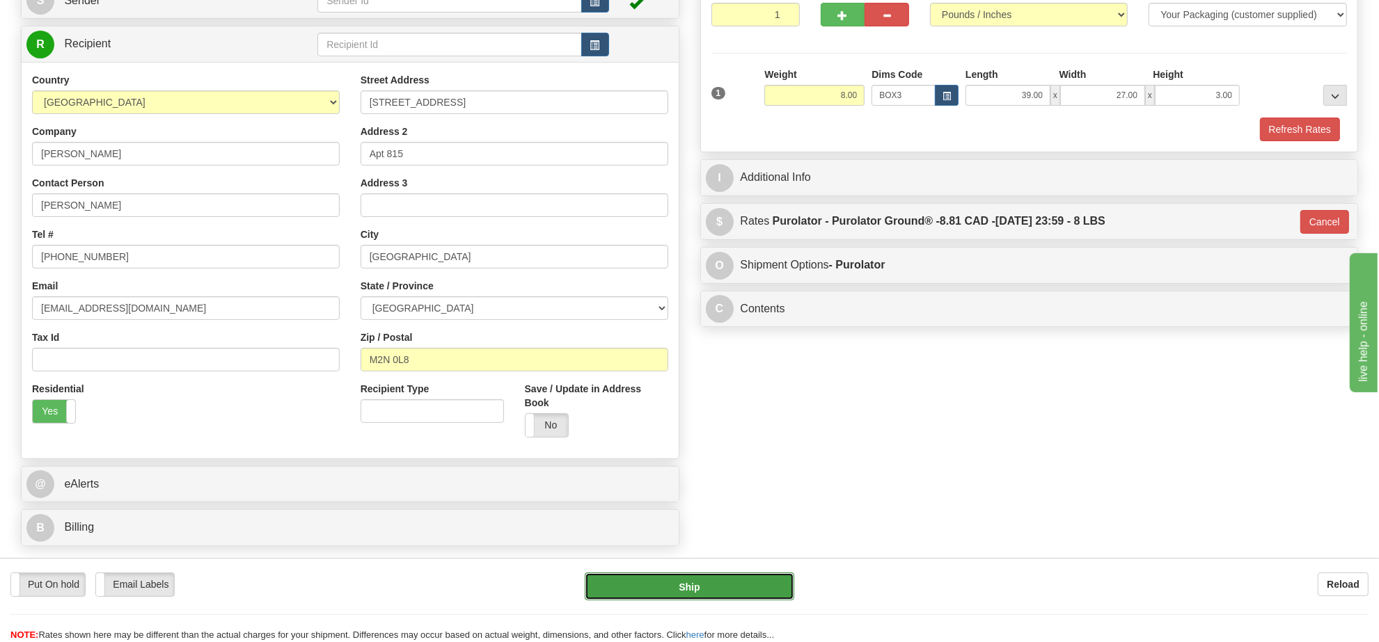
click at [743, 589] on button "Ship" at bounding box center [689, 587] width 209 height 28
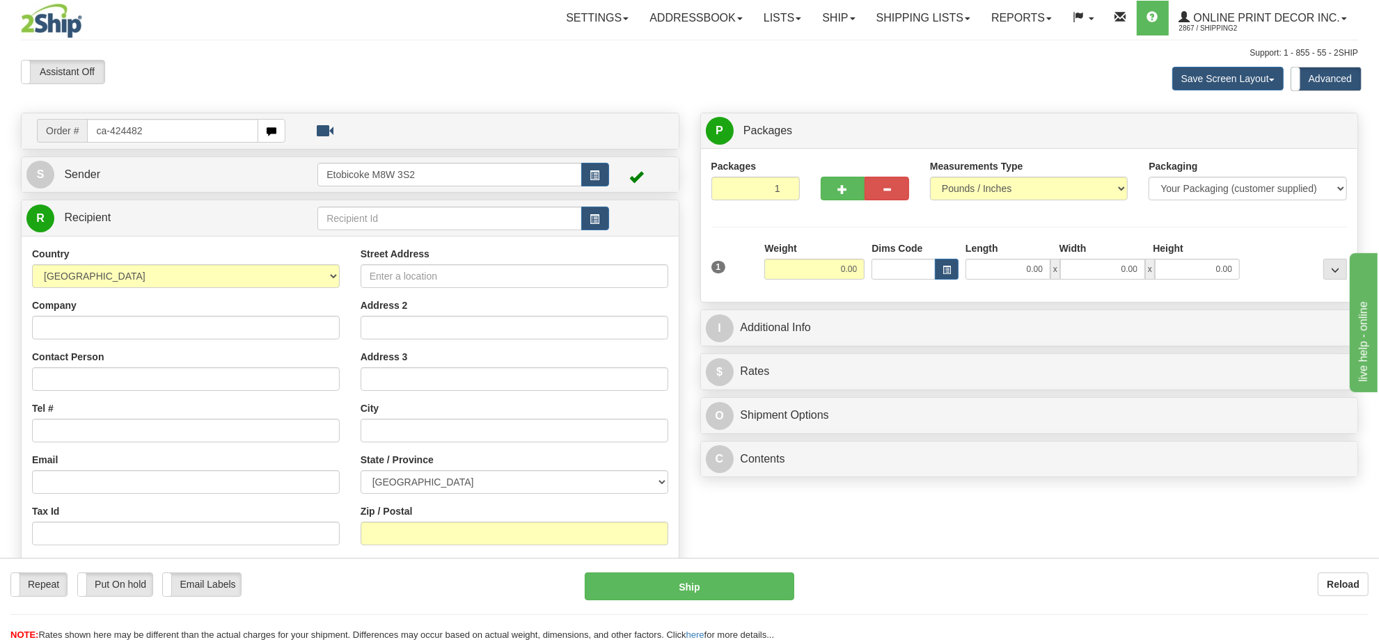
type input "ca-424482"
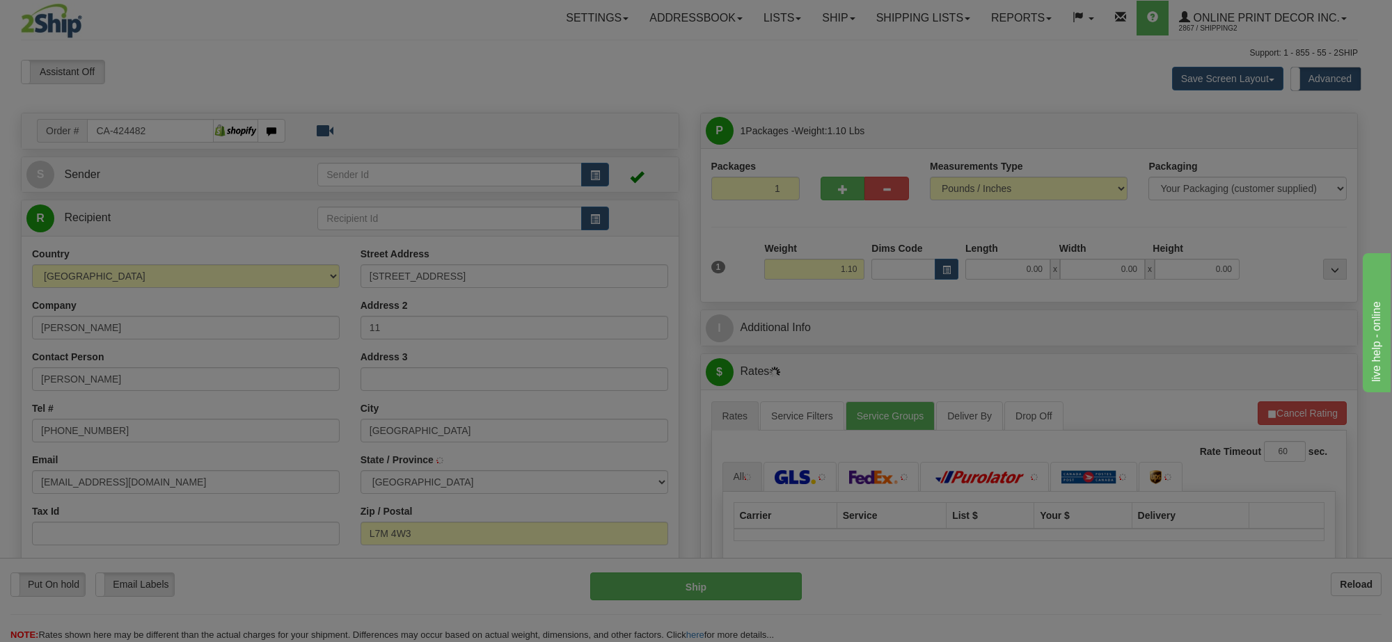
type input "[GEOGRAPHIC_DATA]"
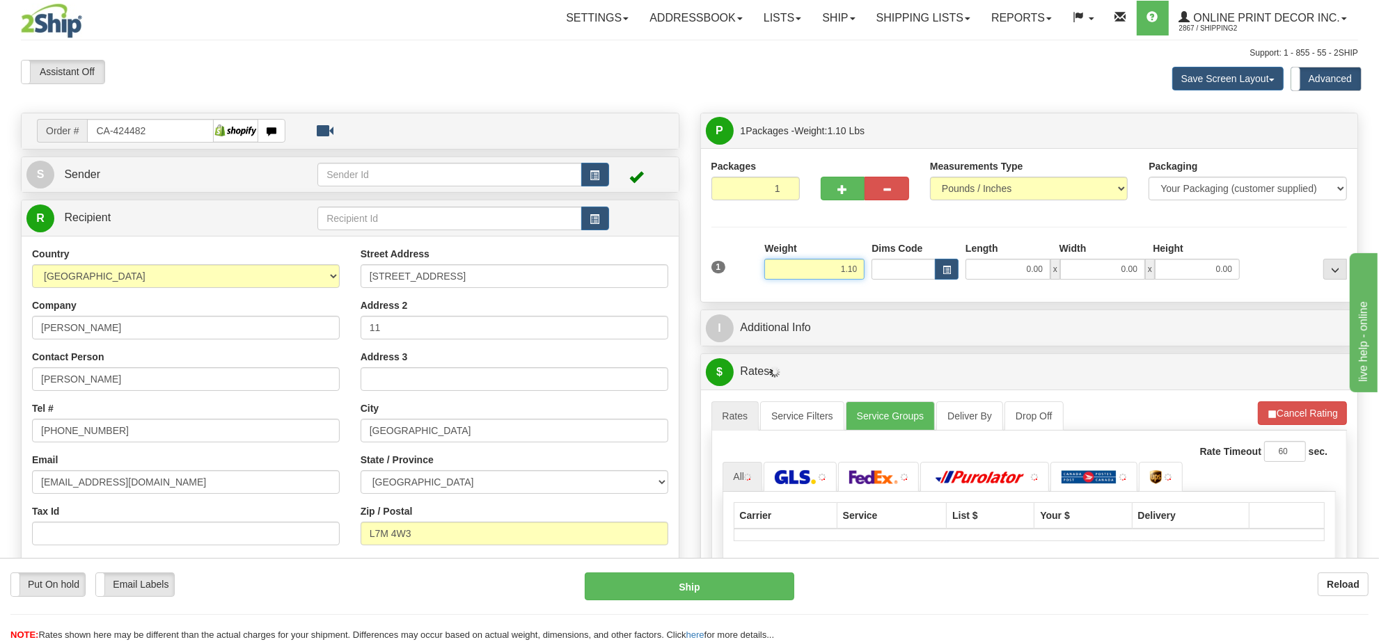
click at [835, 272] on input "1.10" at bounding box center [814, 269] width 100 height 21
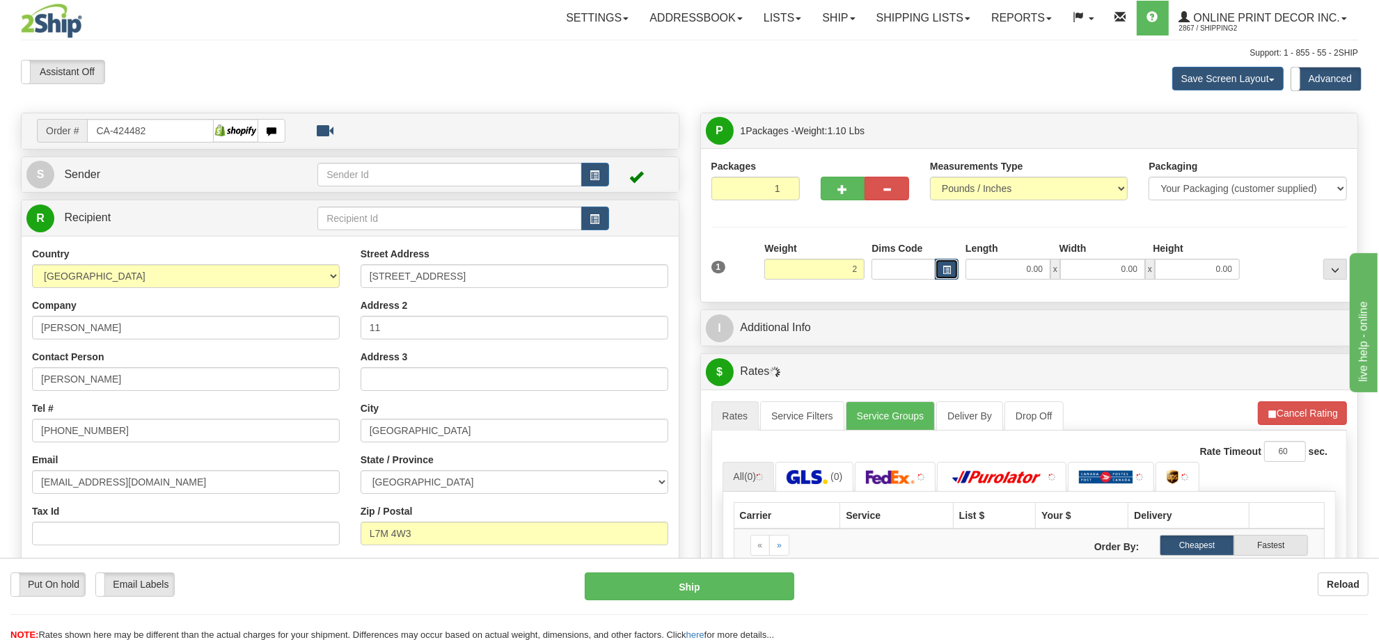
type input "2.00"
click at [951, 274] on button "button" at bounding box center [947, 269] width 24 height 21
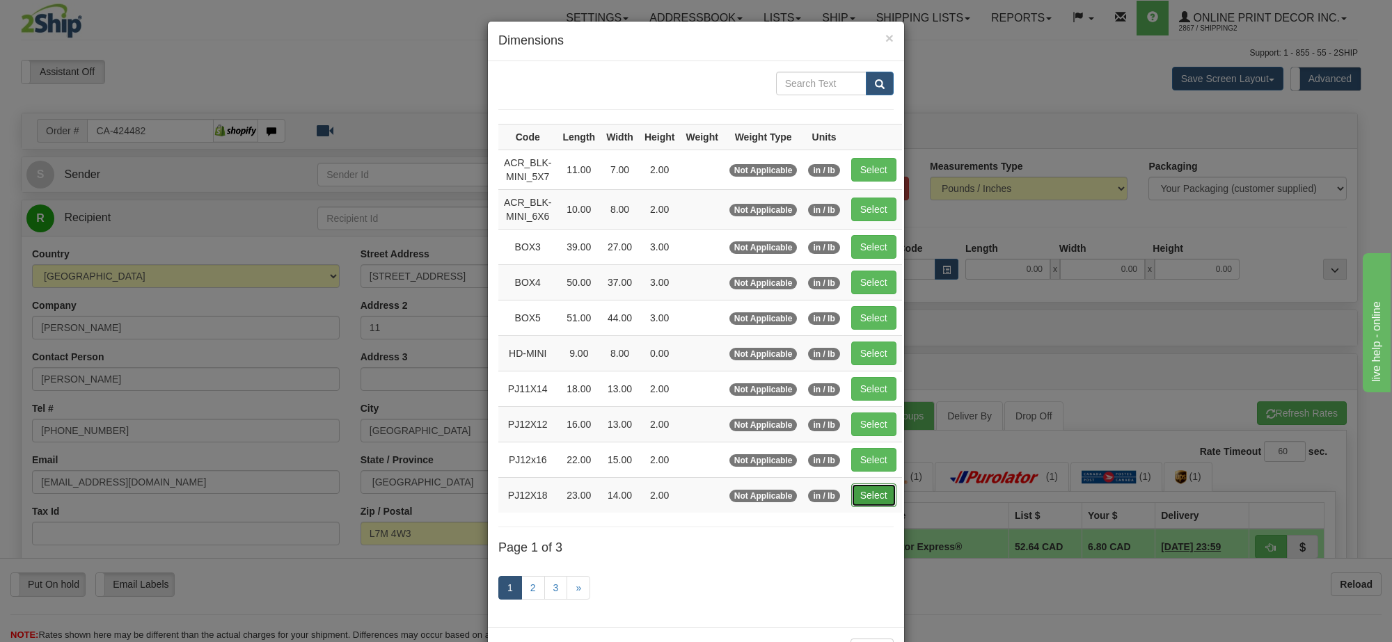
click at [878, 502] on button "Select" at bounding box center [873, 496] width 45 height 24
type input "PJ12X18"
type input "23.00"
type input "14.00"
type input "2.00"
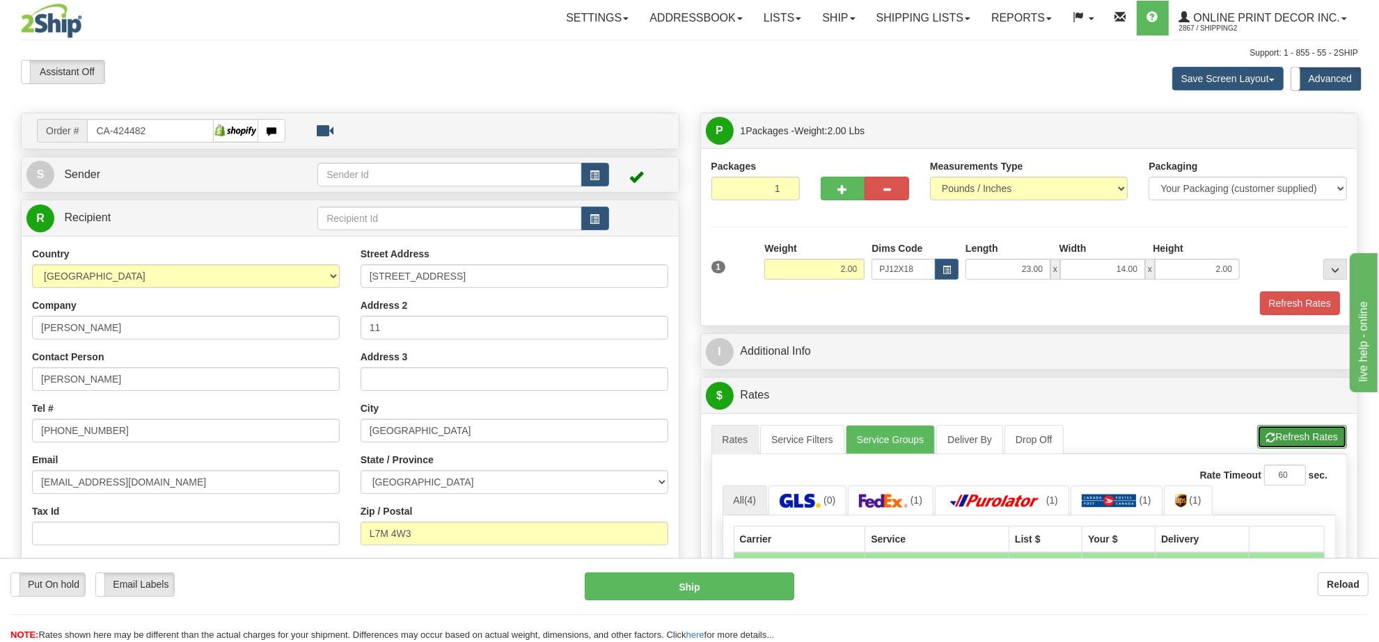
click at [1278, 430] on button "Refresh Rates" at bounding box center [1302, 437] width 90 height 24
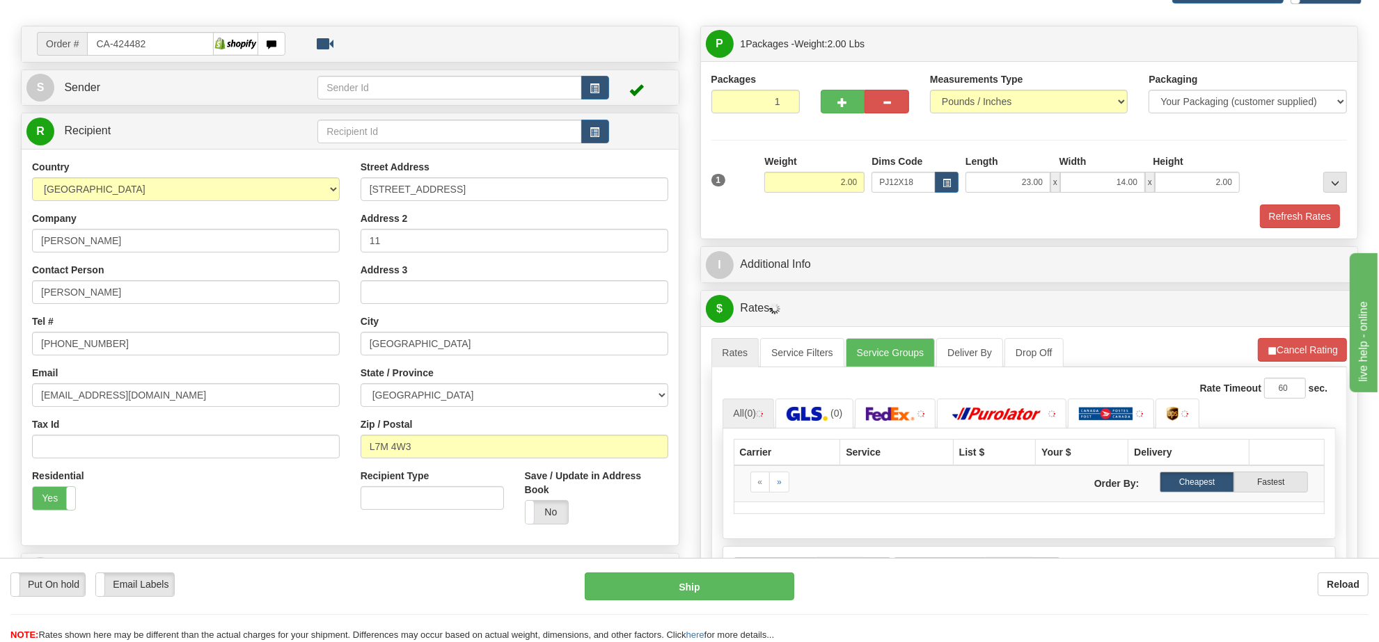
scroll to position [261, 0]
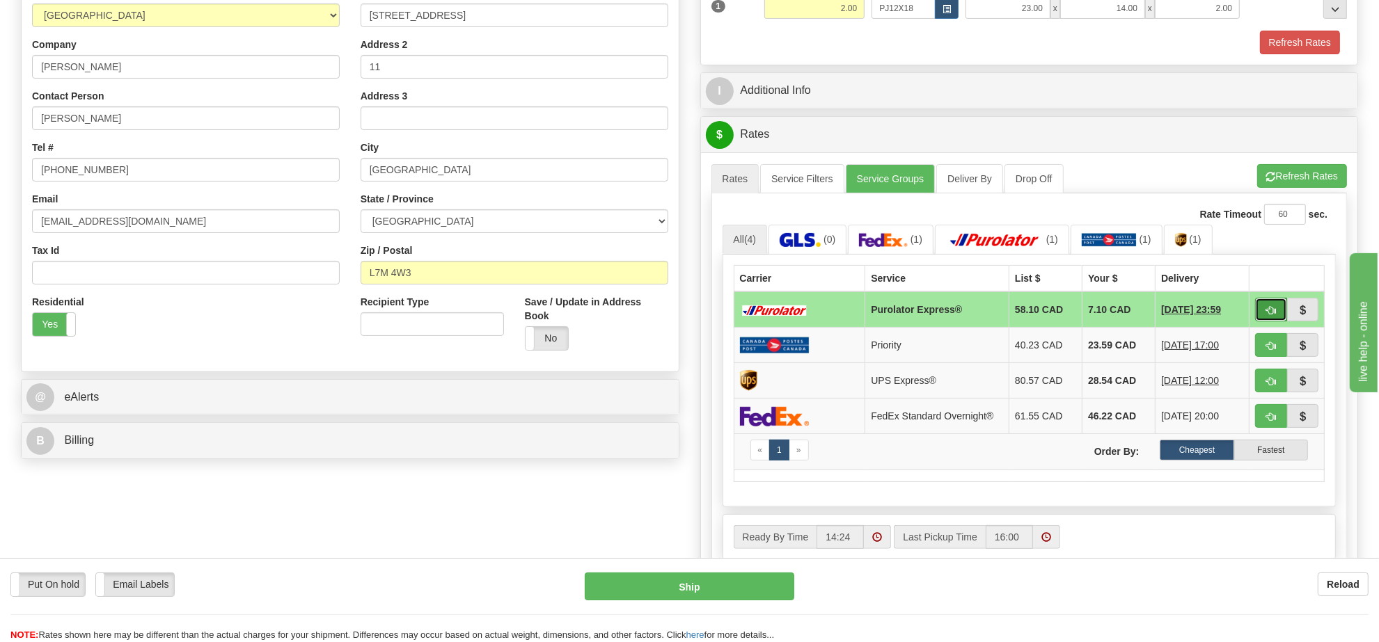
click at [1272, 314] on span "button" at bounding box center [1271, 310] width 10 height 9
type input "202"
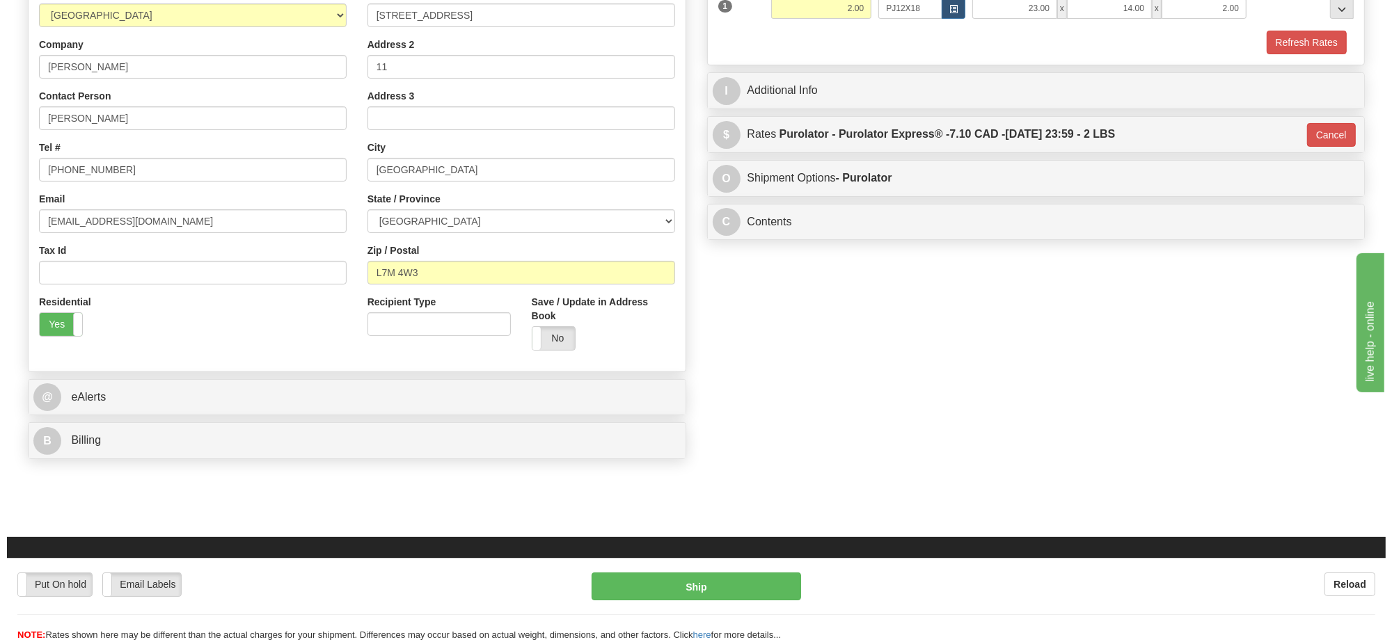
scroll to position [174, 0]
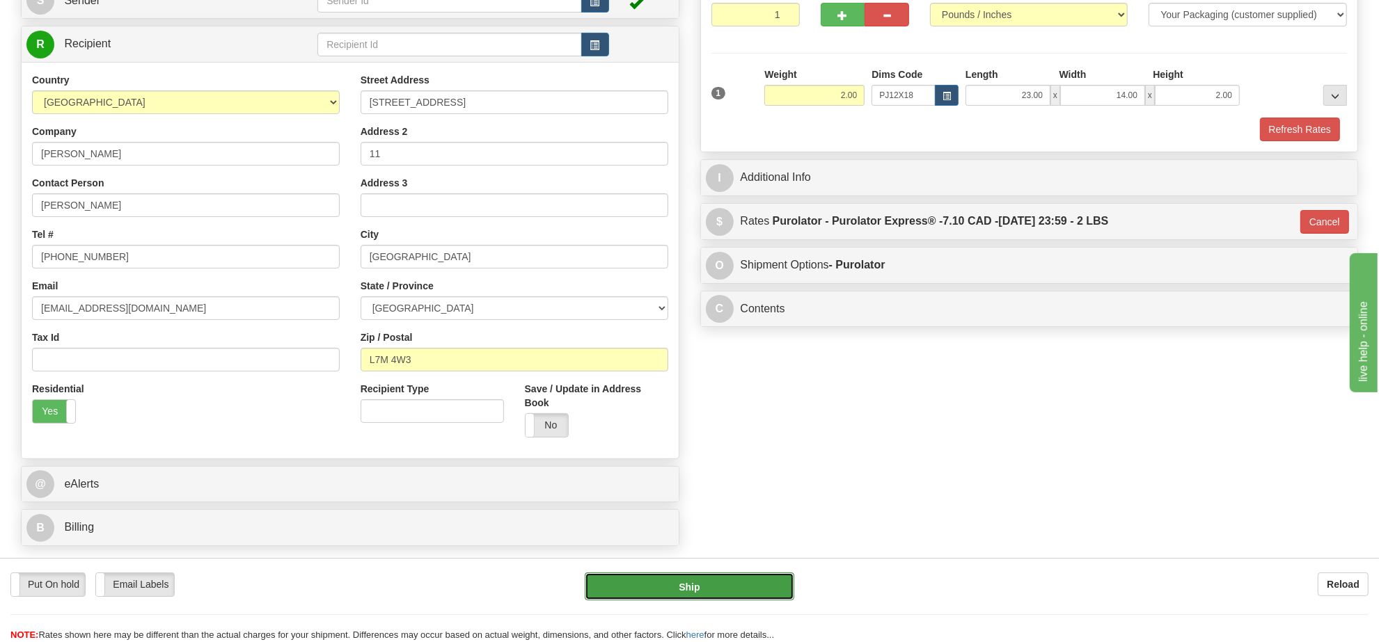
click at [750, 582] on button "Ship" at bounding box center [689, 587] width 209 height 28
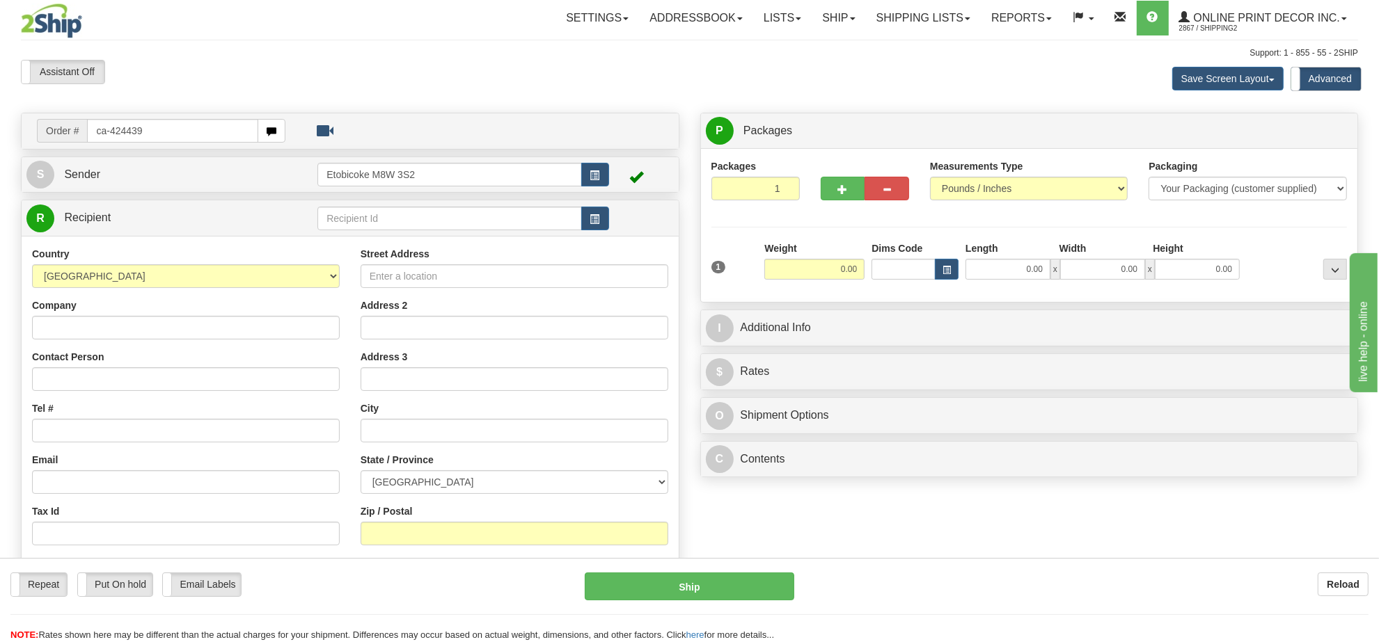
type input "ca-424439"
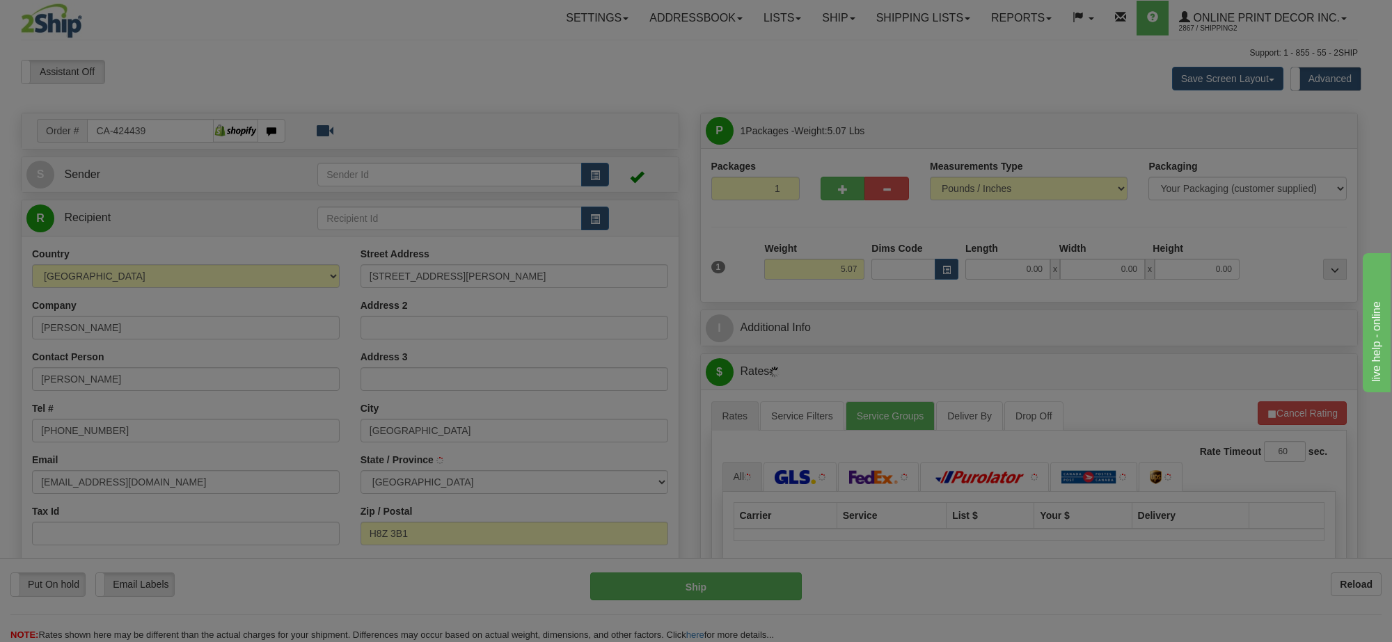
type input "PIERREFONDS"
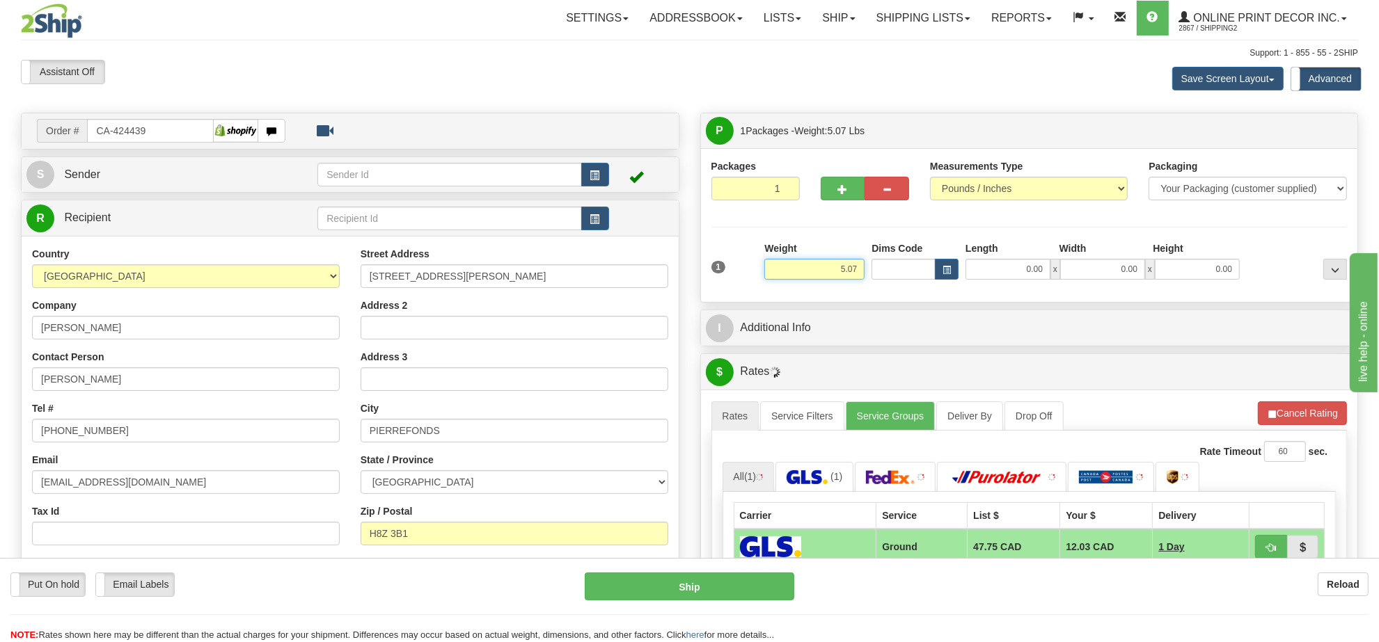
click at [841, 270] on input "5.07" at bounding box center [814, 269] width 100 height 21
click at [839, 270] on input "5.07" at bounding box center [814, 269] width 100 height 21
click at [839, 272] on input "15.07" at bounding box center [814, 269] width 100 height 21
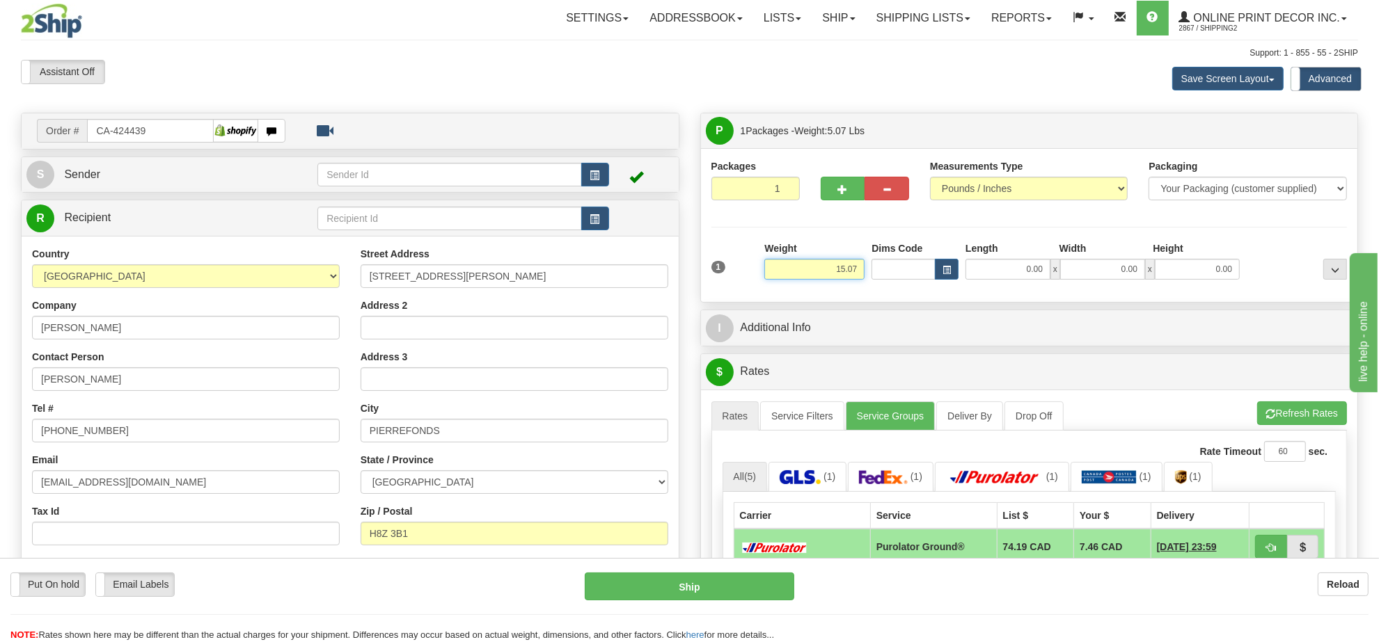
click at [839, 271] on input "15.07" at bounding box center [814, 269] width 100 height 21
type input "10.00"
click at [958, 265] on div "Dims Code" at bounding box center [915, 261] width 94 height 38
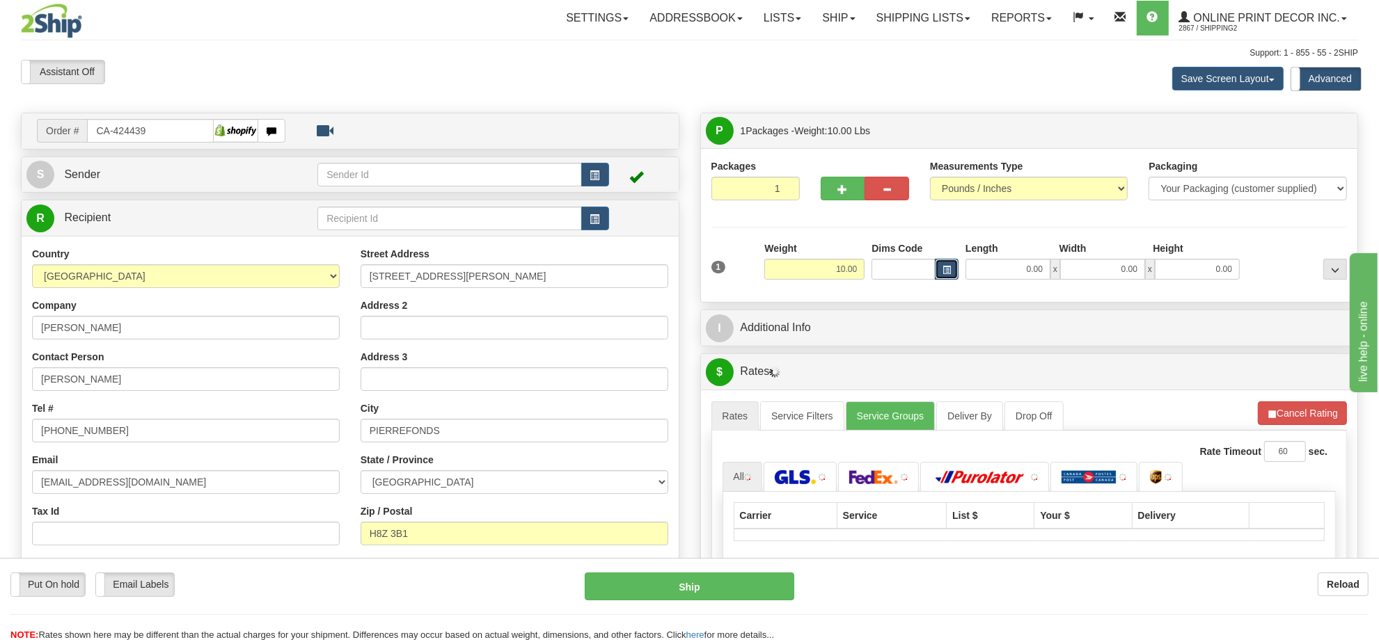
click at [944, 273] on span "button" at bounding box center [946, 271] width 8 height 8
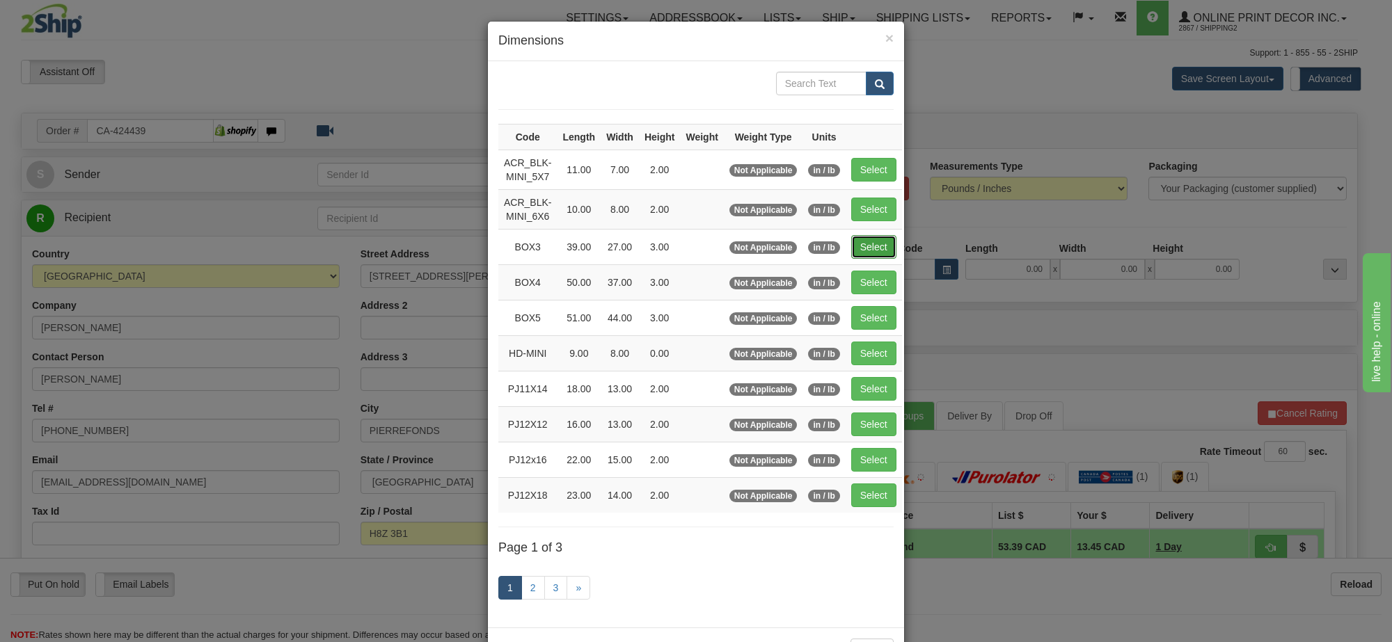
click at [882, 245] on button "Select" at bounding box center [873, 247] width 45 height 24
type input "BOX3"
type input "39.00"
type input "27.00"
type input "3.00"
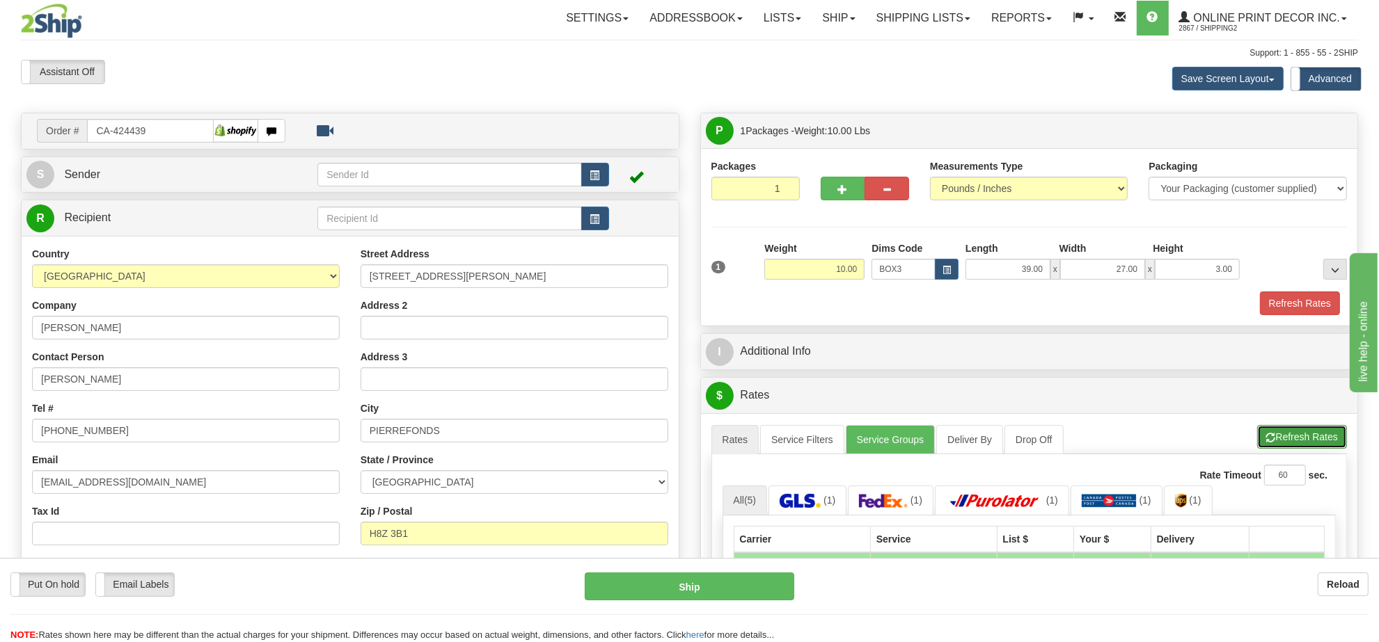
click at [1257, 442] on button "Refresh Rates" at bounding box center [1302, 437] width 90 height 24
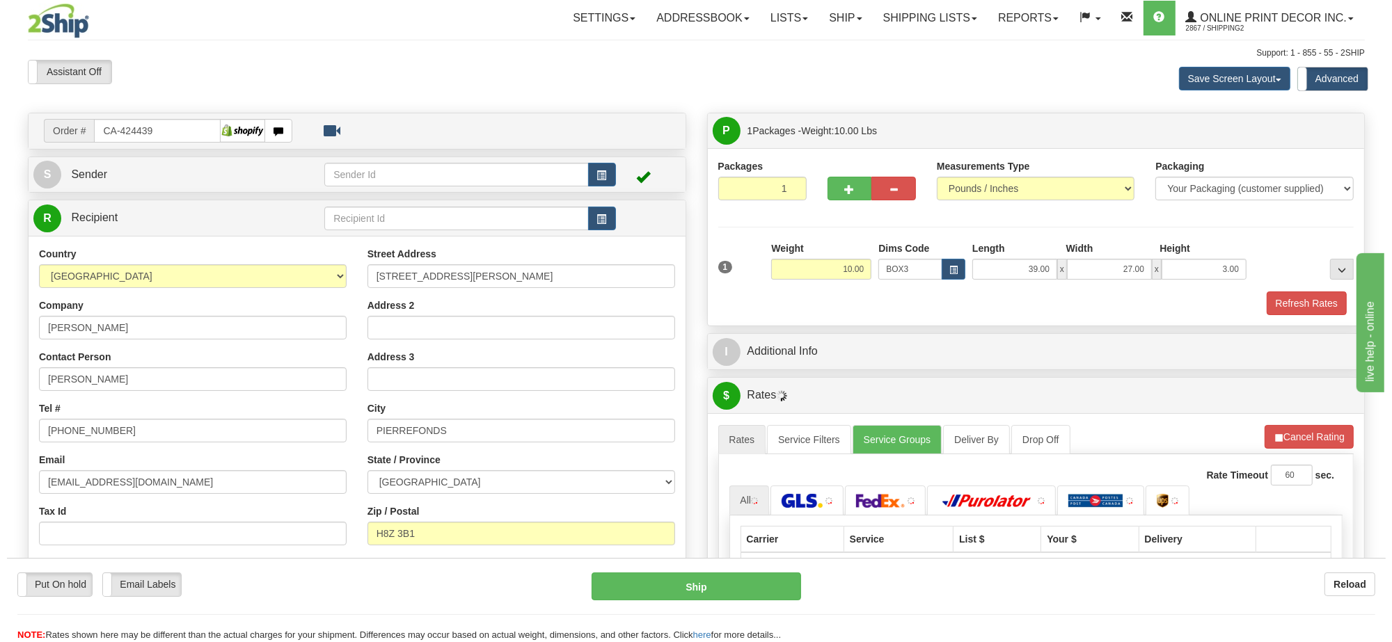
scroll to position [174, 0]
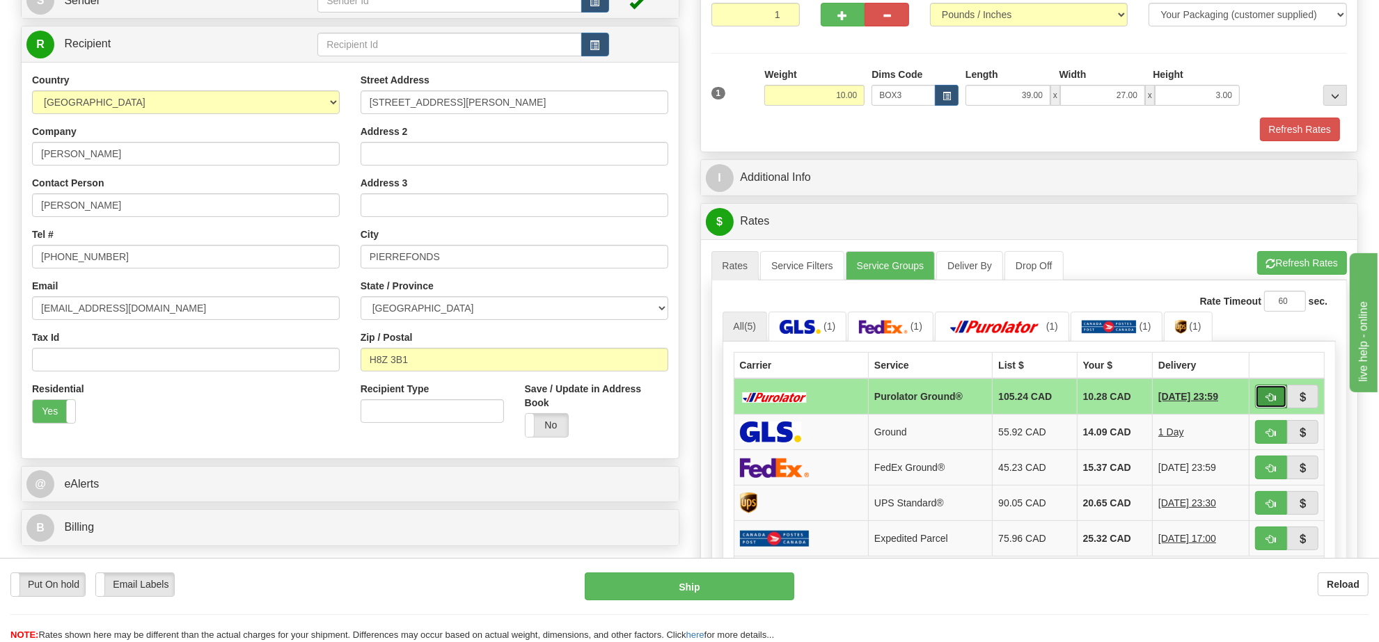
click at [1271, 397] on span "button" at bounding box center [1271, 397] width 10 height 9
type input "260"
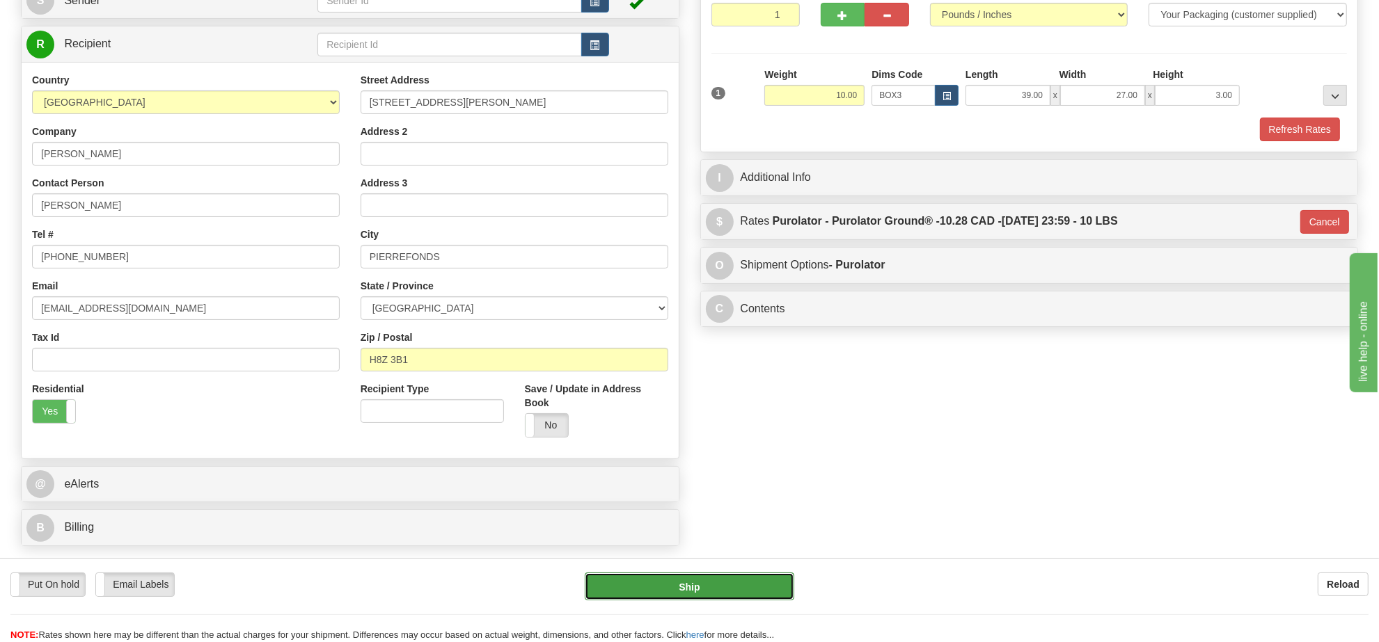
click at [715, 589] on button "Ship" at bounding box center [689, 587] width 209 height 28
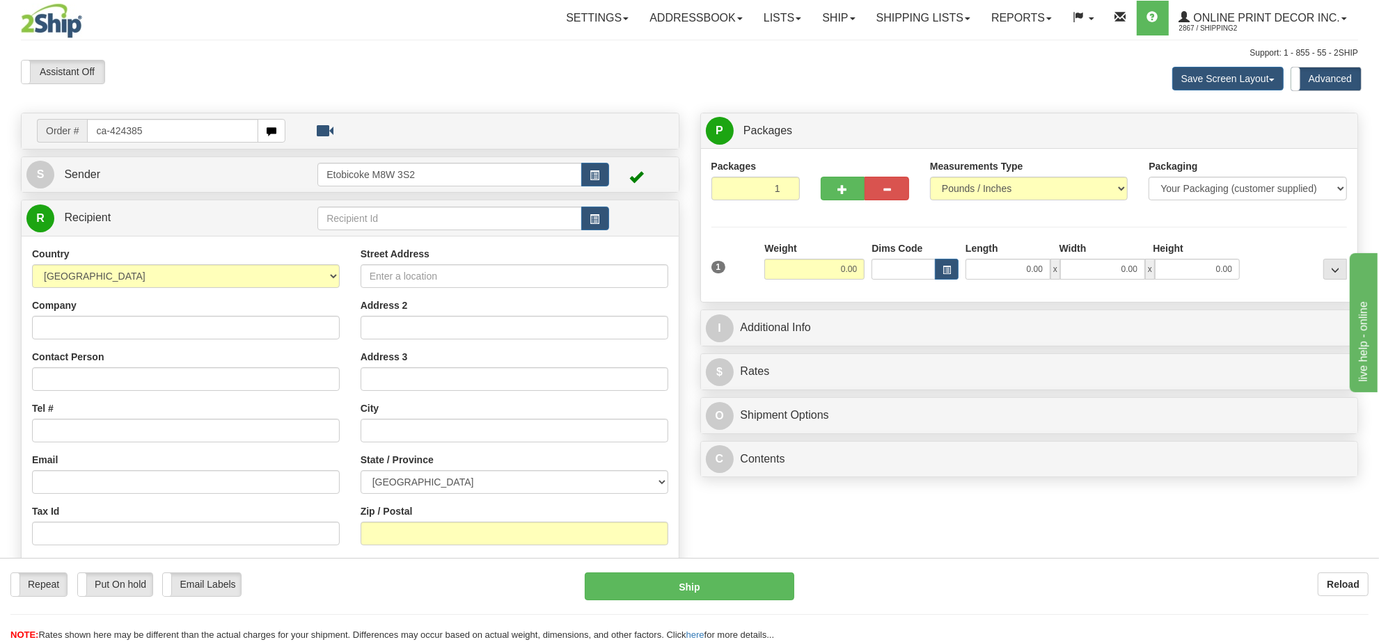
type input "ca-424385"
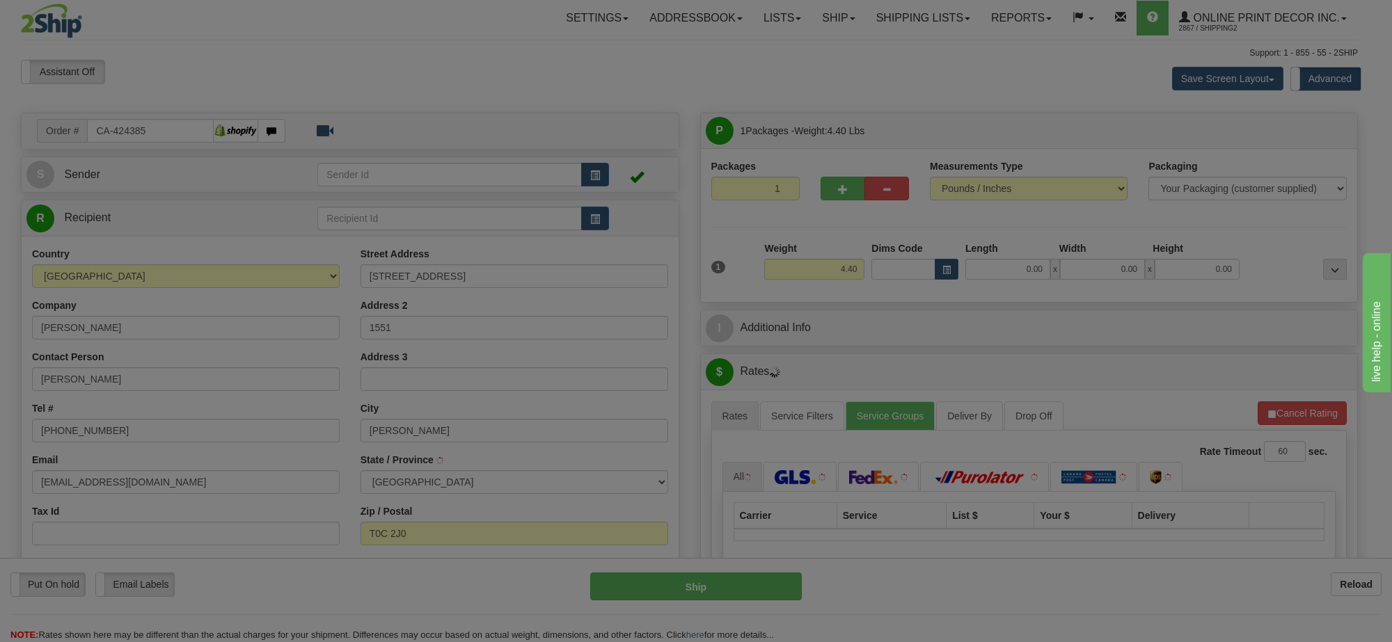
type input "RIMBEY"
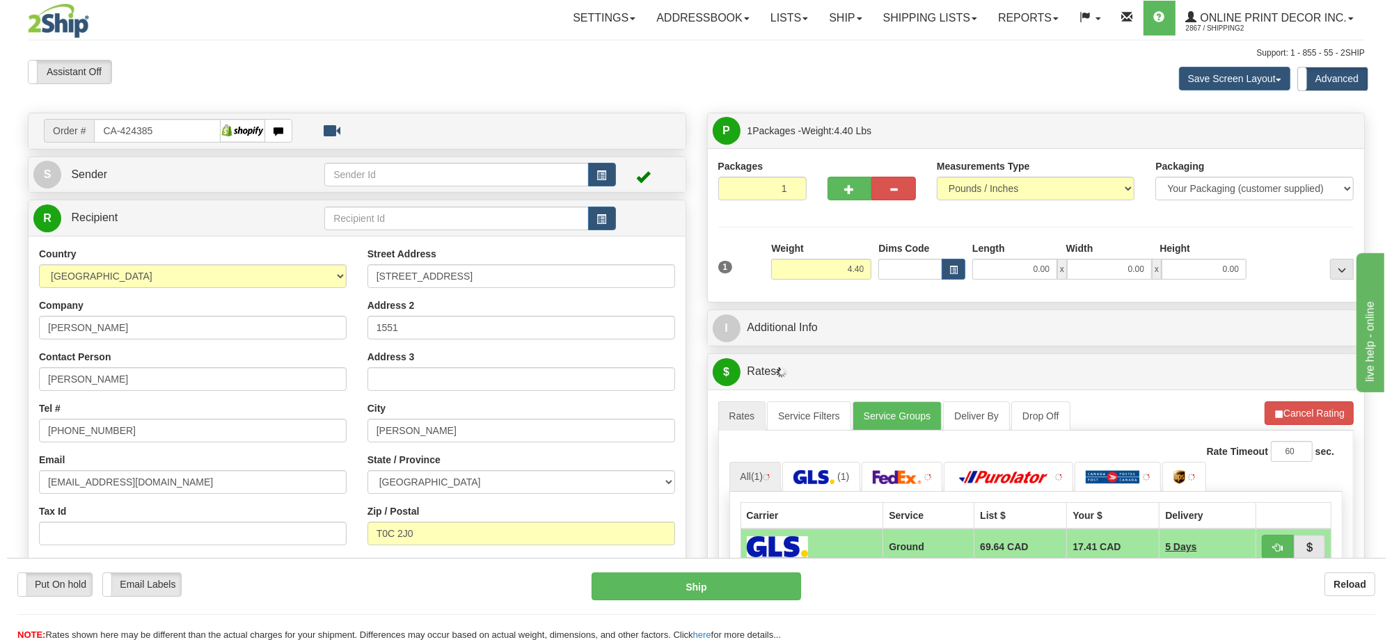
scroll to position [87, 0]
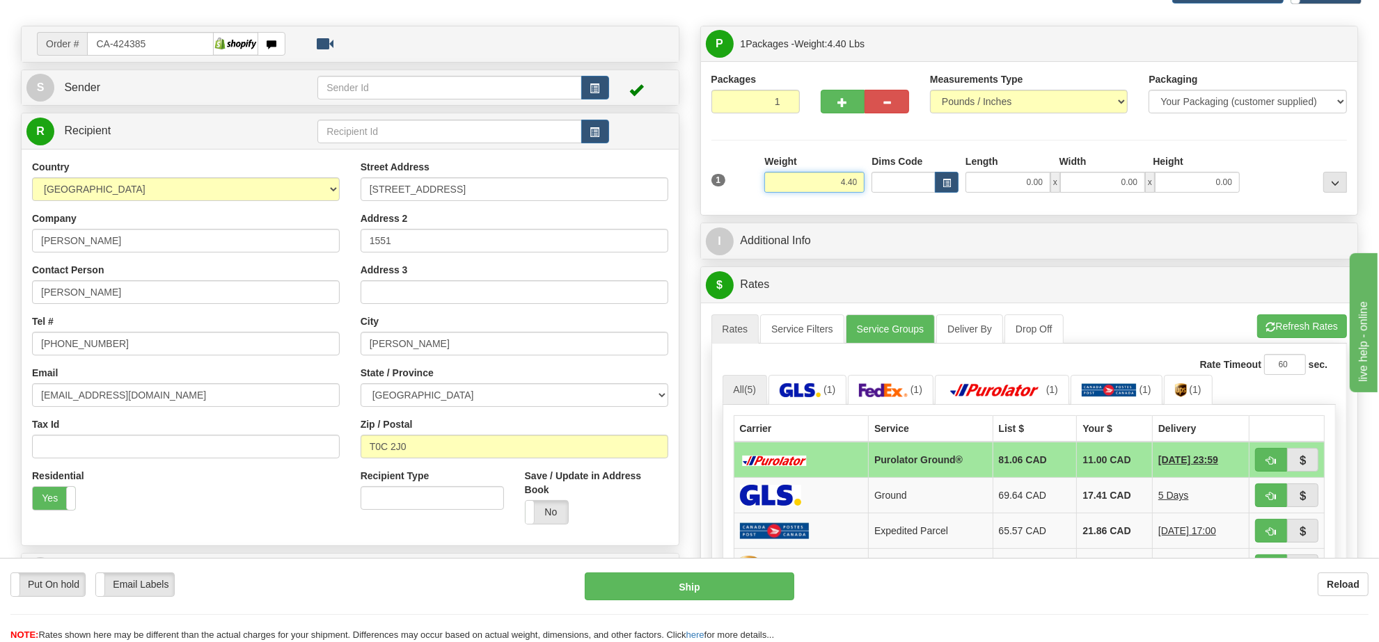
click at [826, 183] on input "4.40" at bounding box center [814, 182] width 100 height 21
type input "3.00"
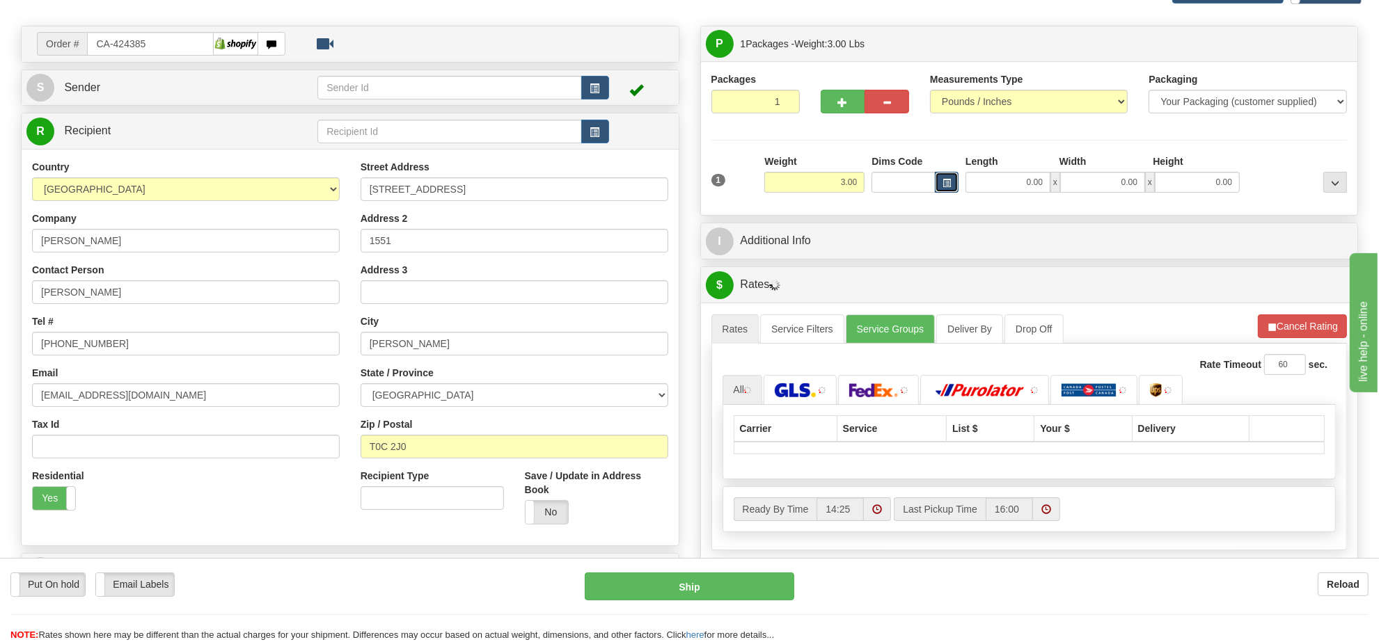
click at [940, 187] on button "button" at bounding box center [947, 182] width 24 height 21
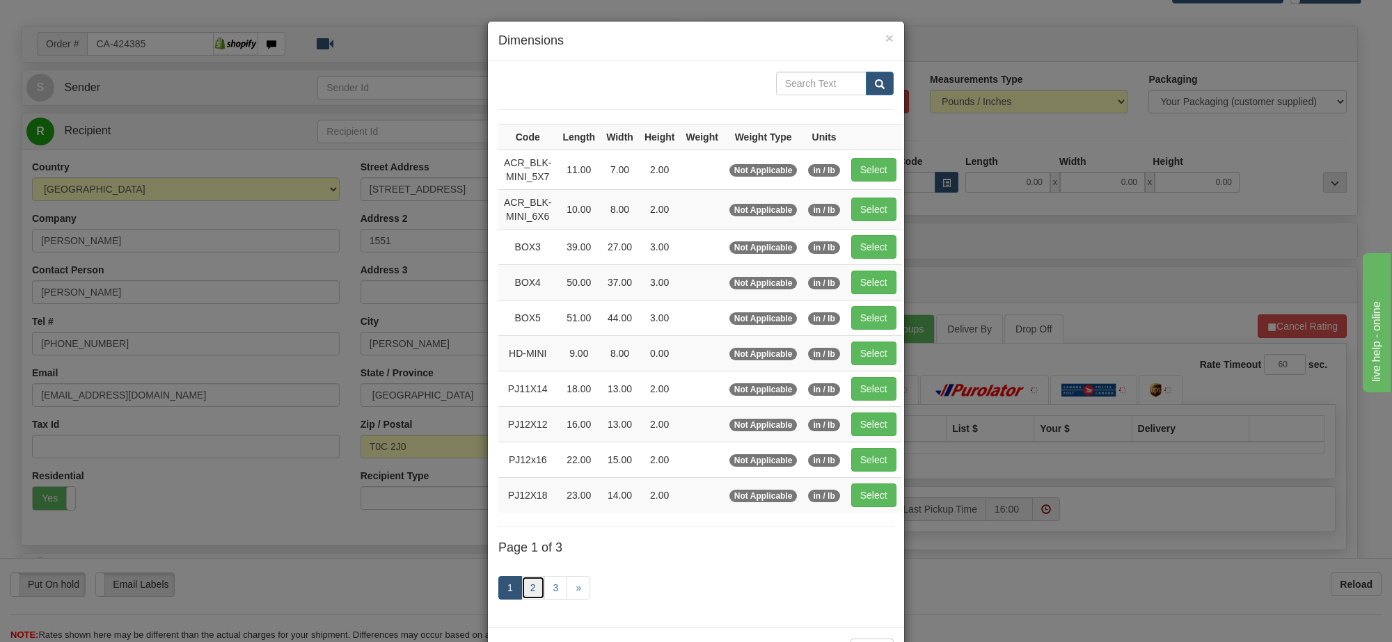
click at [529, 582] on link "2" at bounding box center [533, 588] width 24 height 24
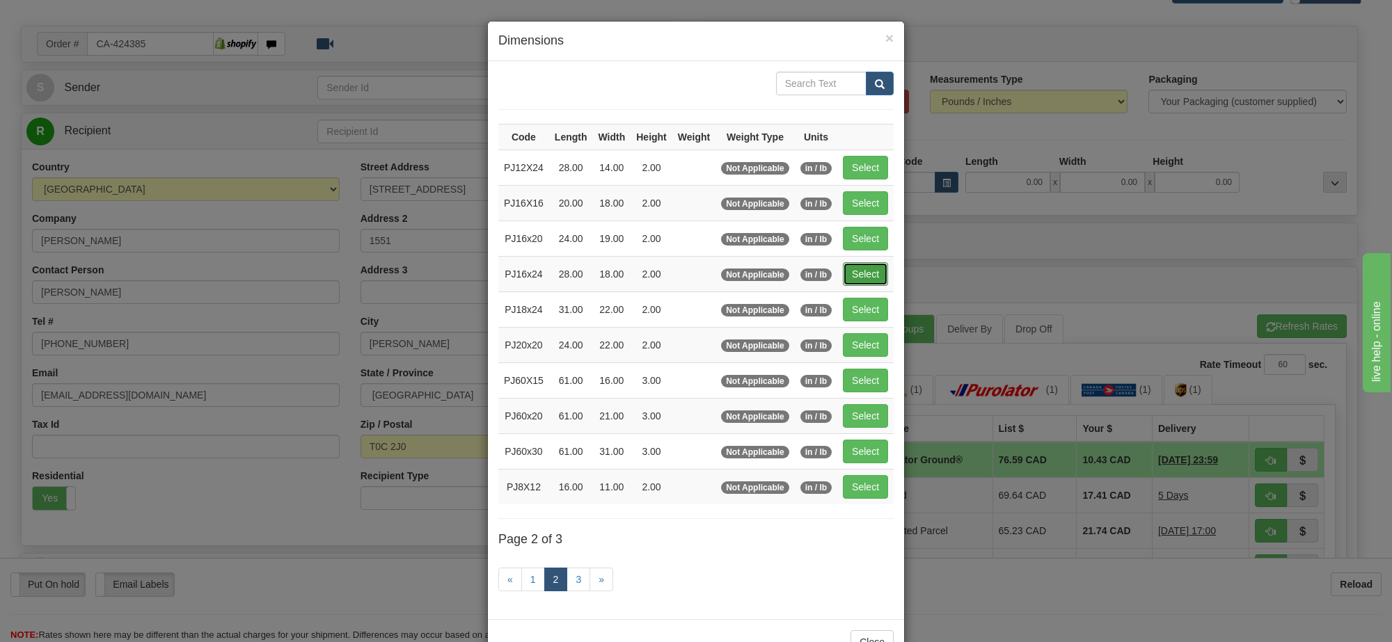
click at [871, 271] on button "Select" at bounding box center [865, 274] width 45 height 24
type input "PJ16x24"
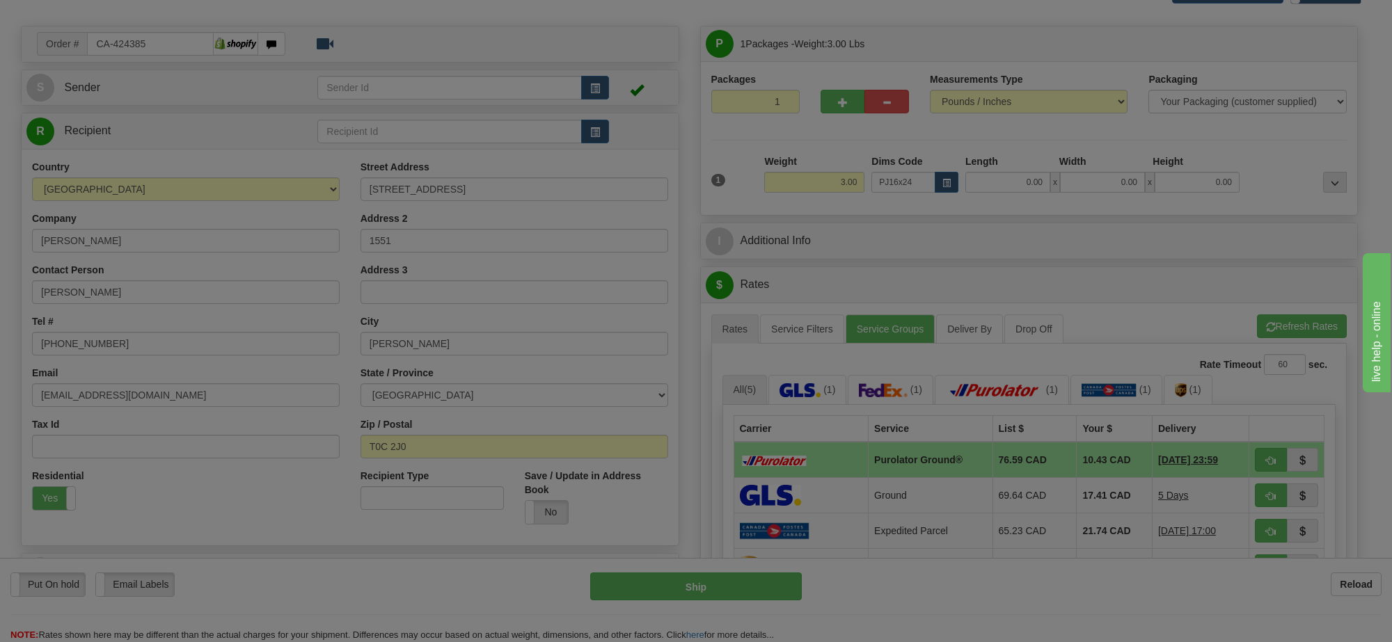
type input "28.00"
type input "18.00"
type input "2.00"
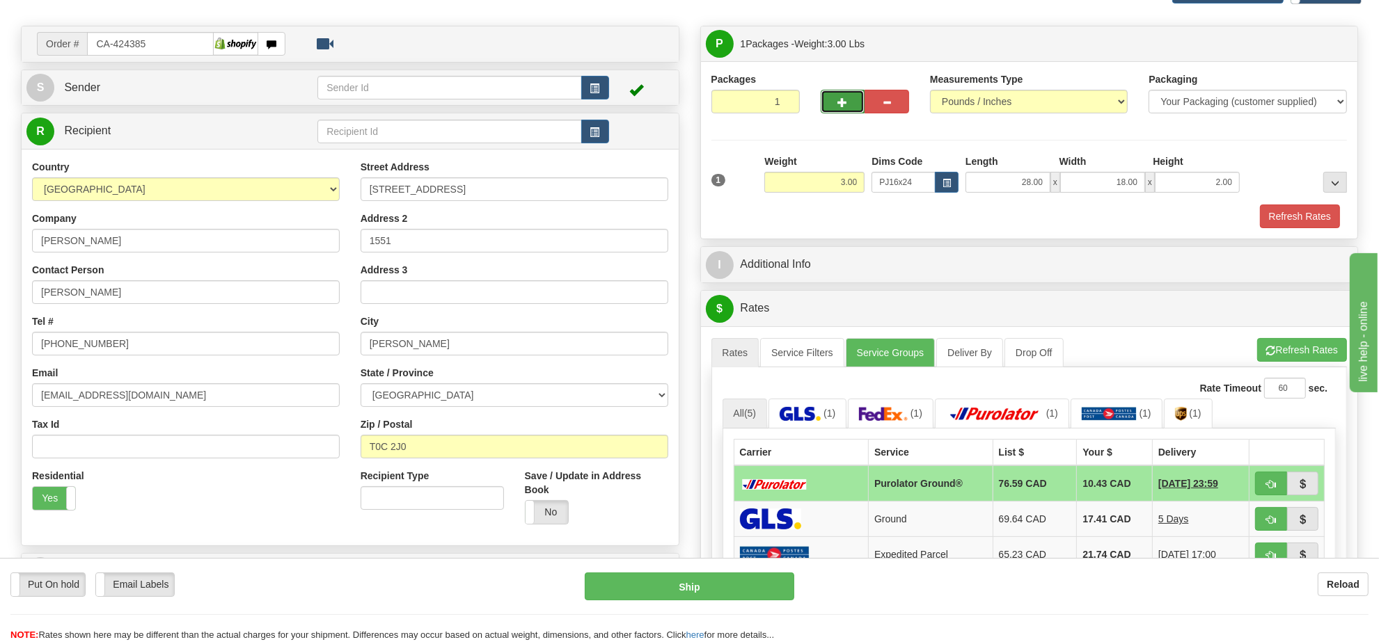
click at [843, 102] on span "button" at bounding box center [843, 102] width 10 height 9
radio input "true"
type input "2"
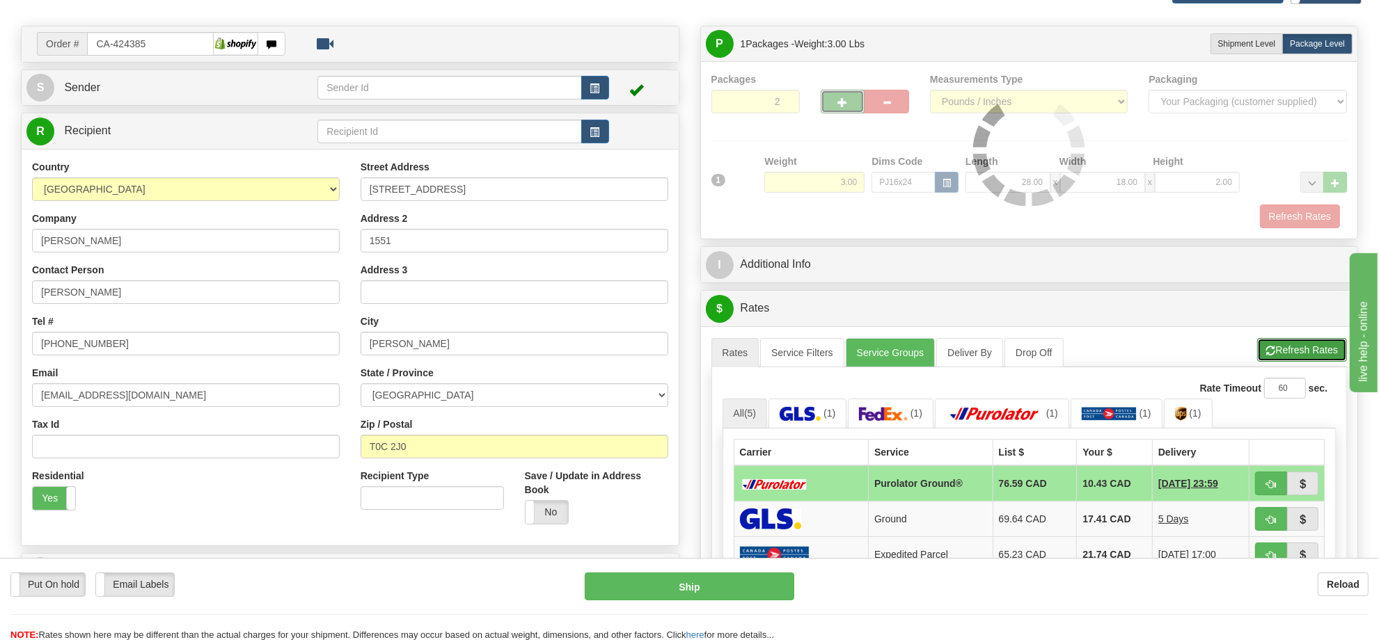
click at [1268, 362] on button "Refresh Rates" at bounding box center [1302, 350] width 90 height 24
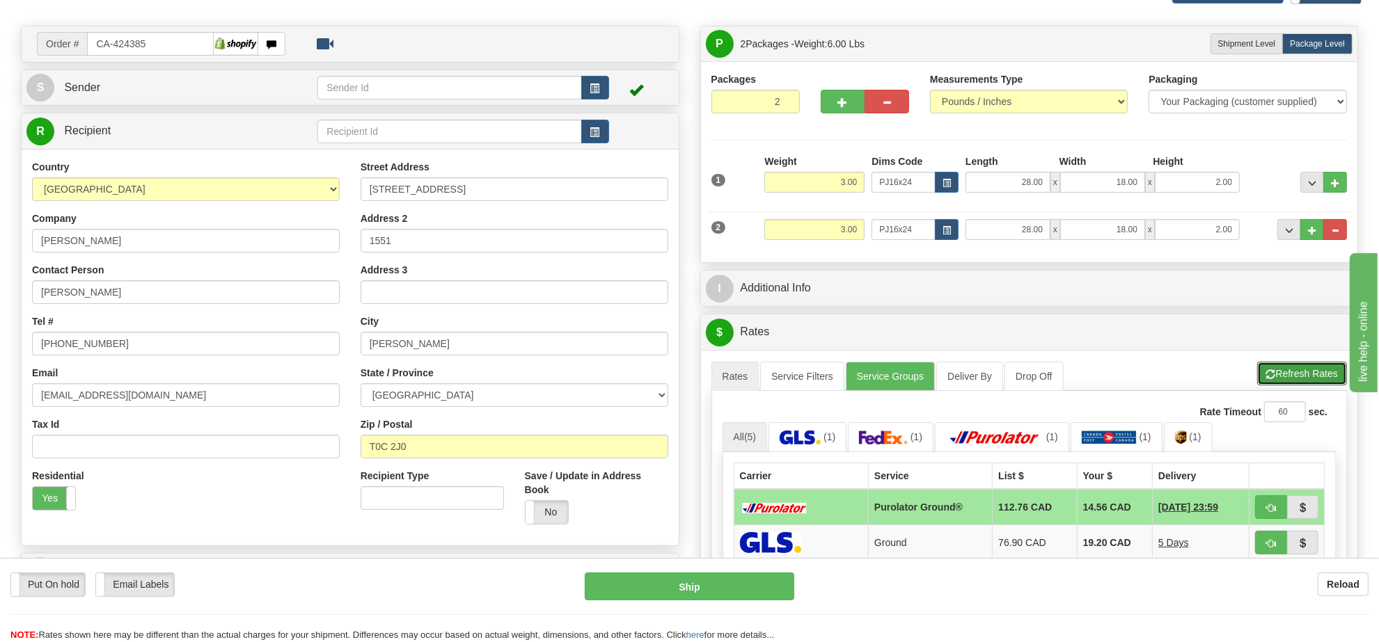
click at [1279, 381] on button "Refresh Rates" at bounding box center [1302, 374] width 90 height 24
click at [1258, 509] on button "button" at bounding box center [1271, 508] width 32 height 24
type input "260"
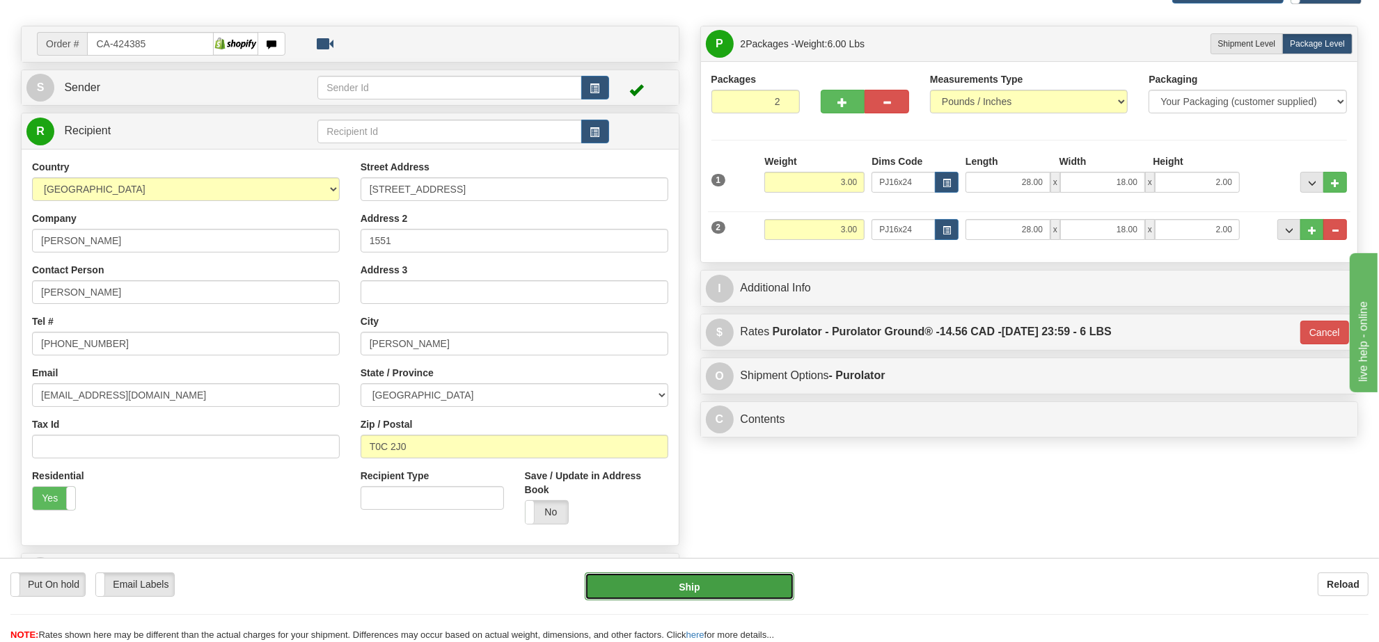
click at [746, 585] on button "Ship" at bounding box center [689, 587] width 209 height 28
